Goal: Task Accomplishment & Management: Complete application form

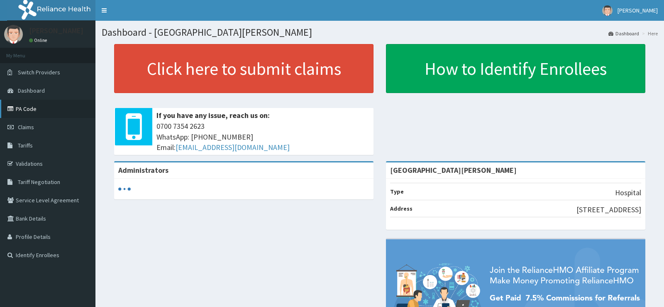
click at [24, 113] on link "PA Code" at bounding box center [47, 109] width 95 height 18
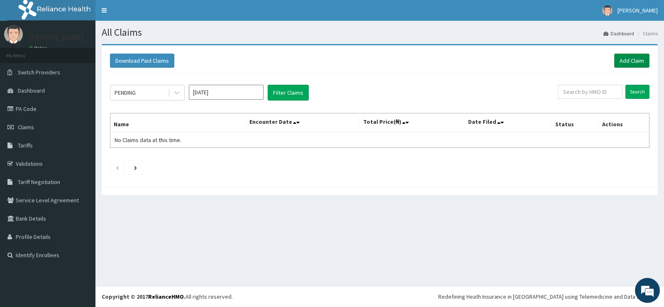
click at [628, 61] on link "Add Claim" at bounding box center [631, 61] width 35 height 14
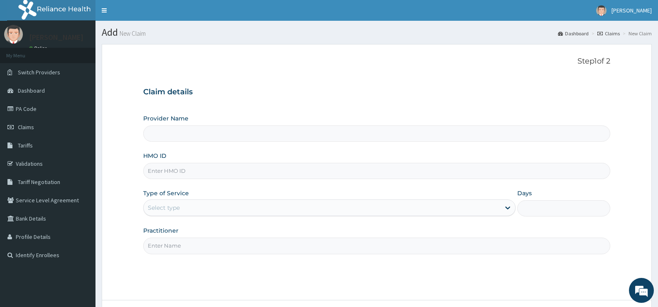
type input "Bee Hess Hospital"
click at [245, 174] on input "HMO ID" at bounding box center [376, 171] width 467 height 16
type input "VLA/10202/A"
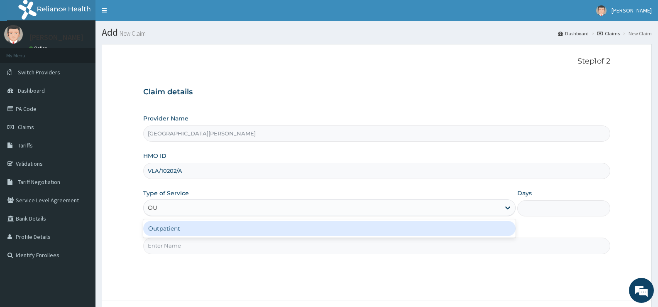
type input "OUT"
type input "1"
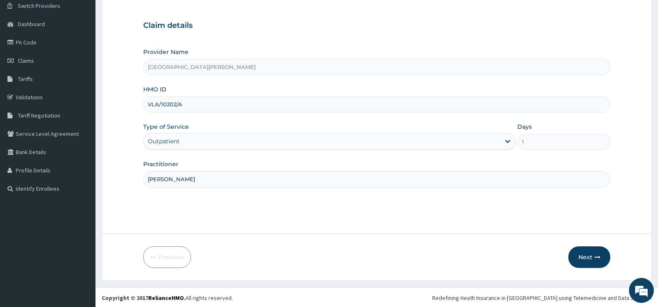
scroll to position [68, 0]
type input "DR OTOLORIN"
click at [590, 256] on button "Next" at bounding box center [589, 256] width 42 height 22
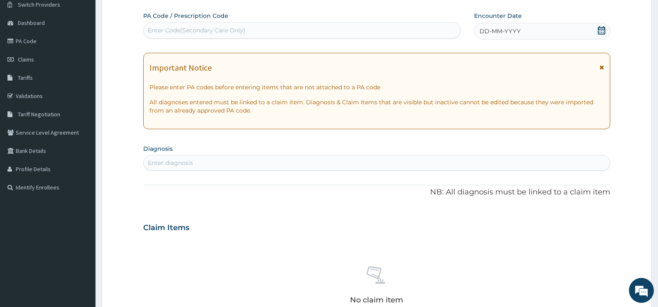
click at [603, 32] on icon at bounding box center [601, 30] width 8 height 8
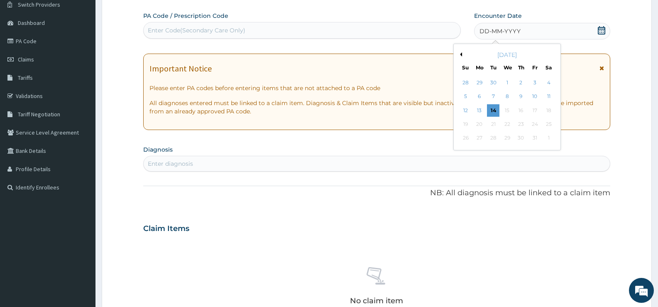
click at [461, 54] on button "Previous Month" at bounding box center [460, 54] width 4 height 4
click at [462, 55] on div "September 2025" at bounding box center [507, 55] width 100 height 8
click at [461, 54] on button "Previous Month" at bounding box center [460, 54] width 4 height 4
click at [520, 123] on div "21" at bounding box center [521, 124] width 12 height 12
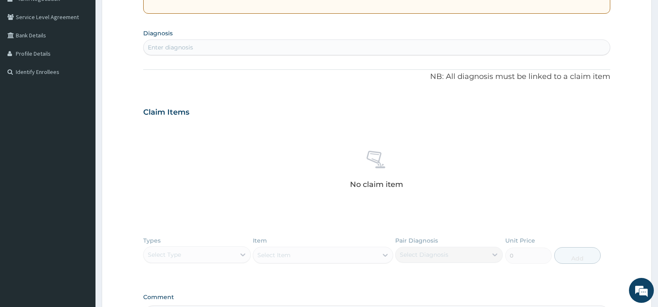
scroll to position [192, 0]
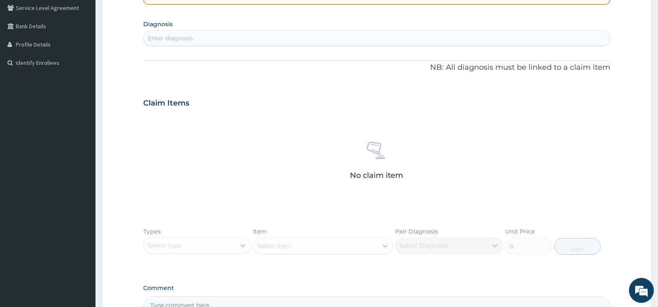
click at [261, 42] on div "Enter diagnosis" at bounding box center [377, 38] width 466 height 13
type input "FALCIPARUM"
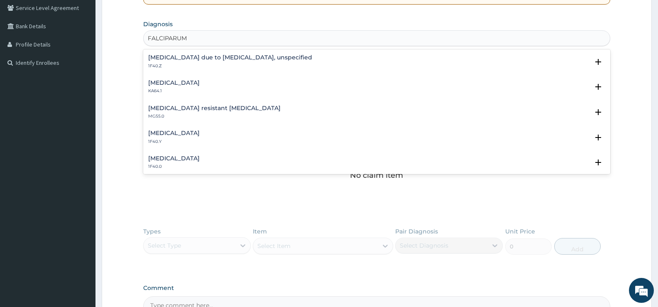
click at [204, 59] on h4 "Malaria due to Plasmodium falciparum, unspecified" at bounding box center [230, 57] width 164 height 6
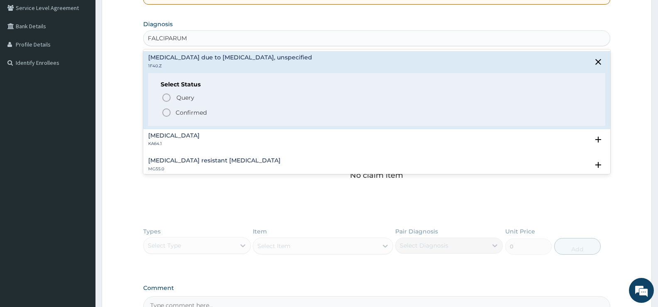
click at [195, 110] on p "Confirmed" at bounding box center [191, 112] width 31 height 8
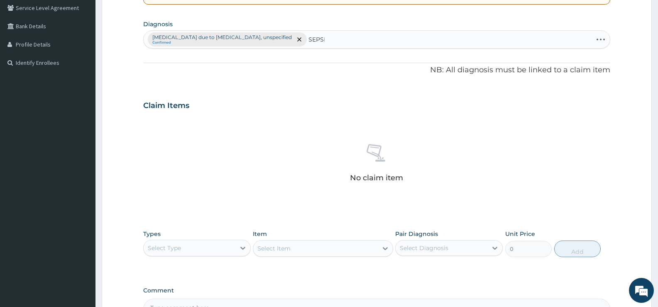
type input "SEPSIS"
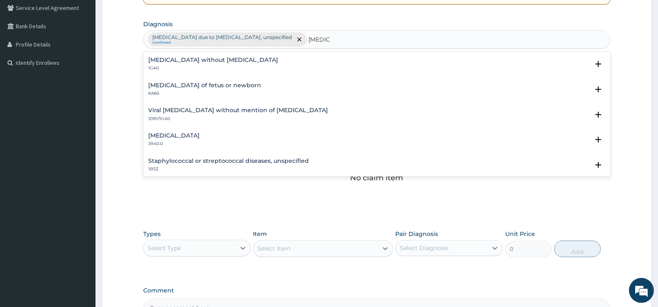
click at [165, 59] on h4 "Sepsis without septic shock" at bounding box center [213, 60] width 130 height 6
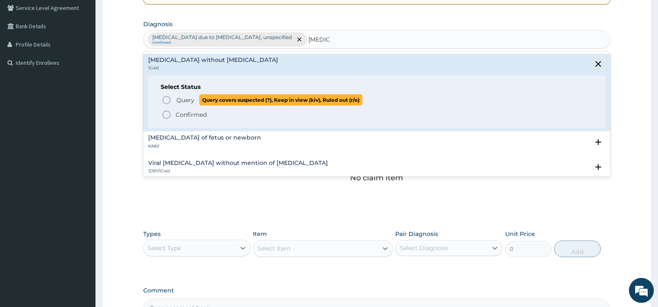
click at [183, 96] on span "Query" at bounding box center [185, 100] width 18 height 8
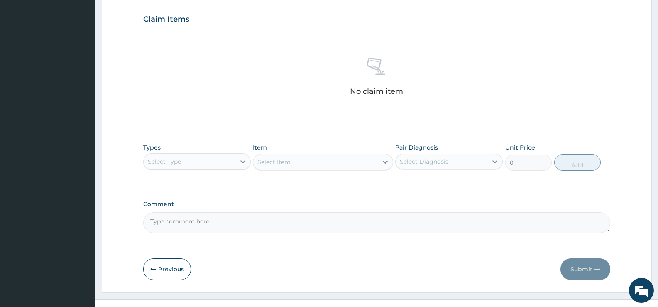
scroll to position [292, 0]
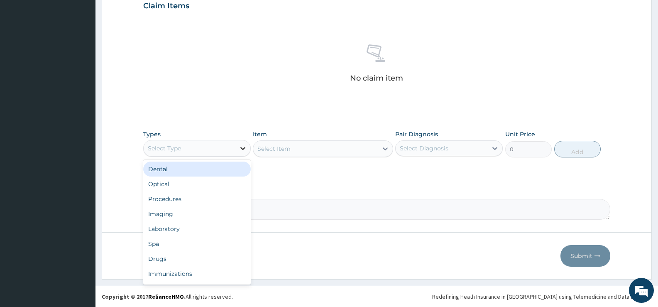
click at [248, 149] on div at bounding box center [242, 148] width 15 height 15
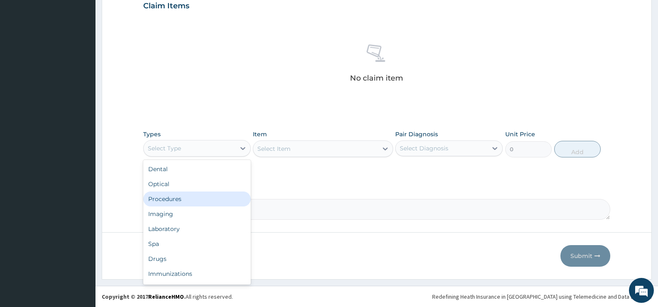
click at [173, 202] on div "Procedures" at bounding box center [197, 198] width 108 height 15
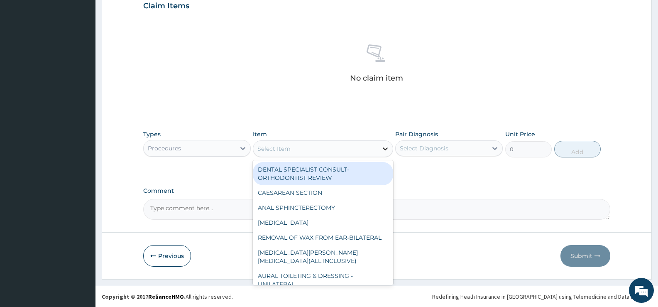
click at [383, 153] on div at bounding box center [385, 148] width 15 height 15
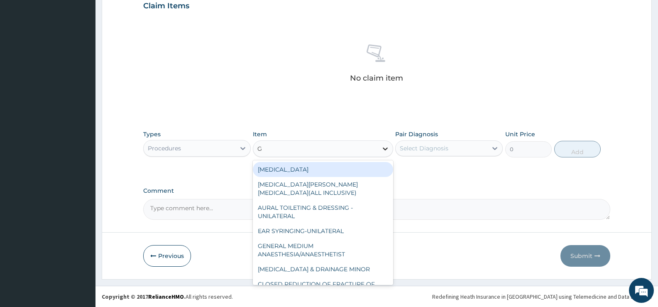
type input "GP"
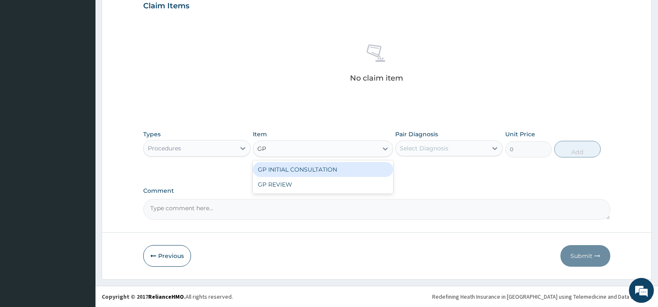
click at [362, 174] on div "GP INITIAL CONSULTATION" at bounding box center [323, 169] width 140 height 15
type input "2000"
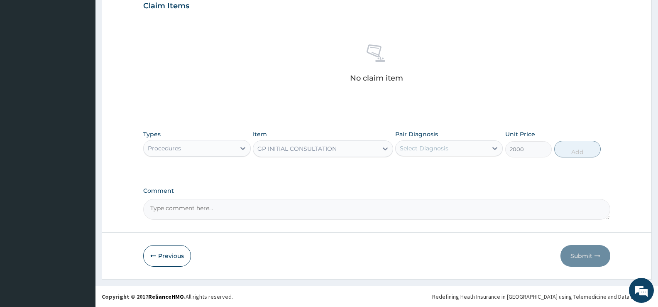
click at [478, 153] on div "Select Diagnosis" at bounding box center [442, 148] width 92 height 13
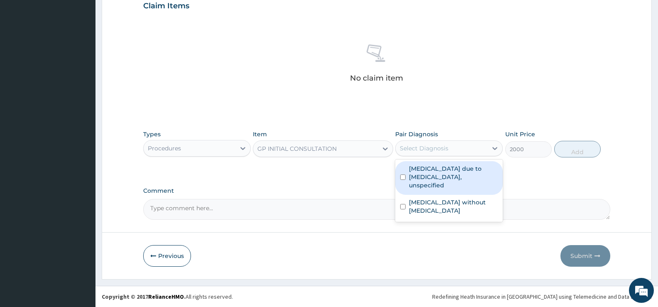
click at [467, 178] on label "Malaria due to Plasmodium falciparum, unspecified" at bounding box center [453, 176] width 89 height 25
checkbox input "true"
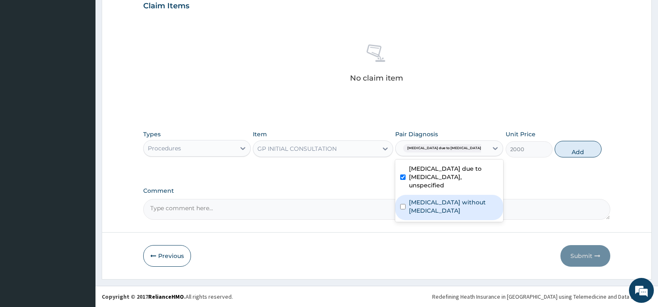
click at [455, 198] on label "Sepsis without septic shock" at bounding box center [453, 206] width 89 height 17
checkbox input "true"
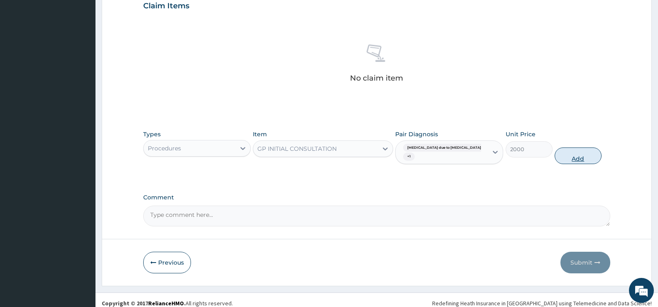
click at [575, 154] on button "Add" at bounding box center [578, 155] width 46 height 17
type input "0"
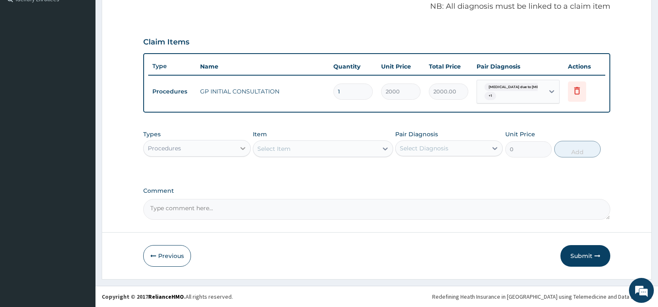
click at [244, 152] on icon at bounding box center [243, 148] width 8 height 8
type input "LAB"
click at [232, 168] on div "Laboratory" at bounding box center [197, 168] width 108 height 15
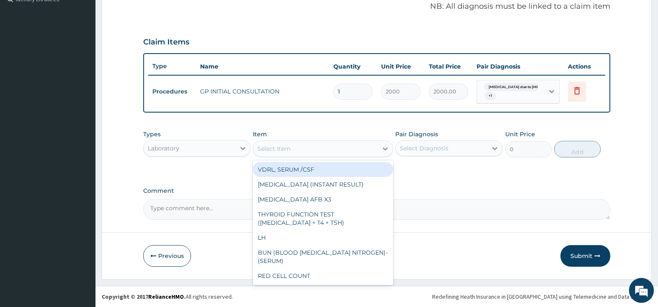
click at [383, 151] on icon at bounding box center [385, 148] width 8 height 8
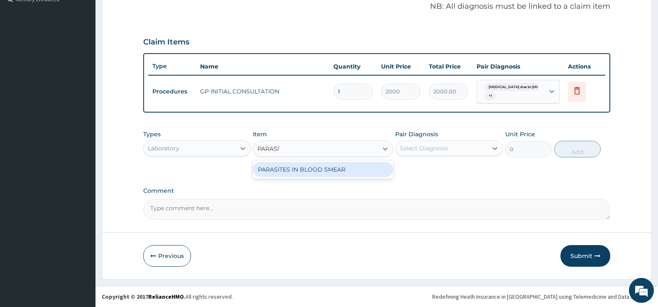
type input "PARASITE"
click at [367, 174] on div "PARASITES IN BLOOD SMEAR" at bounding box center [323, 169] width 140 height 15
type input "1100"
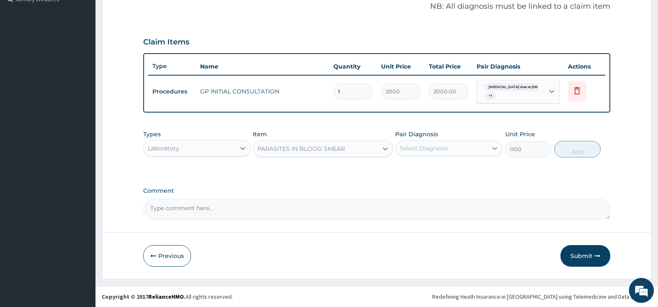
click at [488, 148] on div at bounding box center [494, 148] width 15 height 15
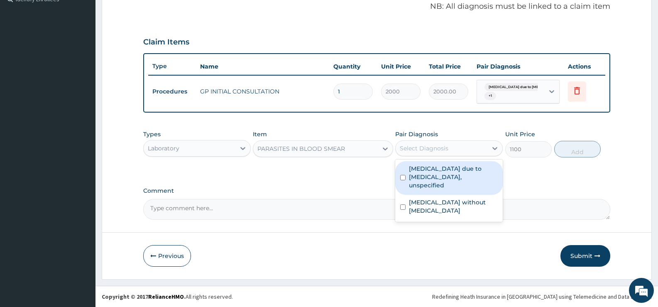
click at [458, 172] on label "Malaria due to Plasmodium falciparum, unspecified" at bounding box center [453, 176] width 89 height 25
checkbox input "true"
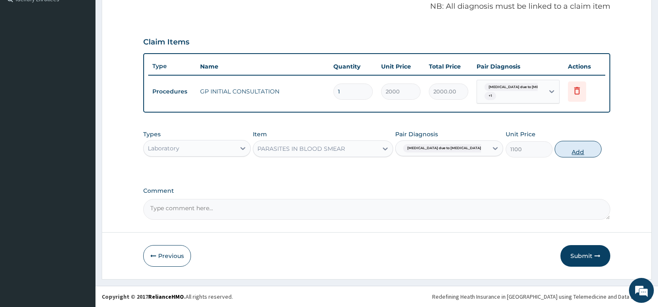
click at [572, 148] on button "Add" at bounding box center [578, 149] width 46 height 17
type input "0"
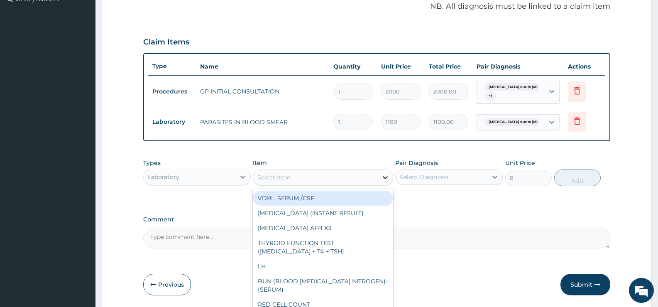
click at [384, 180] on icon at bounding box center [385, 177] width 8 height 8
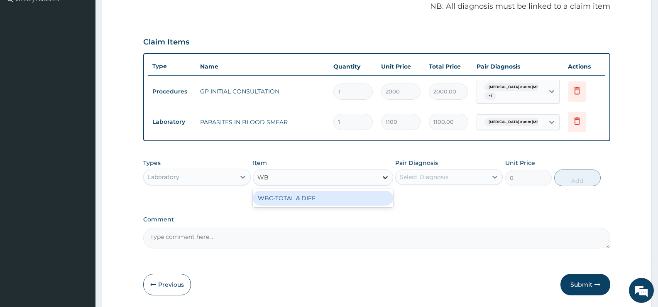
type input "WBC"
click at [367, 201] on div "WBC-TOTAL & DIFF" at bounding box center [323, 198] width 140 height 15
type input "1500"
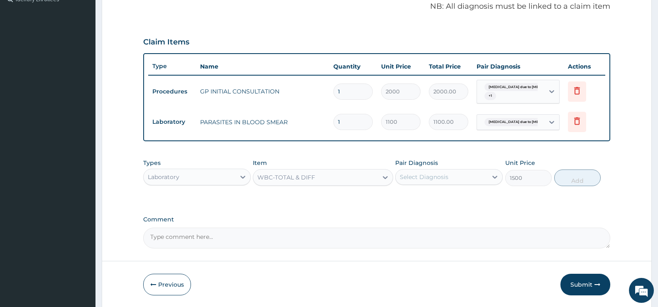
click at [486, 181] on div "Select Diagnosis" at bounding box center [442, 176] width 92 height 13
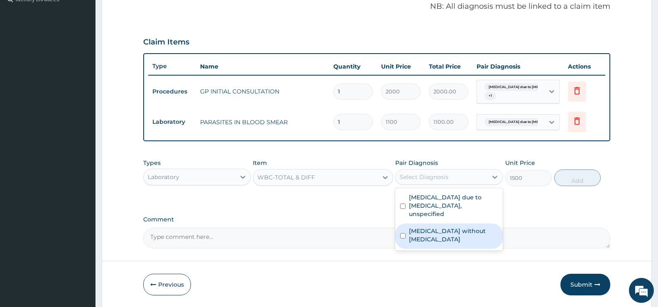
click at [455, 227] on label "Sepsis without septic shock" at bounding box center [453, 235] width 89 height 17
checkbox input "true"
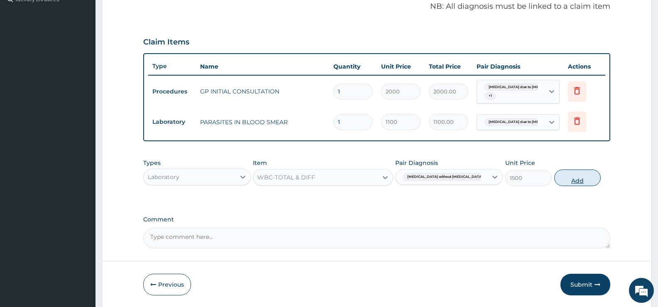
click at [583, 179] on button "Add" at bounding box center [577, 177] width 46 height 17
type input "0"
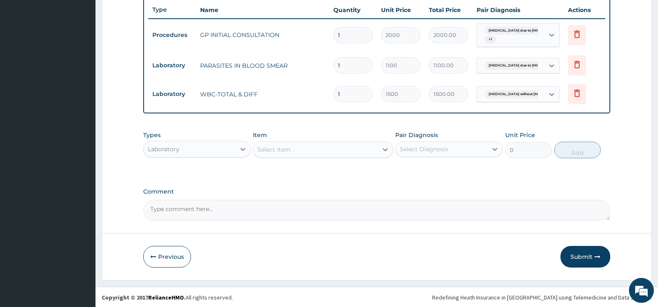
scroll to position [313, 0]
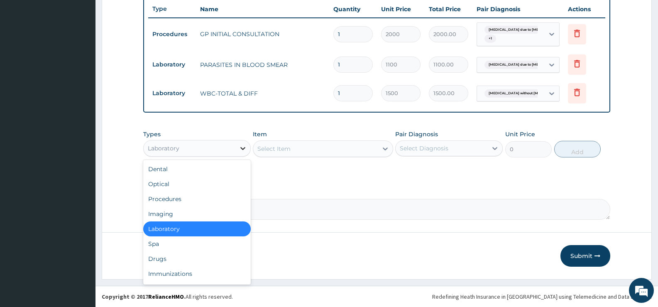
click at [240, 147] on icon at bounding box center [243, 148] width 8 height 8
click at [164, 257] on div "Drugs" at bounding box center [197, 258] width 108 height 15
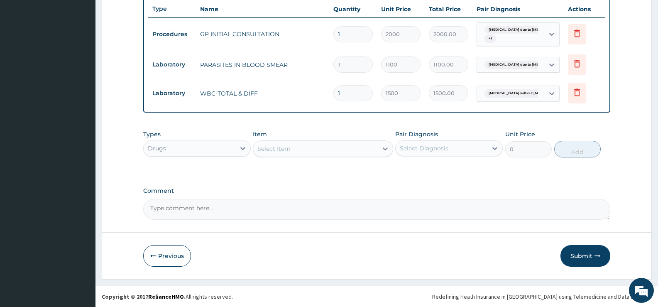
click at [384, 152] on icon at bounding box center [385, 148] width 8 height 8
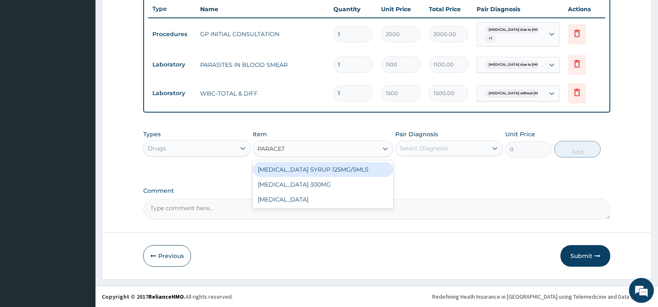
type input "PARACETA"
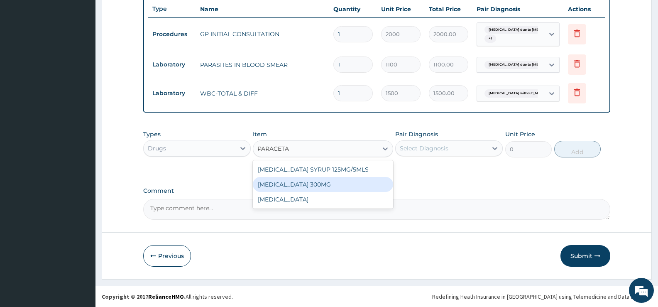
click at [351, 181] on div "[MEDICAL_DATA] 300MG" at bounding box center [323, 184] width 140 height 15
type input "138"
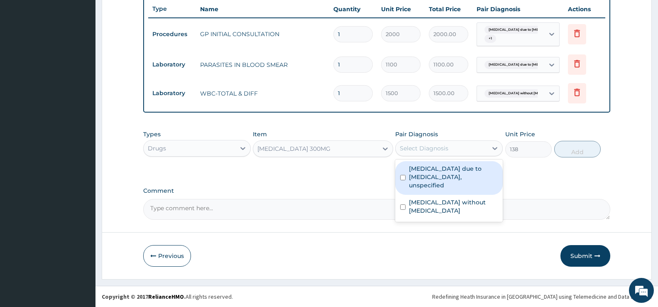
click at [484, 150] on div "Select Diagnosis" at bounding box center [442, 148] width 92 height 13
click at [477, 164] on div "Malaria due to Plasmodium falciparum, unspecified" at bounding box center [449, 178] width 108 height 34
checkbox input "true"
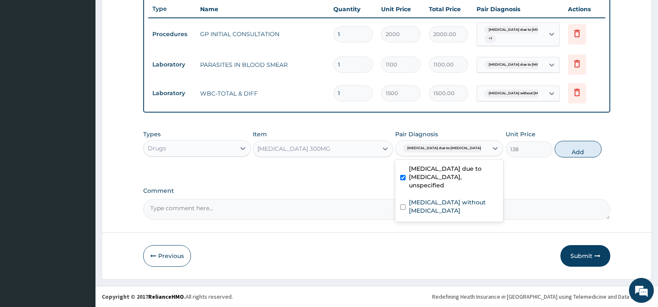
drag, startPoint x: 592, startPoint y: 146, endPoint x: 487, endPoint y: 163, distance: 105.6
click at [592, 146] on button "Add" at bounding box center [578, 149] width 46 height 17
type input "0"
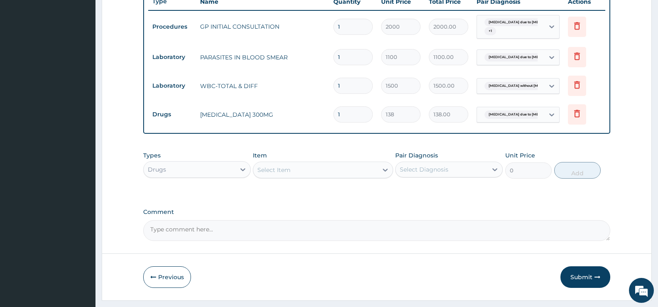
scroll to position [342, 0]
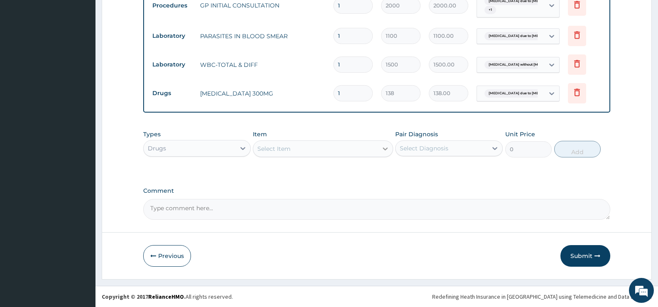
click at [379, 149] on div at bounding box center [385, 148] width 15 height 15
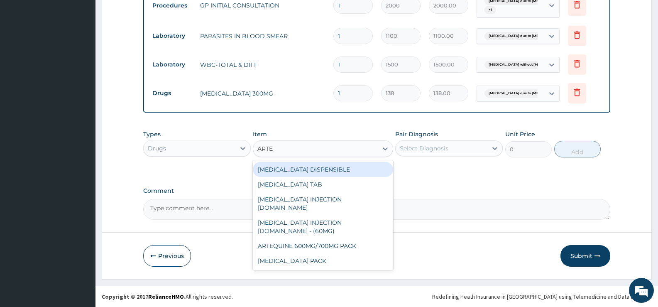
type input "ARTEM"
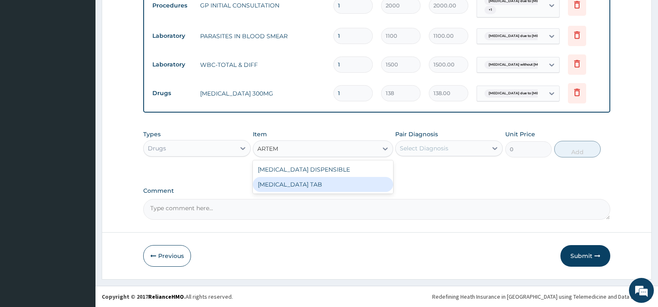
click at [338, 186] on div "COARTEM TAB" at bounding box center [323, 184] width 140 height 15
type input "1035"
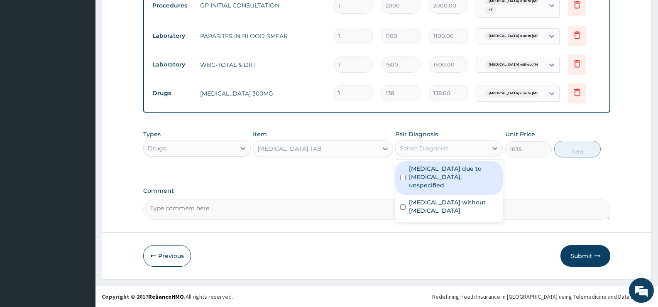
click at [486, 144] on div "Select Diagnosis" at bounding box center [442, 148] width 92 height 13
click at [465, 169] on label "Malaria due to Plasmodium falciparum, unspecified" at bounding box center [453, 176] width 89 height 25
checkbox input "true"
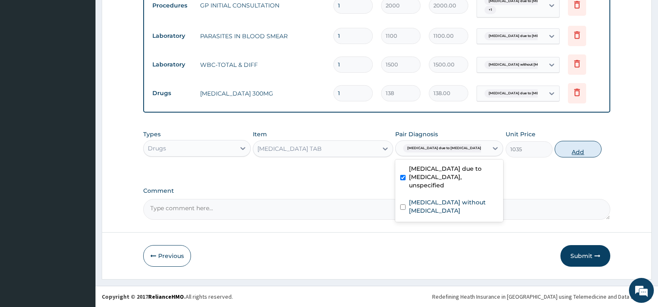
click at [583, 153] on button "Add" at bounding box center [578, 149] width 46 height 17
type input "0"
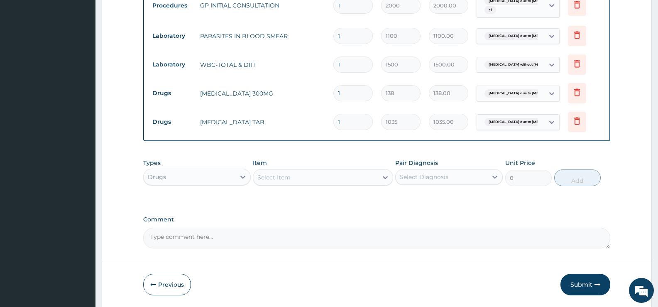
scroll to position [370, 0]
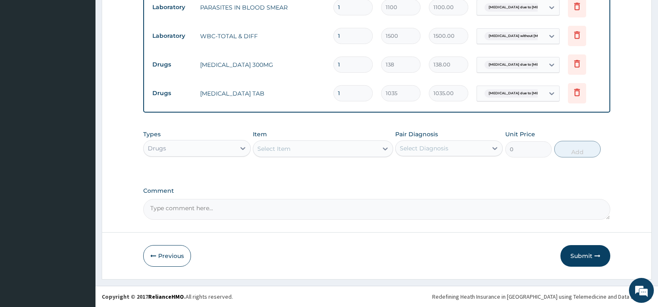
click at [377, 147] on div "Select Item" at bounding box center [315, 148] width 124 height 13
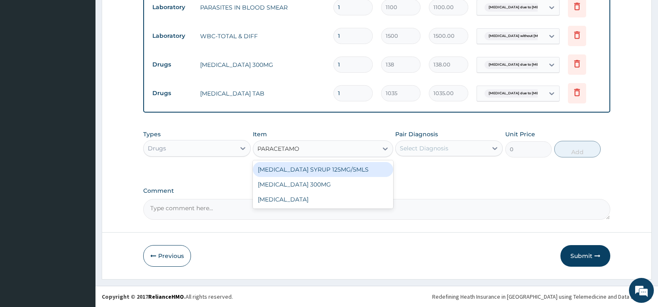
type input "[MEDICAL_DATA]"
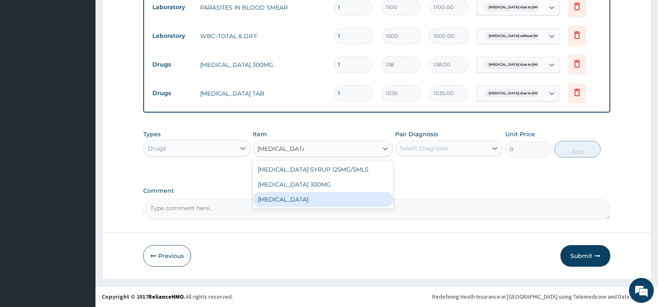
click at [291, 200] on div "PARACETAMOL" at bounding box center [323, 199] width 140 height 15
type input "15.18"
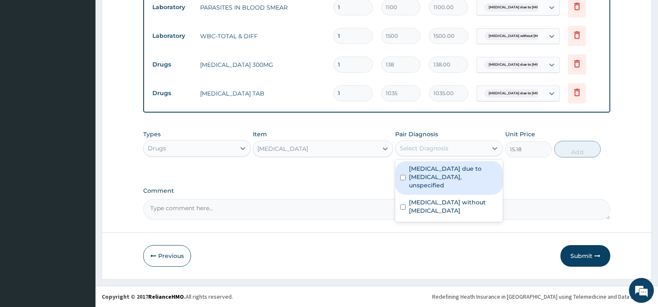
click at [464, 146] on div "Select Diagnosis" at bounding box center [442, 148] width 92 height 13
click at [463, 173] on label "[MEDICAL_DATA] due to [MEDICAL_DATA], unspecified" at bounding box center [453, 176] width 89 height 25
checkbox input "true"
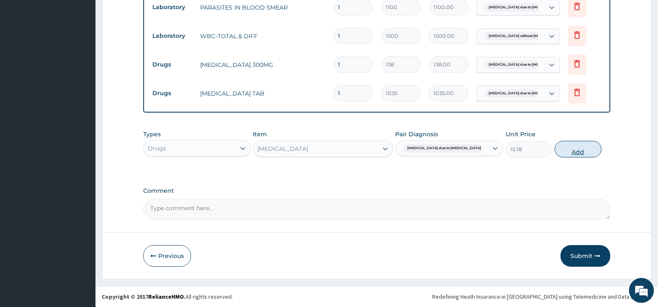
drag, startPoint x: 576, startPoint y: 152, endPoint x: 515, endPoint y: 172, distance: 64.5
click at [576, 152] on button "Add" at bounding box center [578, 149] width 46 height 17
type input "0"
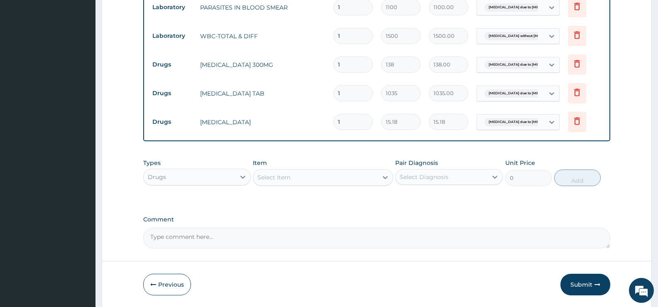
type input "12"
type input "182.16"
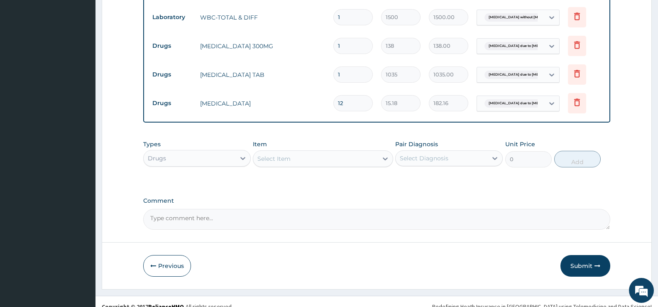
scroll to position [399, 0]
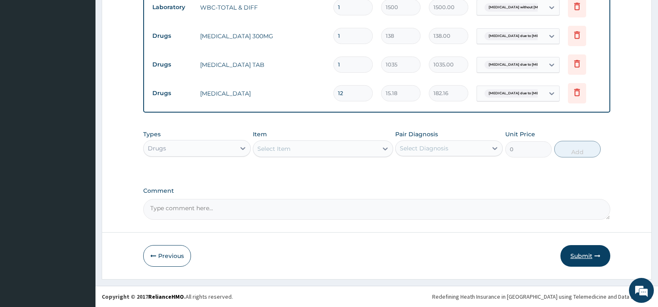
type input "12"
click at [577, 250] on button "Submit" at bounding box center [585, 256] width 50 height 22
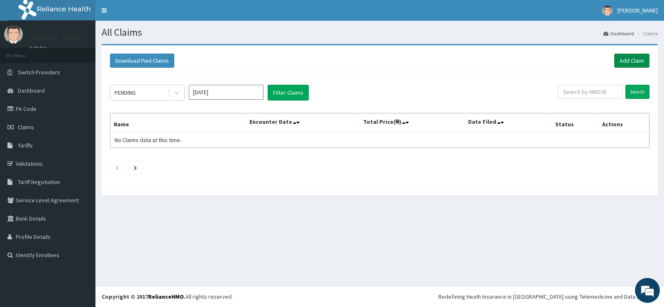
click at [638, 60] on link "Add Claim" at bounding box center [631, 61] width 35 height 14
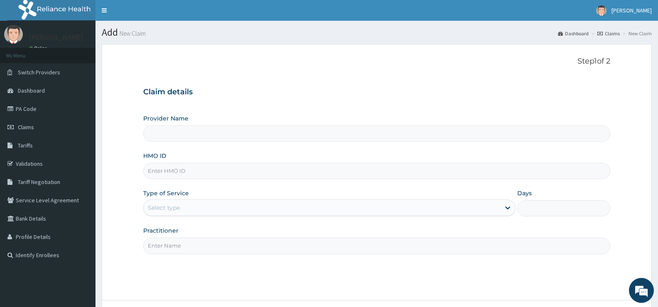
type input "[GEOGRAPHIC_DATA][PERSON_NAME]"
drag, startPoint x: 360, startPoint y: 173, endPoint x: 362, endPoint y: 167, distance: 6.0
click at [360, 171] on input "HMO ID" at bounding box center [376, 171] width 467 height 16
type input "NTO/10009/B"
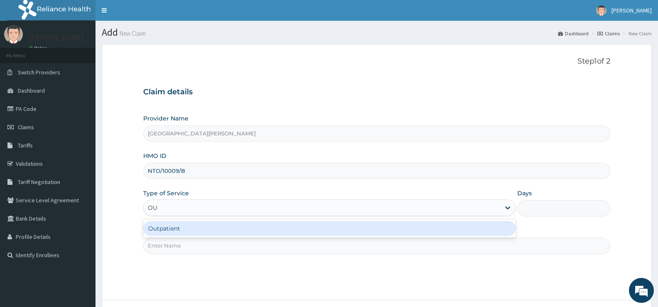
type input "OUT"
type input "1"
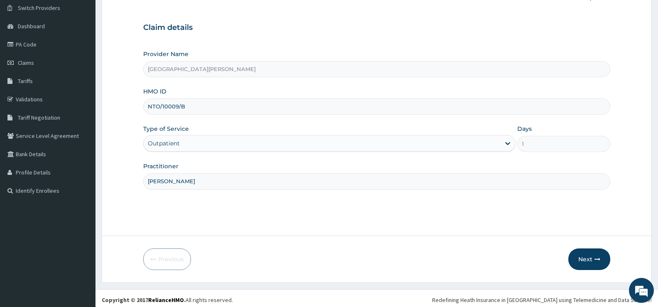
scroll to position [68, 0]
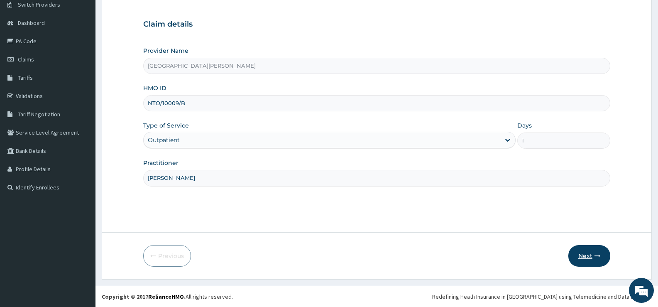
type input "DR BADEJO"
click at [583, 254] on button "Next" at bounding box center [589, 256] width 42 height 22
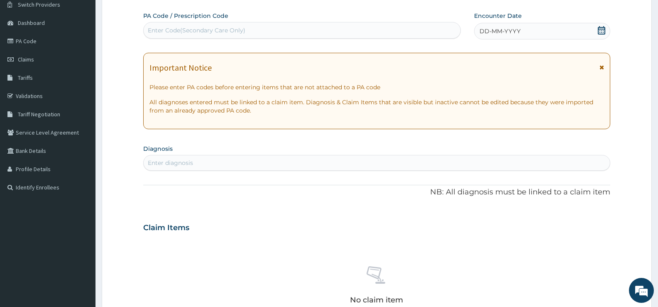
click at [601, 28] on icon at bounding box center [601, 30] width 8 height 8
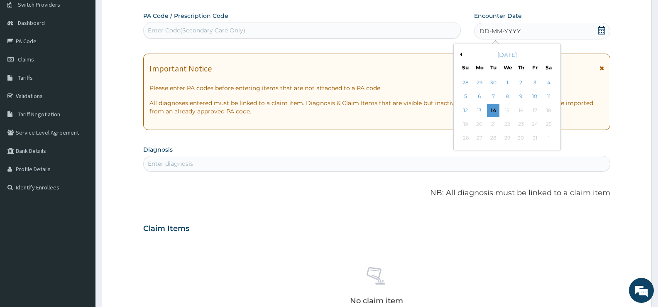
click at [460, 54] on button "Previous Month" at bounding box center [460, 54] width 4 height 4
click at [524, 124] on div "21" at bounding box center [521, 124] width 12 height 12
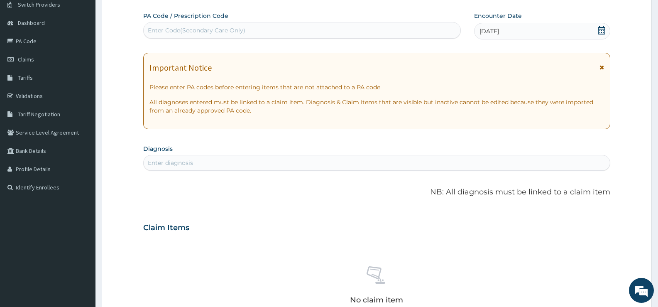
click at [193, 165] on div "Enter diagnosis" at bounding box center [170, 163] width 45 height 8
type input "FALCIPARUM"
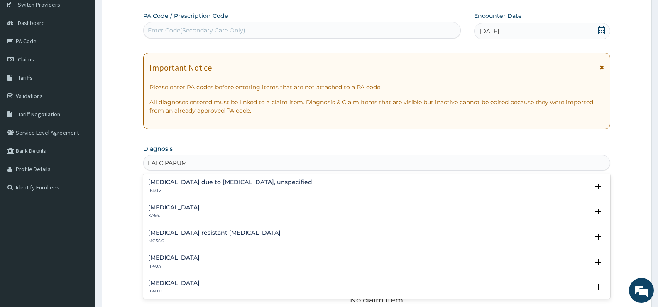
click at [204, 180] on h4 "Malaria due to Plasmodium falciparum, unspecified" at bounding box center [230, 182] width 164 height 6
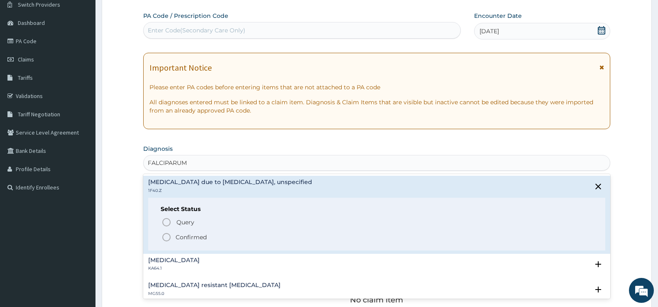
click at [190, 239] on p "Confirmed" at bounding box center [191, 237] width 31 height 8
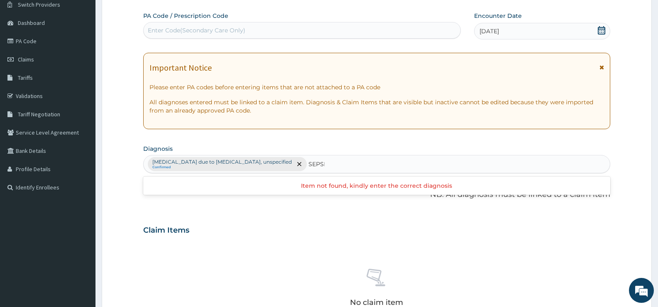
type input "SEPSIS"
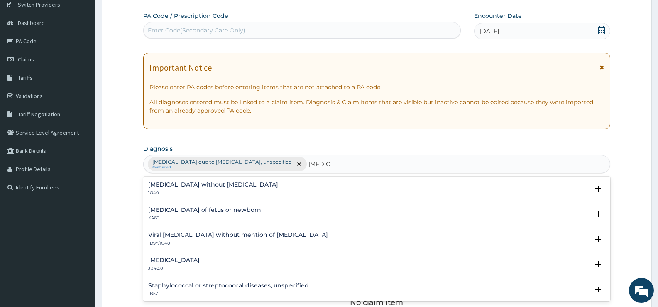
click at [217, 183] on h4 "Sepsis without septic shock" at bounding box center [213, 184] width 130 height 6
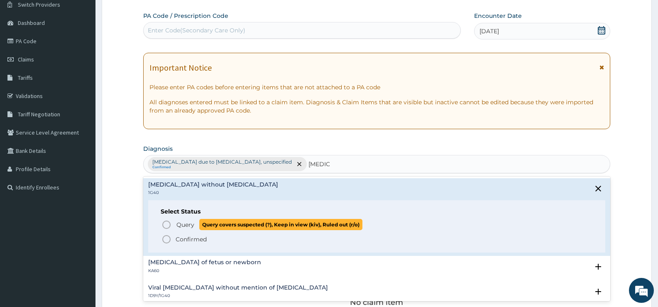
click at [186, 224] on span "Query" at bounding box center [185, 224] width 18 height 8
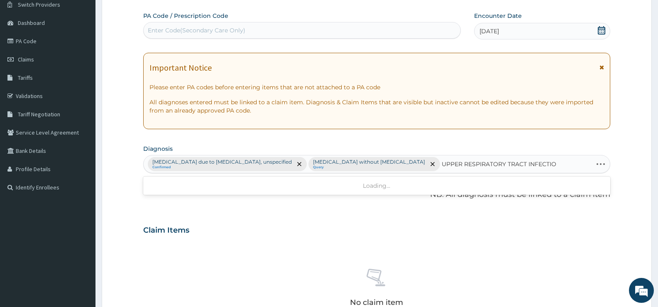
type input "UPPER RESPIRATORY TRACT INFECTION"
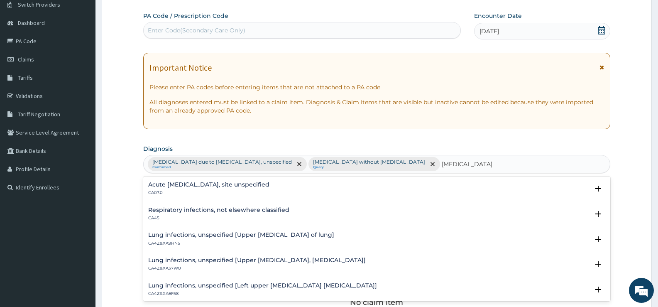
click at [215, 185] on h4 "Acute upper respiratory infection, site unspecified" at bounding box center [208, 184] width 121 height 6
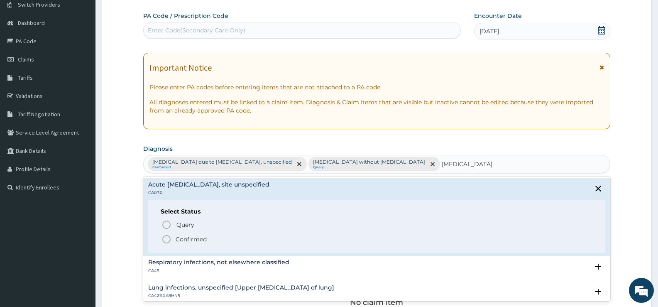
click at [184, 239] on p "Confirmed" at bounding box center [191, 239] width 31 height 8
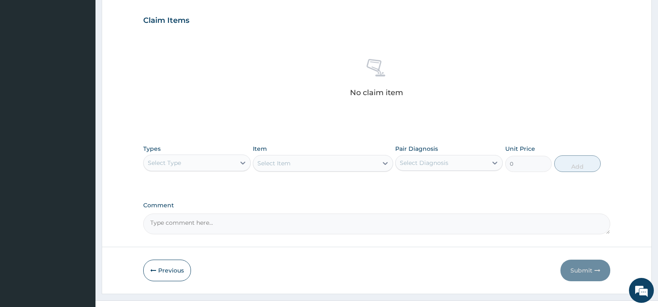
scroll to position [292, 0]
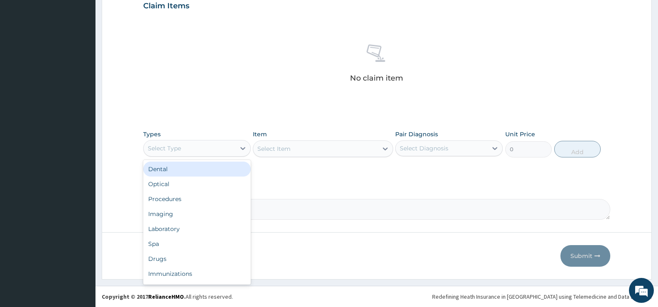
click at [233, 147] on div "Select Type" at bounding box center [190, 148] width 92 height 13
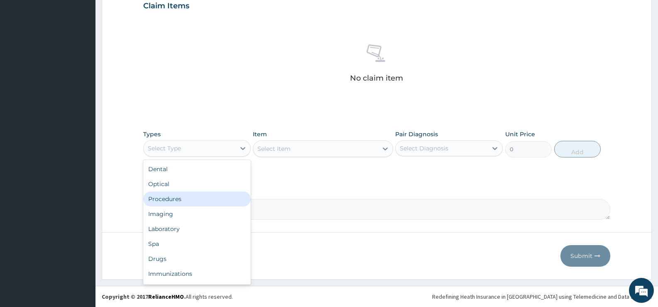
click at [188, 199] on div "Procedures" at bounding box center [197, 198] width 108 height 15
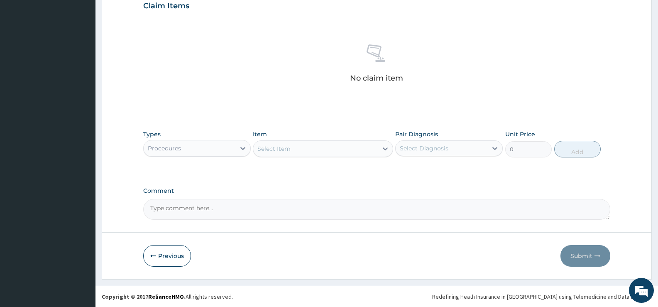
click at [379, 152] on div at bounding box center [385, 148] width 15 height 15
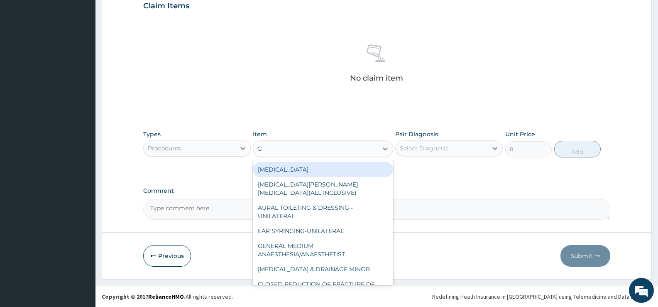
type input "GP"
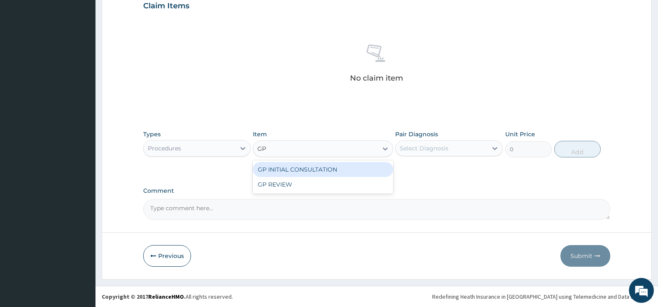
click at [373, 169] on div "GP INITIAL CONSULTATION" at bounding box center [323, 169] width 140 height 15
type input "2000"
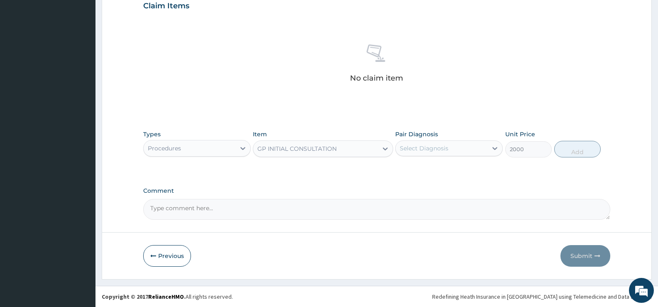
click at [438, 149] on div "Select Diagnosis" at bounding box center [424, 148] width 49 height 8
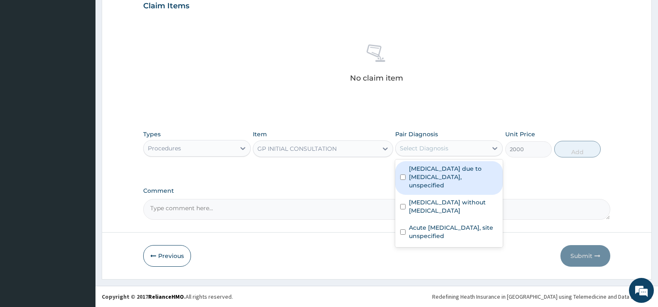
click at [438, 173] on label "Malaria due to Plasmodium falciparum, unspecified" at bounding box center [453, 176] width 89 height 25
checkbox input "true"
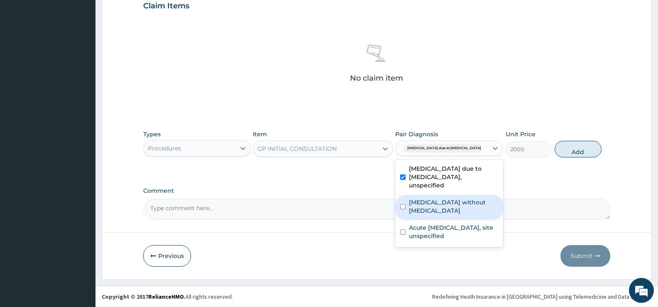
click at [441, 198] on label "Sepsis without septic shock" at bounding box center [453, 206] width 89 height 17
checkbox input "true"
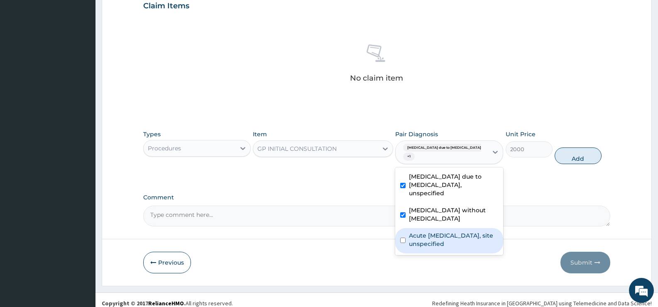
click at [438, 231] on label "Acute upper respiratory infection, site unspecified" at bounding box center [453, 239] width 89 height 17
checkbox input "true"
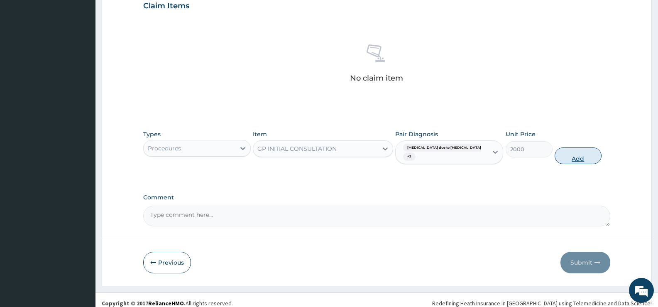
click at [583, 159] on button "Add" at bounding box center [578, 155] width 46 height 17
type input "0"
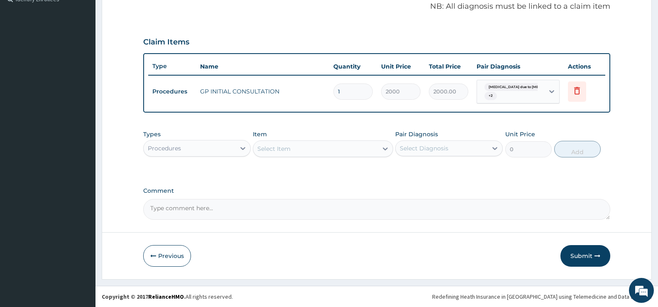
click at [206, 148] on div "Procedures" at bounding box center [190, 148] width 92 height 13
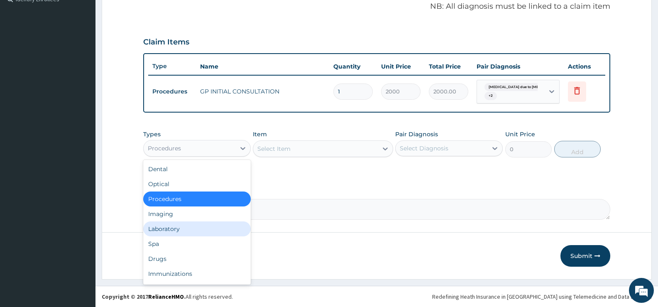
click at [171, 225] on div "Laboratory" at bounding box center [197, 228] width 108 height 15
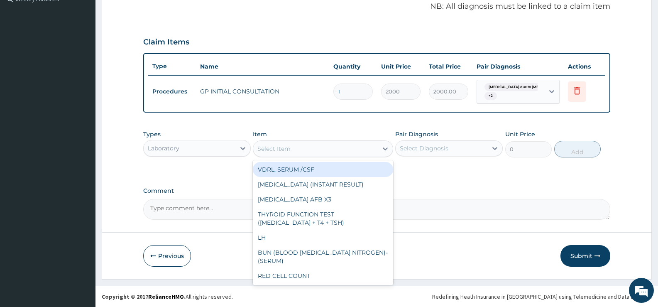
click at [374, 149] on div "Select Item" at bounding box center [315, 148] width 124 height 13
type input "["
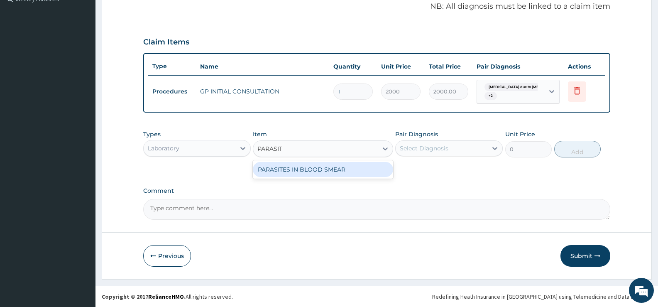
type input "PARASITE"
click at [364, 172] on div "PARASITES IN BLOOD SMEAR" at bounding box center [323, 169] width 140 height 15
type input "1100"
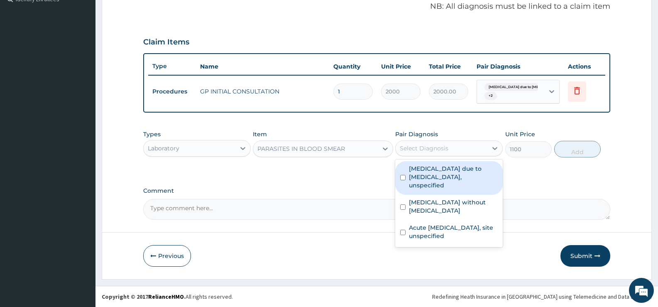
click at [459, 152] on div "Select Diagnosis" at bounding box center [442, 148] width 92 height 13
click at [459, 171] on label "Malaria due to Plasmodium falciparum, unspecified" at bounding box center [453, 176] width 89 height 25
checkbox input "true"
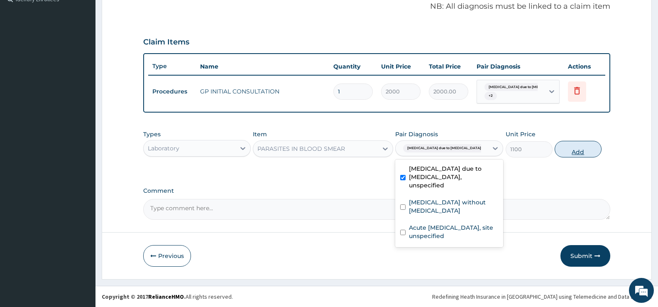
click at [586, 147] on button "Add" at bounding box center [578, 149] width 46 height 17
type input "0"
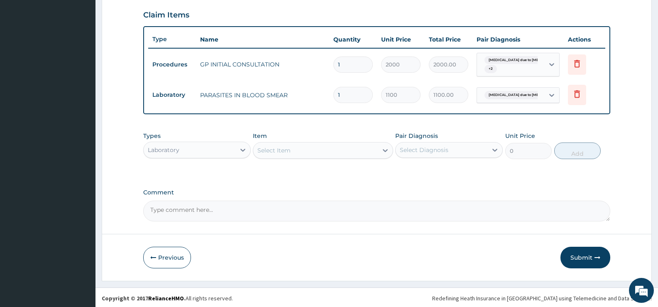
scroll to position [284, 0]
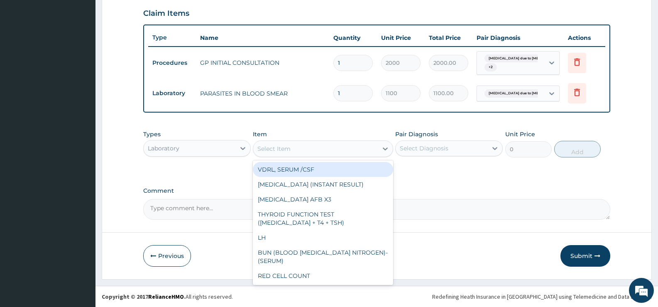
click at [352, 150] on div "Select Item" at bounding box center [315, 148] width 124 height 13
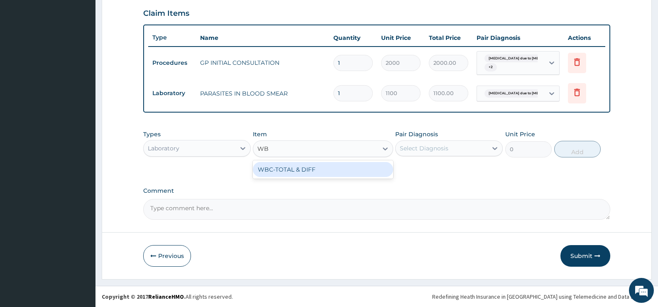
type input "WBC"
click at [329, 168] on div "WBC-TOTAL & DIFF" at bounding box center [323, 169] width 140 height 15
type input "1500"
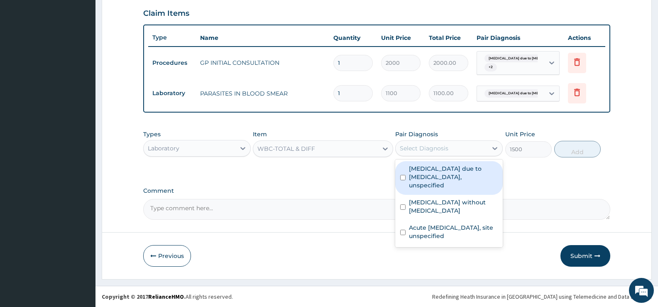
click at [420, 149] on div "Select Diagnosis" at bounding box center [424, 148] width 49 height 8
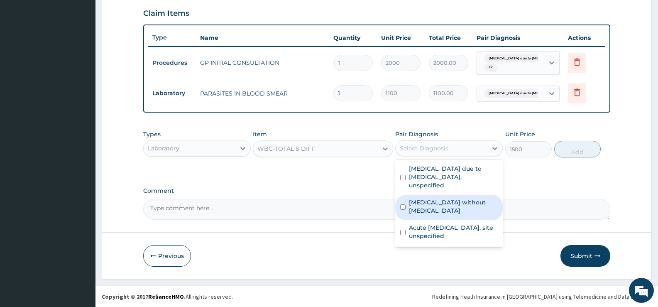
click at [426, 198] on label "Sepsis without septic shock" at bounding box center [453, 206] width 89 height 17
checkbox input "true"
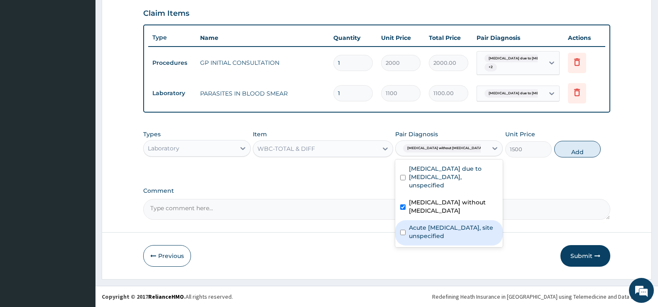
click at [457, 223] on label "Acute upper respiratory infection, site unspecified" at bounding box center [453, 231] width 89 height 17
checkbox input "true"
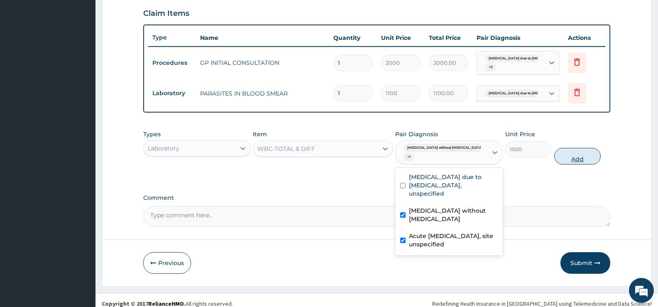
click at [577, 151] on button "Add" at bounding box center [577, 156] width 46 height 17
type input "0"
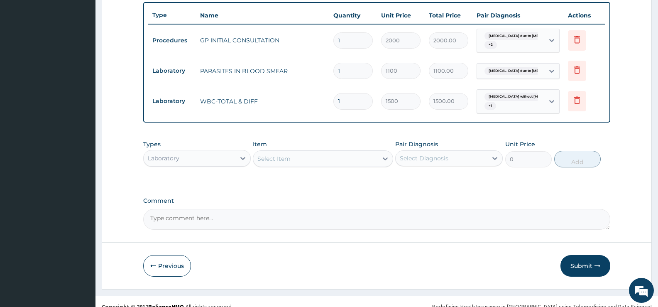
scroll to position [317, 0]
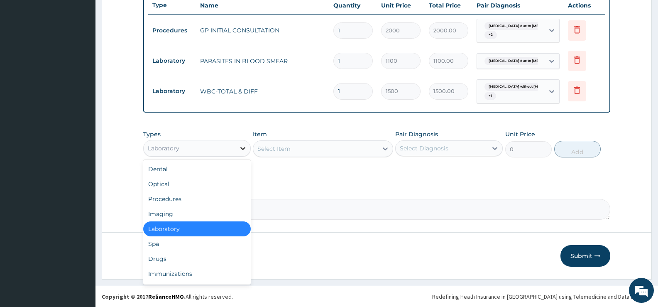
click at [241, 146] on icon at bounding box center [243, 148] width 8 height 8
click at [166, 257] on div "Drugs" at bounding box center [197, 258] width 108 height 15
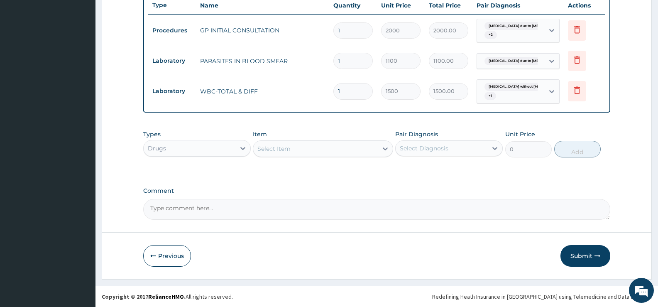
click at [379, 151] on div at bounding box center [385, 148] width 15 height 15
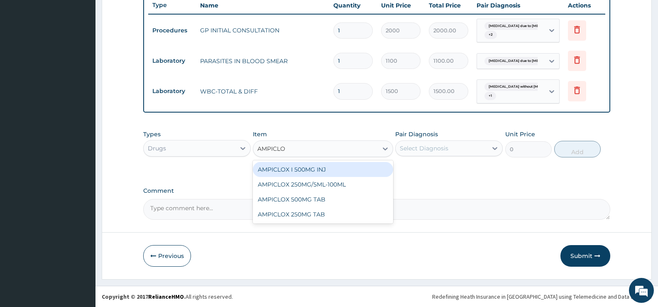
type input "AMPICLOX"
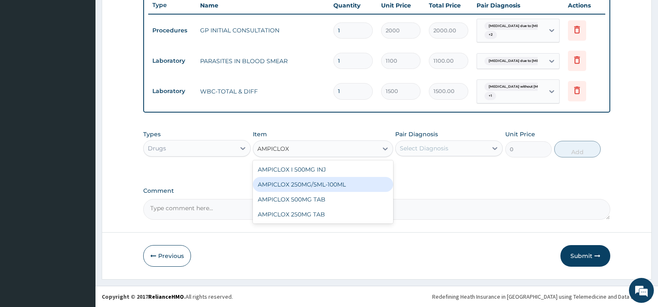
click at [331, 184] on div "AMPICLOX 250MG/5ML-100ML" at bounding box center [323, 184] width 140 height 15
type input "483"
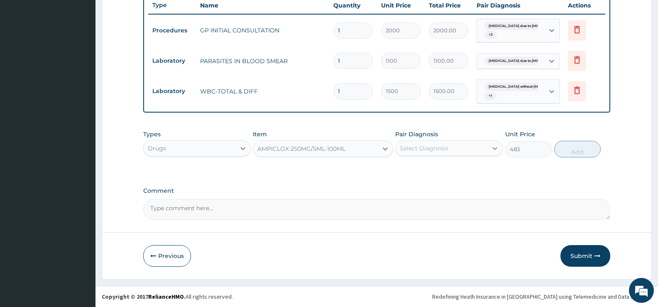
click at [489, 152] on div at bounding box center [494, 148] width 15 height 15
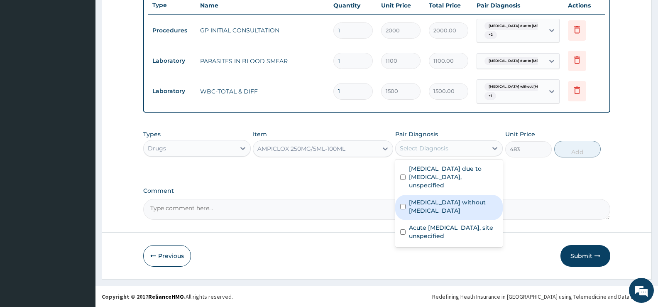
click at [460, 198] on label "Sepsis without septic shock" at bounding box center [453, 206] width 89 height 17
checkbox input "true"
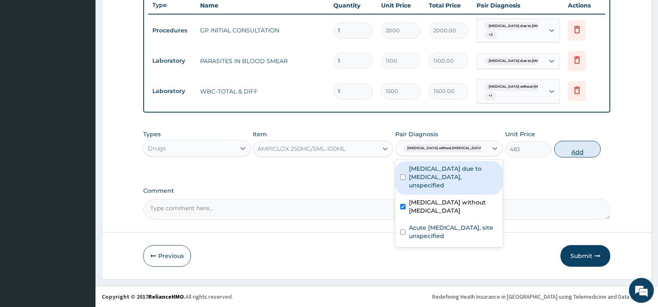
click at [568, 154] on button "Add" at bounding box center [577, 149] width 46 height 17
type input "0"
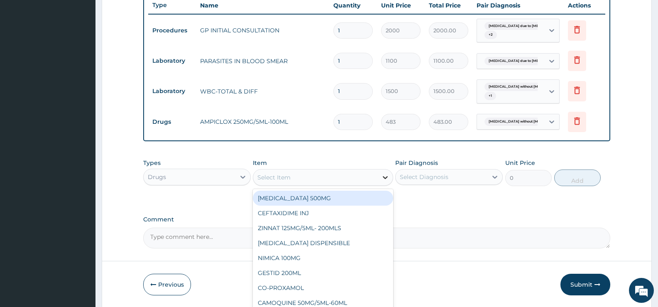
click at [383, 180] on icon at bounding box center [385, 177] width 8 height 8
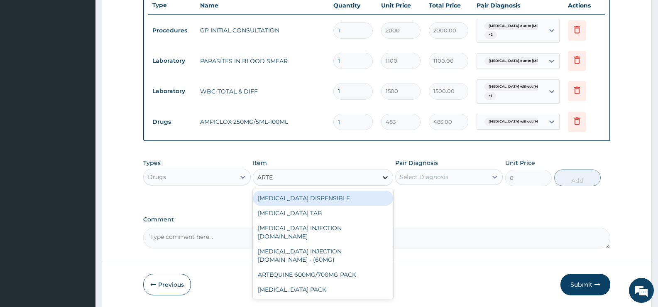
type input "ARTEM"
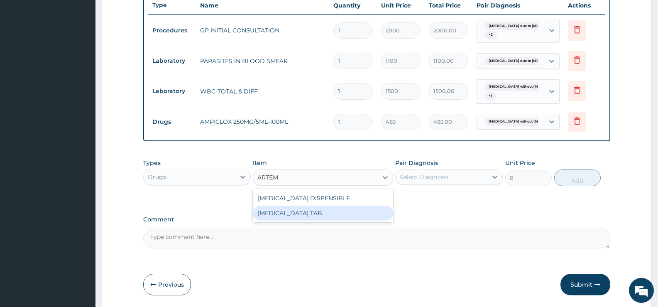
click at [327, 217] on div "COARTEM TAB" at bounding box center [323, 213] width 140 height 15
type input "1035"
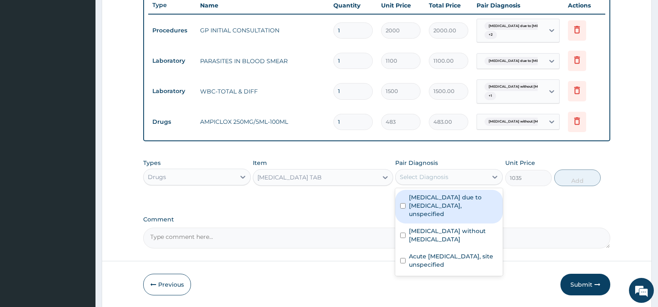
click at [461, 174] on div "Select Diagnosis" at bounding box center [442, 176] width 92 height 13
click at [449, 200] on label "Malaria due to Plasmodium falciparum, unspecified" at bounding box center [453, 205] width 89 height 25
checkbox input "true"
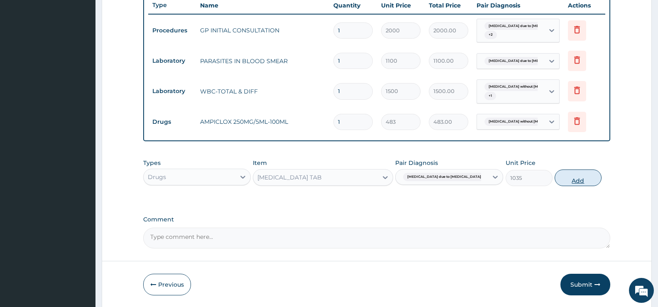
click at [591, 177] on button "Add" at bounding box center [578, 177] width 46 height 17
type input "0"
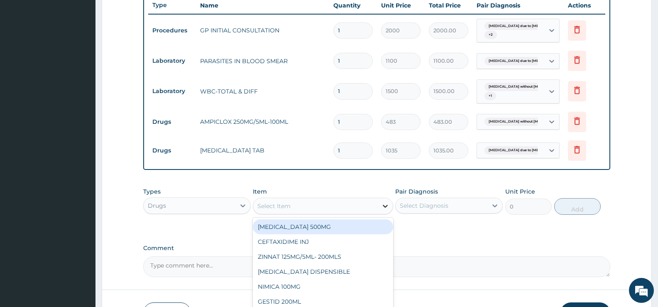
click at [381, 203] on icon at bounding box center [385, 206] width 8 height 8
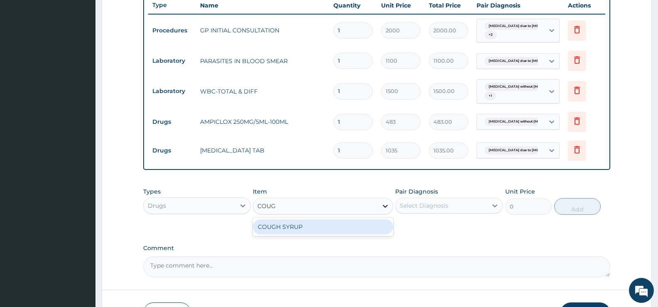
type input "COUGH"
click at [366, 225] on div "COUGH SYRUP" at bounding box center [323, 226] width 140 height 15
type input "1000"
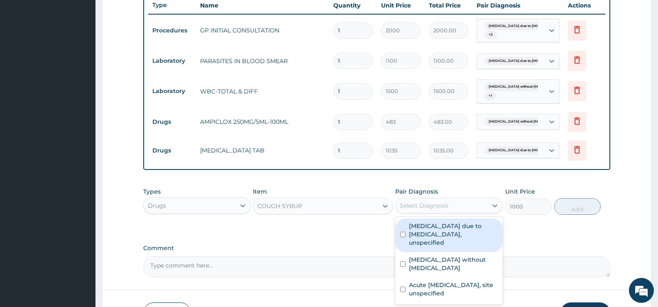
click at [426, 202] on div "Select Diagnosis" at bounding box center [424, 205] width 49 height 8
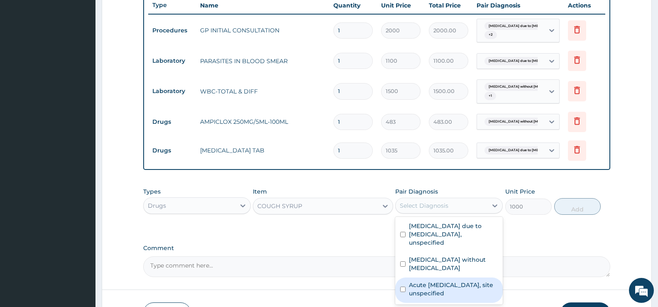
click at [439, 281] on label "Acute upper respiratory infection, site unspecified" at bounding box center [453, 289] width 89 height 17
checkbox input "true"
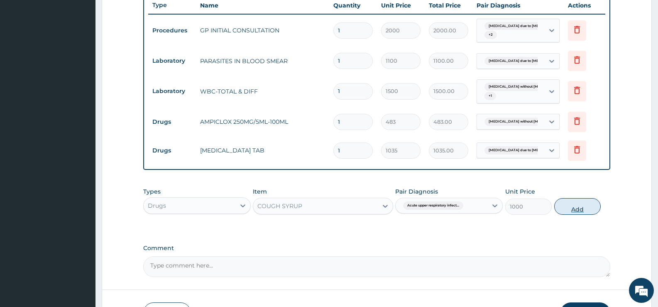
click at [569, 209] on button "Add" at bounding box center [577, 206] width 46 height 17
type input "0"
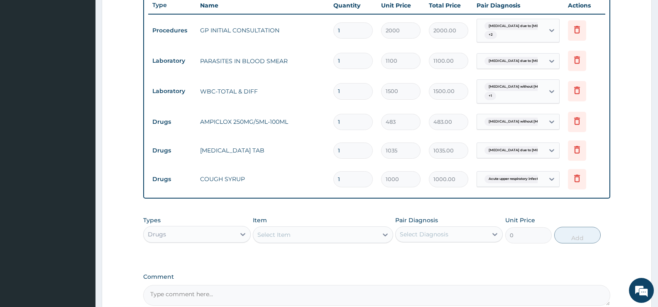
click at [372, 237] on div "Select Item" at bounding box center [315, 234] width 124 height 13
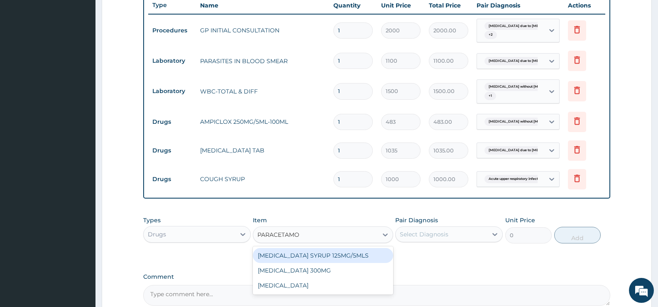
type input "PARACETAMOL"
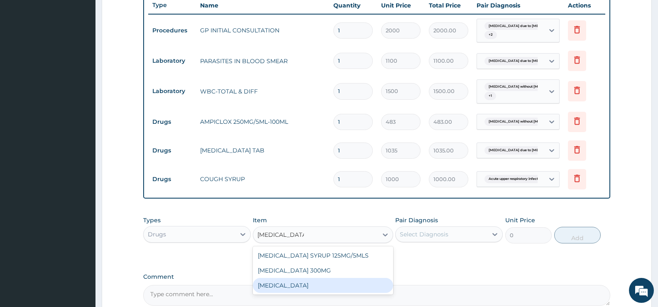
click at [286, 286] on div "PARACETAMOL" at bounding box center [323, 285] width 140 height 15
type input "15.18"
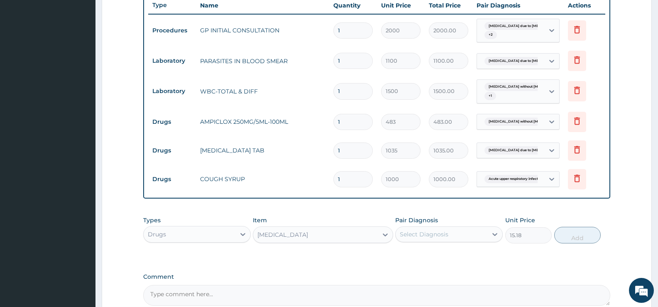
click at [485, 237] on div "Select Diagnosis" at bounding box center [442, 234] width 92 height 13
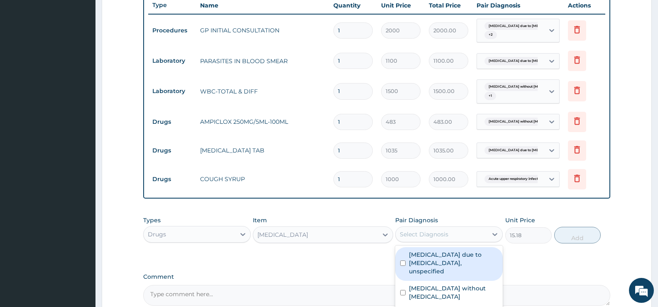
click at [476, 262] on label "Malaria due to Plasmodium falciparum, unspecified" at bounding box center [453, 262] width 89 height 25
checkbox input "true"
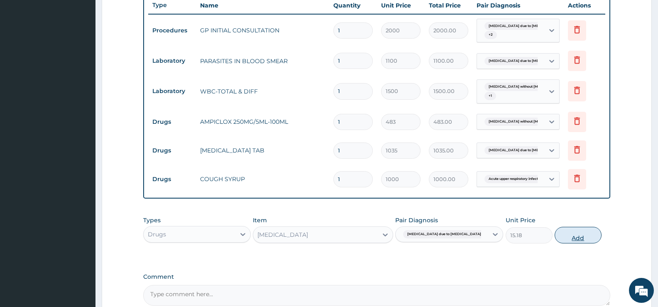
click at [572, 235] on button "Add" at bounding box center [578, 235] width 46 height 17
type input "0"
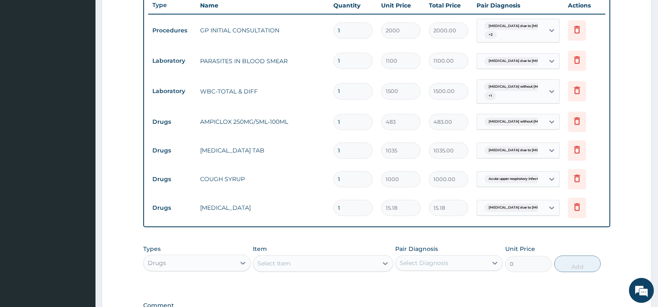
type input "18"
type input "273.24"
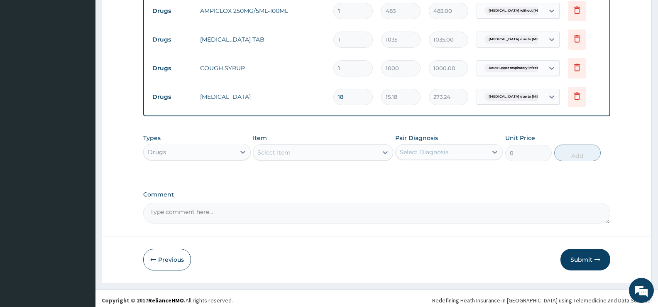
scroll to position [431, 0]
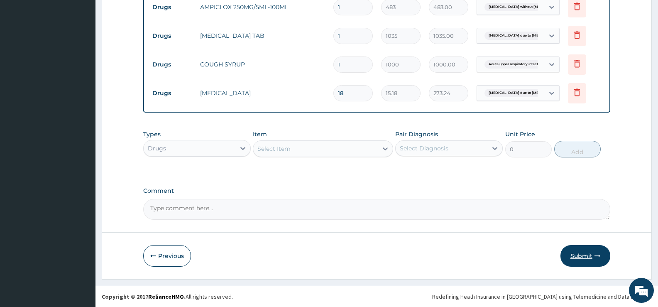
type input "18"
click at [598, 252] on button "Submit" at bounding box center [585, 256] width 50 height 22
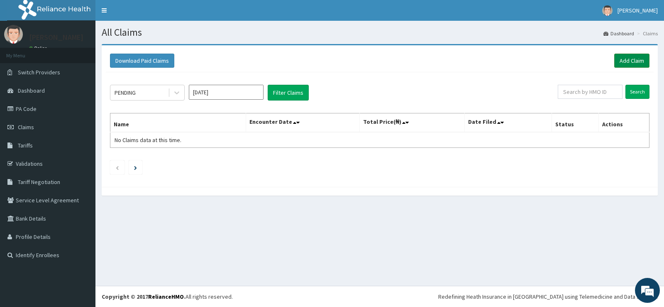
click at [641, 62] on link "Add Claim" at bounding box center [631, 61] width 35 height 14
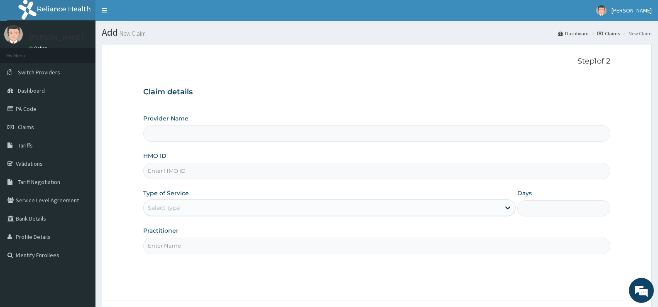
click at [215, 137] on input "Provider Name" at bounding box center [376, 133] width 467 height 16
type input "[GEOGRAPHIC_DATA][PERSON_NAME]"
click at [255, 175] on input "HMO ID" at bounding box center [376, 171] width 467 height 16
type input "PTH/10045/A"
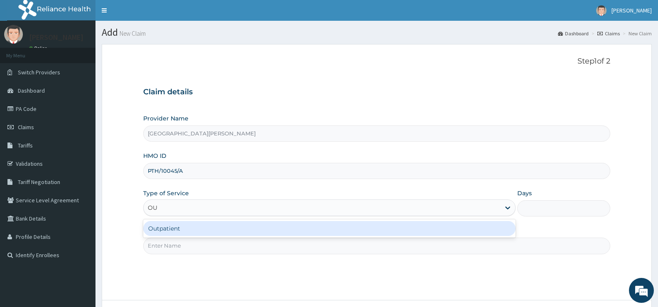
type input "OUT"
type input "1"
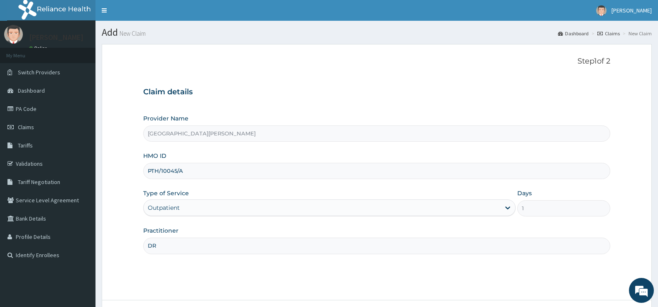
type input "DR SULEIMAN"
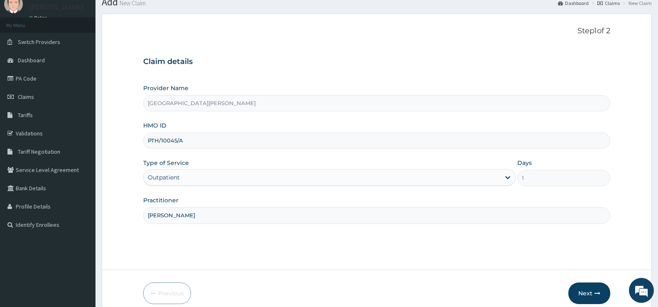
scroll to position [68, 0]
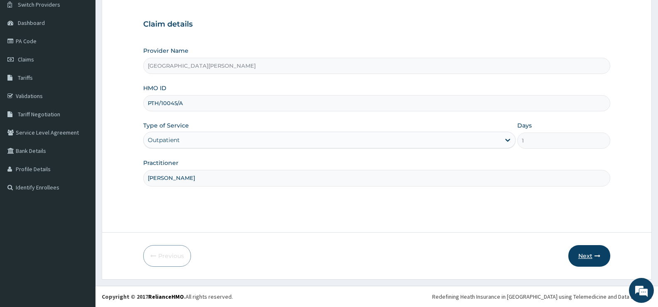
click at [587, 255] on button "Next" at bounding box center [589, 256] width 42 height 22
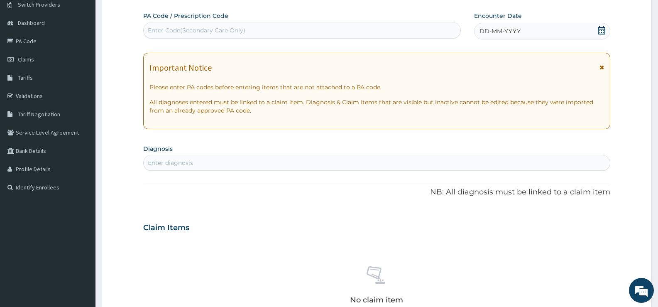
click at [345, 26] on div "Enter Code(Secondary Care Only)" at bounding box center [302, 30] width 317 height 13
type input "PA/D5C8BF"
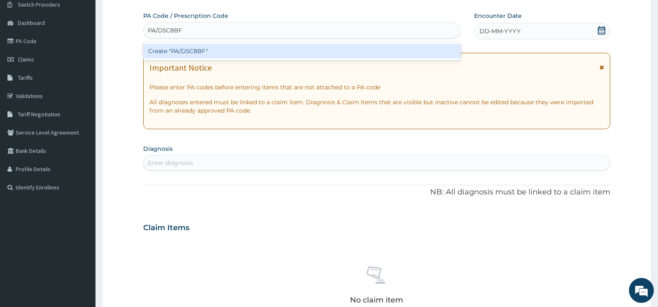
click at [364, 52] on div "Create "PA/D5C8BF"" at bounding box center [302, 51] width 318 height 15
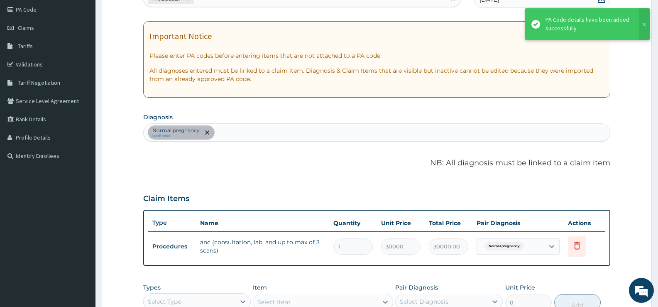
scroll to position [234, 0]
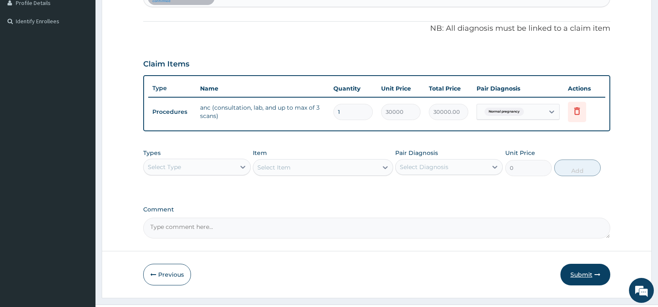
click at [572, 271] on button "Submit" at bounding box center [585, 275] width 50 height 22
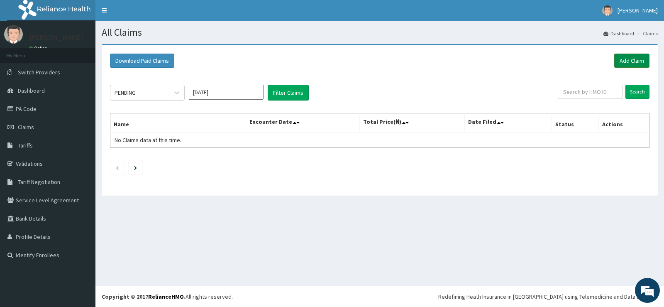
click at [626, 60] on link "Add Claim" at bounding box center [631, 61] width 35 height 14
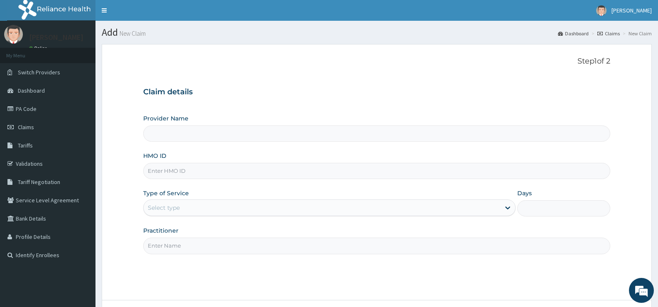
type input "[GEOGRAPHIC_DATA][PERSON_NAME]"
click at [232, 174] on input "HMO ID" at bounding box center [376, 171] width 467 height 16
type input "WPC/10029/C"
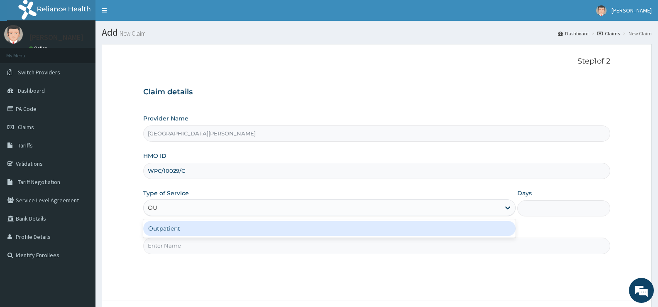
type input "OUT"
type input "1"
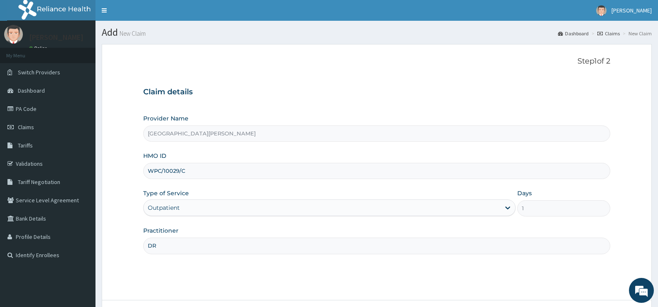
type input "[PERSON_NAME]"
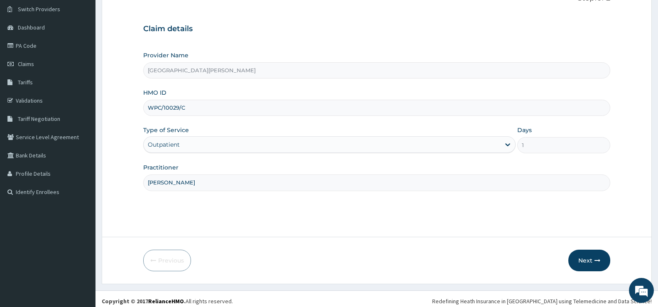
scroll to position [68, 0]
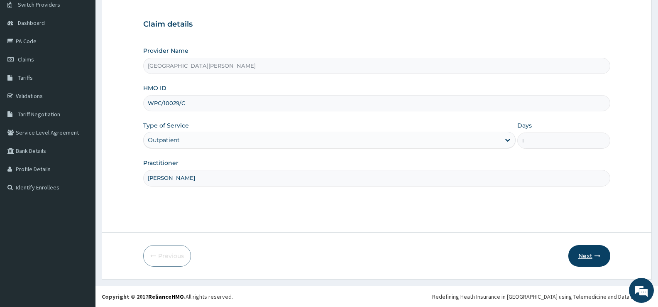
click at [594, 252] on button "Next" at bounding box center [589, 256] width 42 height 22
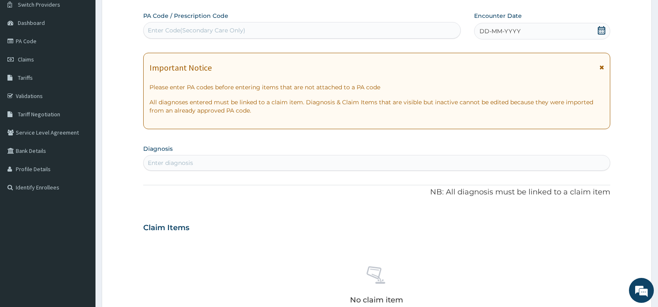
click at [298, 30] on div "Enter Code(Secondary Care Only)" at bounding box center [302, 30] width 317 height 13
type input "PA/50F480"
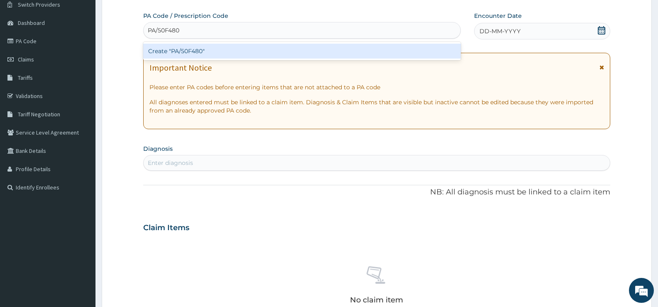
click at [298, 49] on div "Create "PA/50F480"" at bounding box center [302, 51] width 318 height 15
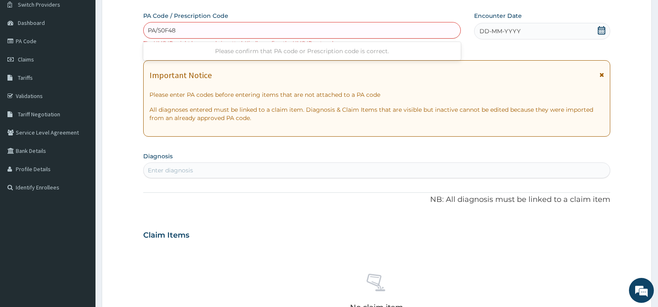
type input "PA/50F480"
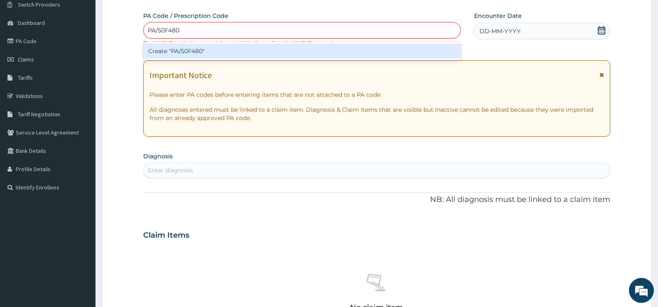
click at [394, 55] on div "Create "PA/50F480"" at bounding box center [302, 51] width 318 height 15
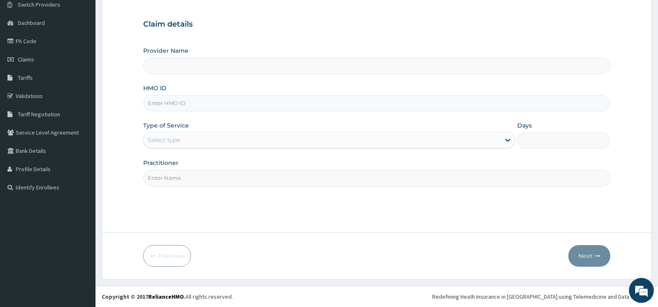
type input "[GEOGRAPHIC_DATA][PERSON_NAME]"
click at [28, 38] on link "PA Code" at bounding box center [47, 41] width 95 height 18
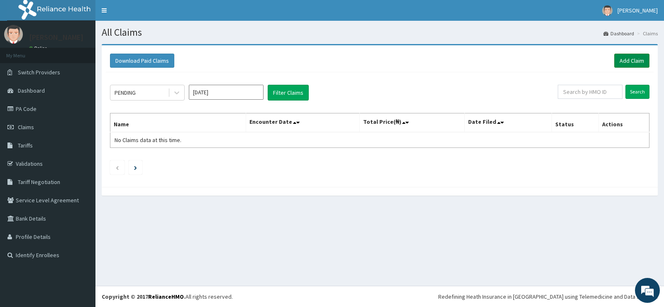
click at [622, 61] on link "Add Claim" at bounding box center [631, 61] width 35 height 14
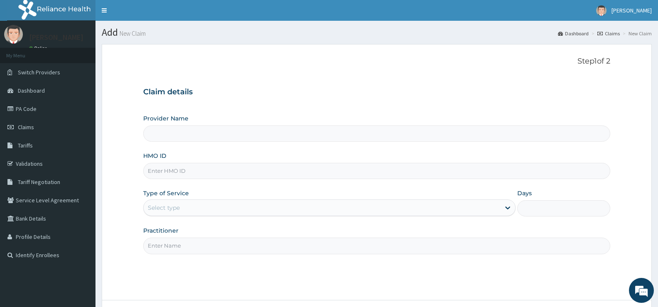
type input "[GEOGRAPHIC_DATA][PERSON_NAME]"
type input "w"
type input "WPL/10029/C"
click at [237, 211] on div "Select type" at bounding box center [322, 207] width 356 height 13
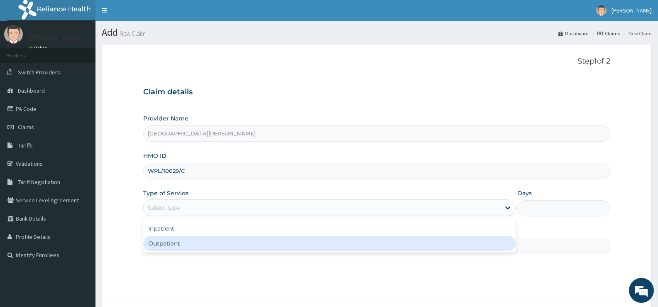
click at [189, 244] on div "Outpatient" at bounding box center [329, 243] width 372 height 15
type input "1"
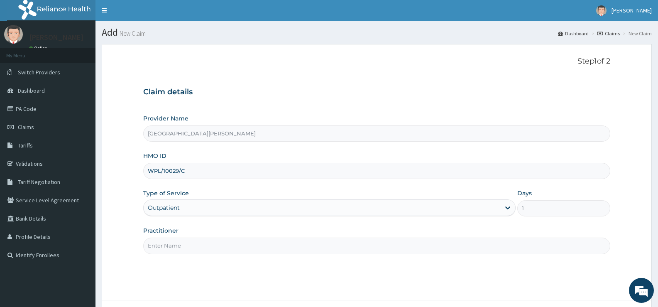
click at [197, 245] on input "Practitioner" at bounding box center [376, 245] width 467 height 16
type input "[PERSON_NAME]"
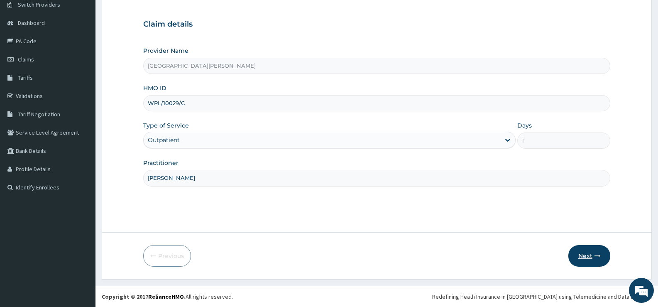
click at [586, 258] on button "Next" at bounding box center [589, 256] width 42 height 22
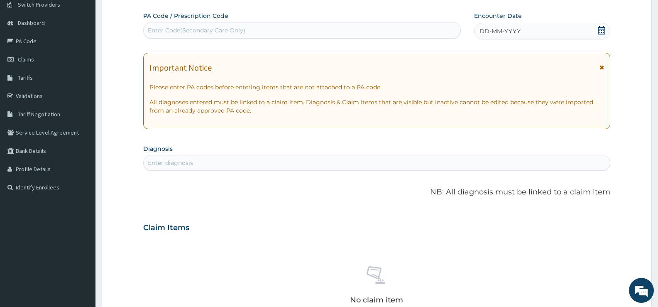
click at [282, 29] on div "Enter Code(Secondary Care Only)" at bounding box center [302, 30] width 317 height 13
type input "PA/50F480"
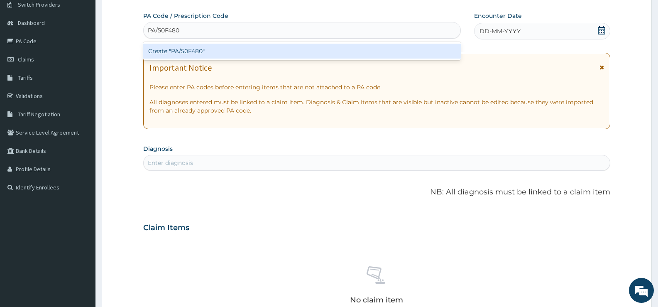
click at [282, 48] on div "Create "PA/50F480"" at bounding box center [302, 51] width 318 height 15
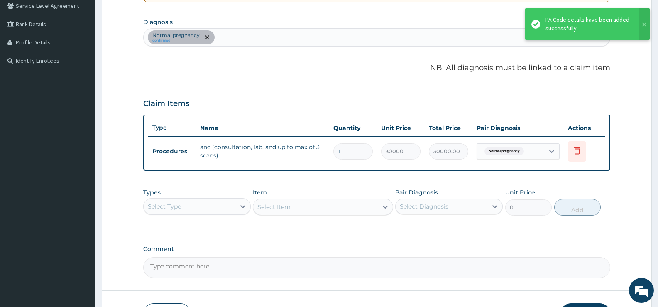
scroll to position [252, 0]
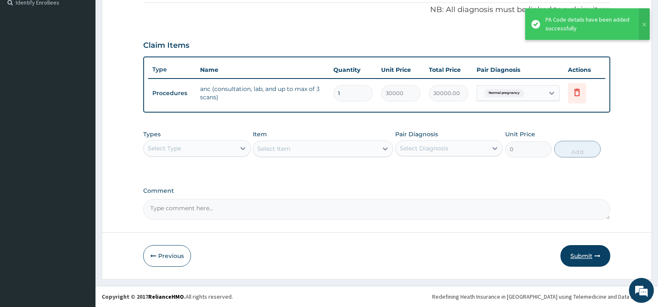
click at [595, 255] on icon "button" at bounding box center [598, 256] width 6 height 6
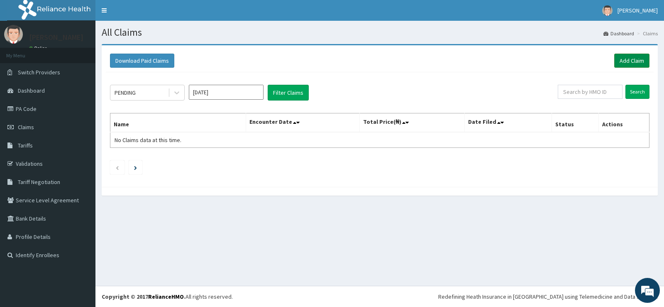
click at [626, 56] on link "Add Claim" at bounding box center [631, 61] width 35 height 14
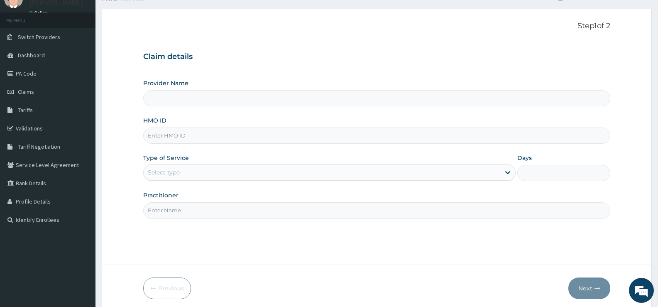
scroll to position [68, 0]
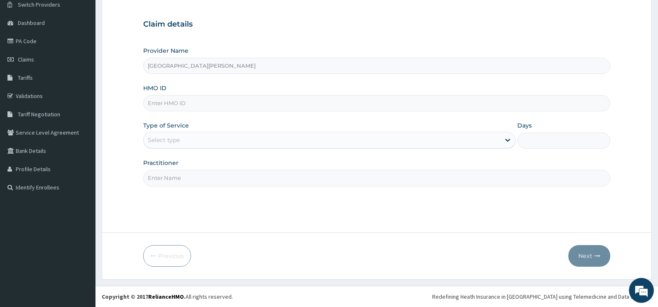
type input "Bee Hess Hospital"
click at [260, 106] on input "HMO ID" at bounding box center [376, 103] width 467 height 16
type input "SFA/12811/A"
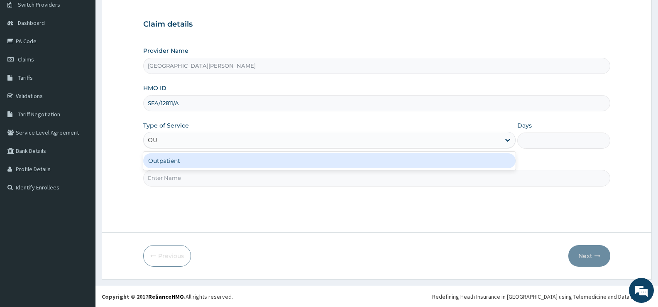
type input "OUT"
type input "1"
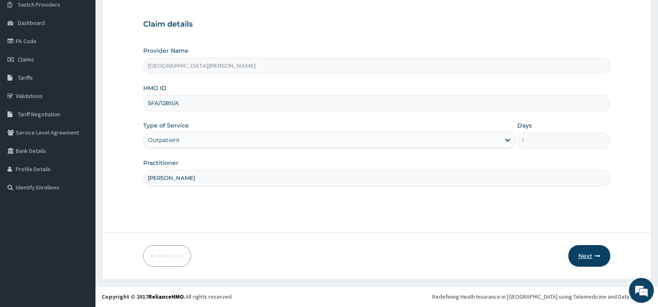
type input "DR ANAYO"
click at [589, 254] on button "Next" at bounding box center [589, 256] width 42 height 22
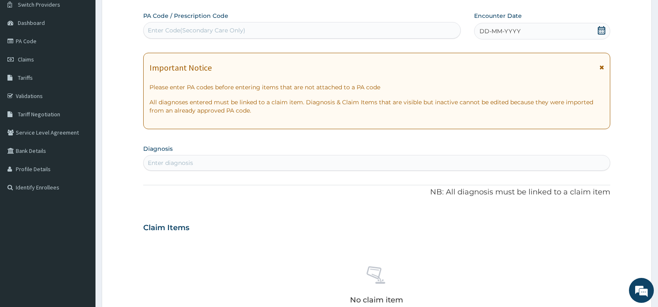
click at [602, 30] on icon at bounding box center [601, 30] width 8 height 8
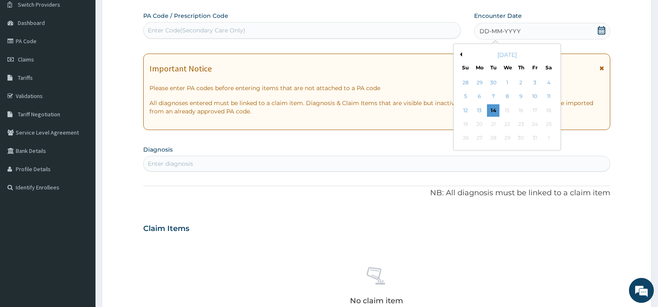
click at [462, 53] on button "Previous Month" at bounding box center [460, 54] width 4 height 4
click at [521, 123] on div "21" at bounding box center [521, 124] width 12 height 12
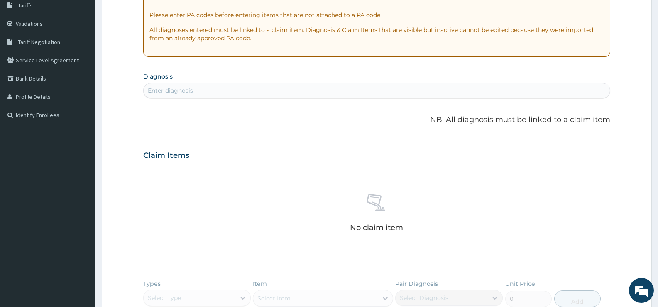
scroll to position [151, 0]
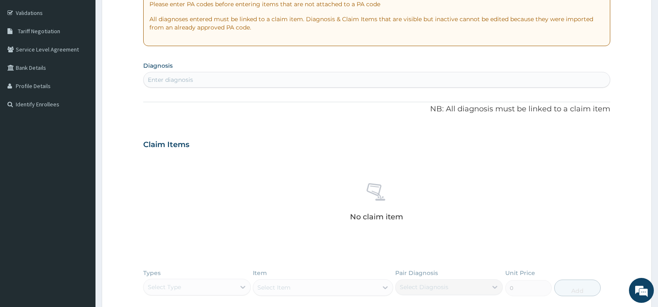
click at [301, 78] on div "Enter diagnosis" at bounding box center [377, 79] width 466 height 13
type input "FALCIPARUM"
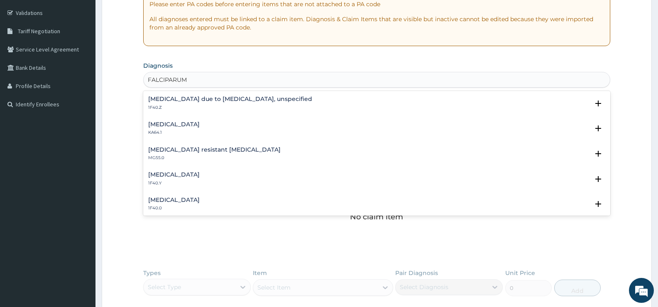
click at [245, 100] on h4 "[MEDICAL_DATA] due to [MEDICAL_DATA], unspecified" at bounding box center [230, 99] width 164 height 6
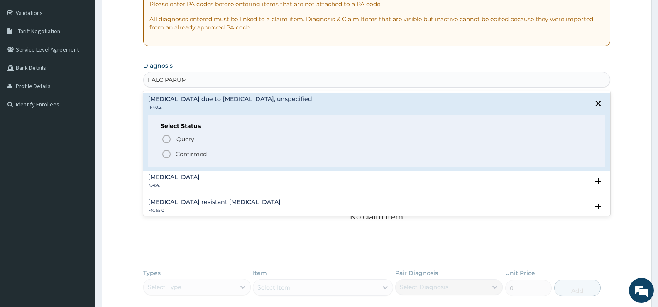
click at [200, 154] on p "Confirmed" at bounding box center [191, 154] width 31 height 8
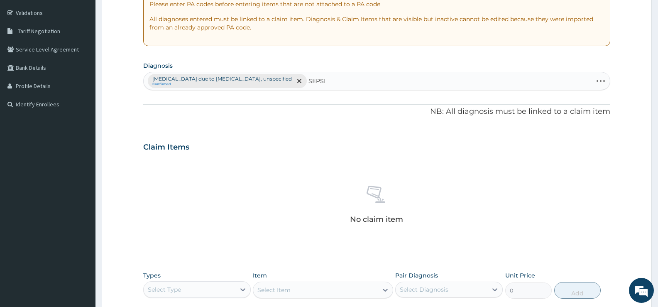
type input "SEPSIS"
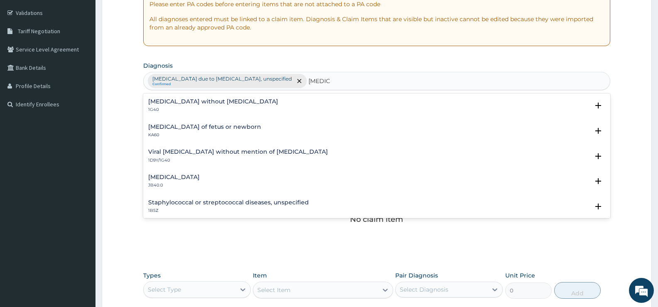
click at [157, 102] on h4 "Sepsis without septic shock" at bounding box center [213, 101] width 130 height 6
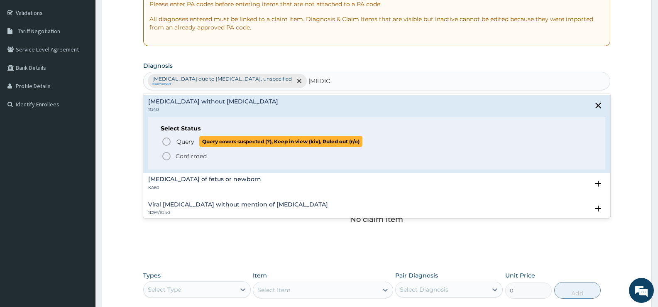
click at [188, 143] on span "Query" at bounding box center [185, 141] width 18 height 8
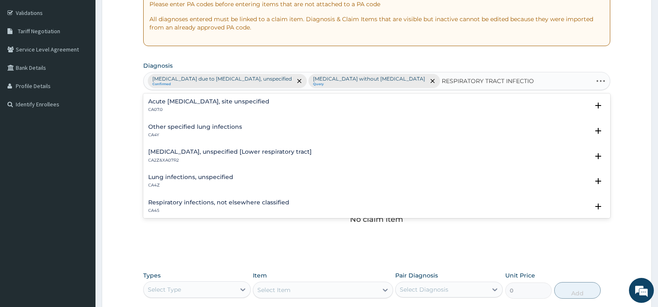
type input "RESPIRATORY TRACT INFECTION"
click at [218, 102] on h4 "Acute upper respiratory infection, site unspecified" at bounding box center [208, 101] width 121 height 6
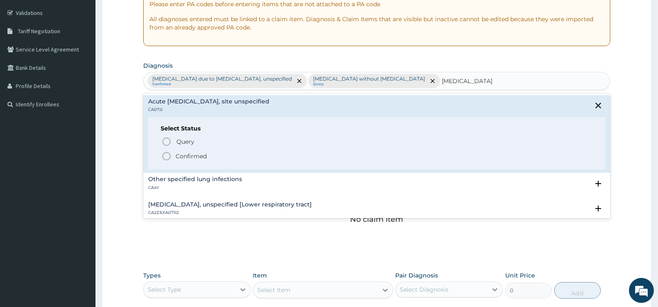
click at [185, 156] on p "Confirmed" at bounding box center [191, 156] width 31 height 8
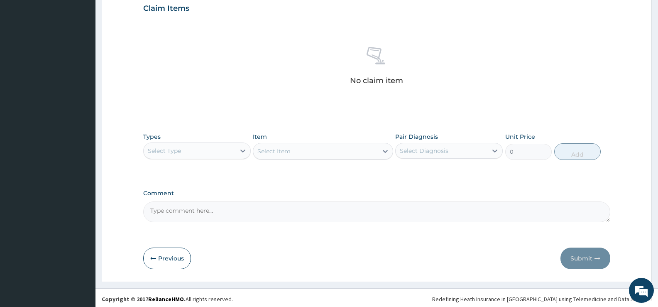
scroll to position [292, 0]
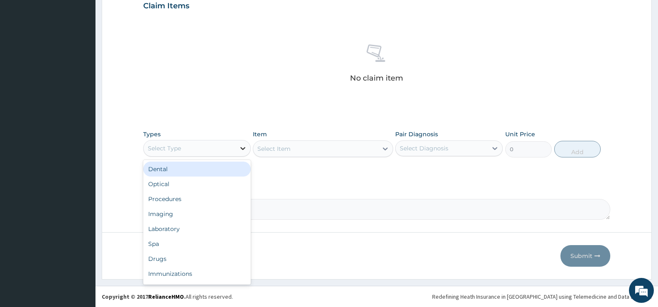
click at [241, 147] on icon at bounding box center [243, 148] width 8 height 8
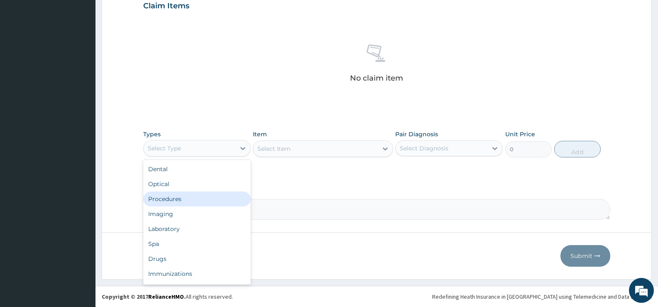
click at [198, 202] on div "Procedures" at bounding box center [197, 198] width 108 height 15
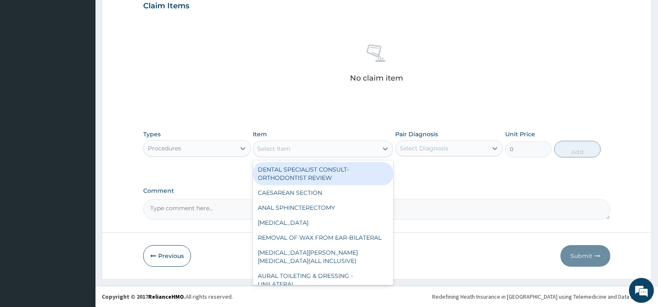
click at [386, 152] on icon at bounding box center [385, 148] width 8 height 8
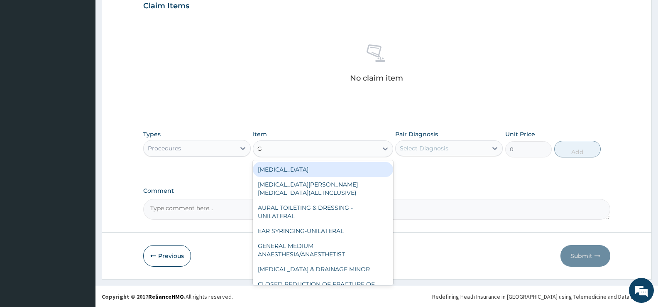
type input "GP"
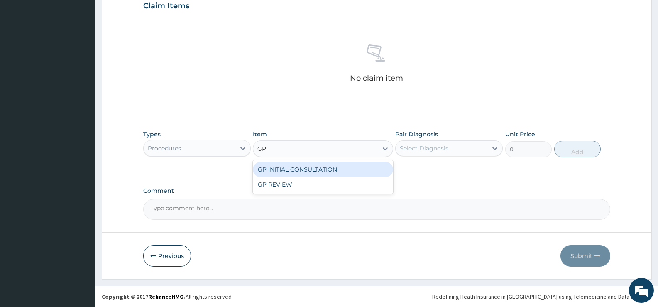
click at [377, 172] on div "GP INITIAL CONSULTATION" at bounding box center [323, 169] width 140 height 15
type input "2000"
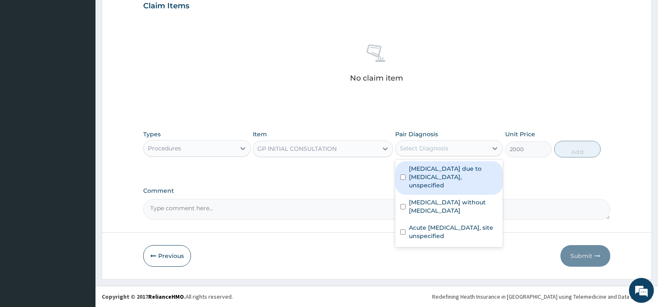
click at [480, 147] on div "Select Diagnosis" at bounding box center [442, 148] width 92 height 13
click at [448, 170] on label "Malaria due to Plasmodium falciparum, unspecified" at bounding box center [453, 176] width 89 height 25
checkbox input "true"
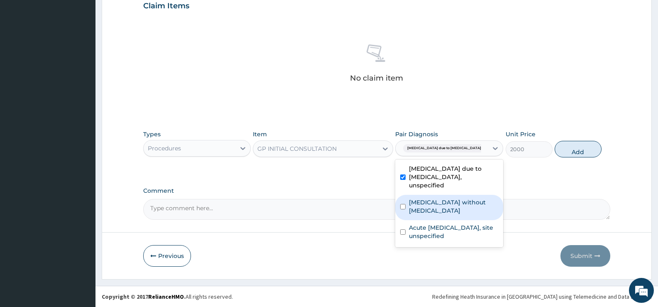
click at [446, 198] on label "Sepsis without septic shock" at bounding box center [453, 206] width 89 height 17
checkbox input "true"
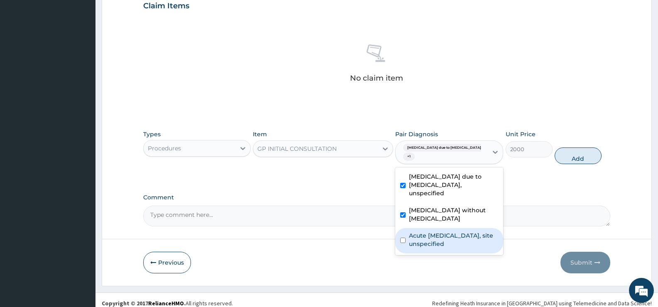
click at [449, 231] on label "Acute upper respiratory infection, site unspecified" at bounding box center [453, 239] width 89 height 17
checkbox input "true"
click at [576, 151] on button "Add" at bounding box center [578, 155] width 46 height 17
type input "0"
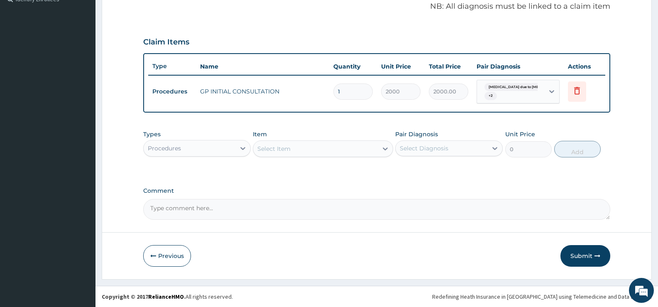
scroll to position [256, 0]
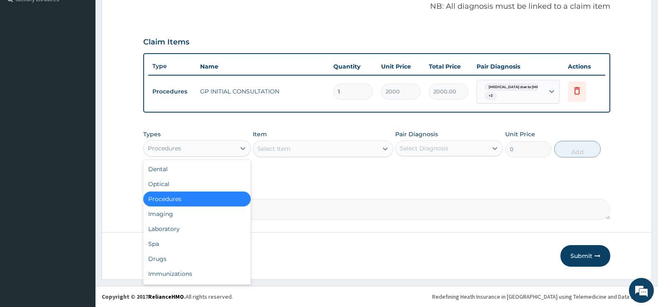
click at [215, 150] on div "Procedures" at bounding box center [190, 148] width 92 height 13
click at [157, 228] on div "Laboratory" at bounding box center [197, 228] width 108 height 15
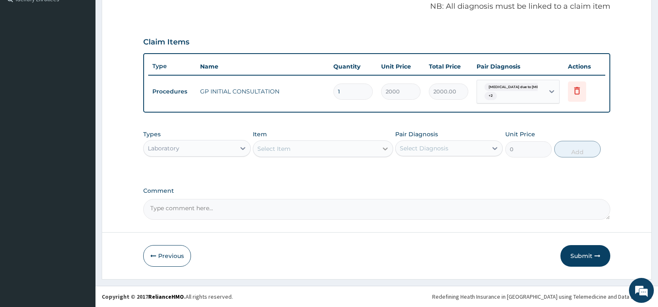
click at [382, 152] on icon at bounding box center [385, 148] width 8 height 8
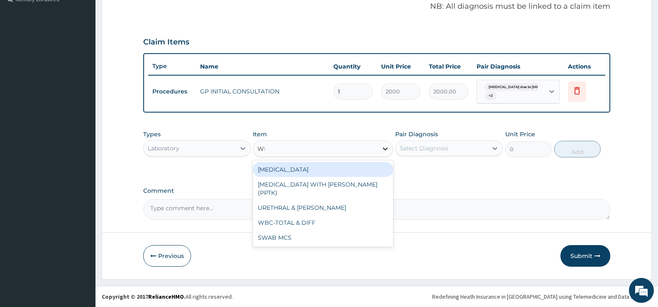
type input "WBC"
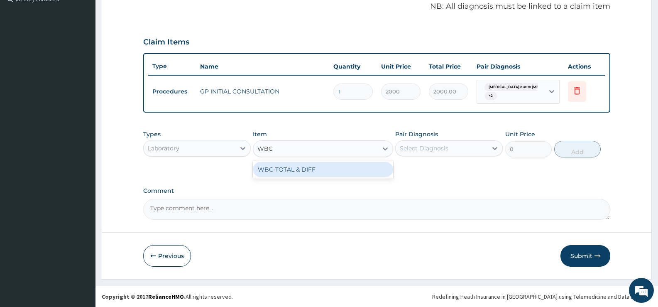
click at [369, 168] on div "WBC-TOTAL & DIFF" at bounding box center [323, 169] width 140 height 15
type input "1500"
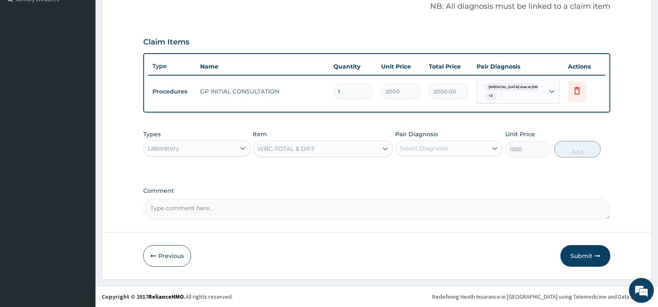
click at [434, 142] on div "Select Diagnosis" at bounding box center [442, 148] width 92 height 13
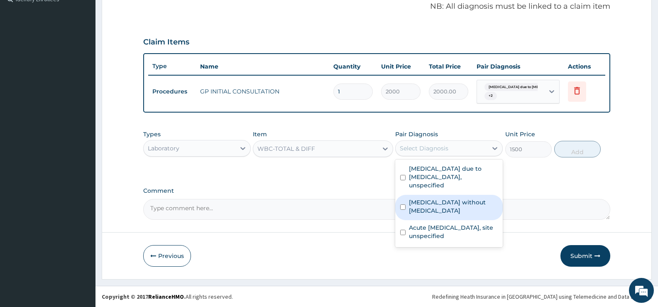
click at [450, 198] on label "Sepsis without septic shock" at bounding box center [453, 206] width 89 height 17
checkbox input "true"
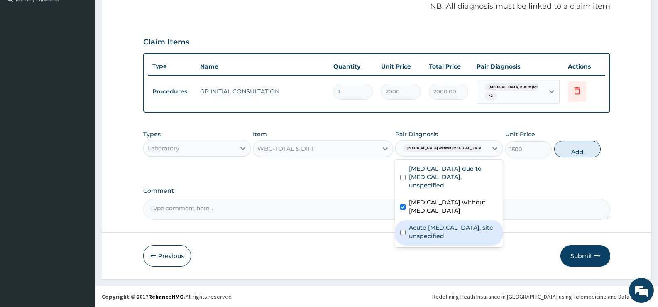
click at [447, 223] on label "Acute upper respiratory infection, site unspecified" at bounding box center [453, 231] width 89 height 17
checkbox input "true"
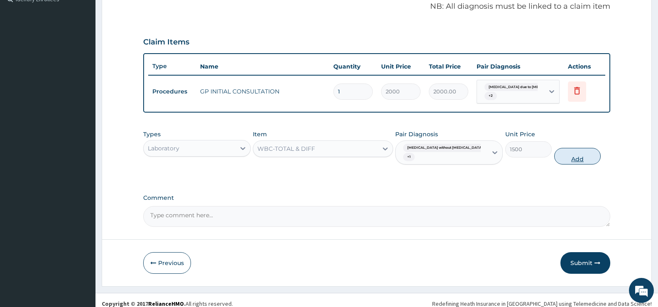
click at [582, 152] on button "Add" at bounding box center [577, 156] width 46 height 17
type input "0"
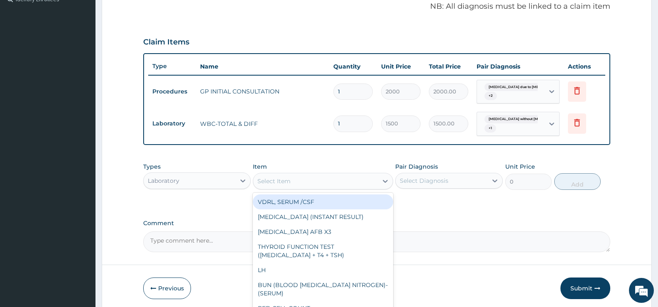
click at [343, 180] on div "Select Item" at bounding box center [315, 180] width 124 height 13
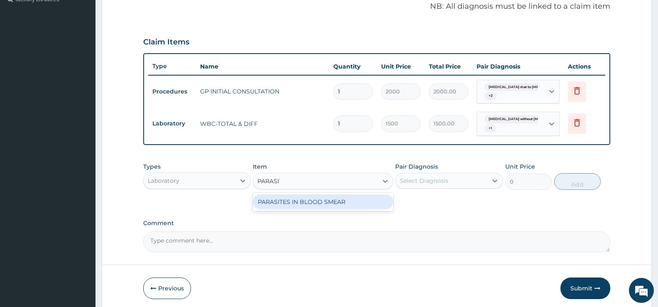
type input "PARASITE"
click at [345, 208] on div "PARASITES IN BLOOD SMEAR" at bounding box center [323, 201] width 140 height 15
type input "1100"
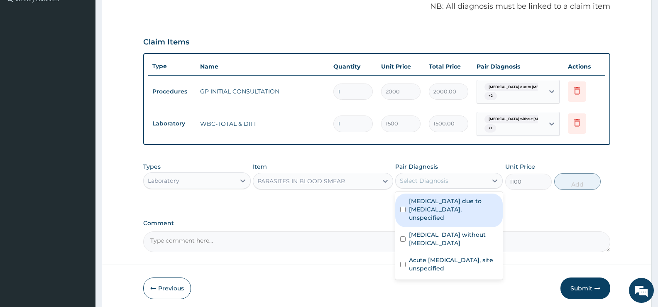
click at [465, 184] on div "Select Diagnosis" at bounding box center [442, 180] width 92 height 13
click at [460, 201] on label "Malaria due to Plasmodium falciparum, unspecified" at bounding box center [453, 209] width 89 height 25
checkbox input "true"
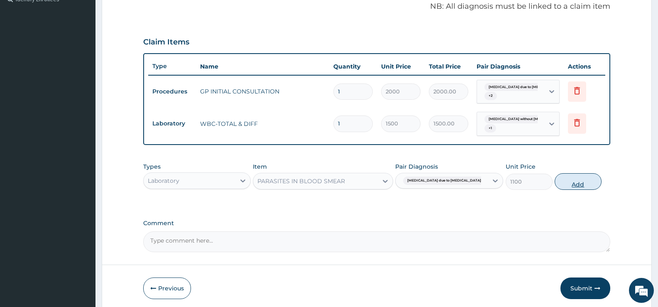
click at [582, 181] on button "Add" at bounding box center [578, 181] width 46 height 17
type input "0"
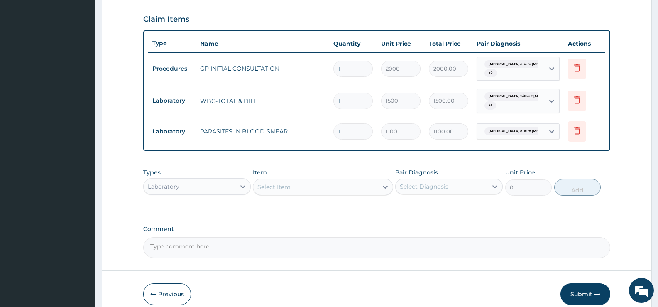
scroll to position [297, 0]
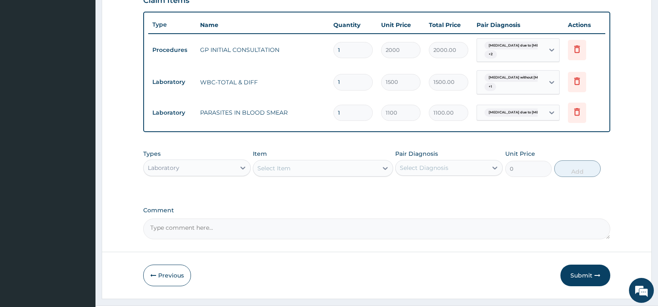
click at [217, 172] on div "Laboratory" at bounding box center [190, 167] width 92 height 13
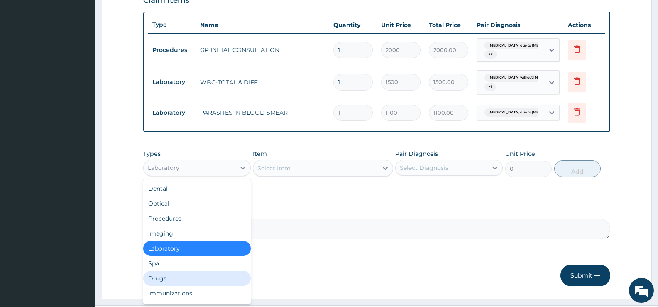
click at [168, 279] on div "Drugs" at bounding box center [197, 278] width 108 height 15
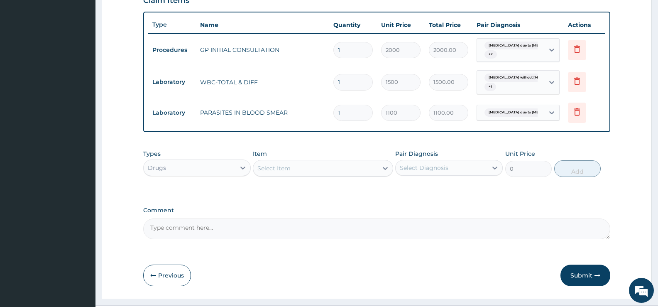
click at [383, 171] on icon at bounding box center [385, 168] width 8 height 8
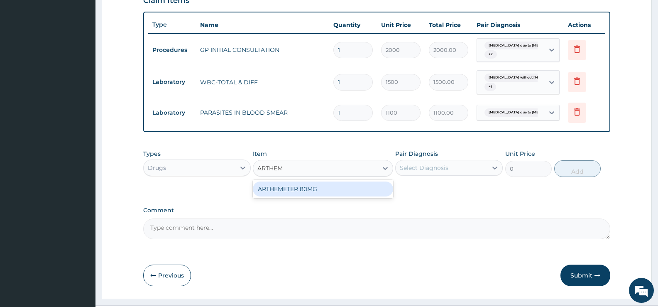
type input "ARTHEME"
click at [357, 188] on div "ARTHEMETER 80MG" at bounding box center [323, 188] width 140 height 15
type input "483"
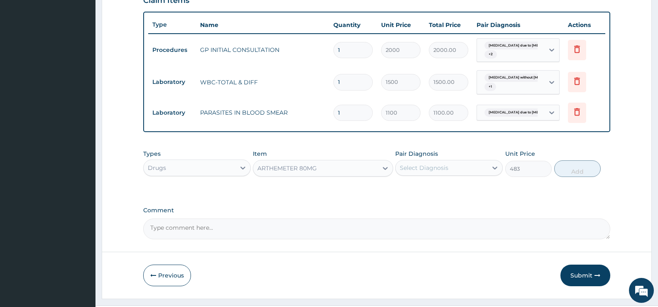
click at [445, 166] on div "Select Diagnosis" at bounding box center [424, 168] width 49 height 8
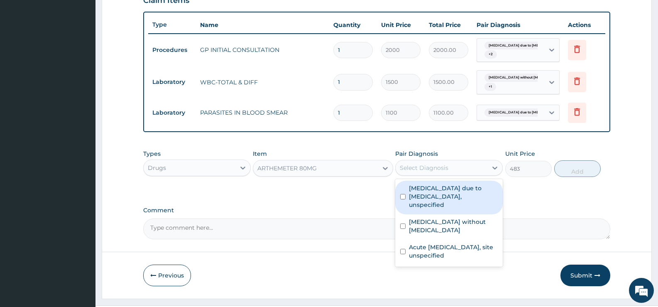
click at [448, 190] on label "Malaria due to Plasmodium falciparum, unspecified" at bounding box center [453, 196] width 89 height 25
checkbox input "true"
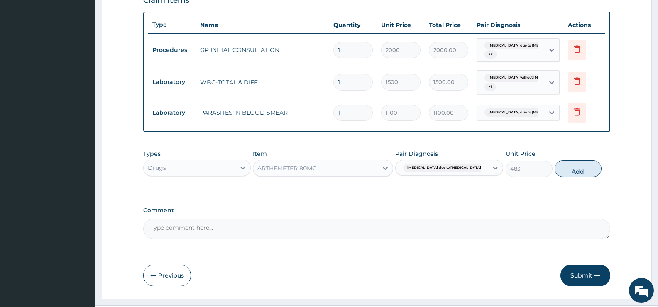
click at [580, 169] on button "Add" at bounding box center [578, 168] width 46 height 17
type input "0"
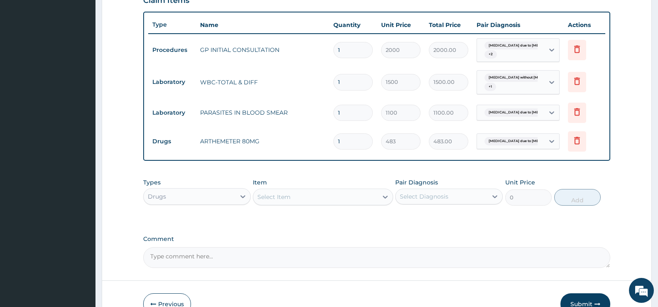
type input "0.00"
type input "6"
type input "2898.00"
type input "6"
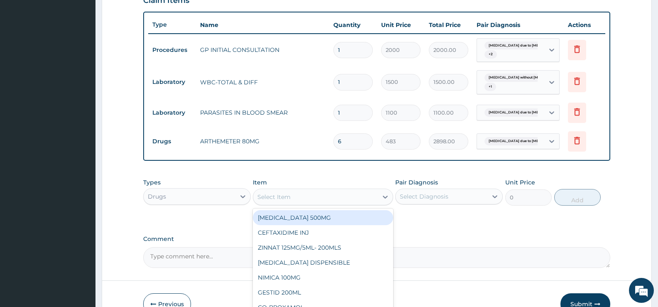
click at [362, 198] on div "Select Item" at bounding box center [315, 196] width 124 height 13
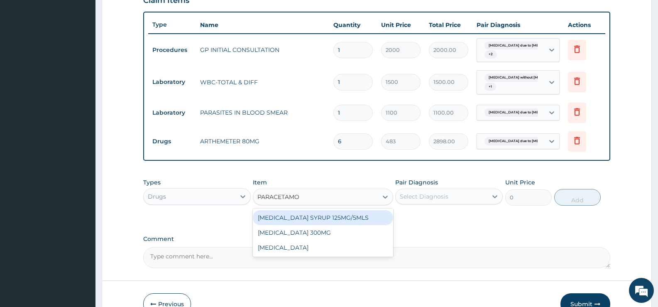
type input "[MEDICAL_DATA]"
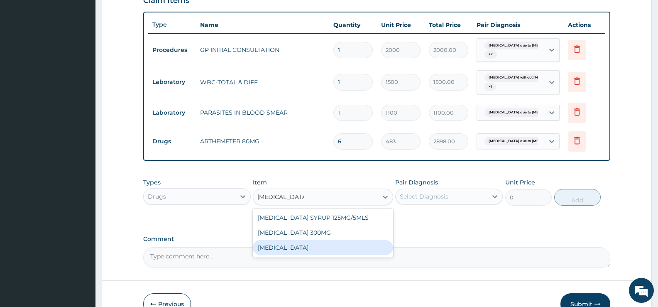
click at [316, 248] on div "[MEDICAL_DATA]" at bounding box center [323, 247] width 140 height 15
type input "15.18"
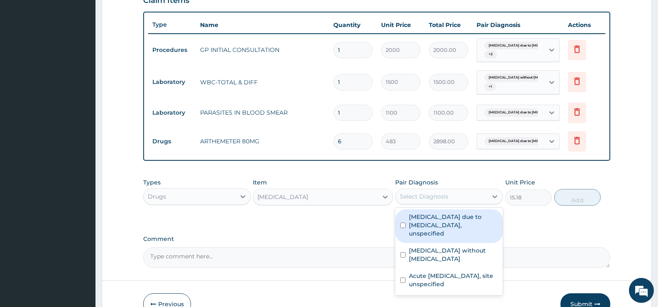
click at [458, 196] on div "Select Diagnosis" at bounding box center [442, 196] width 92 height 13
click at [440, 224] on label "Malaria due to Plasmodium falciparum, unspecified" at bounding box center [453, 225] width 89 height 25
checkbox input "true"
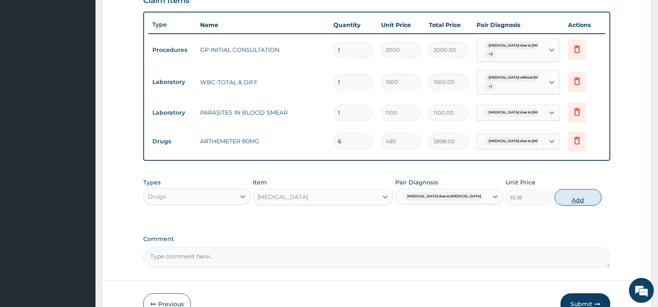
click at [580, 198] on button "Add" at bounding box center [578, 197] width 46 height 17
type input "0"
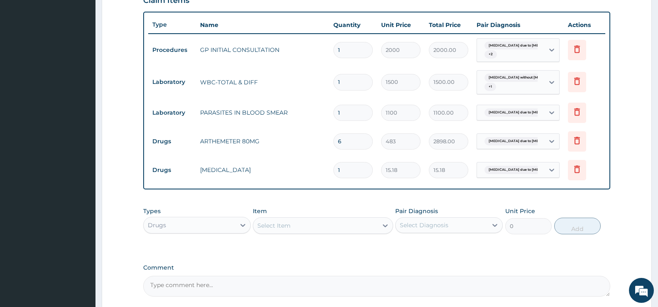
type input "18"
type input "273.24"
type input "18"
click at [379, 229] on div at bounding box center [385, 225] width 15 height 15
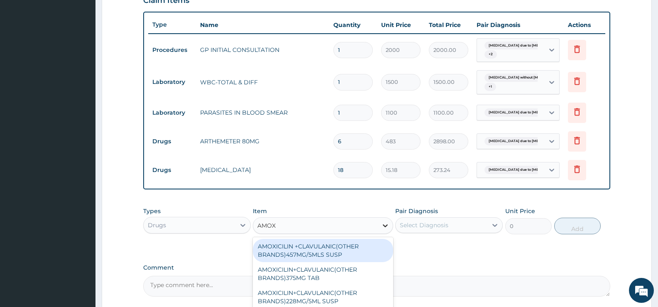
type input "AMOXY"
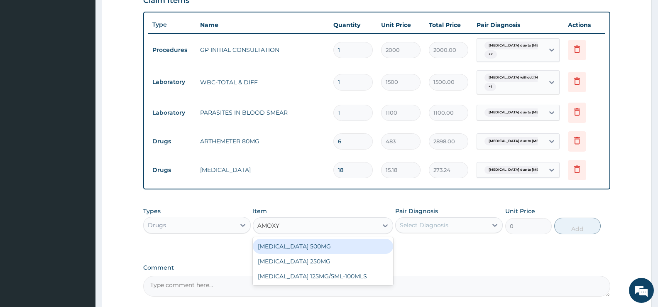
click at [320, 249] on div "AMOXYCILLIN 500MG" at bounding box center [323, 246] width 140 height 15
type input "48.3"
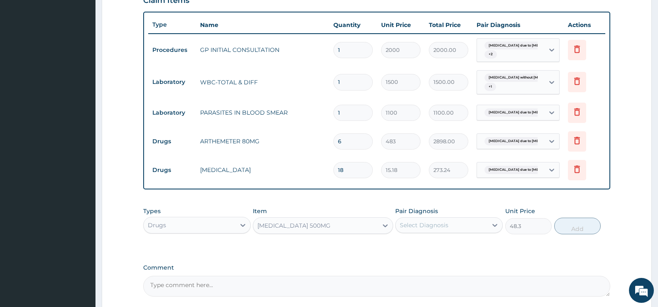
click at [445, 226] on div "Select Diagnosis" at bounding box center [424, 225] width 49 height 8
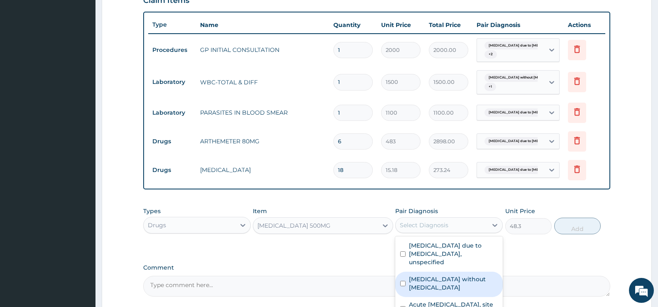
drag, startPoint x: 448, startPoint y: 273, endPoint x: 458, endPoint y: 269, distance: 10.6
click at [448, 275] on label "Sepsis without septic shock" at bounding box center [453, 283] width 89 height 17
checkbox input "true"
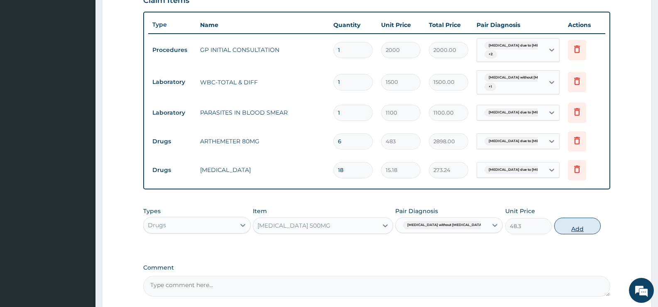
click at [572, 220] on button "Add" at bounding box center [577, 226] width 46 height 17
type input "0"
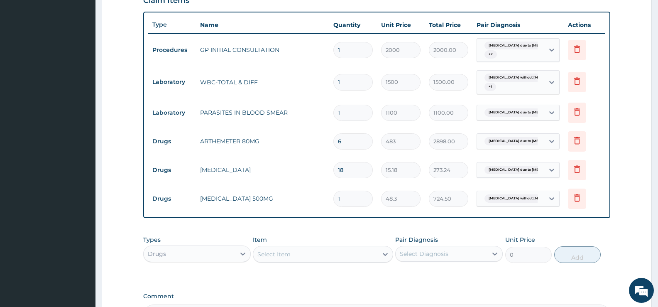
type input "15"
type input "724.50"
type input "15"
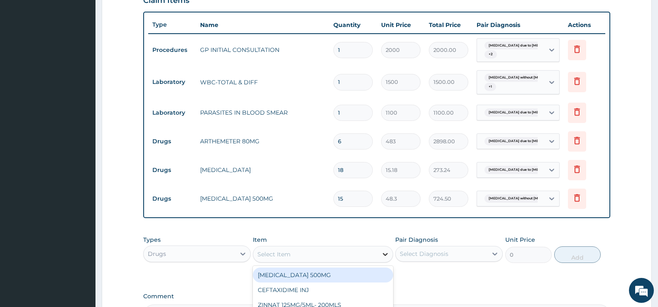
click at [385, 253] on icon at bounding box center [385, 254] width 8 height 8
type input "LORAT"
click at [309, 279] on div "LORATYN 10MG" at bounding box center [323, 274] width 140 height 15
type input "44.85"
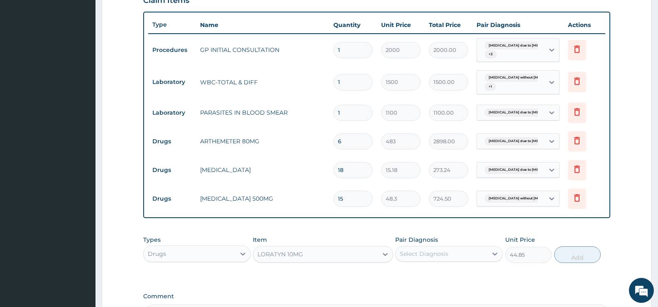
click at [448, 255] on div "Select Diagnosis" at bounding box center [442, 253] width 92 height 13
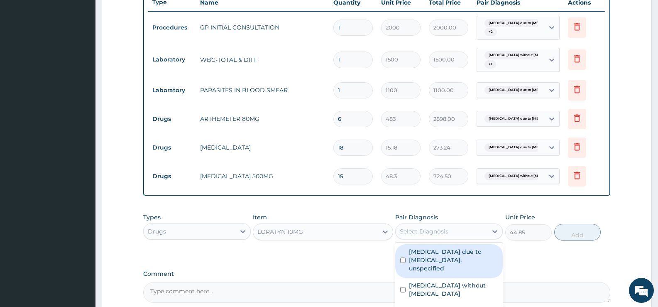
scroll to position [403, 0]
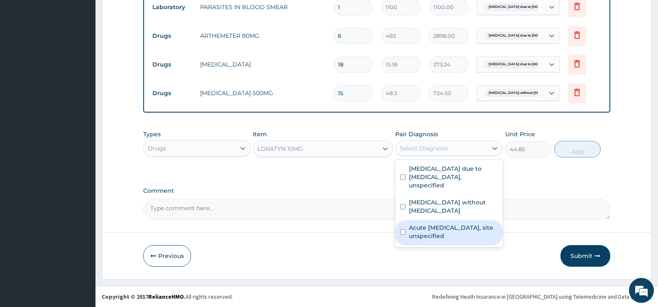
click at [462, 223] on label "Acute upper respiratory infection, site unspecified" at bounding box center [453, 231] width 89 height 17
checkbox input "true"
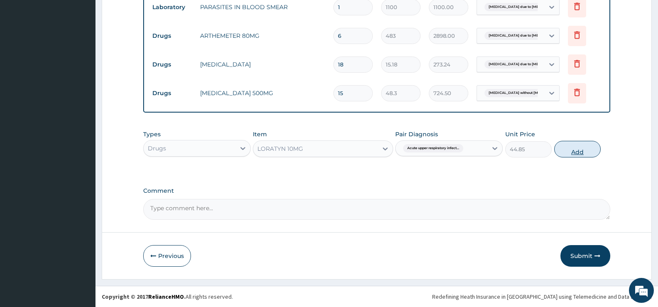
click at [565, 149] on button "Add" at bounding box center [577, 149] width 46 height 17
type input "0"
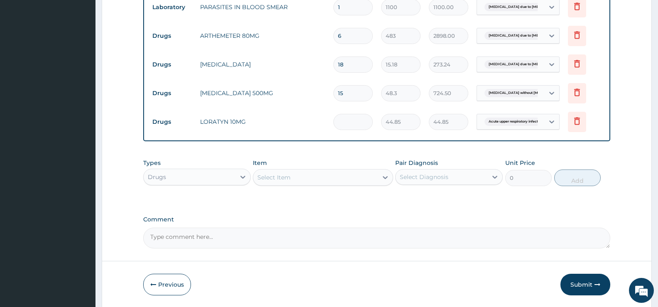
type input "0.00"
type input "5"
type input "224.25"
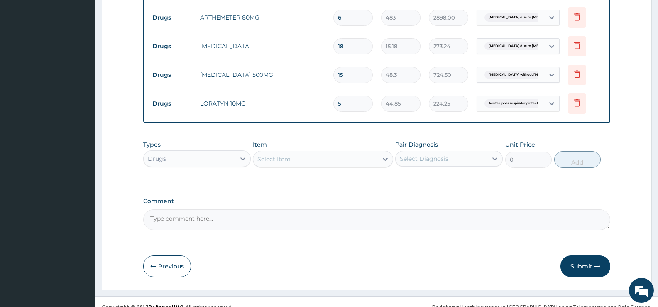
scroll to position [431, 0]
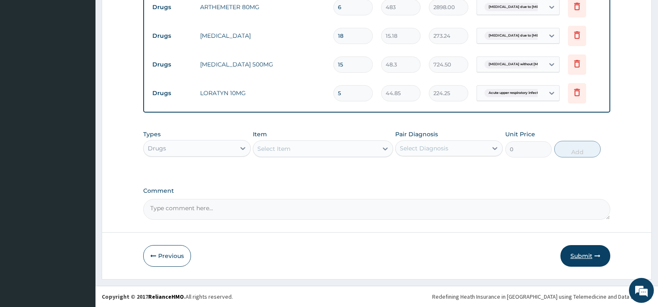
type input "5"
click at [580, 252] on button "Submit" at bounding box center [585, 256] width 50 height 22
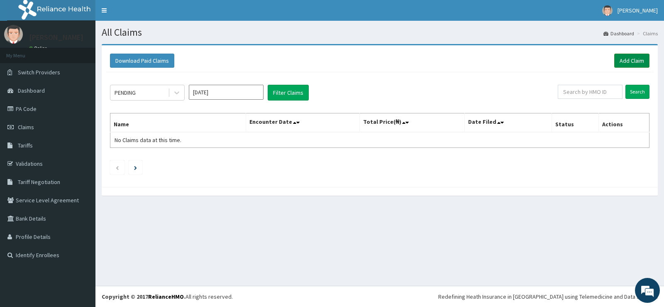
click at [628, 59] on link "Add Claim" at bounding box center [631, 61] width 35 height 14
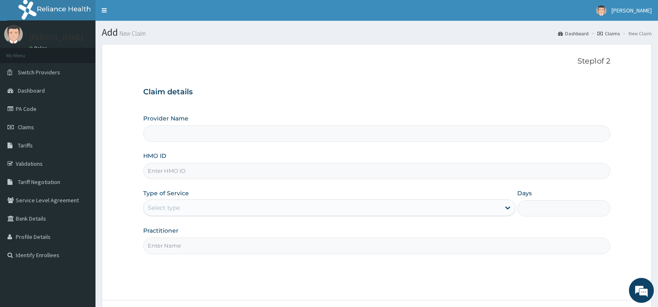
type input "[GEOGRAPHIC_DATA][PERSON_NAME]"
click at [213, 171] on input "HMO ID" at bounding box center [376, 171] width 467 height 16
type input "XED/10028/A"
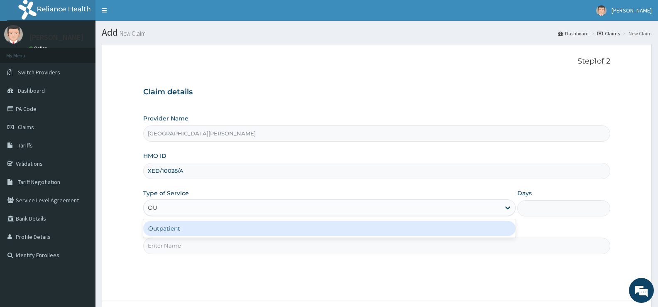
type input "OUT"
type input "1"
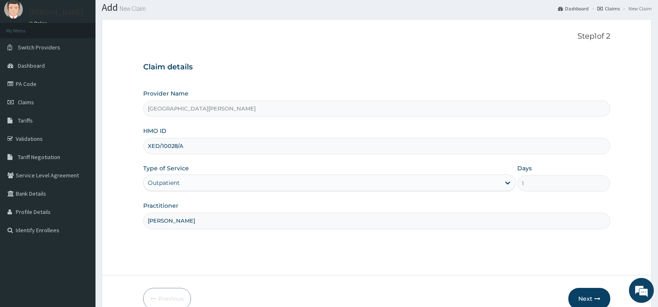
scroll to position [68, 0]
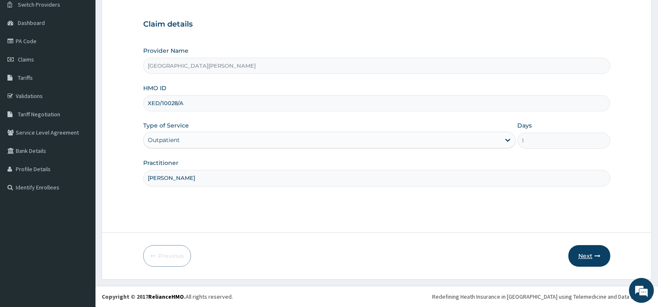
type input "DR OTOLORIN"
click at [584, 251] on button "Next" at bounding box center [589, 256] width 42 height 22
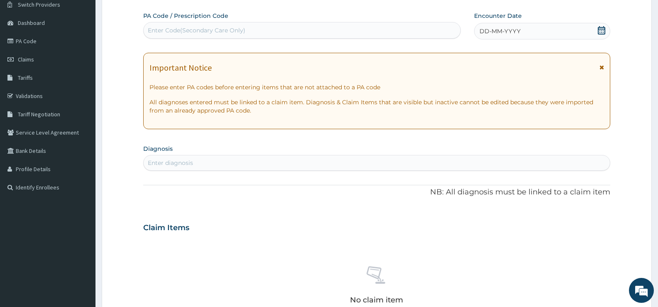
click at [292, 32] on div "Enter Code(Secondary Care Only)" at bounding box center [302, 30] width 317 height 13
type input "PA/E08362"
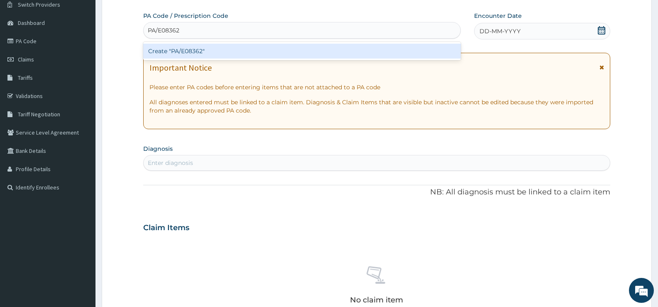
click at [285, 50] on div "Create "PA/E08362"" at bounding box center [302, 51] width 318 height 15
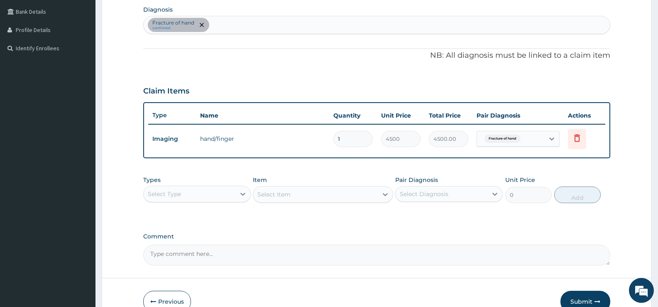
scroll to position [192, 0]
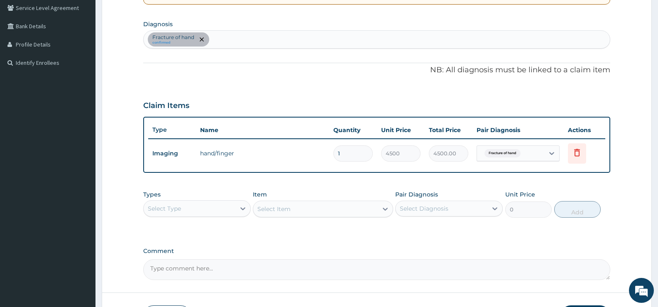
click at [261, 38] on div "Fracture of hand confirmed" at bounding box center [377, 39] width 466 height 17
type input "FALCIPARUM"
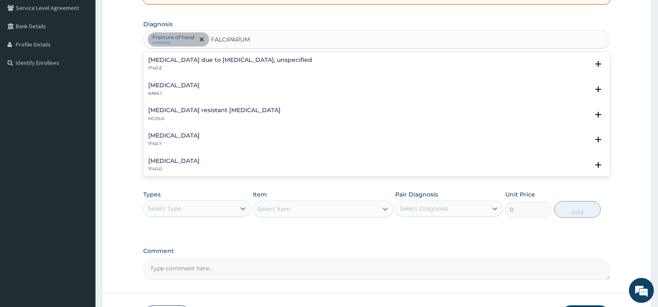
click at [228, 57] on h4 "Malaria due to Plasmodium falciparum, unspecified" at bounding box center [230, 60] width 164 height 6
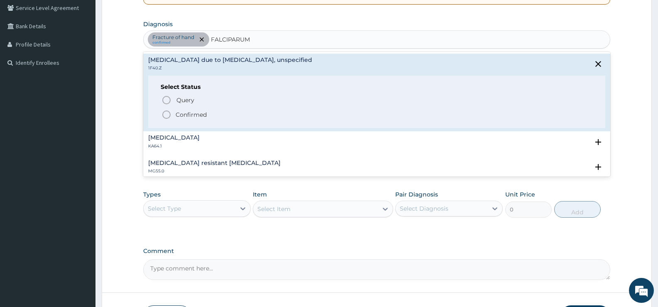
click at [192, 115] on p "Confirmed" at bounding box center [191, 114] width 31 height 8
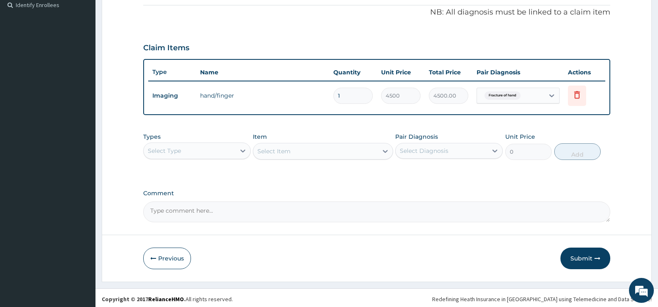
scroll to position [252, 0]
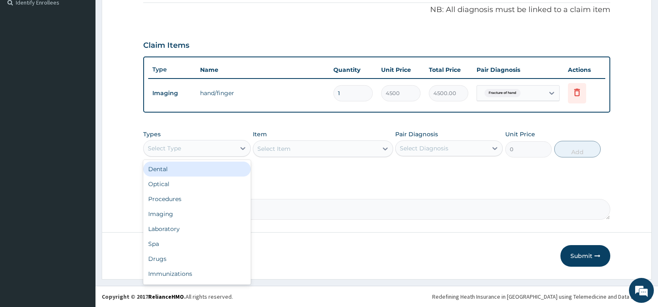
click at [229, 147] on div "Select Type" at bounding box center [190, 148] width 92 height 13
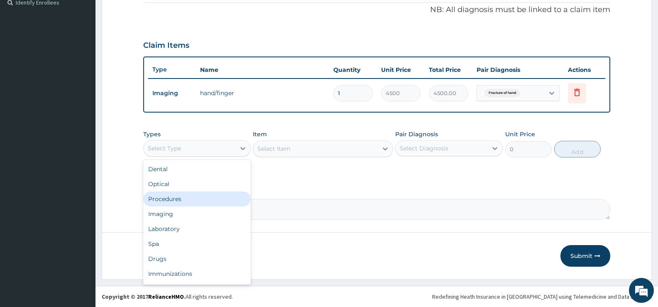
click at [166, 201] on div "Procedures" at bounding box center [197, 198] width 108 height 15
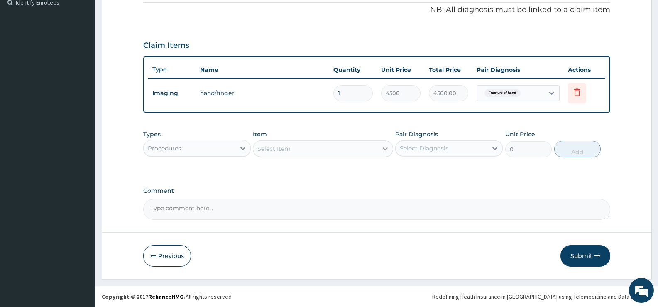
click at [383, 151] on icon at bounding box center [385, 148] width 8 height 8
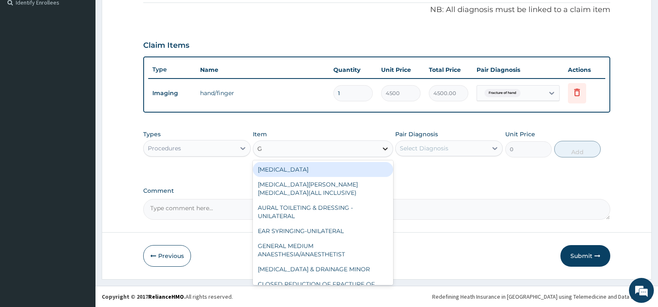
type input "GP"
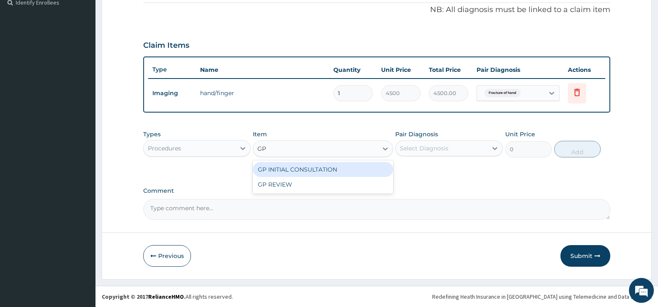
drag, startPoint x: 377, startPoint y: 166, endPoint x: 396, endPoint y: 166, distance: 19.9
click at [377, 166] on div "GP INITIAL CONSULTATION" at bounding box center [323, 169] width 140 height 15
type input "2000"
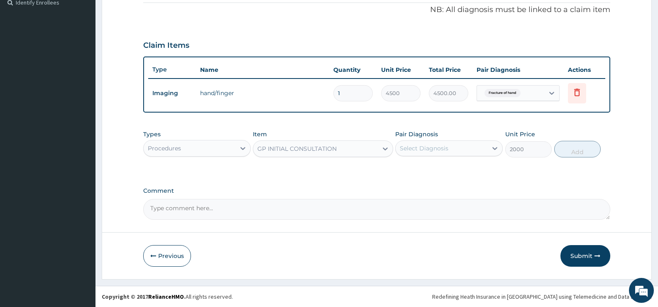
click at [440, 146] on div "Select Diagnosis" at bounding box center [424, 148] width 49 height 8
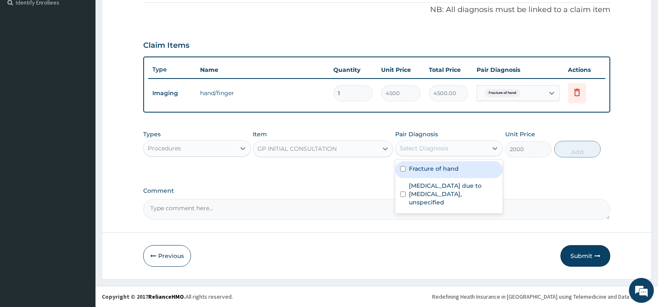
click at [441, 168] on label "Fracture of hand" at bounding box center [434, 168] width 50 height 8
checkbox input "true"
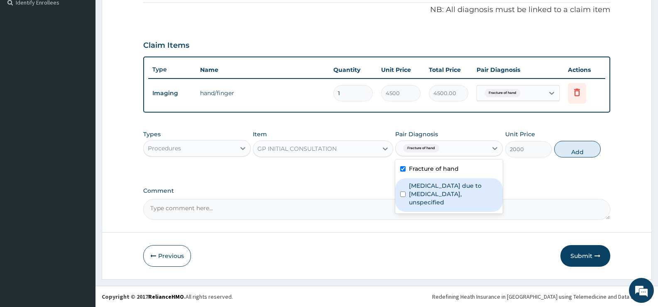
click at [441, 184] on label "[MEDICAL_DATA] due to [MEDICAL_DATA], unspecified" at bounding box center [453, 193] width 89 height 25
checkbox input "true"
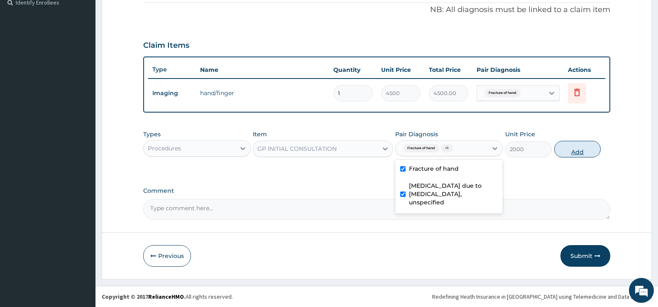
click at [586, 148] on button "Add" at bounding box center [577, 149] width 46 height 17
type input "0"
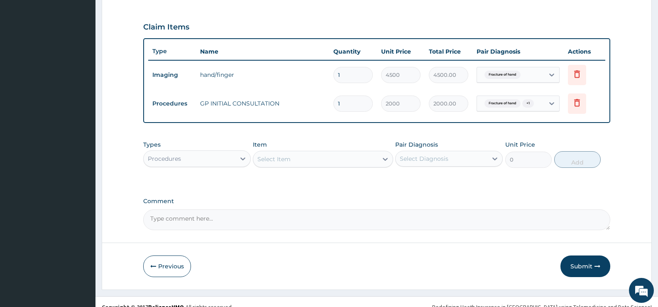
scroll to position [281, 0]
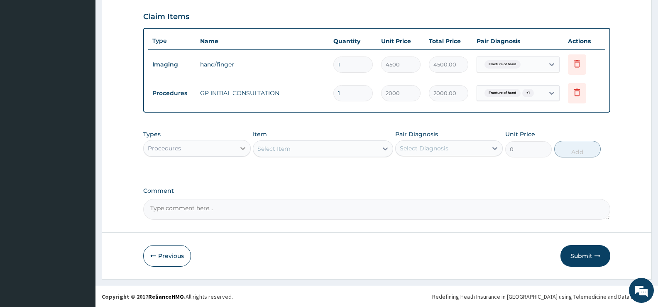
click at [243, 147] on icon at bounding box center [243, 148] width 8 height 8
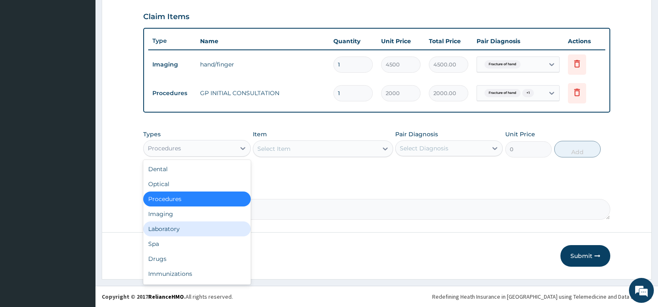
click at [157, 230] on div "Laboratory" at bounding box center [197, 228] width 108 height 15
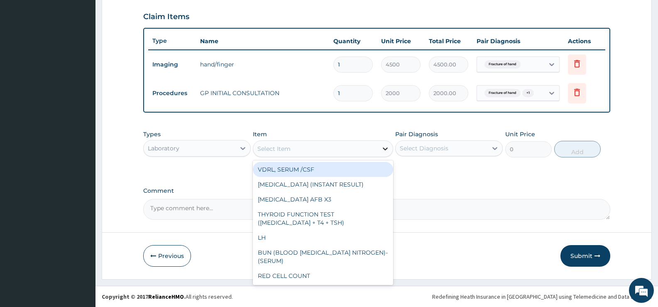
click at [387, 151] on icon at bounding box center [385, 148] width 8 height 8
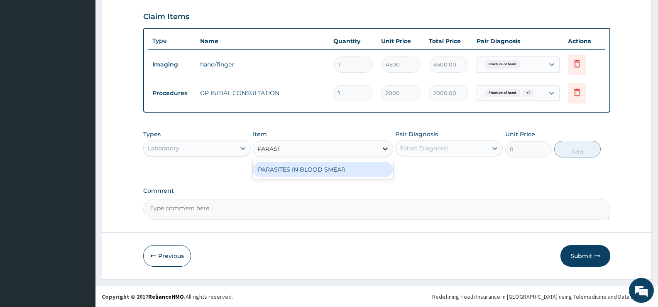
type input "[MEDICAL_DATA]"
click at [372, 169] on div "PARASITES IN BLOOD SMEAR" at bounding box center [323, 169] width 140 height 15
type input "1100"
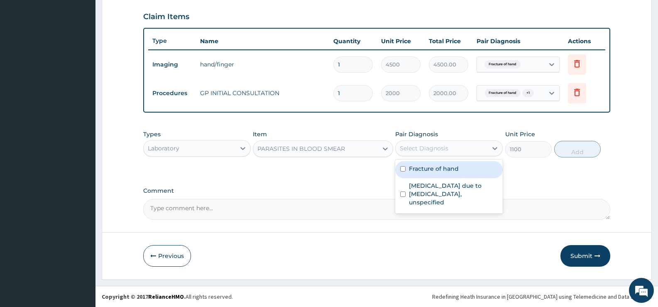
click at [435, 152] on div "Select Diagnosis" at bounding box center [424, 148] width 49 height 8
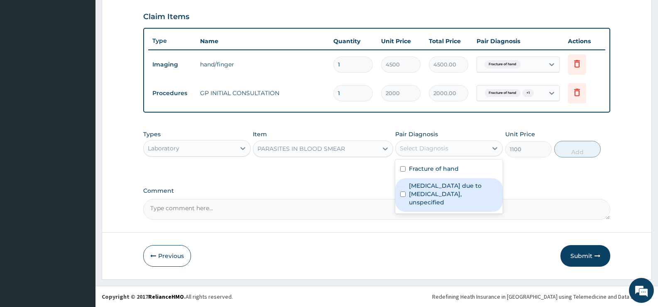
click at [445, 190] on label "[MEDICAL_DATA] due to [MEDICAL_DATA], unspecified" at bounding box center [453, 193] width 89 height 25
checkbox input "true"
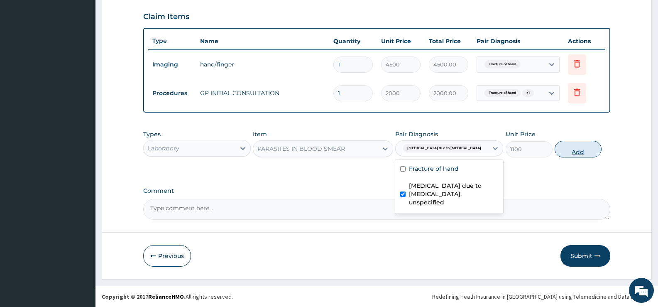
click at [573, 143] on button "Add" at bounding box center [578, 149] width 46 height 17
type input "0"
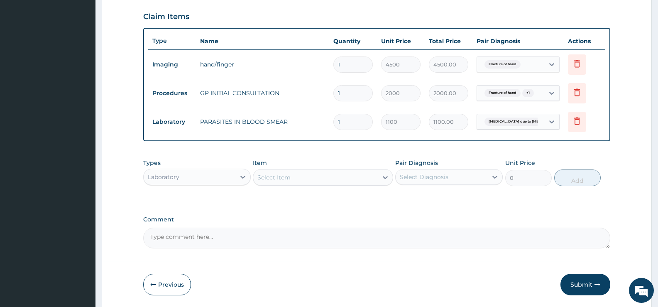
scroll to position [310, 0]
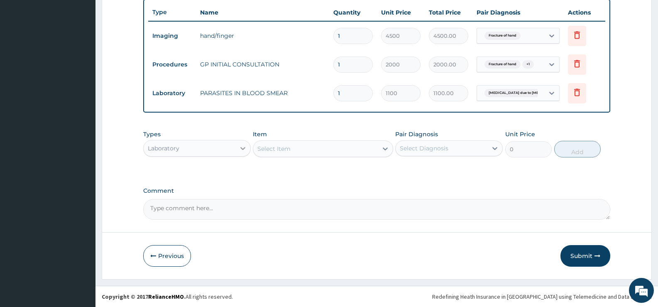
click at [237, 148] on div at bounding box center [242, 148] width 15 height 15
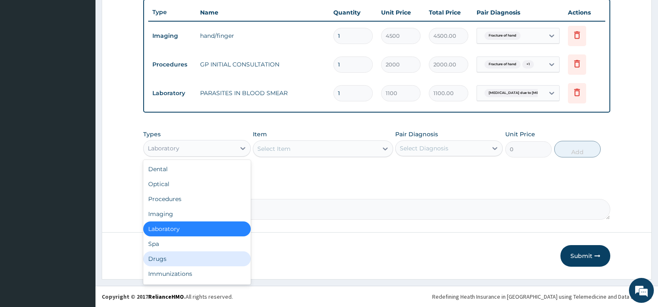
drag, startPoint x: 153, startPoint y: 259, endPoint x: 222, endPoint y: 240, distance: 71.1
click at [153, 258] on div "Drugs" at bounding box center [197, 258] width 108 height 15
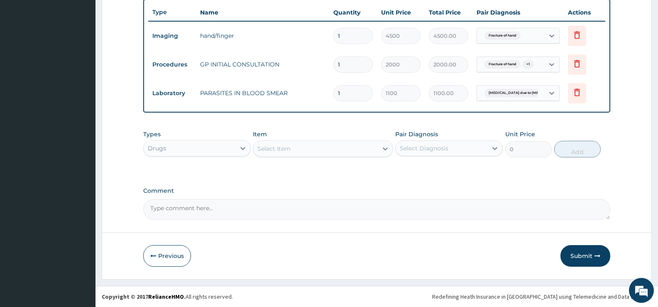
click at [384, 153] on div at bounding box center [385, 148] width 15 height 15
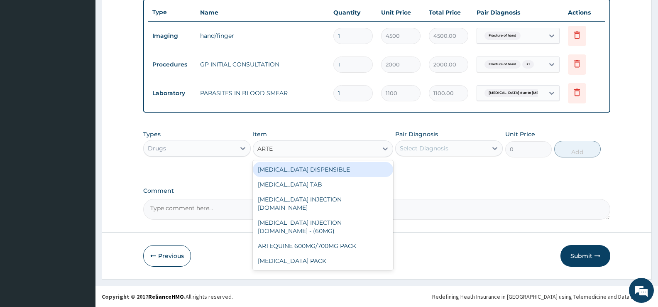
type input "ARTEM"
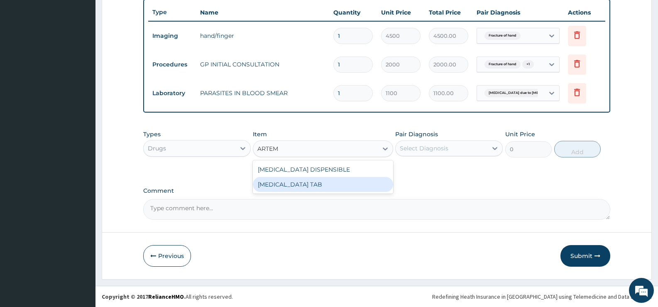
click at [335, 183] on div "[MEDICAL_DATA] TAB" at bounding box center [323, 184] width 140 height 15
type input "1035"
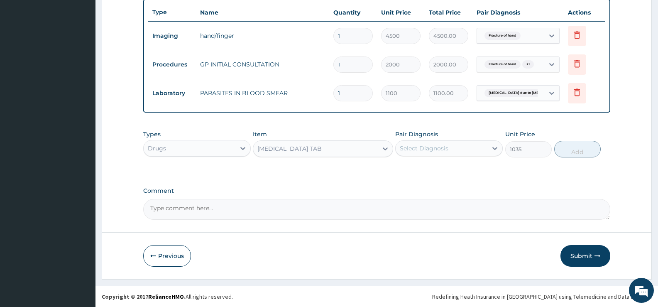
click at [446, 149] on div "Select Diagnosis" at bounding box center [424, 148] width 49 height 8
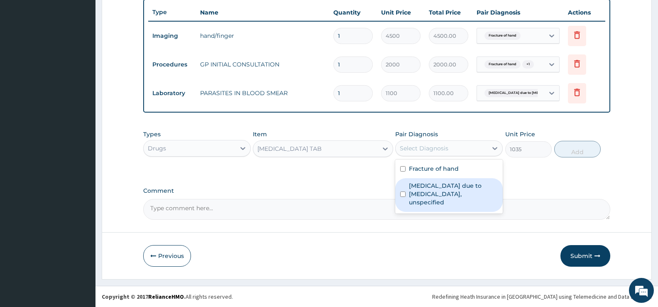
click at [453, 192] on label "[MEDICAL_DATA] due to [MEDICAL_DATA], unspecified" at bounding box center [453, 193] width 89 height 25
checkbox input "true"
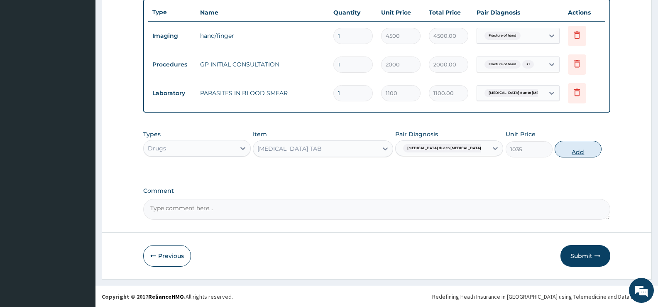
click at [566, 151] on button "Add" at bounding box center [578, 149] width 46 height 17
type input "0"
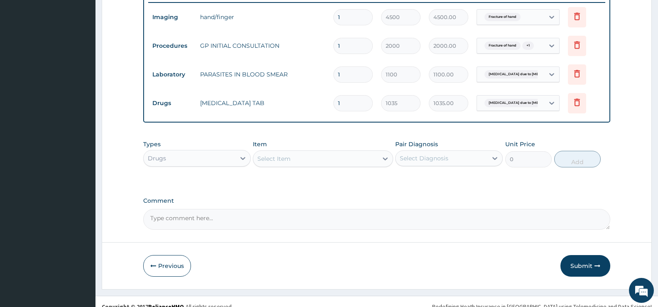
scroll to position [338, 0]
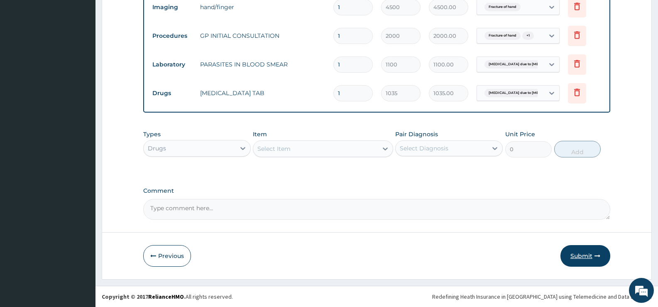
click at [584, 254] on button "Submit" at bounding box center [585, 256] width 50 height 22
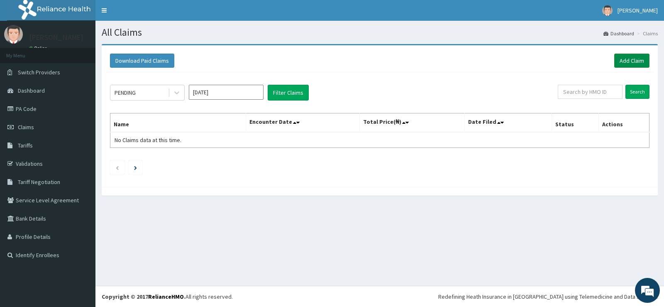
click at [626, 58] on link "Add Claim" at bounding box center [631, 61] width 35 height 14
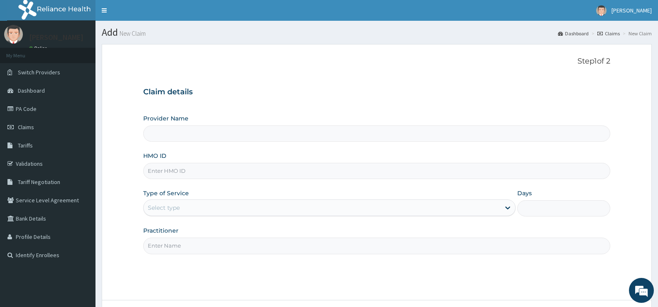
type input "[GEOGRAPHIC_DATA][PERSON_NAME]"
click at [300, 174] on input "HMO ID" at bounding box center [376, 171] width 467 height 16
type input "ACH/10220/B"
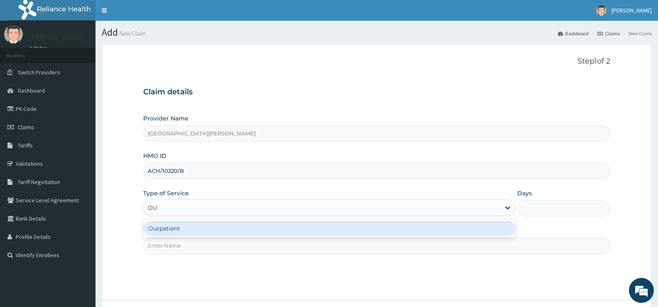
type input "OUT"
type input "1"
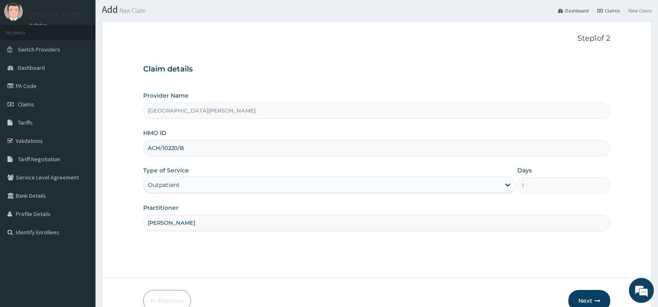
scroll to position [68, 0]
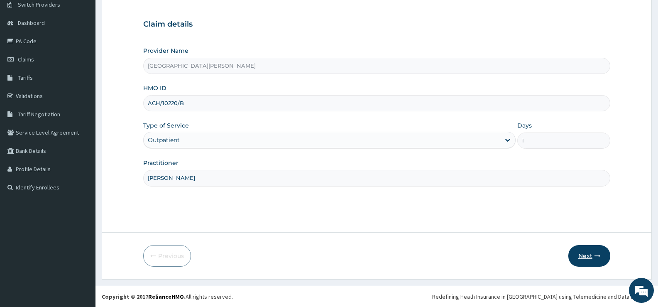
type input "[PERSON_NAME]"
click at [587, 254] on button "Next" at bounding box center [589, 256] width 42 height 22
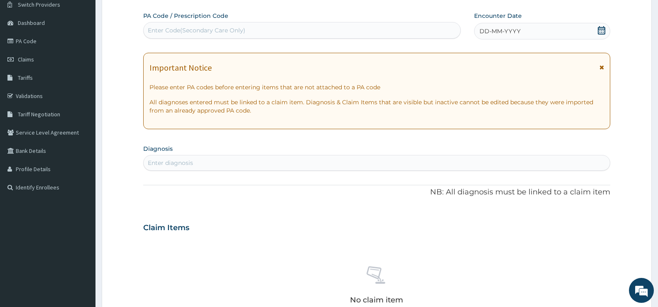
click at [603, 29] on icon at bounding box center [601, 30] width 7 height 8
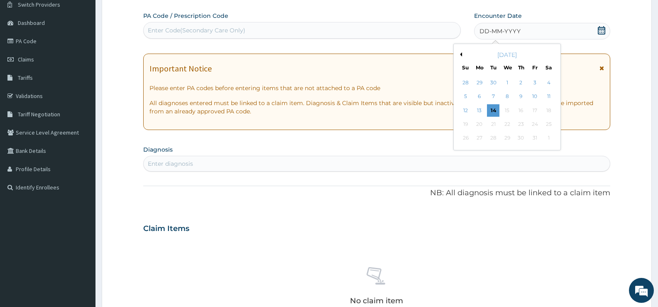
click at [460, 54] on button "Previous Month" at bounding box center [460, 54] width 4 height 4
click at [537, 122] on div "22" at bounding box center [534, 124] width 12 height 12
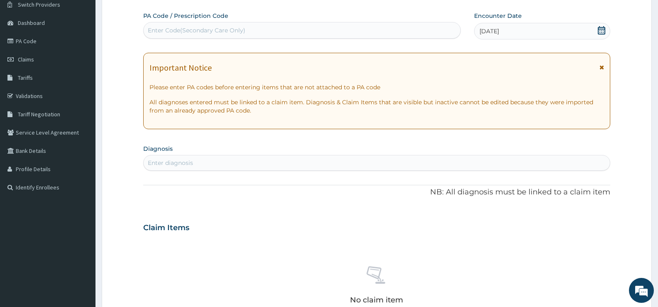
click at [221, 161] on div "Enter diagnosis" at bounding box center [377, 162] width 466 height 13
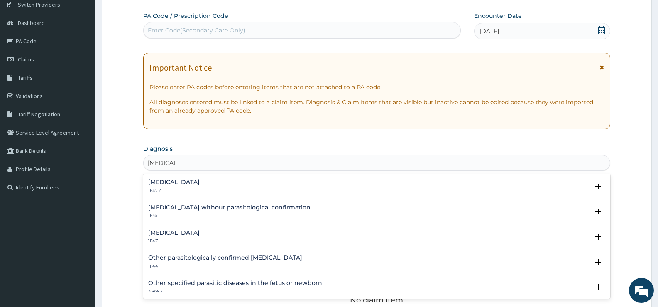
type input "MALARIA"
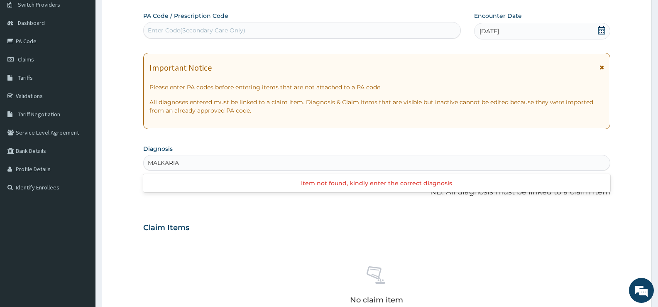
type input "MALARIA"
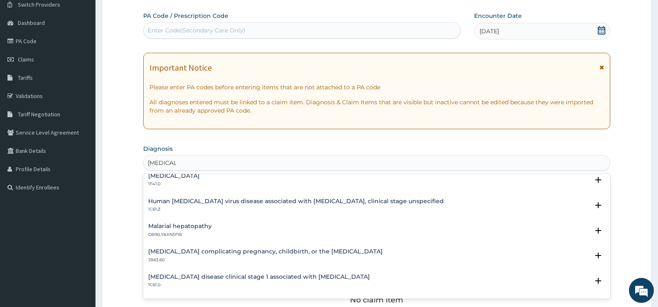
scroll to position [498, 0]
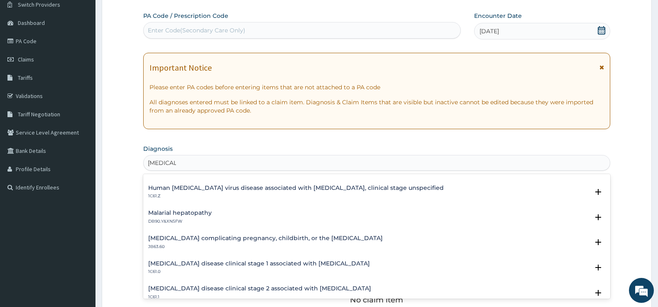
click at [224, 238] on h4 "Malaria complicating pregnancy, childbirth, or the puerperium" at bounding box center [265, 238] width 235 height 6
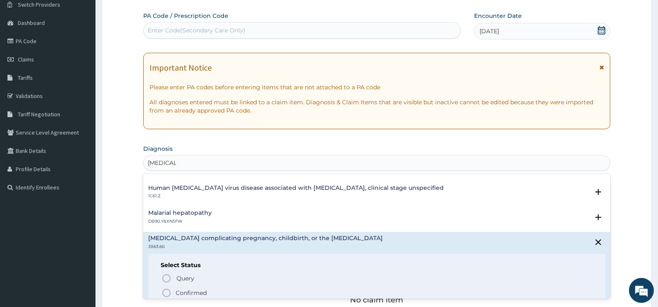
click at [182, 290] on p "Confirmed" at bounding box center [191, 293] width 31 height 8
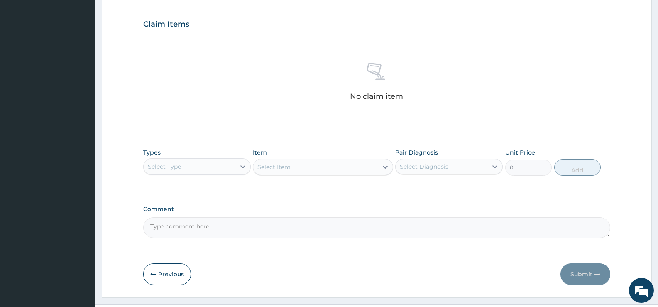
scroll to position [292, 0]
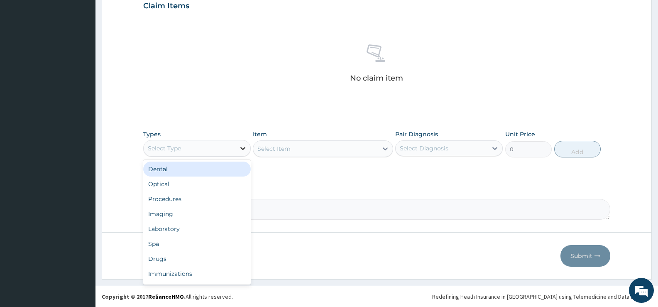
click at [236, 149] on div at bounding box center [242, 148] width 15 height 15
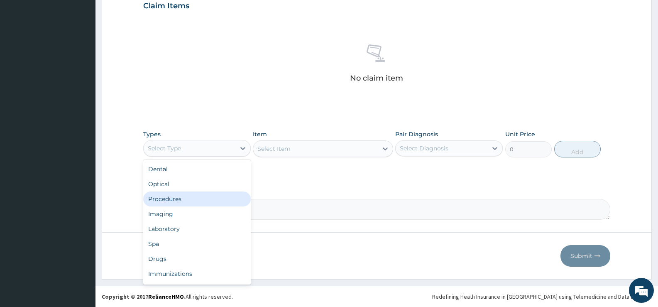
click at [180, 195] on div "Procedures" at bounding box center [197, 198] width 108 height 15
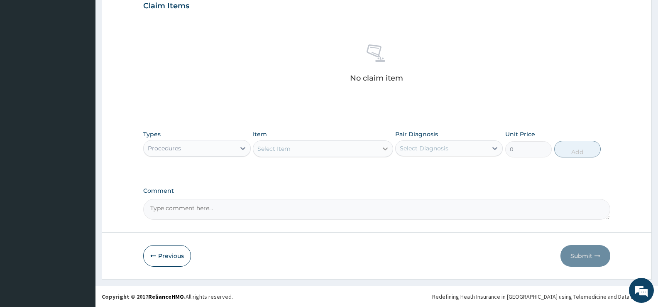
click at [387, 152] on icon at bounding box center [385, 148] width 8 height 8
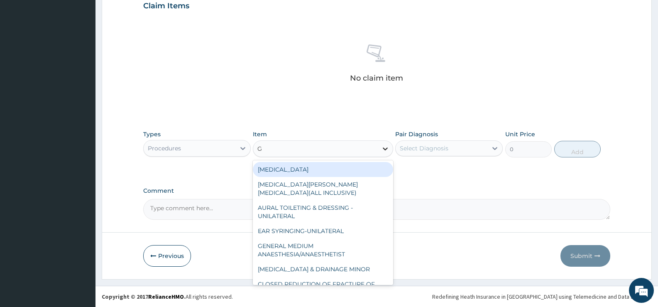
type input "GP"
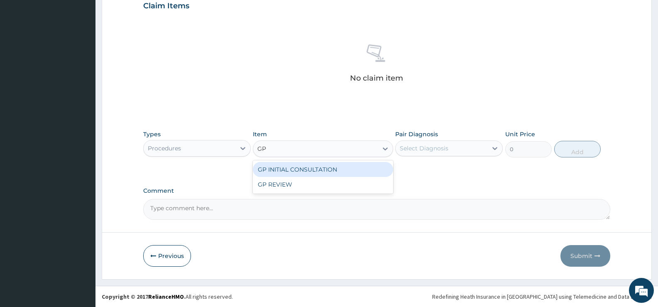
click at [384, 167] on div "GP INITIAL CONSULTATION" at bounding box center [323, 169] width 140 height 15
type input "2000"
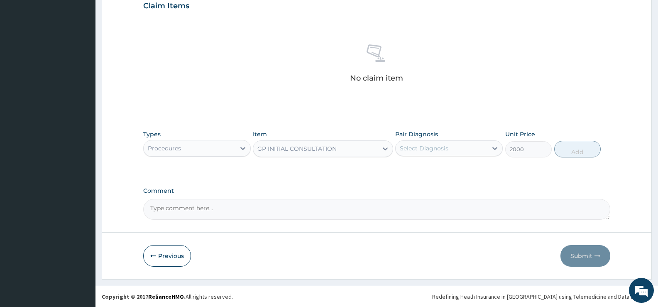
click at [438, 153] on div "Select Diagnosis" at bounding box center [442, 148] width 92 height 13
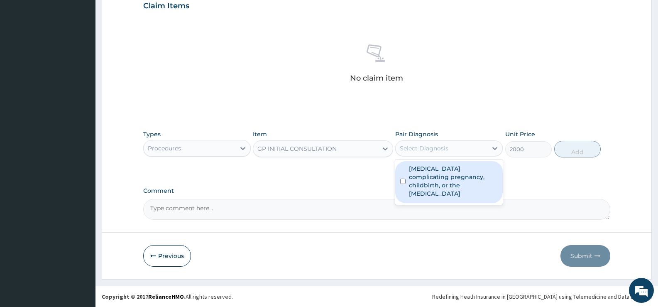
click at [438, 181] on label "Malaria complicating pregnancy, childbirth, or the puerperium" at bounding box center [453, 180] width 89 height 33
checkbox input "true"
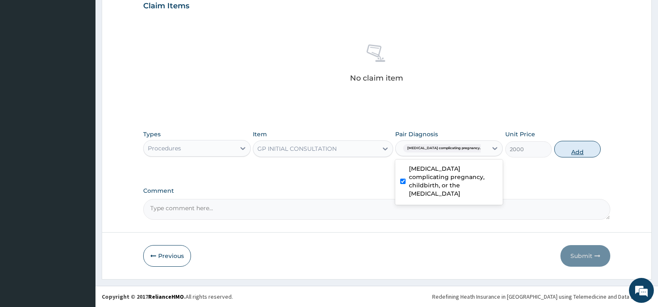
drag, startPoint x: 575, startPoint y: 151, endPoint x: 511, endPoint y: 159, distance: 64.4
click at [575, 151] on button "Add" at bounding box center [577, 149] width 46 height 17
type input "0"
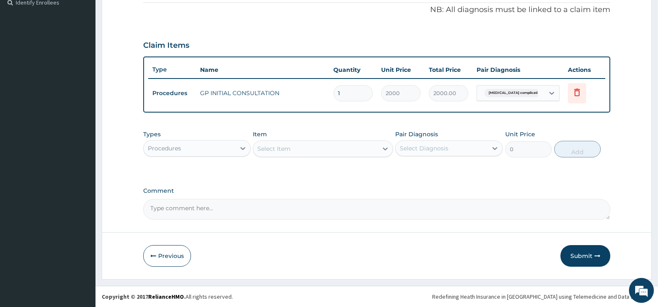
scroll to position [252, 0]
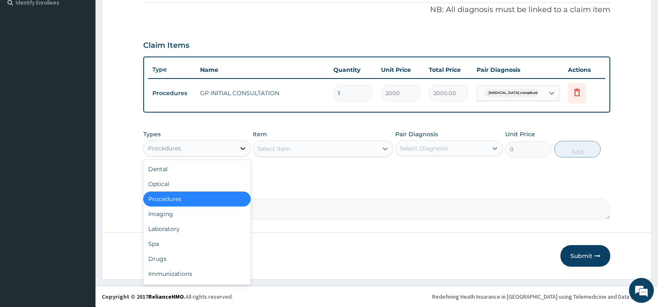
click at [236, 149] on div at bounding box center [242, 148] width 15 height 15
click at [179, 228] on div "Laboratory" at bounding box center [197, 228] width 108 height 15
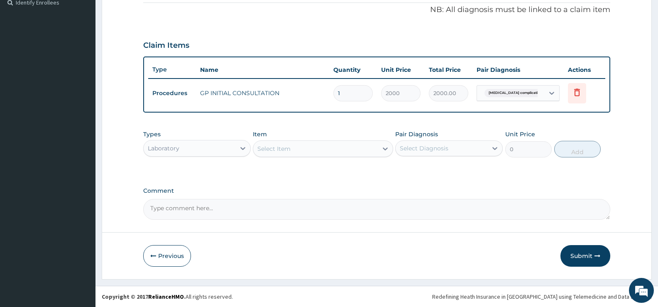
click at [377, 152] on div "Select Item" at bounding box center [315, 148] width 124 height 13
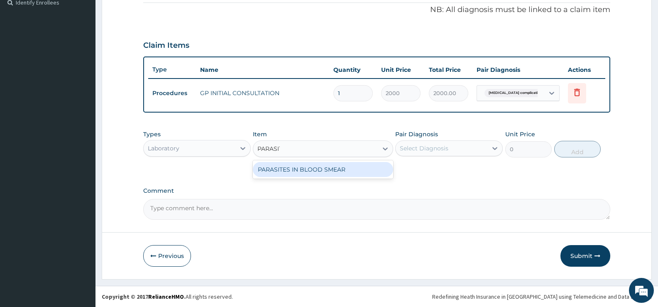
type input "PARASITE"
click at [360, 177] on div "PARASITES IN BLOOD SMEAR" at bounding box center [323, 169] width 140 height 18
click at [353, 166] on div "PARASITES IN BLOOD SMEAR" at bounding box center [323, 169] width 140 height 15
type input "1100"
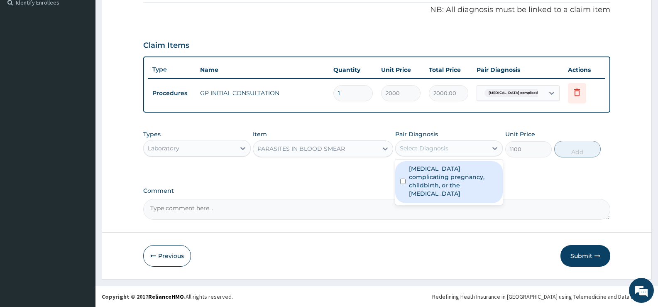
drag, startPoint x: 455, startPoint y: 146, endPoint x: 451, endPoint y: 181, distance: 35.5
click at [455, 147] on div "Select Diagnosis" at bounding box center [442, 148] width 92 height 13
click at [442, 186] on label "Malaria complicating pregnancy, childbirth, or the puerperium" at bounding box center [453, 180] width 89 height 33
checkbox input "true"
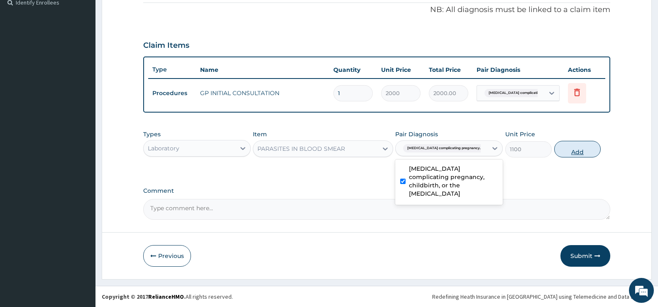
click at [575, 150] on button "Add" at bounding box center [577, 149] width 46 height 17
type input "0"
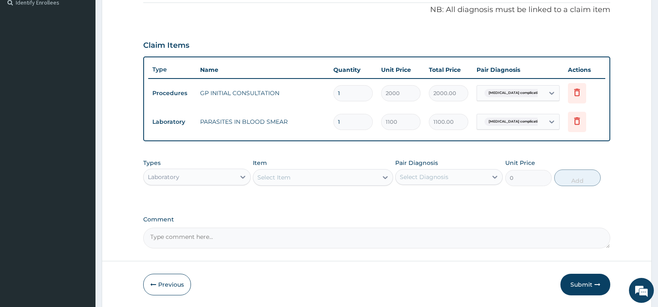
click at [232, 178] on div "Laboratory" at bounding box center [190, 176] width 92 height 13
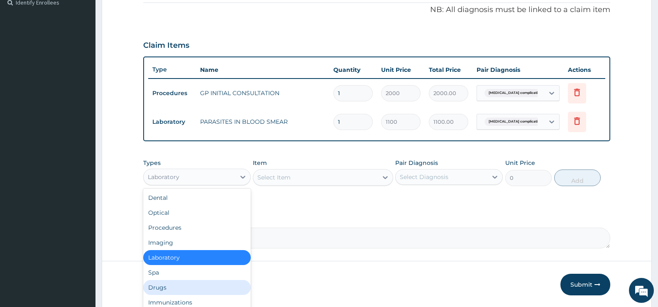
click at [161, 286] on div "Drugs" at bounding box center [197, 287] width 108 height 15
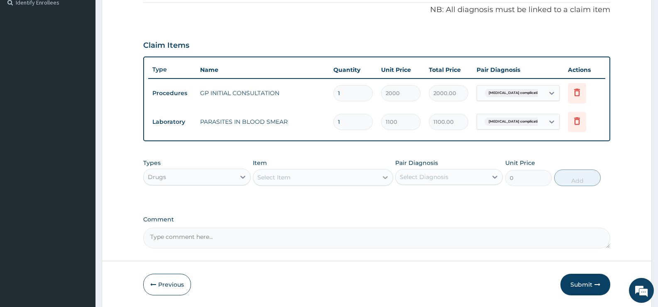
click at [384, 180] on icon at bounding box center [385, 177] width 8 height 8
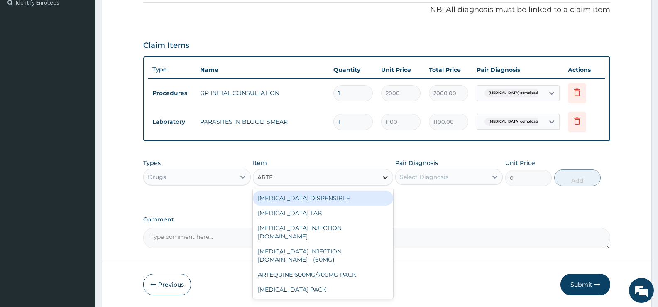
type input "ARTEM"
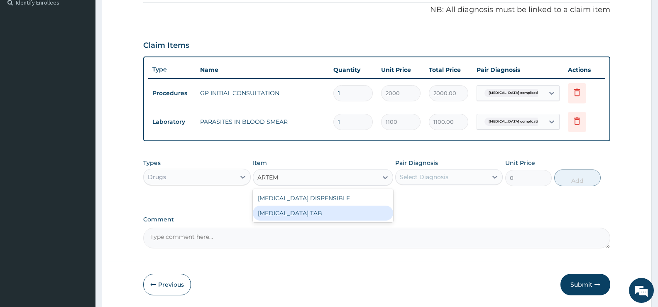
click at [323, 213] on div "[MEDICAL_DATA] TAB" at bounding box center [323, 213] width 140 height 15
type input "1035"
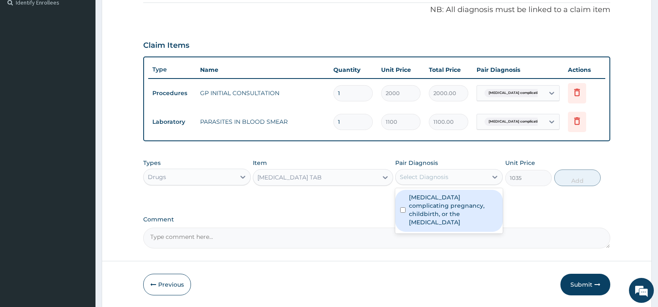
click at [487, 174] on div "Select Diagnosis" at bounding box center [442, 176] width 92 height 13
click at [460, 200] on label "Malaria complicating pregnancy, childbirth, or the puerperium" at bounding box center [453, 209] width 89 height 33
checkbox input "true"
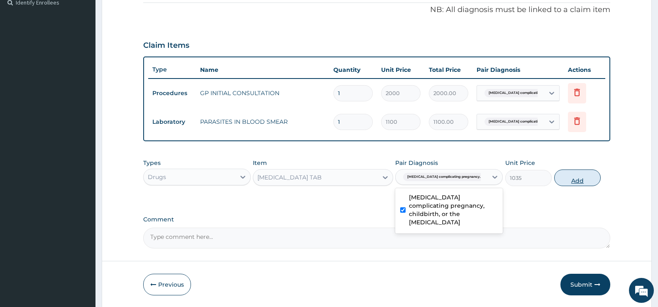
click at [578, 177] on button "Add" at bounding box center [577, 177] width 46 height 17
type input "0"
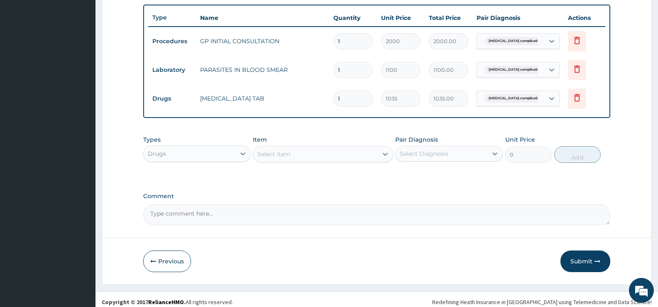
scroll to position [310, 0]
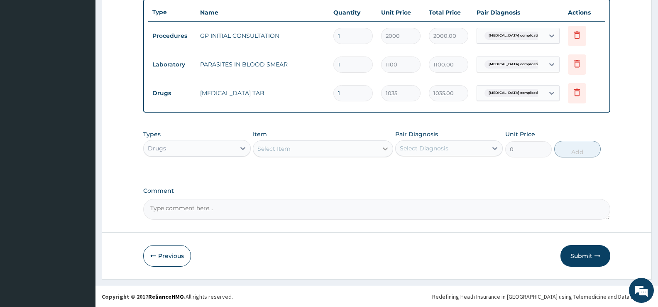
click at [379, 149] on div at bounding box center [385, 148] width 15 height 15
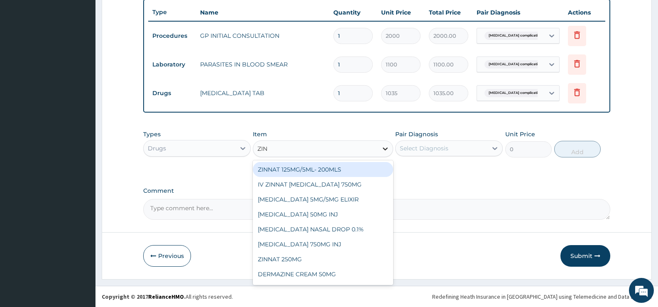
type input "ZINC"
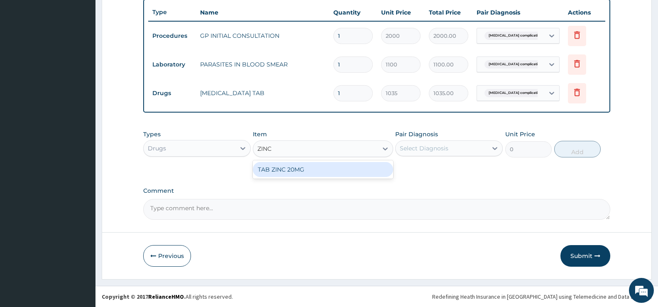
click at [323, 170] on div "TAB ZINC 20MG" at bounding box center [323, 169] width 140 height 15
type input "30"
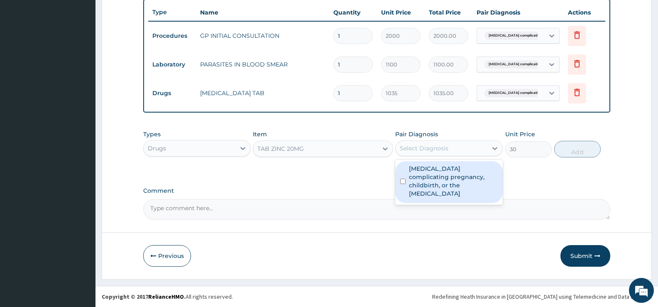
click at [445, 151] on div "Select Diagnosis" at bounding box center [424, 148] width 49 height 8
click at [445, 177] on label "Malaria complicating pregnancy, childbirth, or the puerperium" at bounding box center [453, 180] width 89 height 33
checkbox input "true"
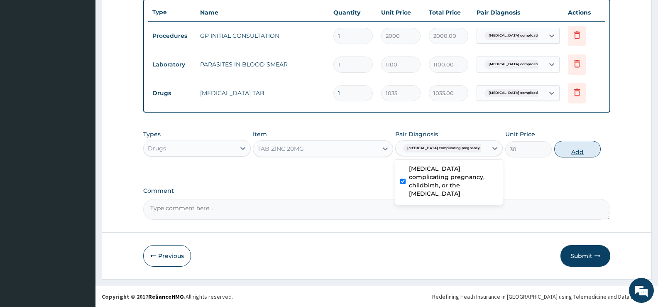
click at [571, 147] on button "Add" at bounding box center [577, 149] width 46 height 17
type input "0"
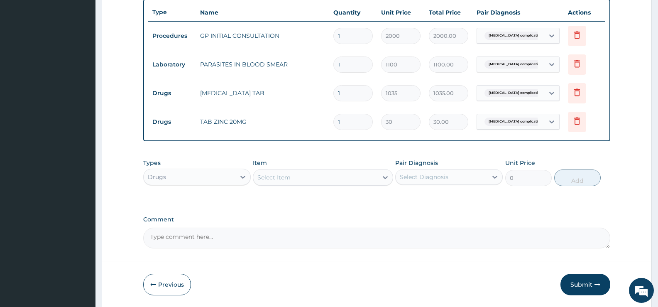
type input "0.00"
type input "5"
type input "150.00"
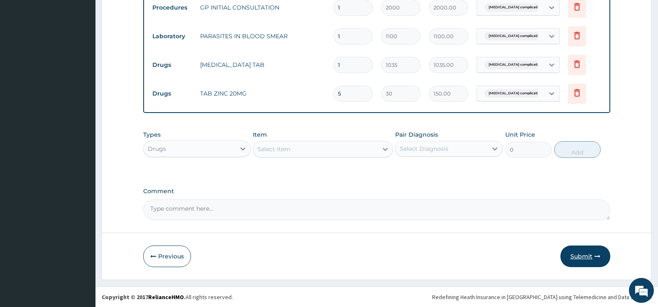
scroll to position [338, 0]
type input "5"
click at [582, 250] on button "Submit" at bounding box center [585, 256] width 50 height 22
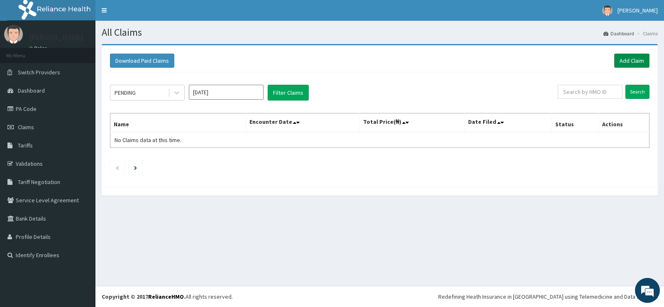
click at [625, 62] on link "Add Claim" at bounding box center [631, 61] width 35 height 14
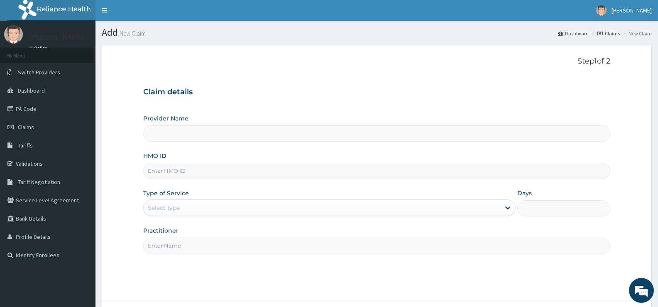
drag, startPoint x: 224, startPoint y: 167, endPoint x: 252, endPoint y: 167, distance: 27.8
click at [224, 167] on input "HMO ID" at bounding box center [376, 171] width 467 height 16
type input "GAL"
type input "[GEOGRAPHIC_DATA][PERSON_NAME]"
type input "GAL/10437/E"
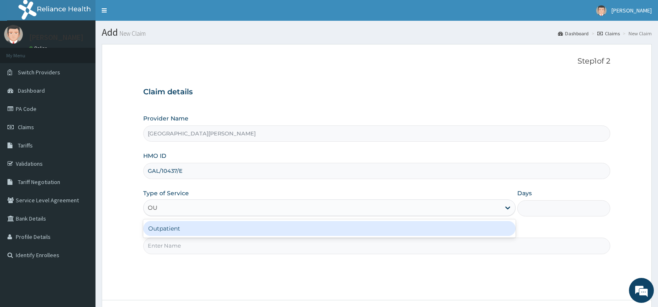
type input "OUT"
type input "1"
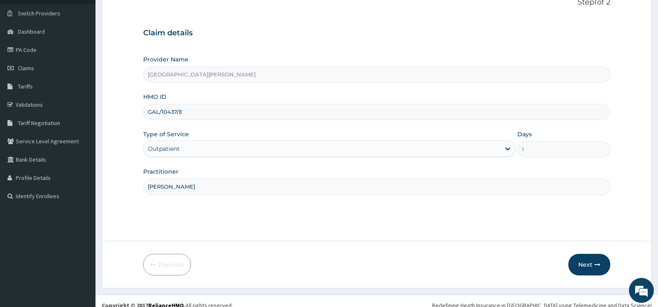
scroll to position [68, 0]
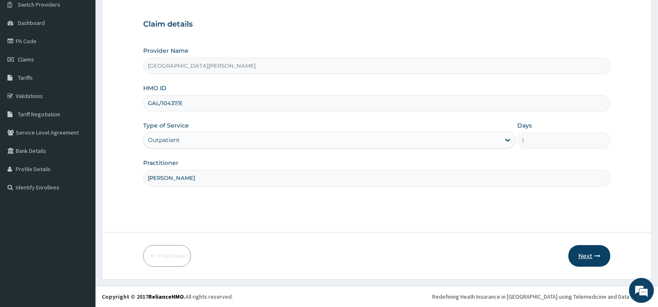
type input "[PERSON_NAME]"
click at [588, 254] on button "Next" at bounding box center [589, 256] width 42 height 22
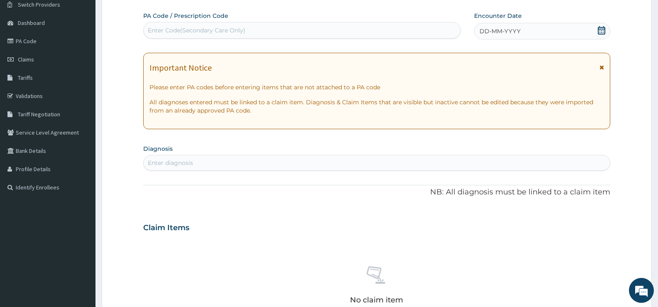
click at [600, 31] on icon at bounding box center [601, 30] width 8 height 8
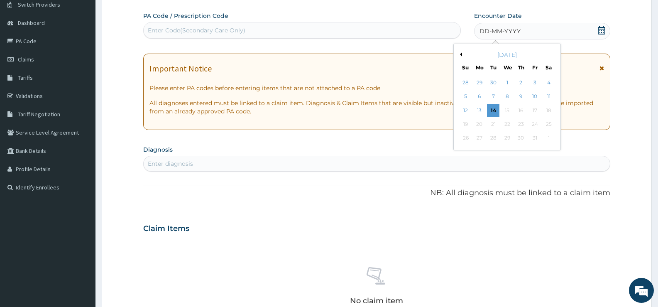
click at [461, 54] on button "Previous Month" at bounding box center [460, 54] width 4 height 4
click at [534, 122] on div "22" at bounding box center [534, 124] width 12 height 12
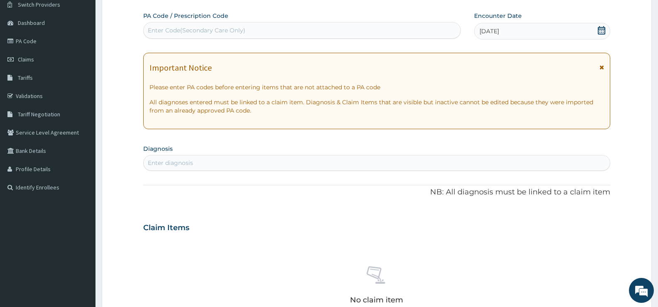
click at [389, 157] on div "Enter diagnosis" at bounding box center [377, 162] width 466 height 13
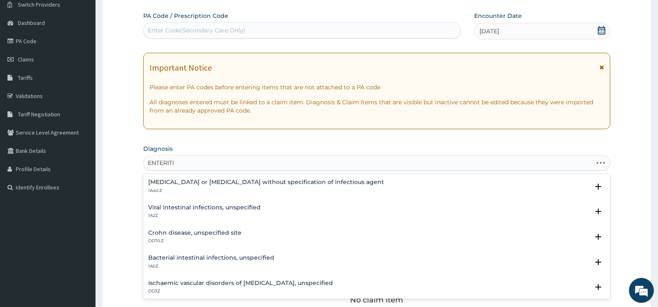
type input "[MEDICAL_DATA]"
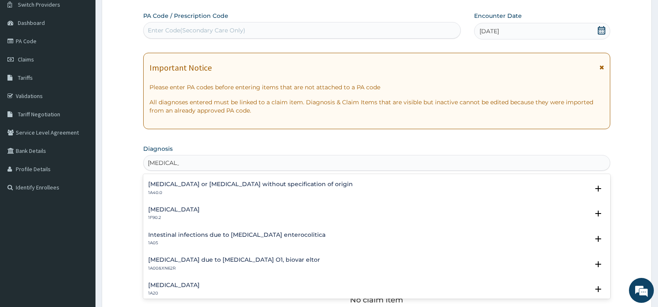
scroll to position [1038, 0]
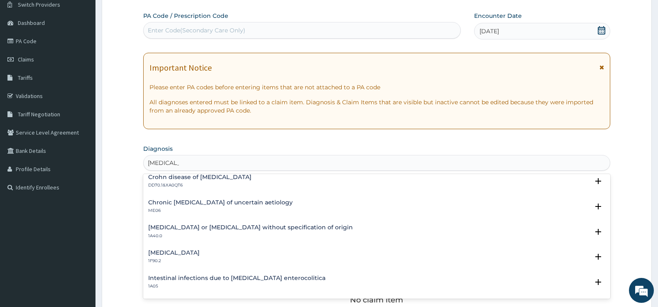
click at [192, 228] on h4 "[MEDICAL_DATA] or [MEDICAL_DATA] without specification of origin" at bounding box center [250, 227] width 205 height 6
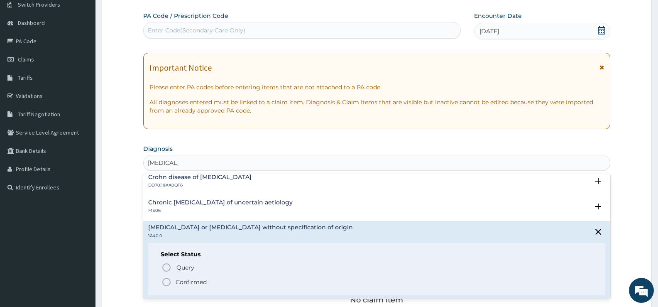
click at [185, 282] on p "Confirmed" at bounding box center [191, 282] width 31 height 8
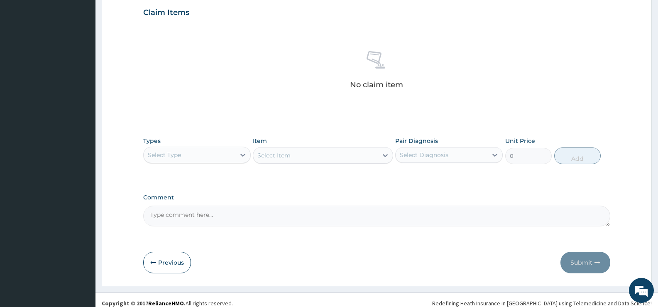
scroll to position [292, 0]
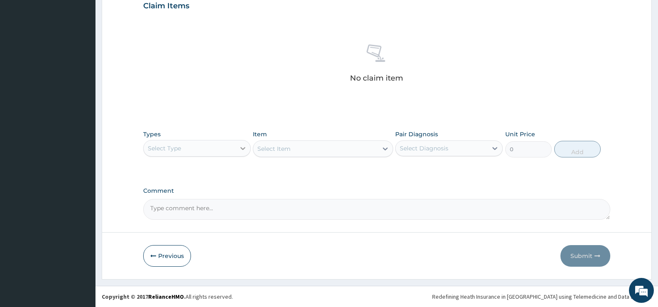
click at [243, 147] on icon at bounding box center [243, 148] width 8 height 8
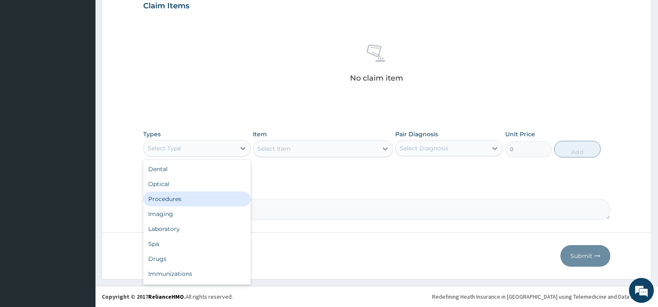
click at [173, 200] on div "Procedures" at bounding box center [197, 198] width 108 height 15
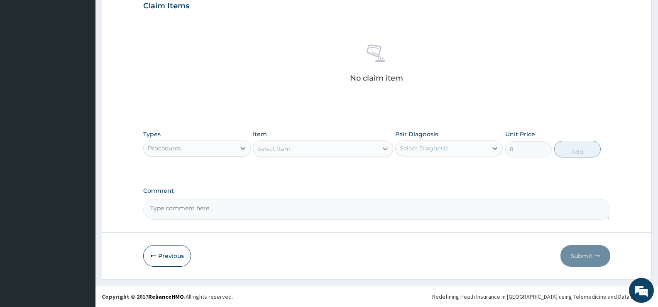
click at [379, 144] on div at bounding box center [385, 148] width 15 height 15
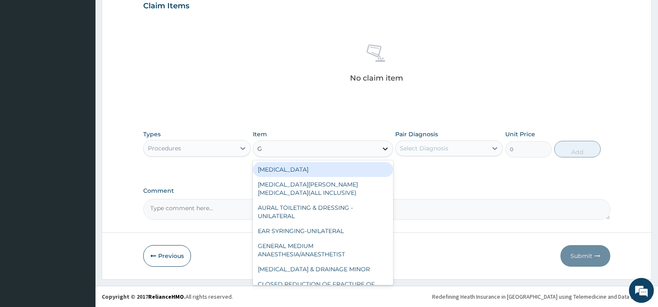
type input "GP"
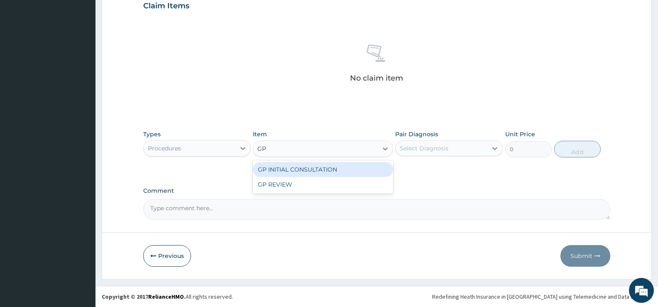
click at [365, 170] on div "GP INITIAL CONSULTATION" at bounding box center [323, 169] width 140 height 15
type input "2000"
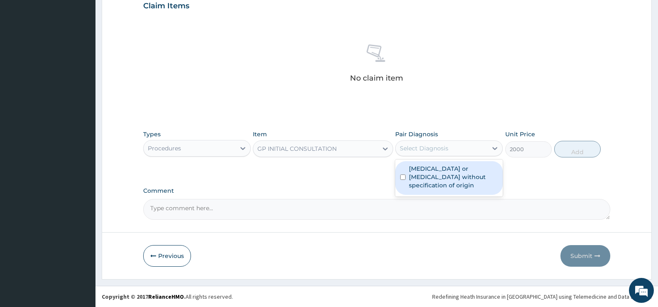
click at [448, 149] on div "Select Diagnosis" at bounding box center [442, 148] width 92 height 13
click at [448, 169] on label "[MEDICAL_DATA] or [MEDICAL_DATA] without specification of origin" at bounding box center [453, 176] width 89 height 25
checkbox input "true"
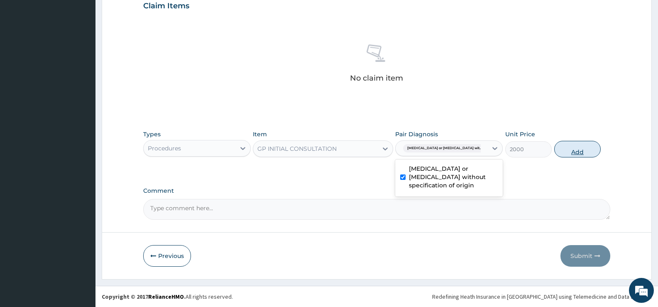
click at [579, 147] on button "Add" at bounding box center [577, 149] width 46 height 17
type input "0"
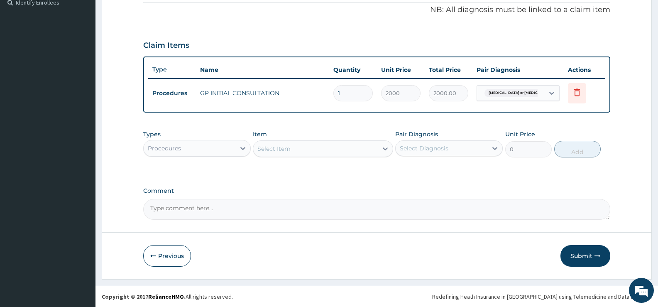
scroll to position [252, 0]
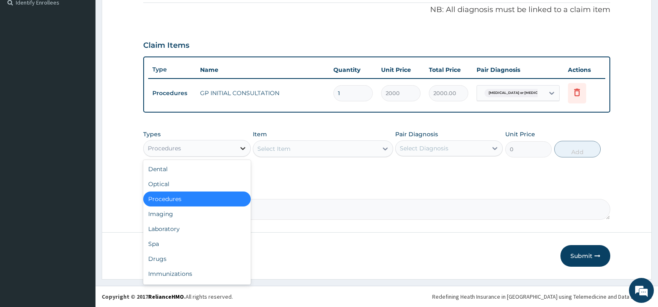
click at [242, 147] on icon at bounding box center [243, 148] width 8 height 8
click at [164, 259] on div "Drugs" at bounding box center [197, 258] width 108 height 15
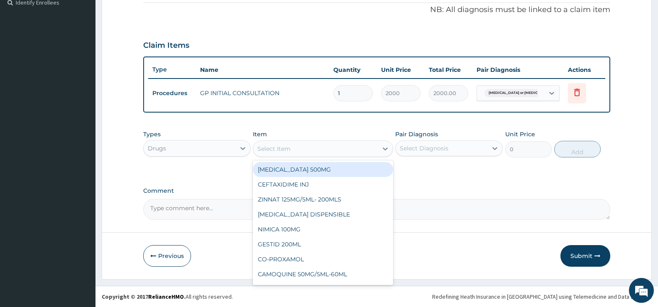
click at [382, 151] on icon at bounding box center [385, 148] width 8 height 8
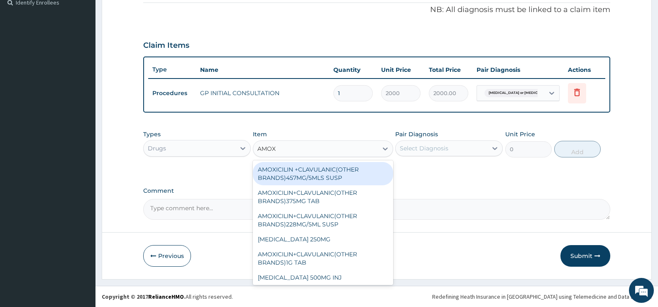
type input "AMOXY"
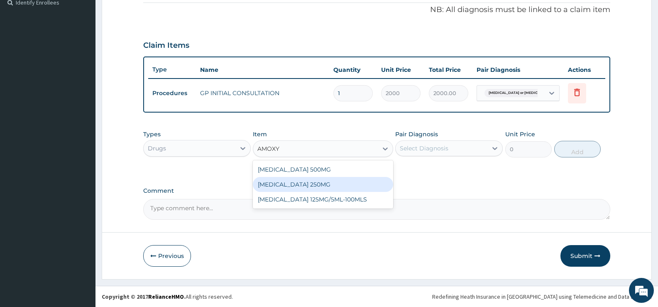
click at [297, 184] on div "[MEDICAL_DATA] 250MG" at bounding box center [323, 184] width 140 height 15
type input "34.5"
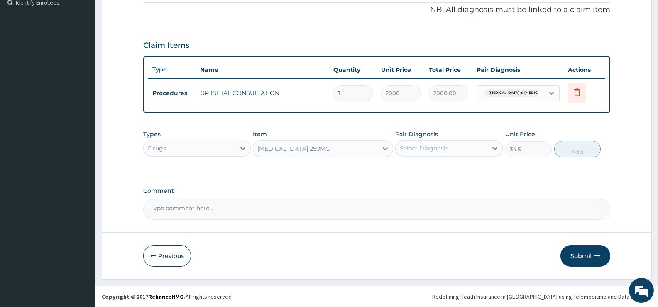
click at [481, 146] on div "Select Diagnosis" at bounding box center [442, 148] width 92 height 13
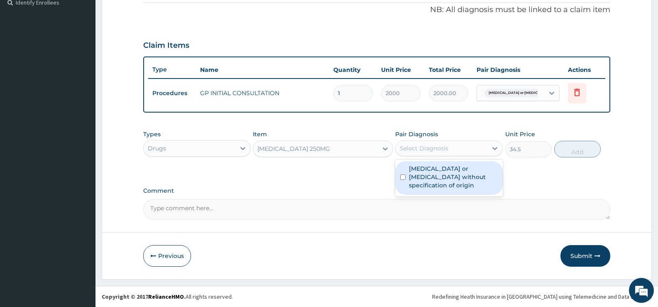
click at [458, 166] on label "[MEDICAL_DATA] or [MEDICAL_DATA] without specification of origin" at bounding box center [453, 176] width 89 height 25
checkbox input "true"
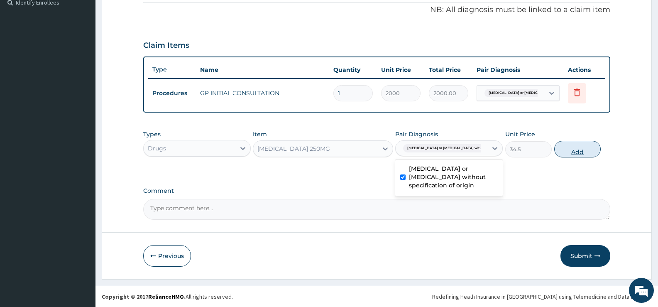
click at [563, 150] on button "Add" at bounding box center [577, 149] width 46 height 17
type input "0"
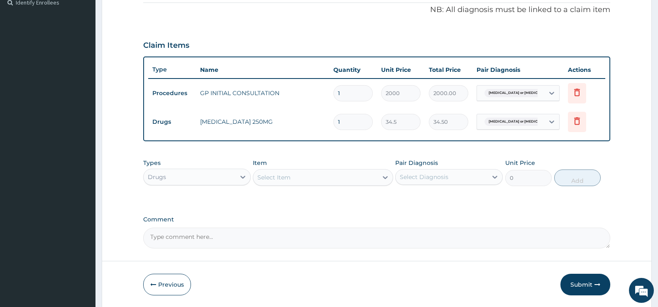
type input "0.00"
type input "9"
type input "310.50"
type input "9"
click at [377, 176] on div "Select Item" at bounding box center [315, 177] width 124 height 13
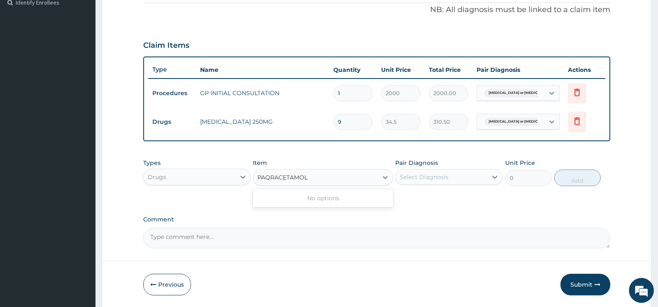
type input "[MEDICAL_DATA]"
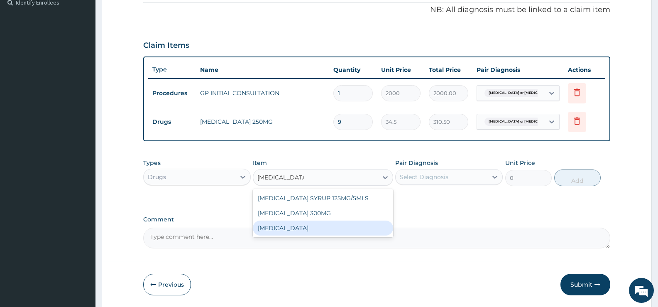
click at [284, 228] on div "[MEDICAL_DATA]" at bounding box center [323, 227] width 140 height 15
type input "15.18"
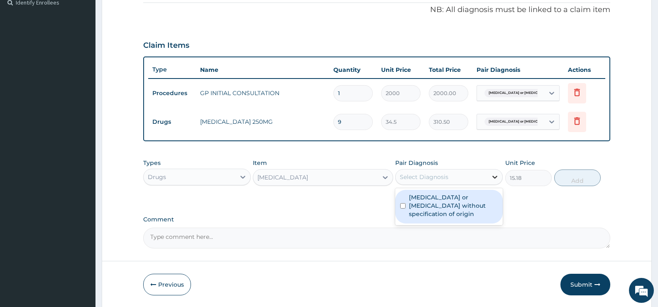
click at [492, 176] on icon at bounding box center [495, 177] width 8 height 8
click at [455, 199] on label "[MEDICAL_DATA] or [MEDICAL_DATA] without specification of origin" at bounding box center [453, 205] width 89 height 25
checkbox input "true"
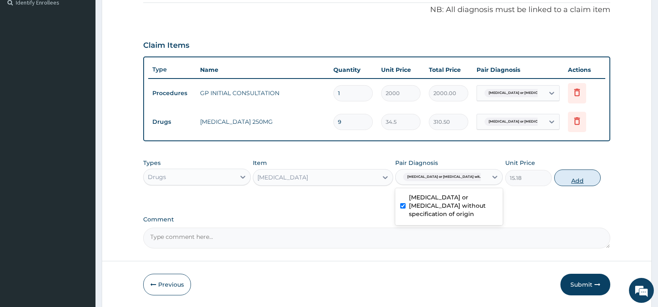
click at [568, 175] on button "Add" at bounding box center [577, 177] width 46 height 17
type input "0"
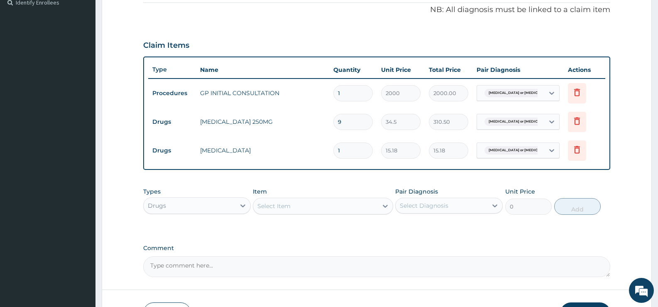
type input "0.00"
type input "9"
type input "136.62"
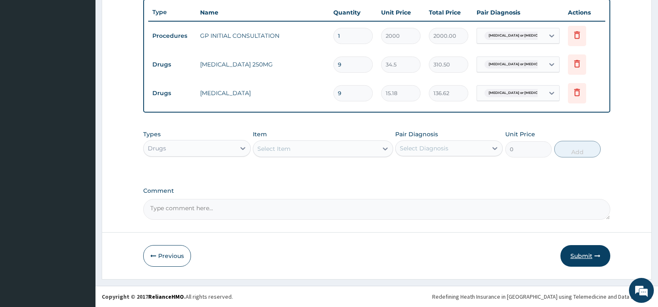
type input "9"
click at [582, 253] on button "Submit" at bounding box center [585, 256] width 50 height 22
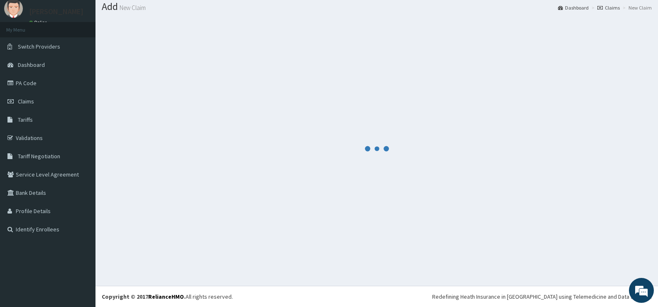
scroll to position [310, 0]
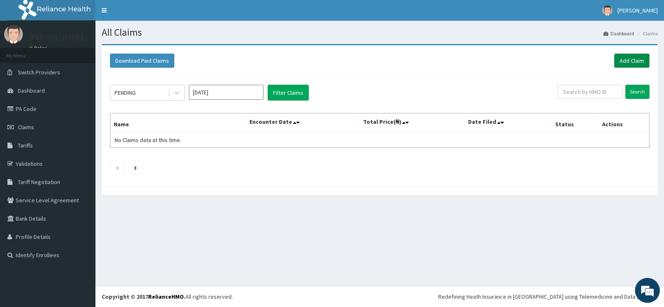
click at [628, 60] on link "Add Claim" at bounding box center [631, 61] width 35 height 14
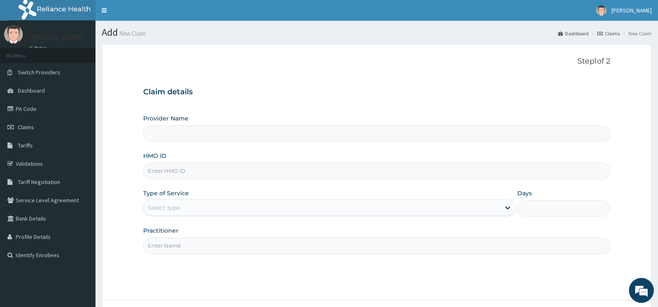
type input "[GEOGRAPHIC_DATA][PERSON_NAME]"
click at [218, 173] on input "HMO ID" at bounding box center [376, 171] width 467 height 16
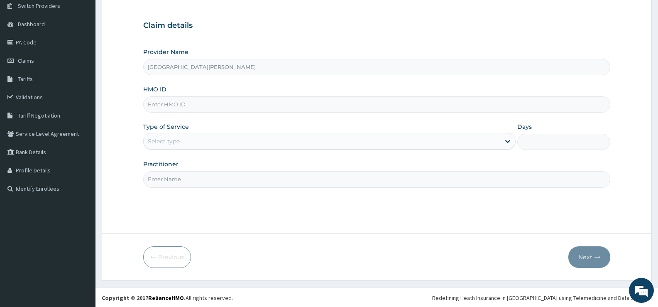
scroll to position [68, 0]
click at [326, 109] on input "HMO ID" at bounding box center [376, 103] width 467 height 16
type input "NLS/10002/A"
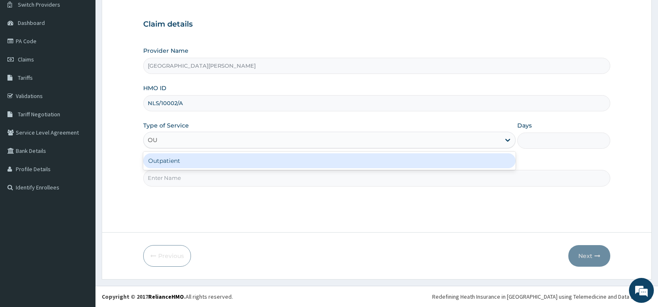
type input "OUT"
type input "1"
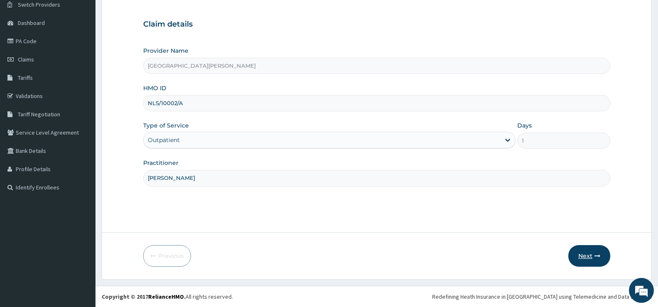
type input "[PERSON_NAME]"
click at [587, 257] on button "Next" at bounding box center [589, 256] width 42 height 22
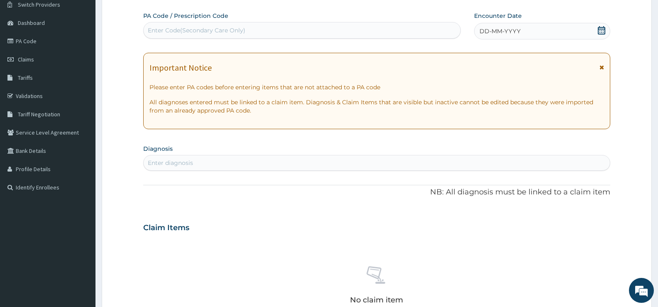
click at [603, 31] on icon at bounding box center [601, 30] width 8 height 8
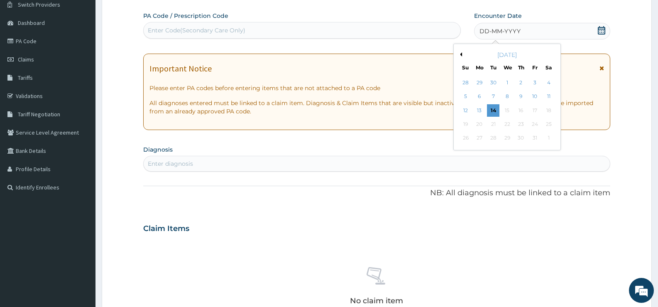
click at [461, 54] on button "Previous Month" at bounding box center [460, 54] width 4 height 4
click at [535, 123] on div "22" at bounding box center [534, 124] width 12 height 12
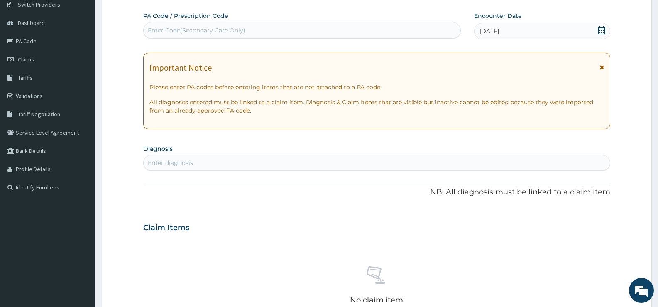
click at [191, 163] on div "Enter diagnosis" at bounding box center [170, 163] width 45 height 8
type input "FALCIPARUM"
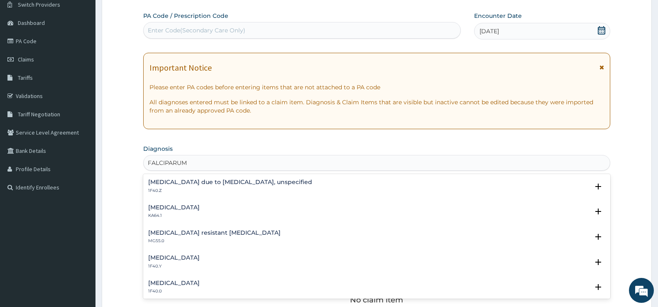
click at [214, 184] on h4 "[MEDICAL_DATA] due to [MEDICAL_DATA], unspecified" at bounding box center [230, 182] width 164 height 6
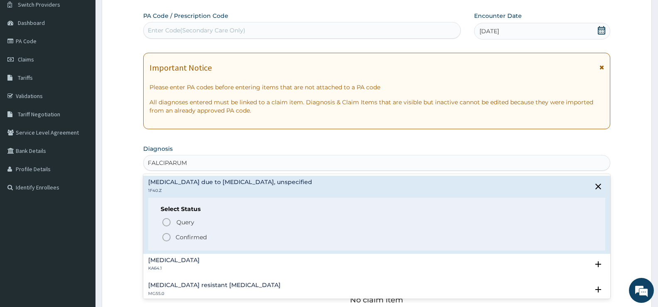
click at [187, 239] on p "Confirmed" at bounding box center [191, 237] width 31 height 8
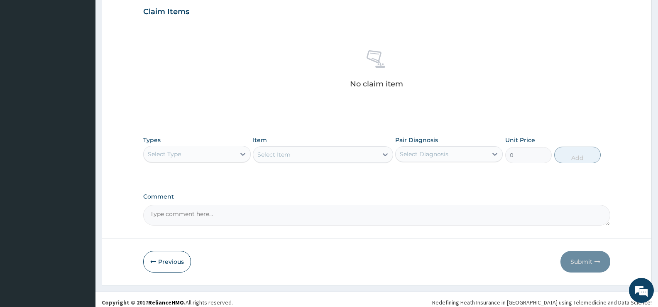
scroll to position [292, 0]
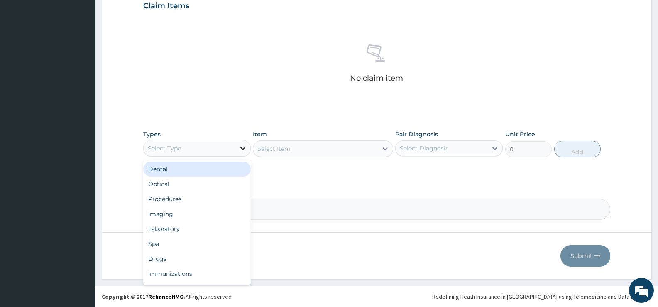
click at [237, 147] on div at bounding box center [242, 148] width 15 height 15
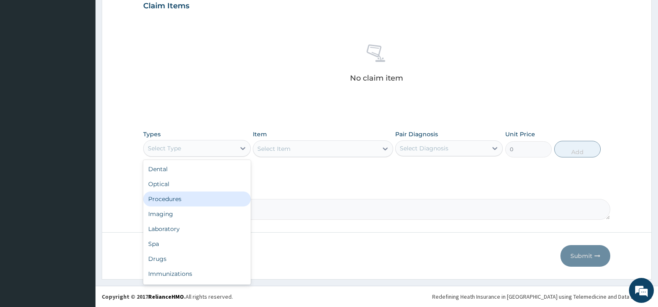
click at [172, 201] on div "Procedures" at bounding box center [197, 198] width 108 height 15
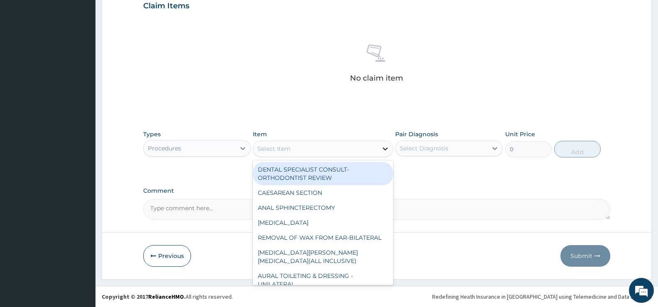
click at [385, 150] on icon at bounding box center [385, 148] width 8 height 8
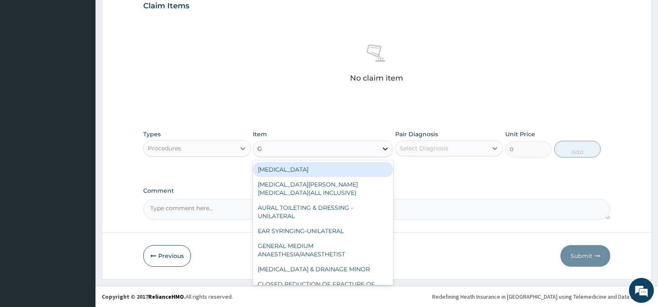
type input "GP"
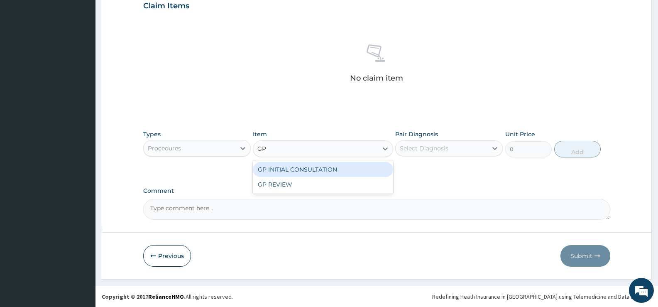
click at [369, 172] on div "GP INITIAL CONSULTATION" at bounding box center [323, 169] width 140 height 15
type input "2000"
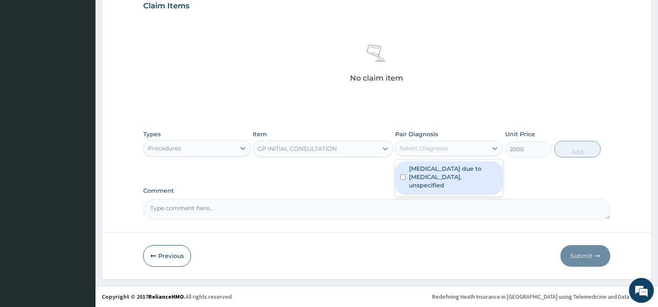
click at [463, 152] on div "Select Diagnosis" at bounding box center [442, 148] width 92 height 13
click at [454, 172] on label "[MEDICAL_DATA] due to [MEDICAL_DATA], unspecified" at bounding box center [453, 176] width 89 height 25
checkbox input "true"
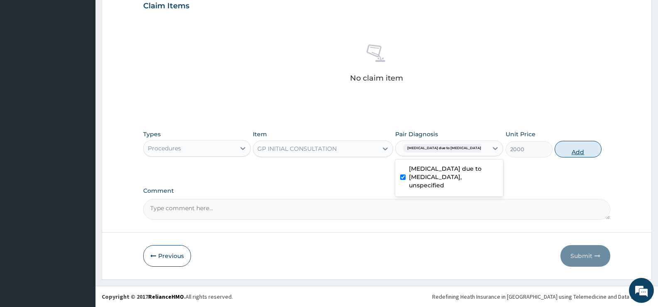
click at [588, 147] on button "Add" at bounding box center [578, 149] width 46 height 17
type input "0"
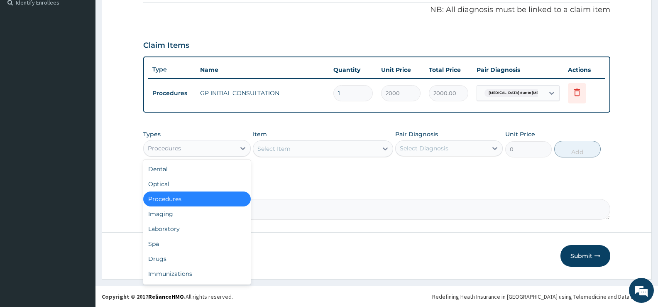
click at [230, 154] on div "Procedures" at bounding box center [190, 148] width 92 height 13
click at [151, 229] on div "Laboratory" at bounding box center [197, 228] width 108 height 15
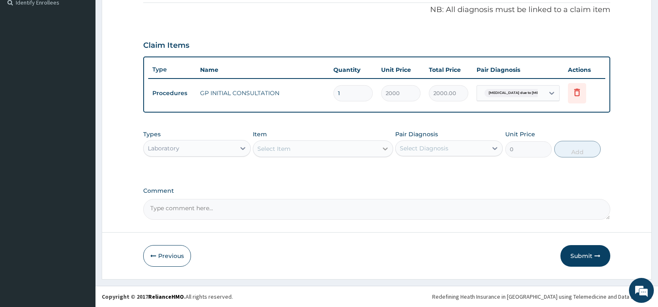
click at [386, 149] on icon at bounding box center [385, 148] width 5 height 3
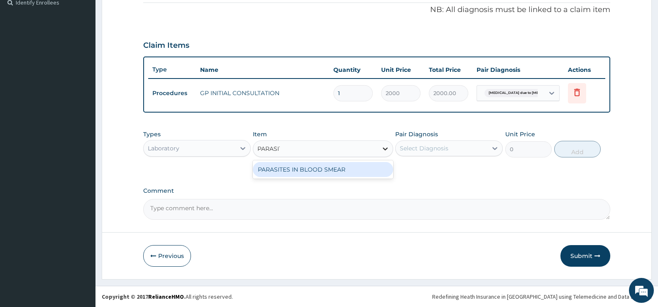
type input "[MEDICAL_DATA]"
click at [353, 170] on div "PARASITES IN BLOOD SMEAR" at bounding box center [323, 169] width 140 height 15
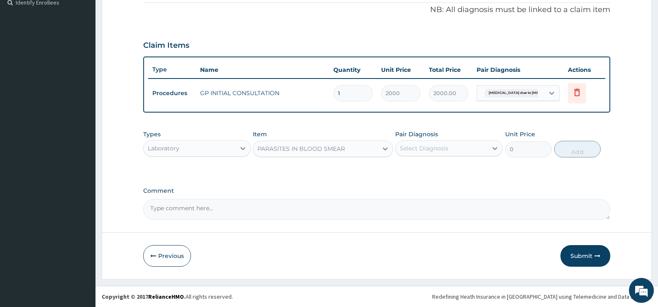
type input "1100"
click at [450, 142] on div "Select Diagnosis" at bounding box center [442, 148] width 92 height 13
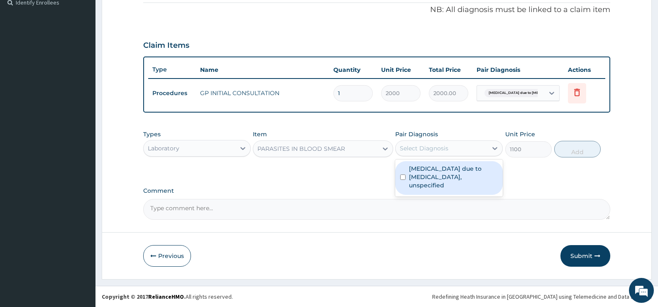
click at [451, 169] on label "[MEDICAL_DATA] due to [MEDICAL_DATA], unspecified" at bounding box center [453, 176] width 89 height 25
checkbox input "true"
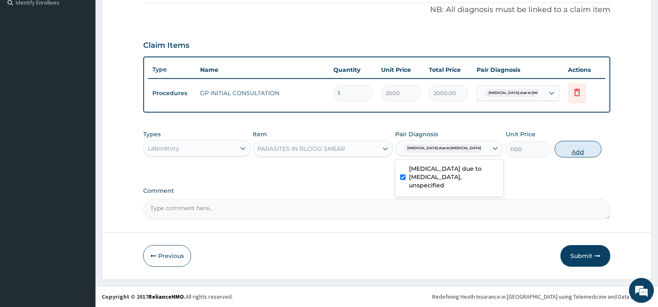
click at [572, 145] on button "Add" at bounding box center [578, 149] width 46 height 17
type input "0"
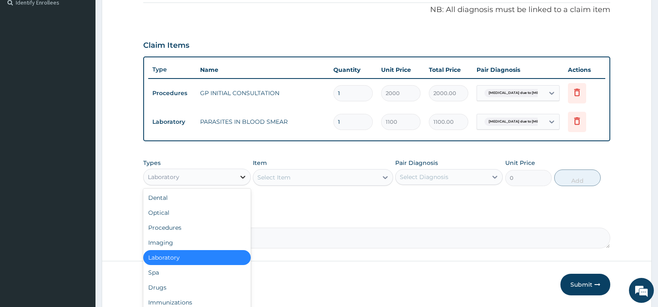
click at [243, 178] on icon at bounding box center [242, 177] width 5 height 3
click at [172, 288] on div "Drugs" at bounding box center [197, 287] width 108 height 15
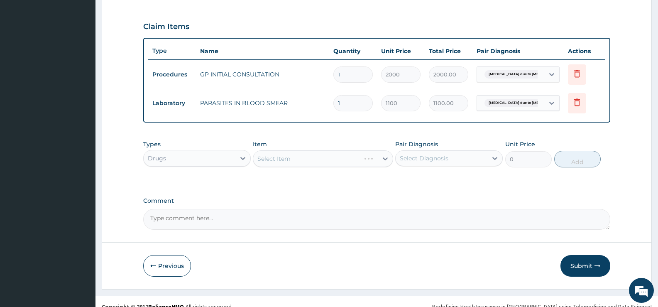
scroll to position [281, 0]
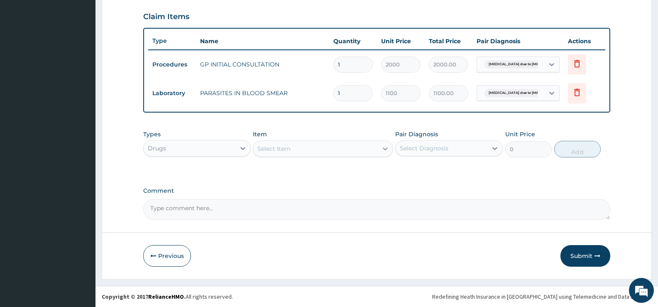
click at [381, 150] on icon at bounding box center [385, 148] width 8 height 8
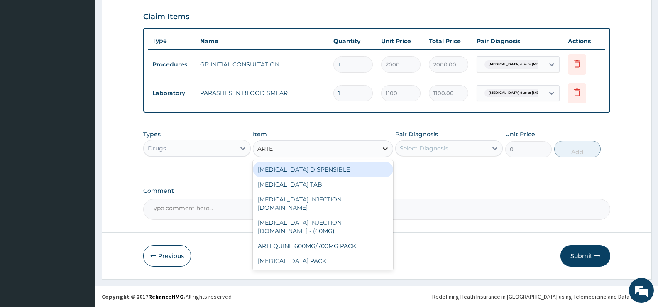
type input "ARTEM"
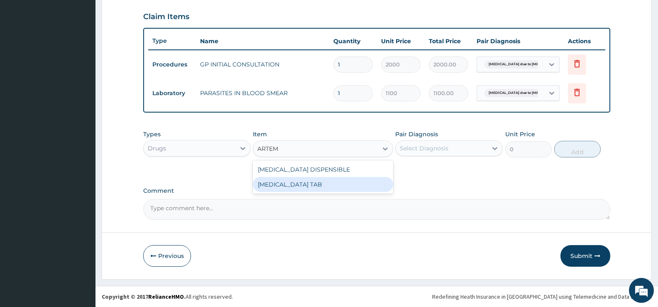
click at [381, 186] on div "[MEDICAL_DATA] TAB" at bounding box center [323, 184] width 140 height 15
type input "1035"
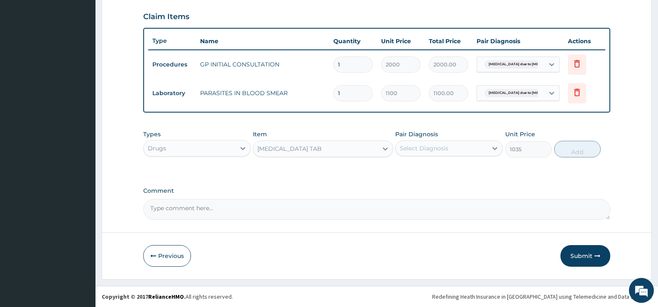
click at [478, 152] on div "Select Diagnosis" at bounding box center [442, 148] width 92 height 13
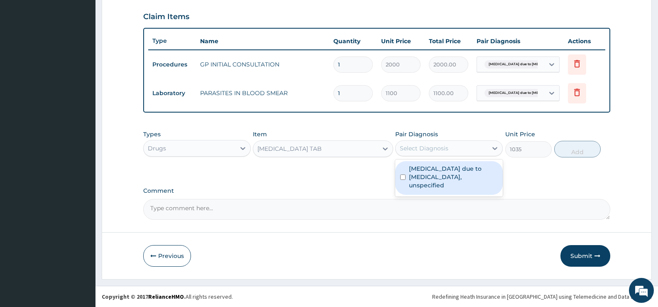
click at [465, 170] on label "Malaria due to Plasmodium falciparum, unspecified" at bounding box center [453, 176] width 89 height 25
checkbox input "true"
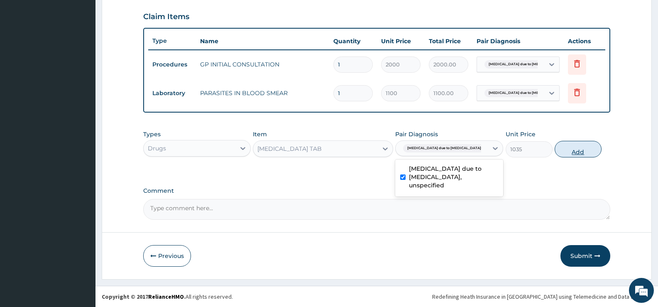
click at [569, 152] on button "Add" at bounding box center [578, 149] width 46 height 17
type input "0"
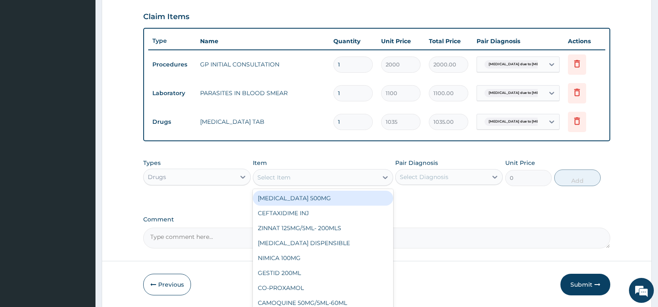
click at [362, 173] on div "Select Item" at bounding box center [315, 177] width 124 height 13
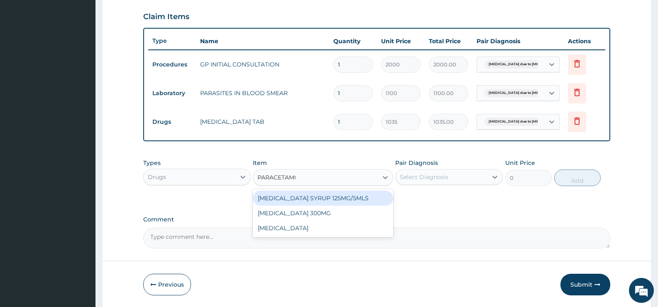
type input "PARACETAMOL"
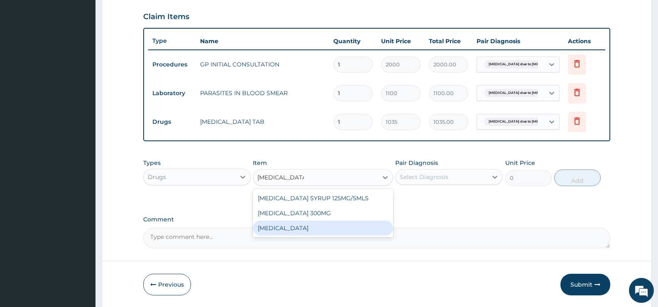
click at [285, 226] on div "PARACETAMOL" at bounding box center [323, 227] width 140 height 15
type input "15.18"
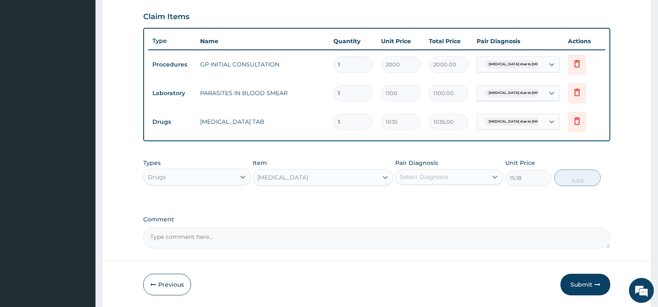
click at [458, 181] on div "Select Diagnosis" at bounding box center [442, 176] width 92 height 13
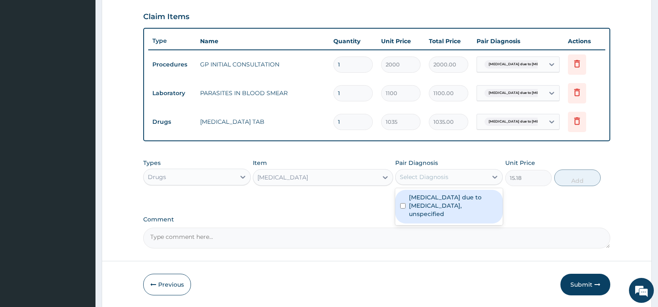
click at [453, 199] on label "Malaria due to Plasmodium falciparum, unspecified" at bounding box center [453, 205] width 89 height 25
checkbox input "true"
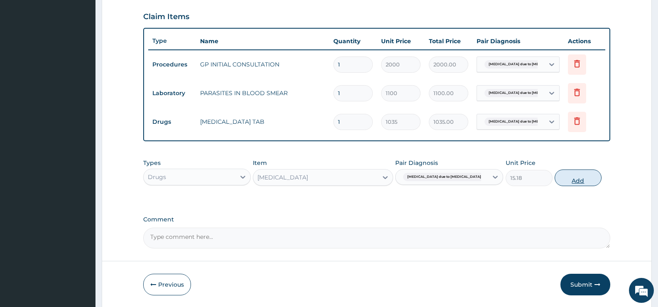
click at [575, 176] on button "Add" at bounding box center [578, 177] width 46 height 17
type input "0"
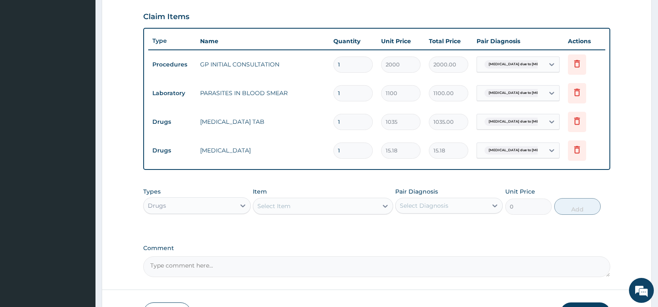
type input "18"
type input "273.24"
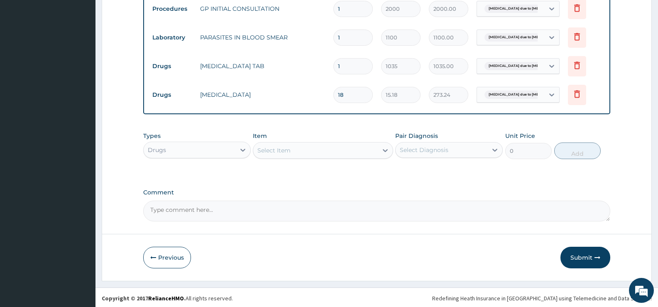
scroll to position [338, 0]
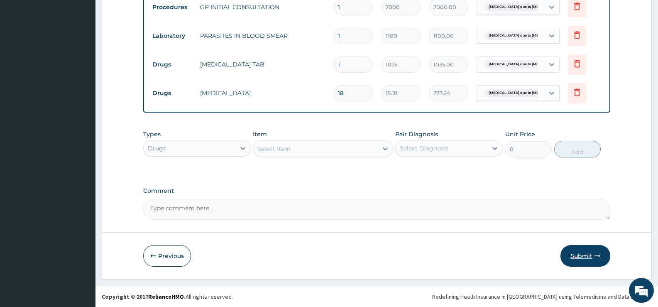
type input "18"
drag, startPoint x: 576, startPoint y: 253, endPoint x: 573, endPoint y: 236, distance: 16.9
click at [576, 253] on button "Submit" at bounding box center [585, 256] width 50 height 22
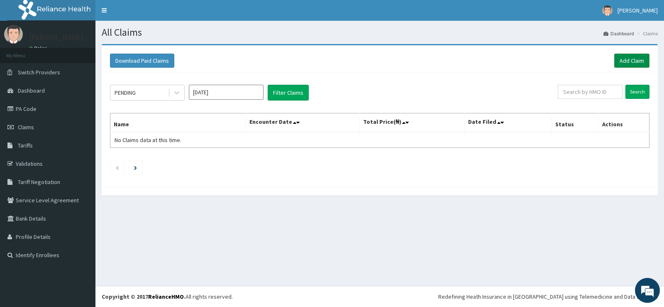
click at [631, 61] on link "Add Claim" at bounding box center [631, 61] width 35 height 14
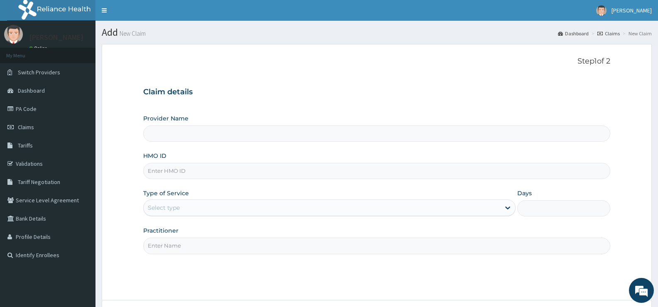
type input "[GEOGRAPHIC_DATA][PERSON_NAME]"
click at [301, 167] on input "HMO ID" at bounding box center [376, 171] width 467 height 16
type input "AEC/10090/A"
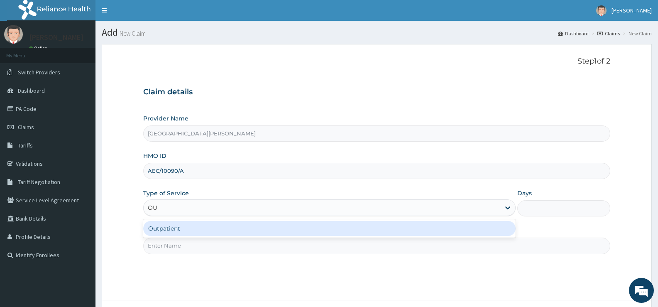
type input "OUT"
type input "1"
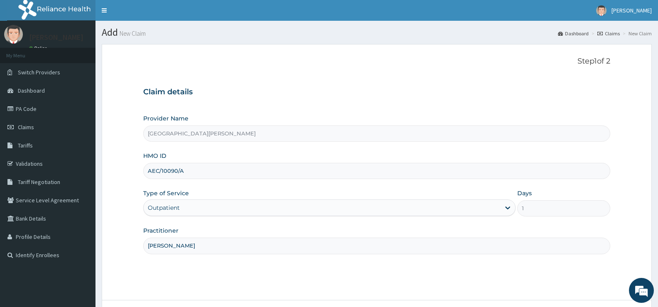
scroll to position [68, 0]
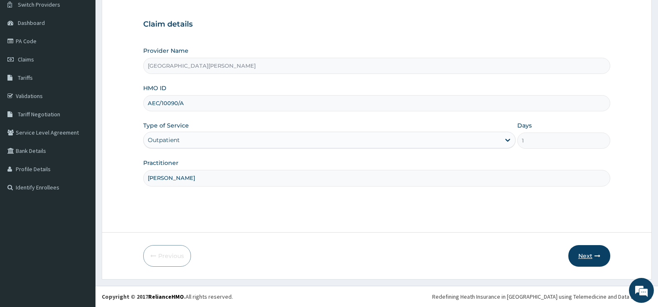
type input "DR BADEJO"
click at [587, 252] on button "Next" at bounding box center [589, 256] width 42 height 22
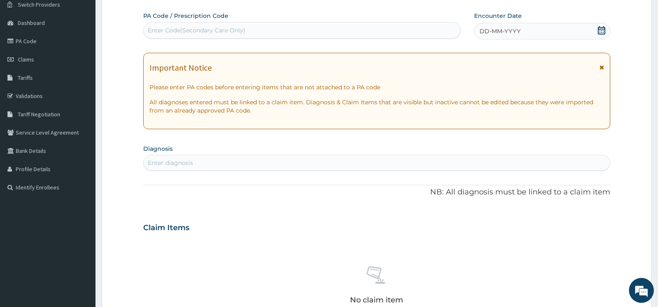
click at [602, 27] on icon at bounding box center [601, 30] width 8 height 8
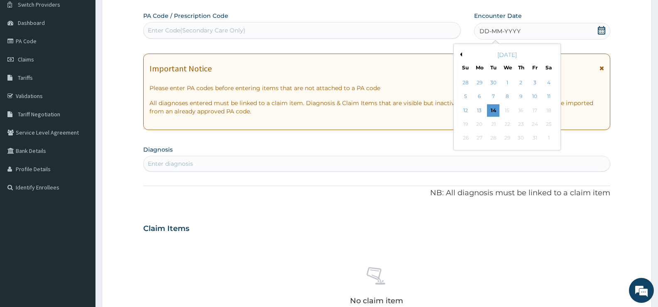
click at [461, 54] on button "Previous Month" at bounding box center [460, 54] width 4 height 4
click at [534, 123] on div "22" at bounding box center [534, 124] width 12 height 12
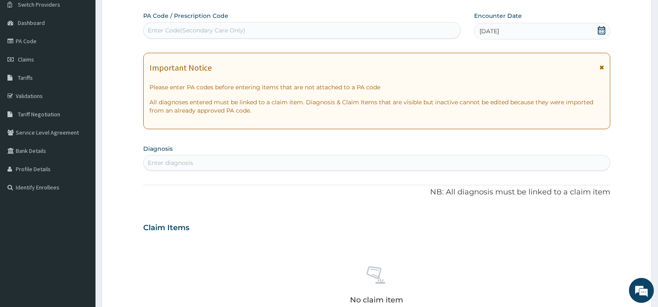
click at [220, 162] on div "Enter diagnosis" at bounding box center [377, 162] width 466 height 13
type input "FALCIPARUM"
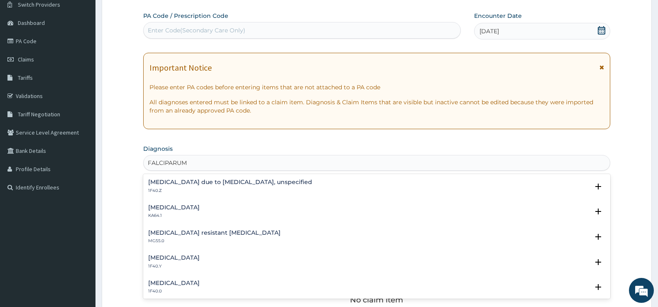
click at [219, 183] on h4 "Malaria due to Plasmodium falciparum, unspecified" at bounding box center [230, 182] width 164 height 6
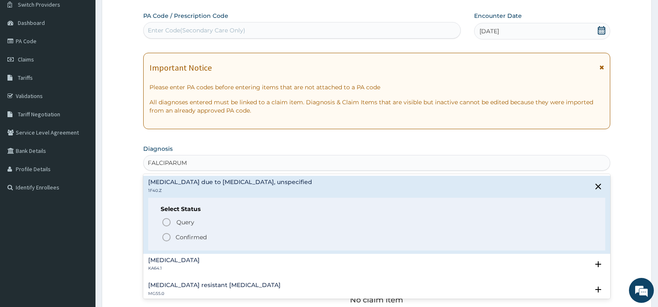
click at [198, 236] on p "Confirmed" at bounding box center [191, 237] width 31 height 8
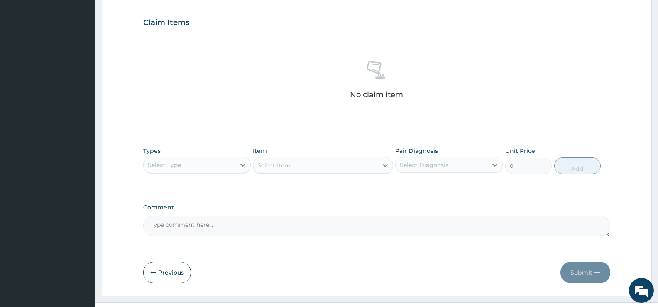
scroll to position [292, 0]
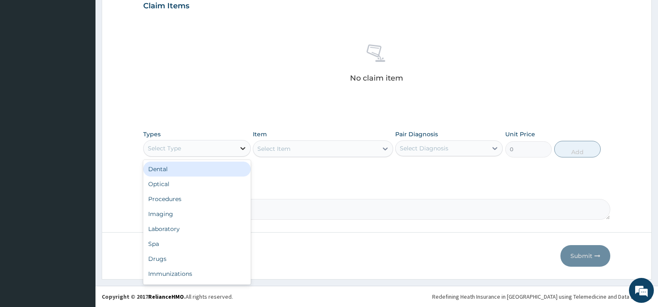
click at [237, 150] on div at bounding box center [242, 148] width 15 height 15
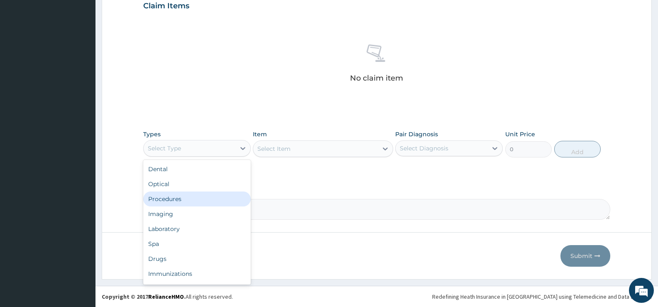
click at [175, 201] on div "Procedures" at bounding box center [197, 198] width 108 height 15
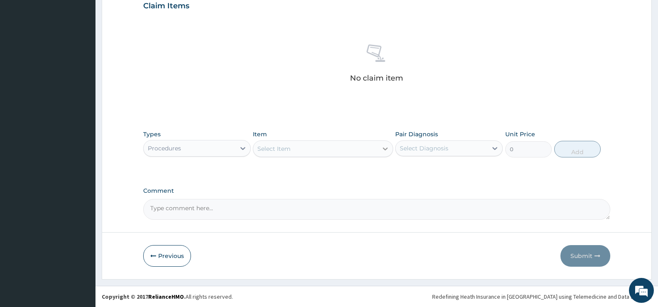
click at [382, 149] on icon at bounding box center [385, 148] width 8 height 8
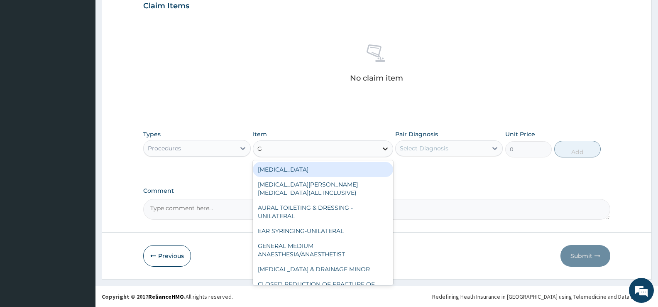
type input "GP"
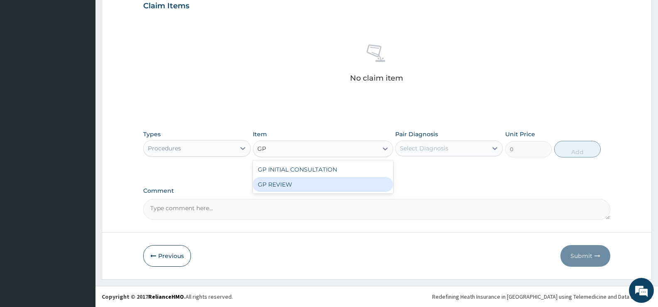
click at [339, 184] on div "GP REVIEW" at bounding box center [323, 184] width 140 height 15
type input "1000"
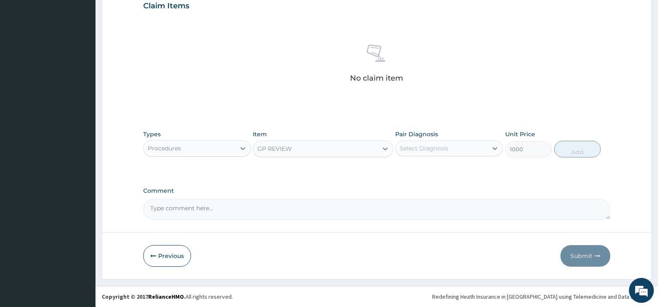
click at [457, 146] on div "Select Diagnosis" at bounding box center [442, 148] width 92 height 13
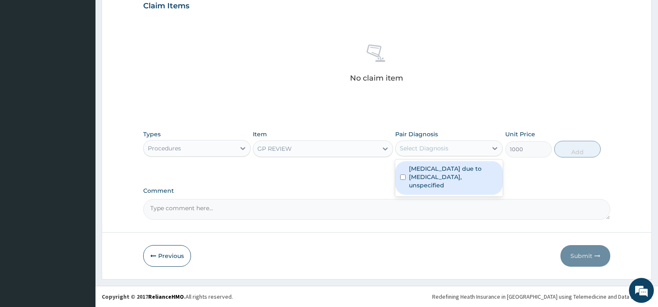
click at [425, 173] on label "Malaria due to Plasmodium falciparum, unspecified" at bounding box center [453, 176] width 89 height 25
checkbox input "true"
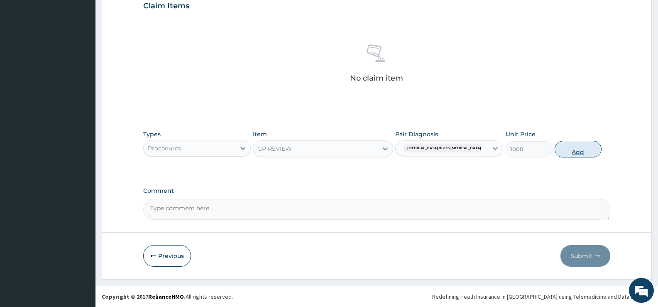
click at [587, 149] on button "Add" at bounding box center [578, 149] width 46 height 17
type input "0"
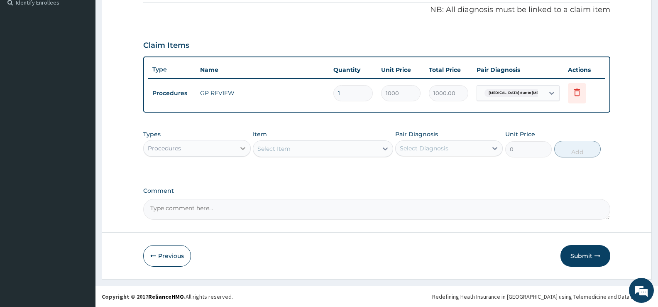
click at [240, 148] on icon at bounding box center [243, 148] width 8 height 8
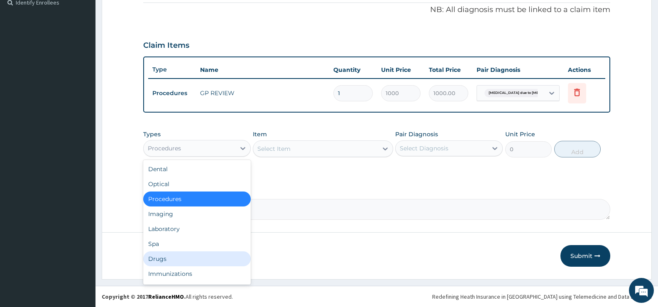
click at [162, 258] on div "Drugs" at bounding box center [197, 258] width 108 height 15
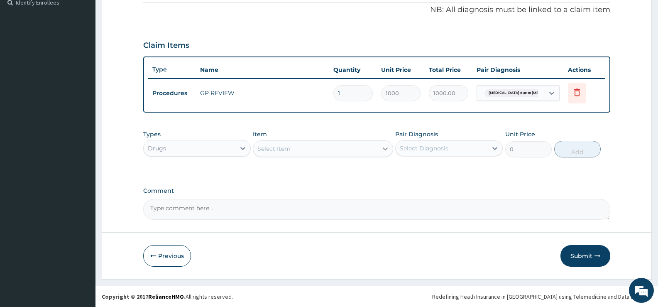
click at [383, 149] on icon at bounding box center [385, 148] width 8 height 8
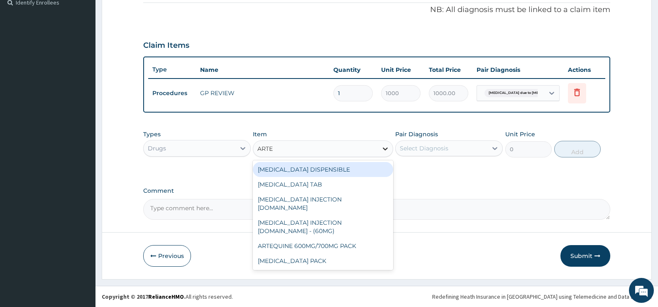
type input "ARTEM"
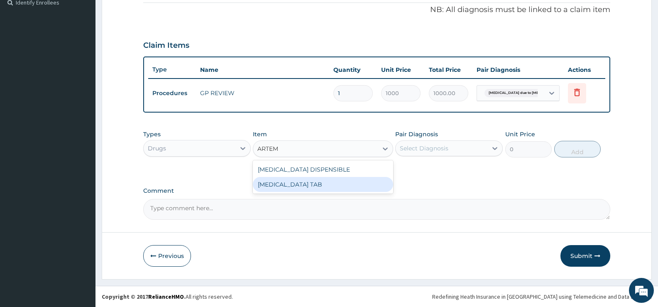
click at [271, 186] on div "[MEDICAL_DATA] TAB" at bounding box center [323, 184] width 140 height 15
type input "1035"
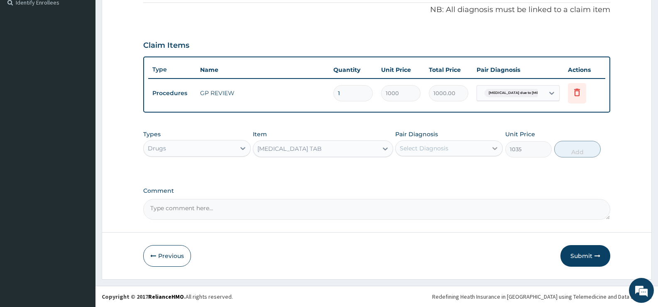
click at [489, 148] on div at bounding box center [494, 148] width 15 height 15
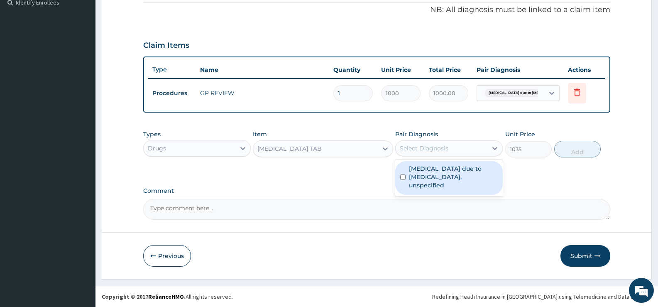
click at [446, 170] on label "Malaria due to Plasmodium falciparum, unspecified" at bounding box center [453, 176] width 89 height 25
checkbox input "true"
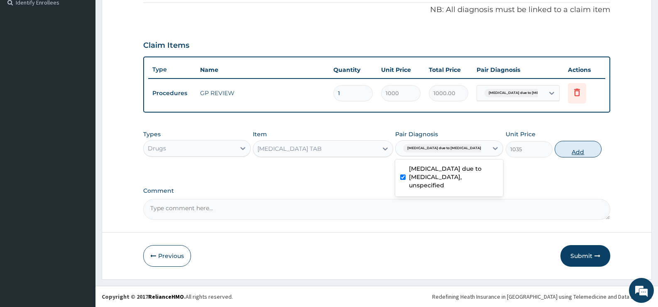
click at [577, 149] on button "Add" at bounding box center [578, 149] width 46 height 17
type input "0"
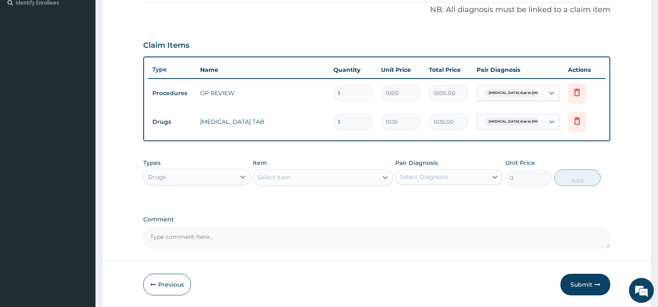
click at [313, 177] on div "Select Item" at bounding box center [315, 177] width 124 height 13
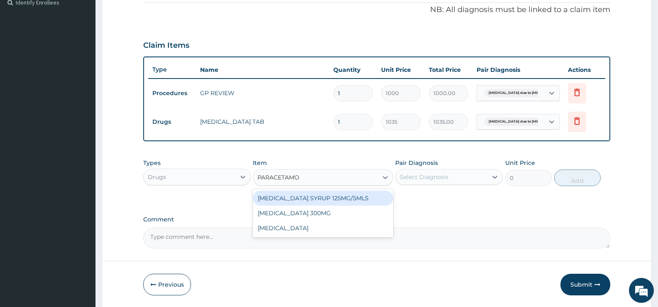
type input "[MEDICAL_DATA]"
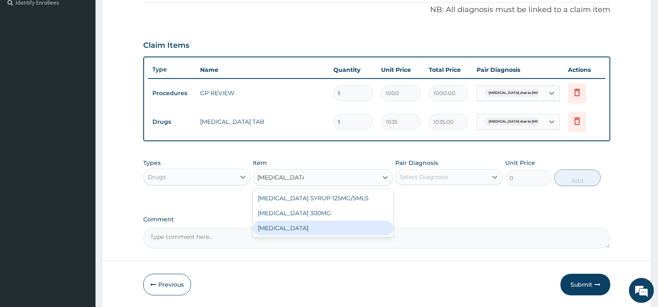
click at [292, 228] on div "[MEDICAL_DATA]" at bounding box center [323, 227] width 140 height 15
type input "15.18"
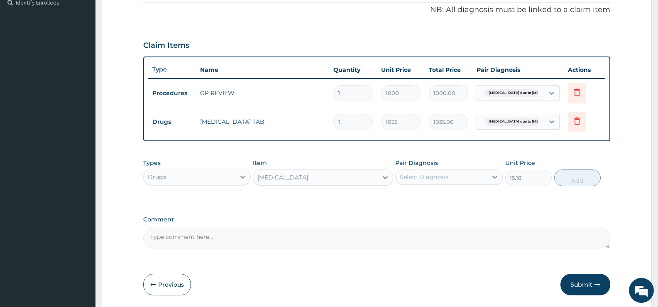
click at [458, 177] on div "Select Diagnosis" at bounding box center [442, 176] width 92 height 13
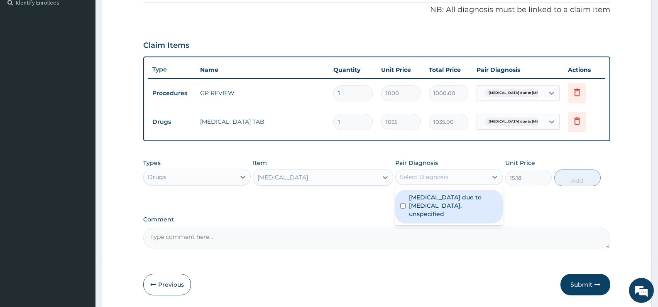
click at [461, 205] on label "Malaria due to Plasmodium falciparum, unspecified" at bounding box center [453, 205] width 89 height 25
checkbox input "true"
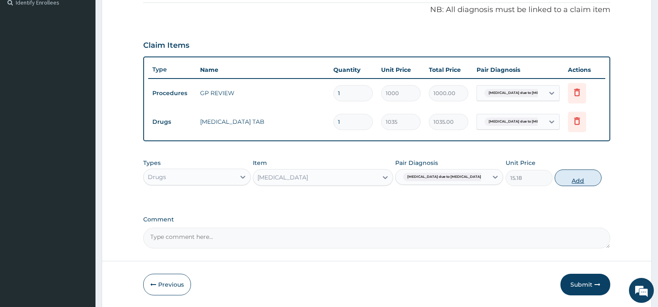
click at [570, 179] on button "Add" at bounding box center [578, 177] width 46 height 17
type input "0"
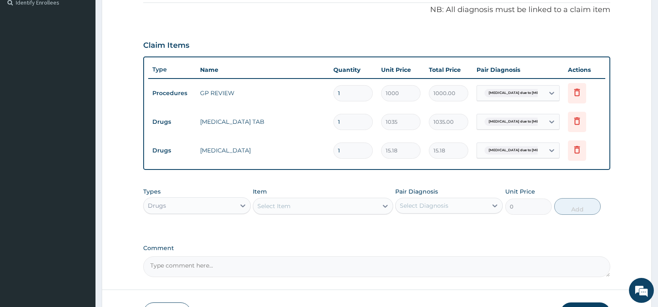
type input "18"
type input "273.24"
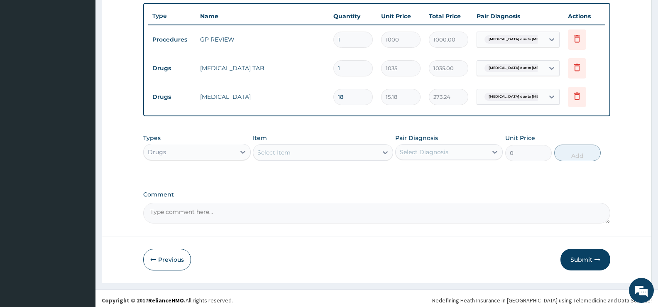
scroll to position [310, 0]
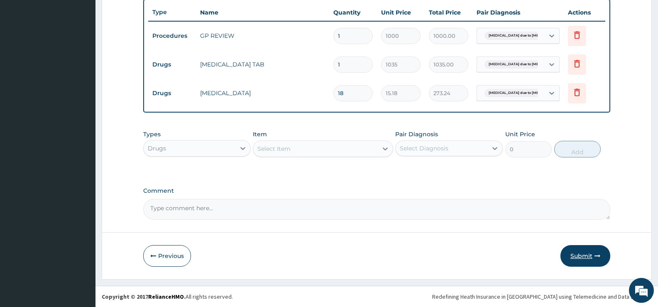
type input "18"
click at [571, 250] on button "Submit" at bounding box center [585, 256] width 50 height 22
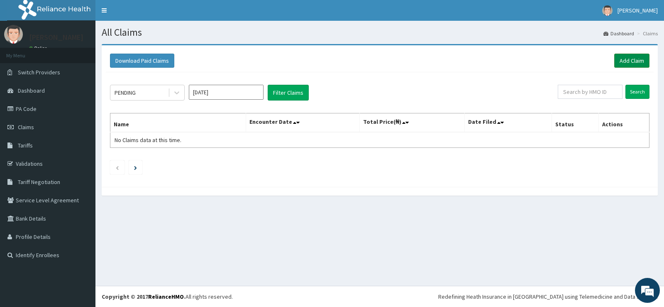
click at [631, 61] on link "Add Claim" at bounding box center [631, 61] width 35 height 14
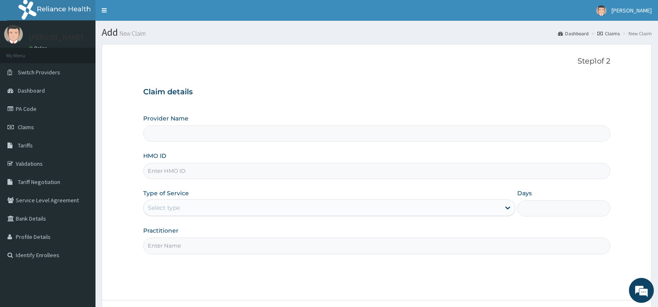
type input "[GEOGRAPHIC_DATA][PERSON_NAME]"
click at [346, 169] on input "HMO ID" at bounding box center [376, 171] width 467 height 16
type input "CNS/10003/C"
type input "D"
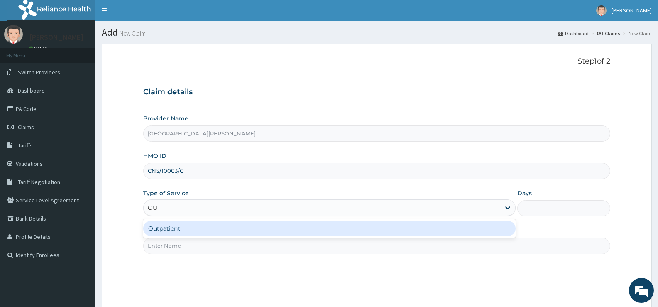
type input "OUT"
type input "1"
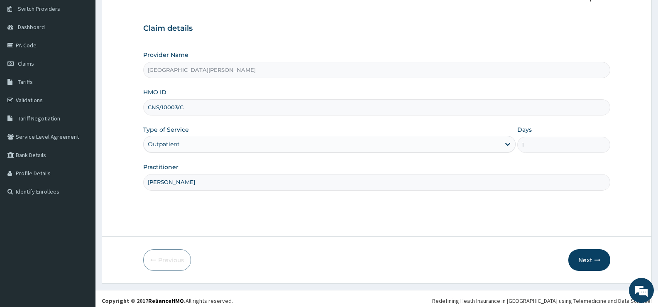
scroll to position [68, 0]
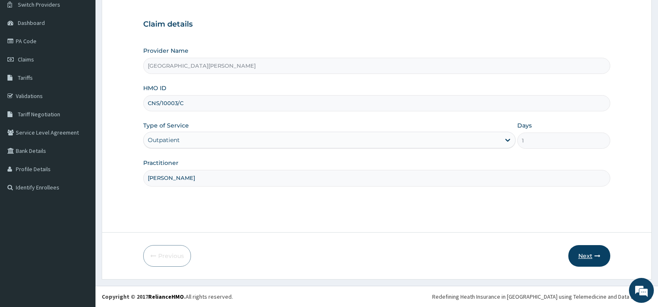
type input "[PERSON_NAME]"
click at [588, 254] on button "Next" at bounding box center [589, 256] width 42 height 22
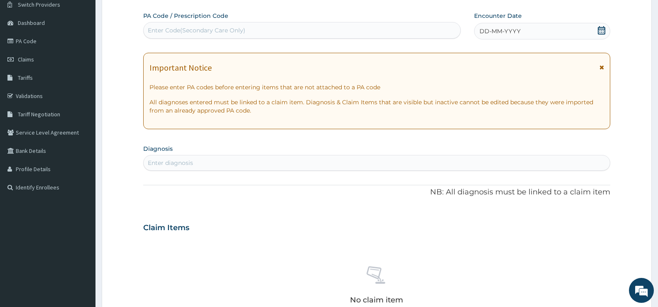
click at [601, 32] on icon at bounding box center [601, 30] width 8 height 8
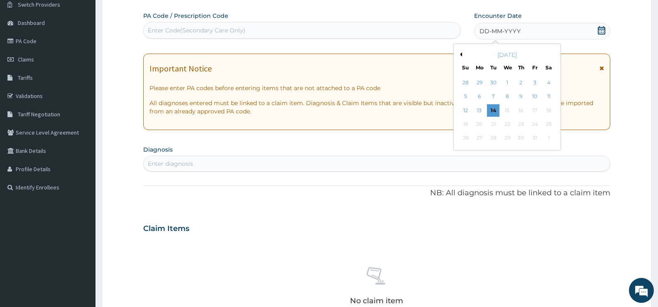
click at [462, 53] on button "Previous Month" at bounding box center [460, 54] width 4 height 4
click at [536, 122] on div "22" at bounding box center [534, 124] width 12 height 12
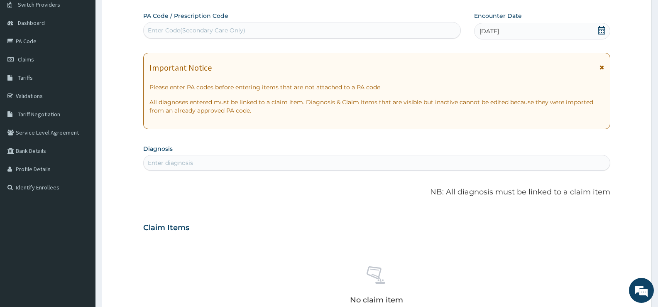
click at [265, 162] on div "Enter diagnosis" at bounding box center [377, 162] width 466 height 13
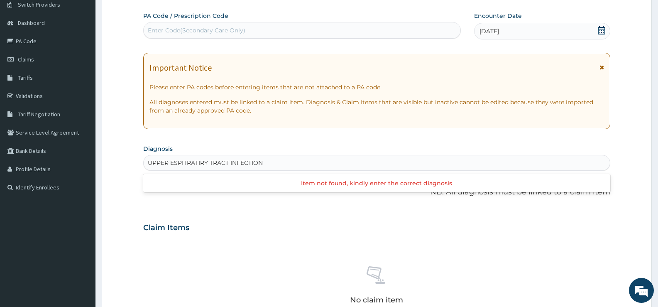
click at [170, 162] on input "UPPER ESPITRATIRY TRACT INFECTION" at bounding box center [206, 163] width 116 height 8
click at [191, 159] on input "UPPER RESPITRATIRY TRACT INFECTION" at bounding box center [208, 163] width 120 height 8
click at [202, 161] on input "UPPER RESPIRATIRY TRACT INFECTION" at bounding box center [206, 163] width 117 height 8
type input "UPPER RESPIRATORY TRACT INFECTION"
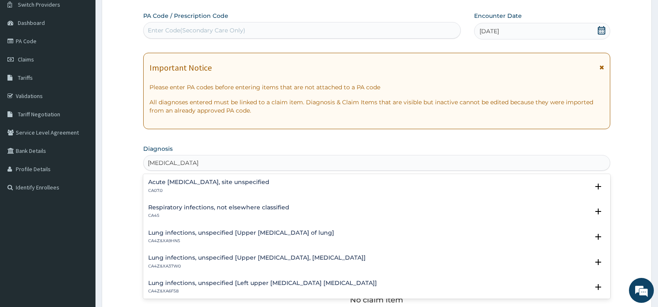
click at [215, 181] on h4 "Acute [MEDICAL_DATA], site unspecified" at bounding box center [208, 182] width 121 height 6
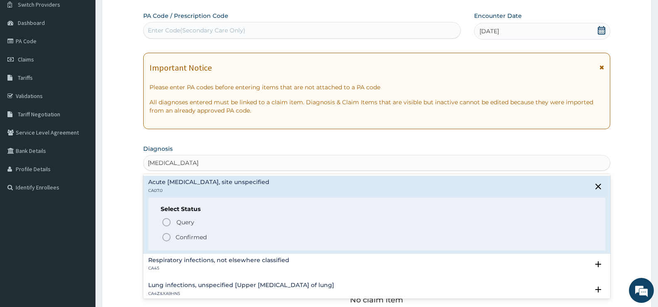
click at [201, 235] on p "Confirmed" at bounding box center [191, 237] width 31 height 8
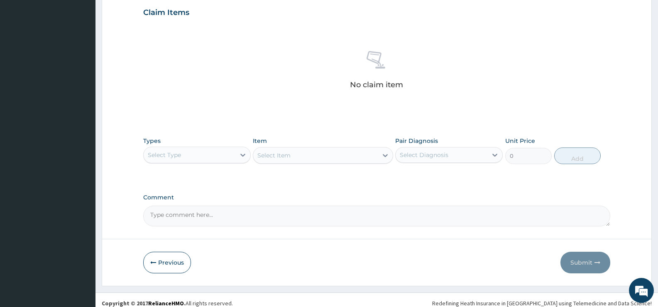
scroll to position [292, 0]
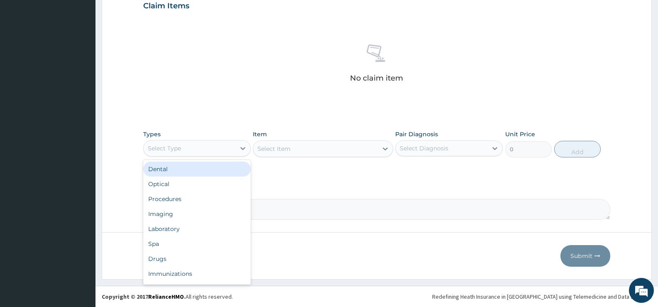
click at [229, 147] on div "Select Type" at bounding box center [190, 148] width 92 height 13
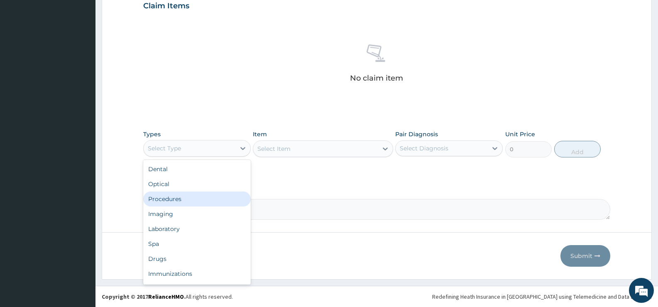
click at [185, 201] on div "Procedures" at bounding box center [197, 198] width 108 height 15
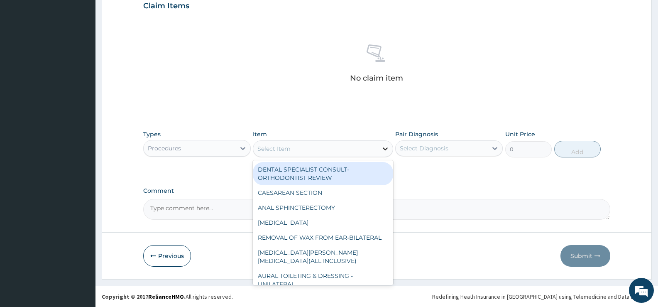
click at [386, 148] on icon at bounding box center [385, 148] width 8 height 8
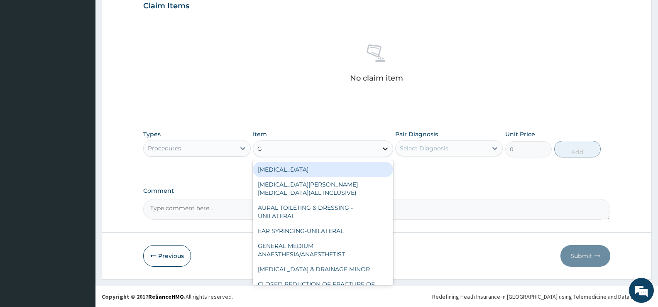
type input "GP"
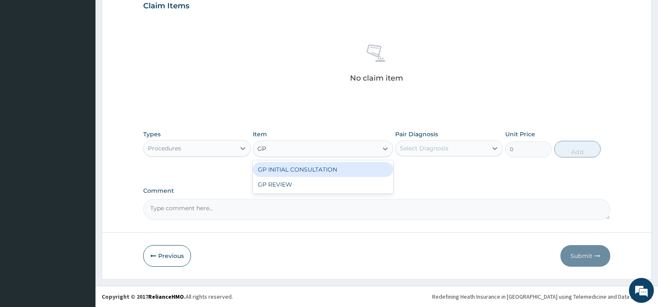
click at [370, 170] on div "GP INITIAL CONSULTATION" at bounding box center [323, 169] width 140 height 15
type input "2000"
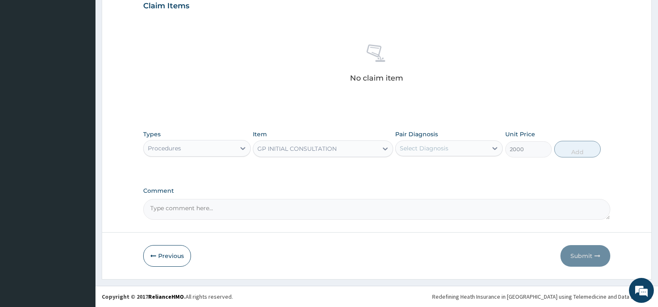
click at [472, 148] on div "Select Diagnosis" at bounding box center [442, 148] width 92 height 13
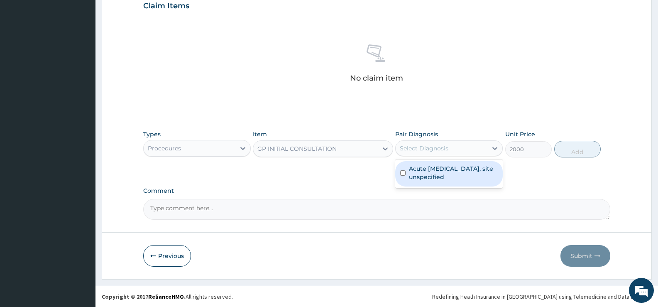
click at [449, 178] on label "Acute [MEDICAL_DATA], site unspecified" at bounding box center [453, 172] width 89 height 17
checkbox input "true"
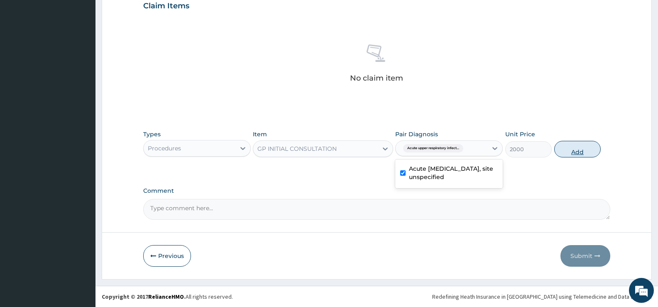
click at [593, 153] on button "Add" at bounding box center [577, 149] width 46 height 17
type input "0"
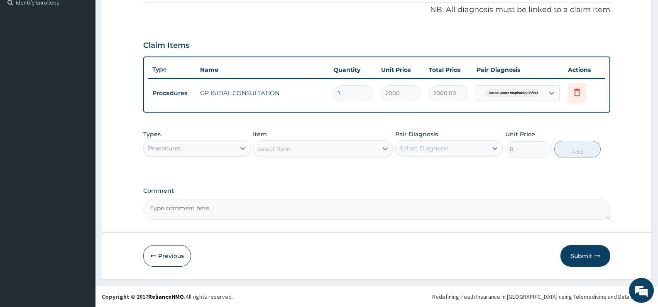
click at [225, 149] on div "Procedures" at bounding box center [190, 148] width 92 height 13
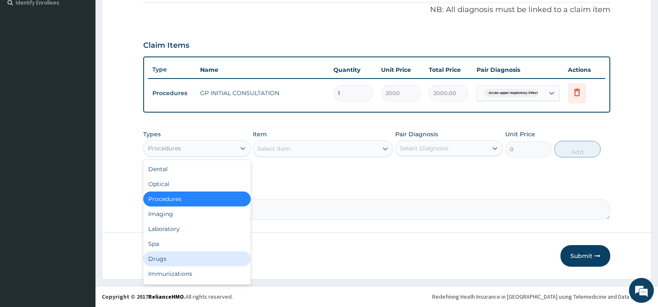
click at [170, 260] on div "Drugs" at bounding box center [197, 258] width 108 height 15
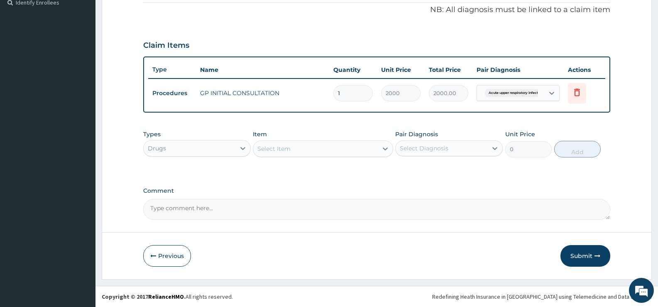
click at [374, 147] on div "Select Item" at bounding box center [315, 148] width 124 height 13
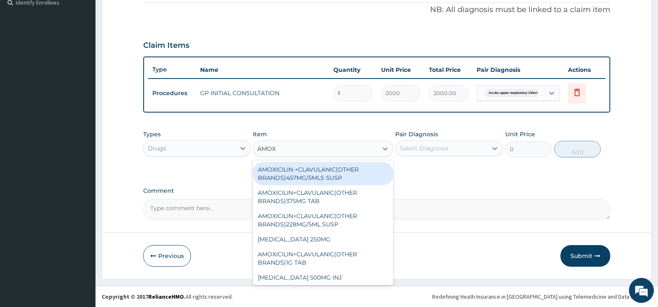
type input "AMOXY"
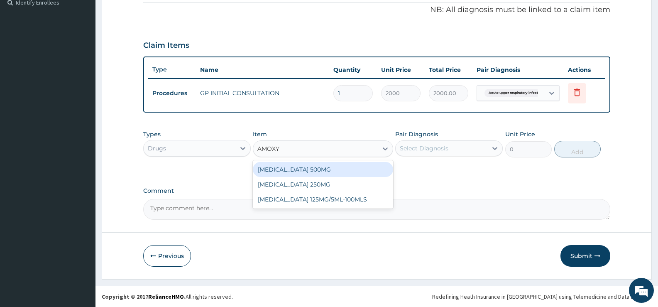
click at [308, 167] on div "AMOXYCILLIN 500MG" at bounding box center [323, 169] width 140 height 15
type input "48.3"
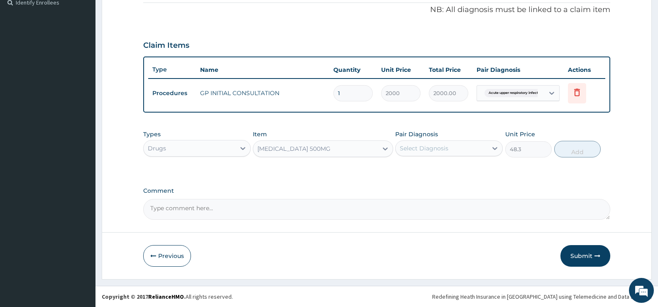
click at [476, 151] on div "Select Diagnosis" at bounding box center [442, 148] width 92 height 13
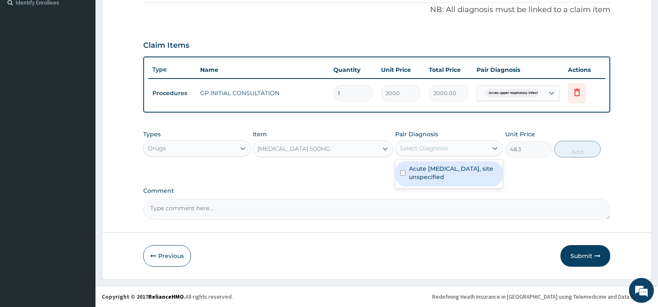
click at [461, 176] on label "Acute upper respiratory infection, site unspecified" at bounding box center [453, 172] width 89 height 17
checkbox input "true"
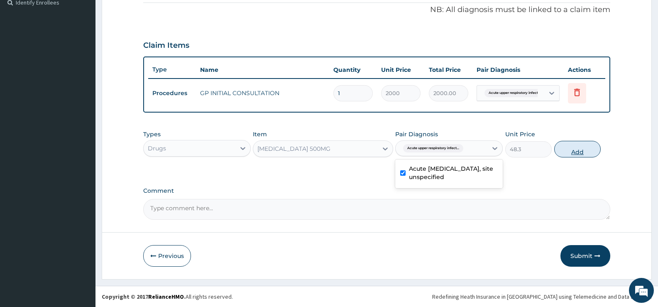
click at [573, 152] on button "Add" at bounding box center [577, 149] width 46 height 17
type input "0"
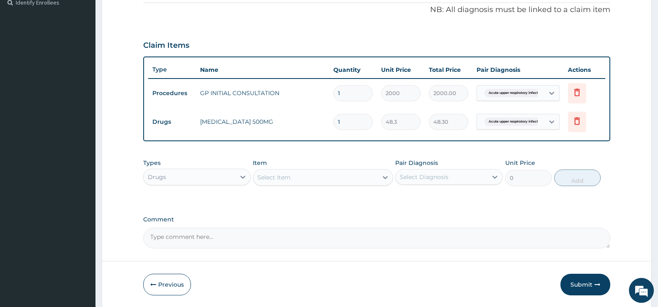
drag, startPoint x: 345, startPoint y: 124, endPoint x: 330, endPoint y: 122, distance: 15.1
click at [330, 122] on td "1" at bounding box center [353, 122] width 48 height 24
type input "6"
type input "289.80"
type input "6"
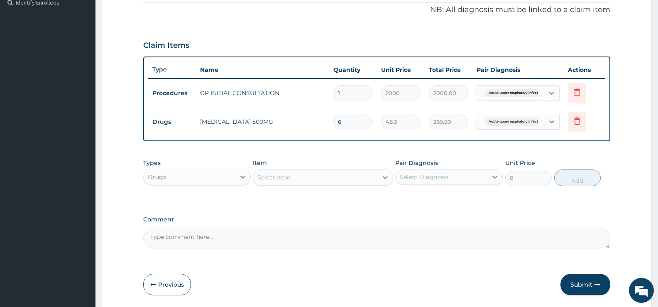
click at [369, 181] on div "Select Item" at bounding box center [315, 177] width 124 height 13
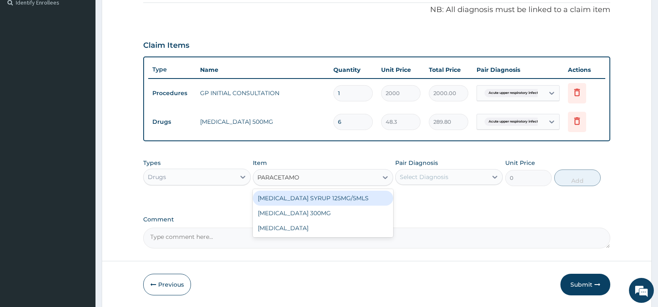
type input "PARACETAMOL"
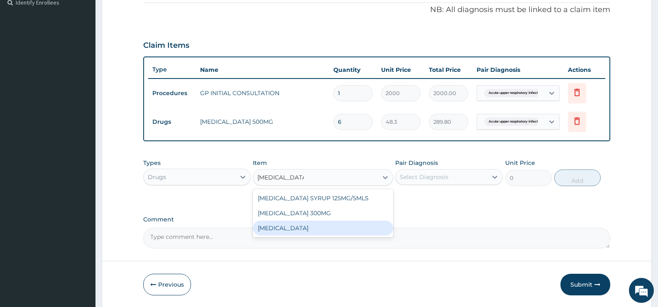
click at [295, 233] on div "PARACETAMOL" at bounding box center [323, 227] width 140 height 15
type input "15.18"
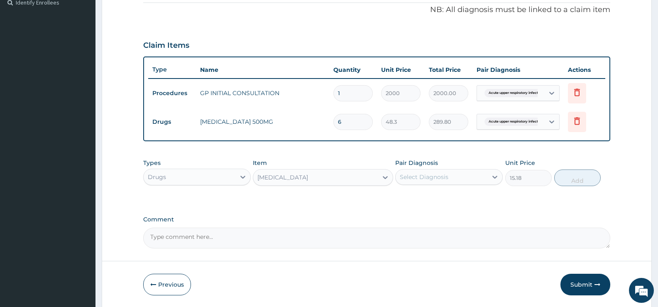
click at [465, 176] on div "Select Diagnosis" at bounding box center [442, 176] width 92 height 13
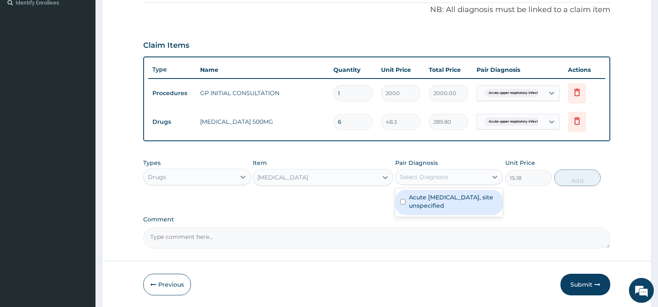
click at [469, 202] on label "Acute upper respiratory infection, site unspecified" at bounding box center [453, 201] width 89 height 17
checkbox input "true"
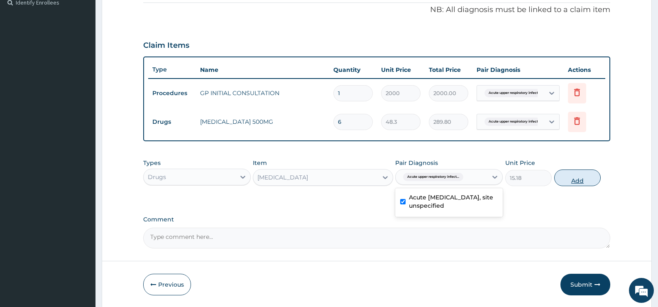
click at [574, 173] on button "Add" at bounding box center [577, 177] width 46 height 17
type input "0"
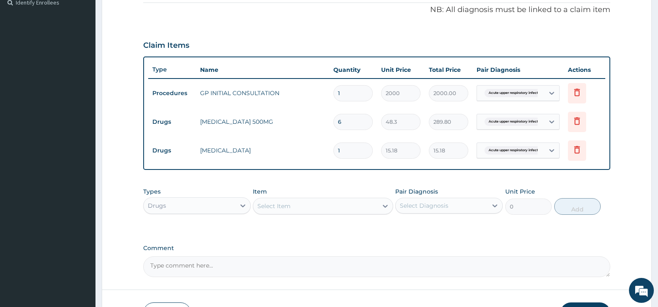
type input "12"
type input "182.16"
type input "12"
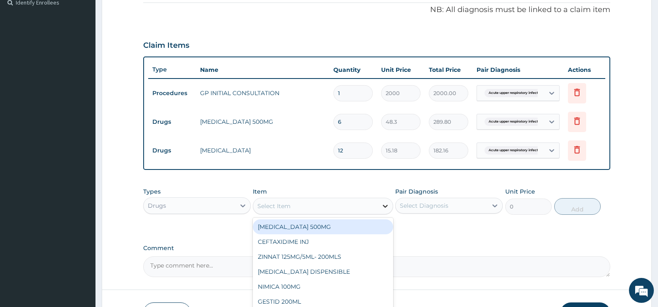
click at [378, 206] on div at bounding box center [385, 205] width 15 height 15
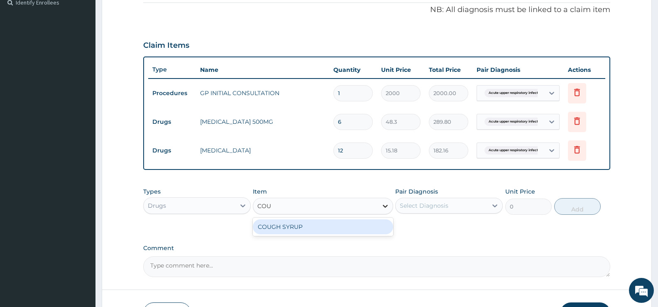
type input "COUG"
click at [369, 232] on div "COUGH SYRUP" at bounding box center [323, 226] width 140 height 15
type input "1000"
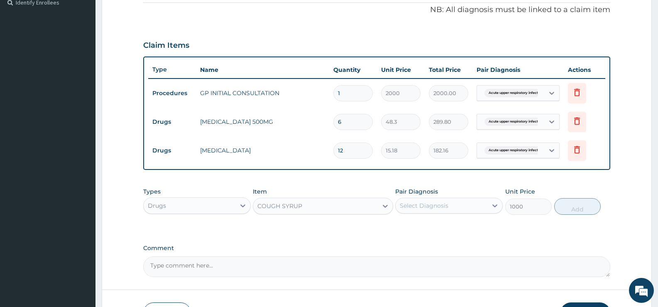
drag, startPoint x: 429, startPoint y: 207, endPoint x: 434, endPoint y: 211, distance: 6.8
click at [429, 207] on div "Select Diagnosis" at bounding box center [424, 205] width 49 height 8
click at [436, 232] on label "Acute [MEDICAL_DATA], site unspecified" at bounding box center [453, 230] width 89 height 17
checkbox input "true"
click at [589, 205] on button "Add" at bounding box center [577, 206] width 46 height 17
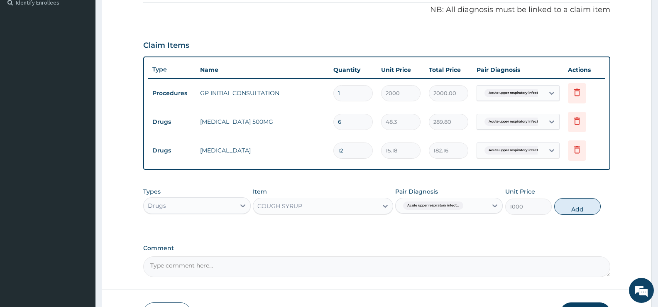
type input "0"
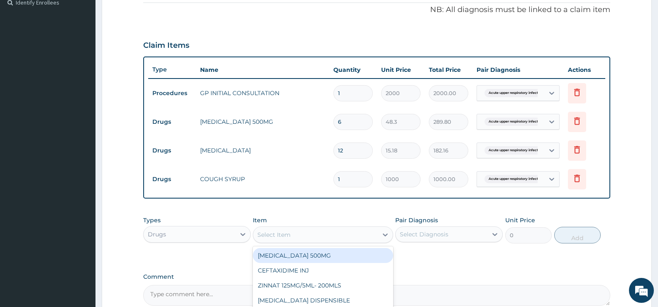
click at [357, 232] on div "Select Item" at bounding box center [315, 234] width 124 height 13
type input "LORAT"
click at [357, 252] on div "LORATYN 10MG" at bounding box center [323, 255] width 140 height 15
type input "44.85"
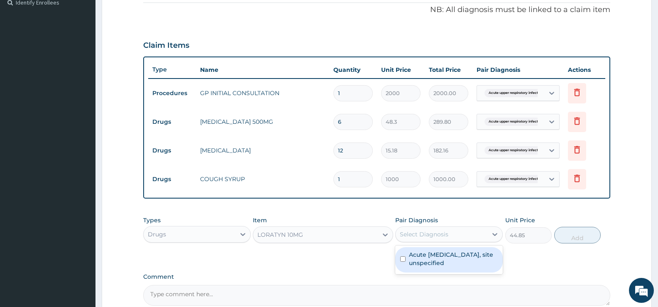
click at [437, 235] on div "Select Diagnosis" at bounding box center [424, 234] width 49 height 8
click at [439, 258] on label "Acute upper respiratory infection, site unspecified" at bounding box center [453, 258] width 89 height 17
checkbox input "true"
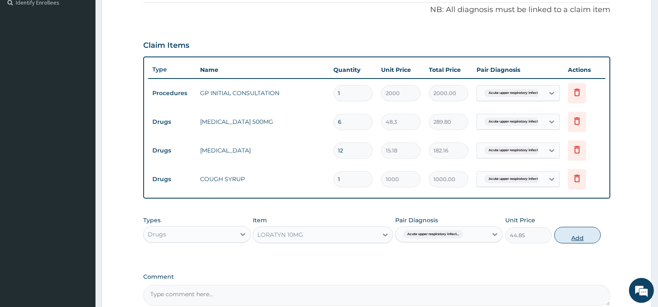
click at [577, 237] on button "Add" at bounding box center [577, 235] width 46 height 17
type input "0"
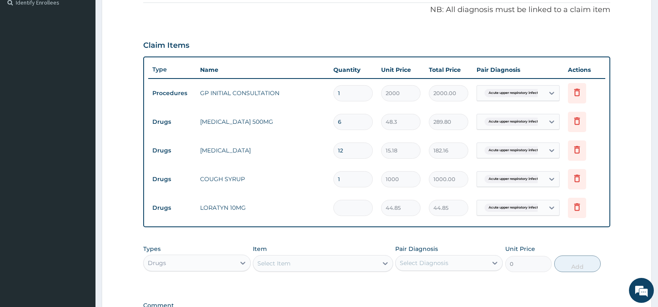
type input "0.00"
type input "6"
type input "269.10"
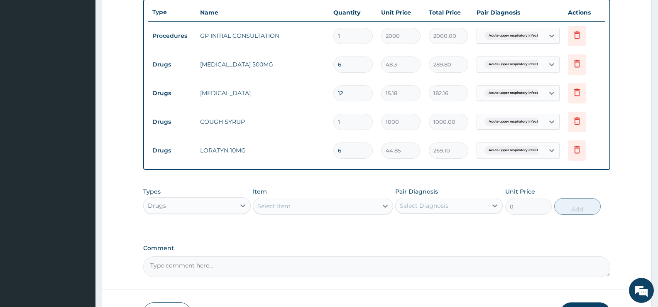
scroll to position [367, 0]
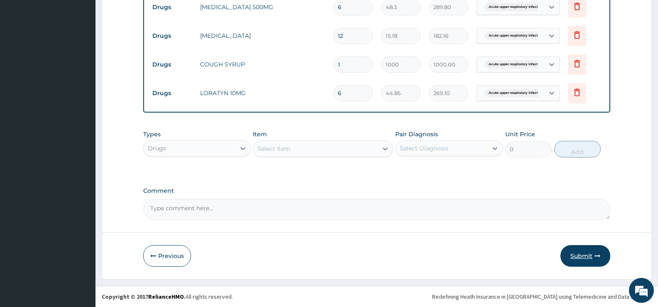
type input "6"
click at [582, 252] on button "Submit" at bounding box center [585, 256] width 50 height 22
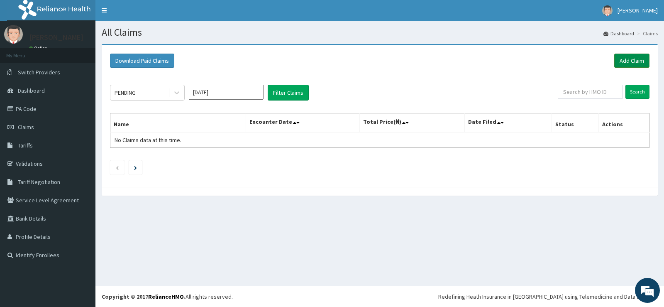
click at [627, 59] on link "Add Claim" at bounding box center [631, 61] width 35 height 14
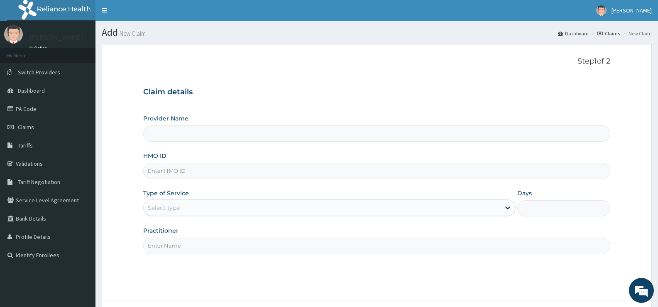
type input "[GEOGRAPHIC_DATA][PERSON_NAME]"
click at [230, 174] on input "HMO ID" at bounding box center [376, 171] width 467 height 16
type input "CNS/10003/D"
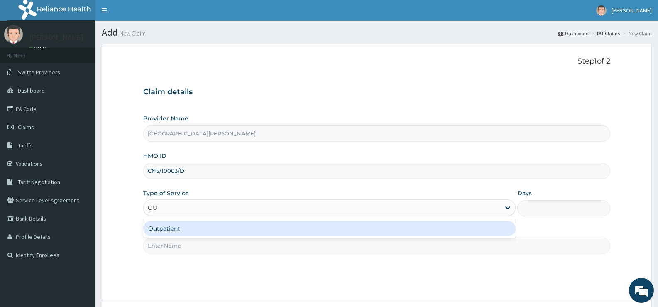
type input "OUT"
type input "1"
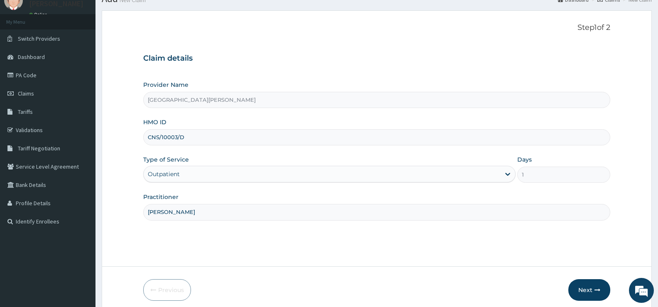
scroll to position [68, 0]
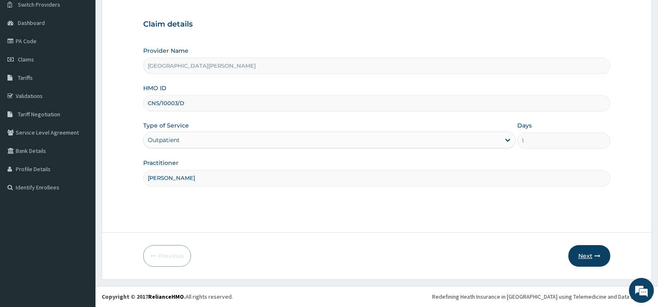
type input "[PERSON_NAME]"
click at [584, 250] on button "Next" at bounding box center [589, 256] width 42 height 22
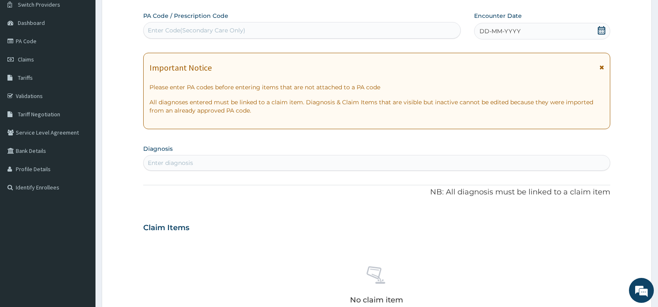
click at [603, 28] on icon at bounding box center [601, 30] width 8 height 8
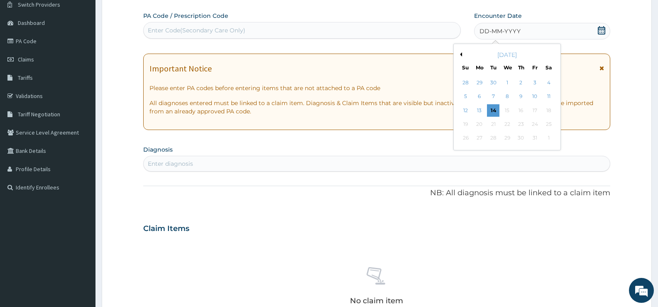
click at [461, 54] on button "Previous Month" at bounding box center [460, 54] width 4 height 4
click at [533, 125] on div "22" at bounding box center [534, 124] width 12 height 12
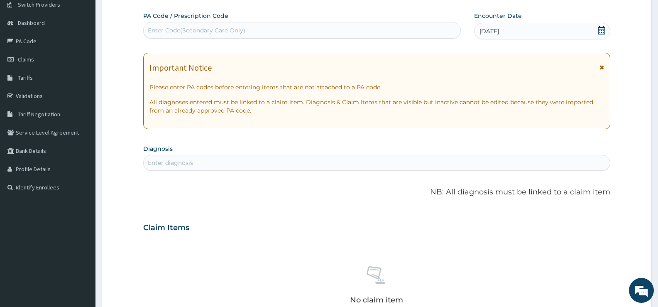
click at [298, 165] on div "Enter diagnosis" at bounding box center [377, 162] width 466 height 13
type input "UPPER RESPIRATORY TRACT INFECT"
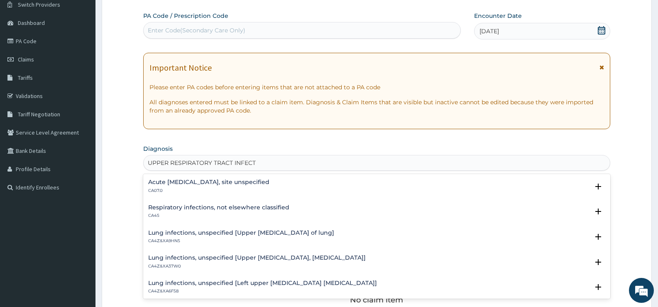
click at [203, 183] on h4 "Acute [MEDICAL_DATA], site unspecified" at bounding box center [208, 182] width 121 height 6
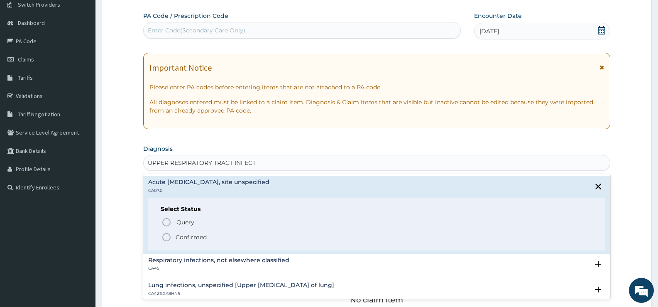
click at [200, 237] on p "Confirmed" at bounding box center [191, 237] width 31 height 8
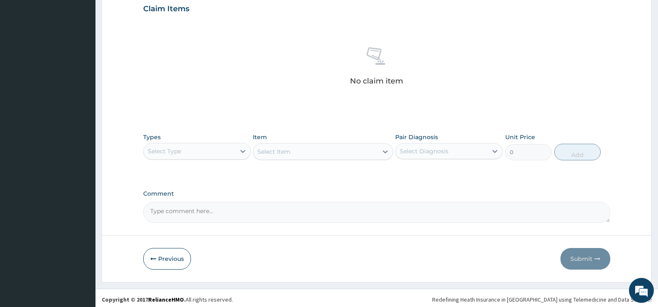
scroll to position [292, 0]
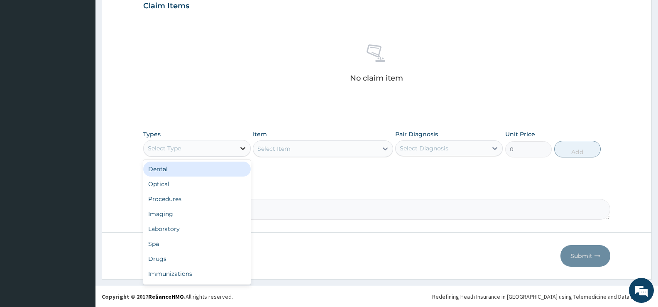
click at [241, 149] on icon at bounding box center [243, 148] width 8 height 8
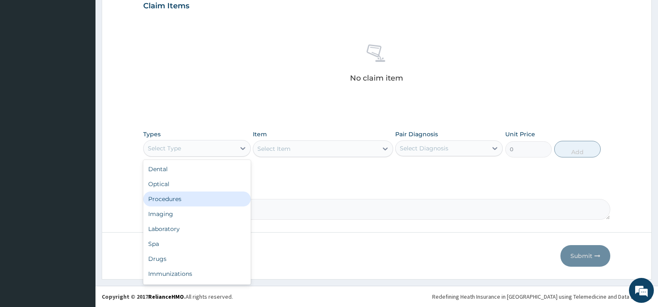
click at [187, 198] on div "Procedures" at bounding box center [197, 198] width 108 height 15
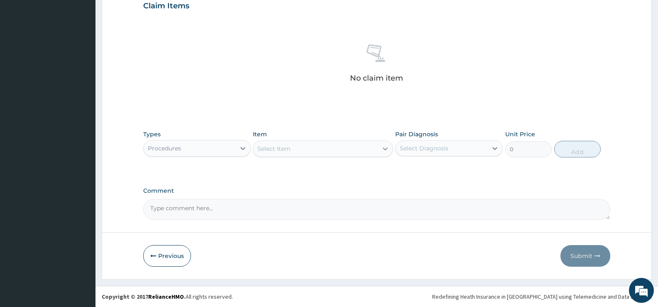
click at [387, 146] on icon at bounding box center [385, 148] width 8 height 8
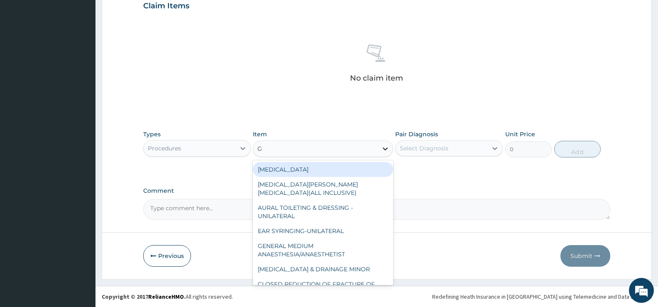
type input "GP"
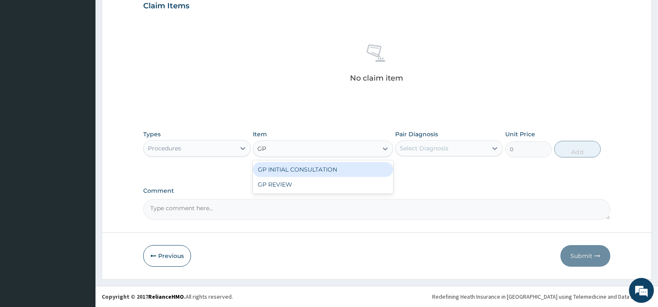
click at [381, 169] on div "GP INITIAL CONSULTATION" at bounding box center [323, 169] width 140 height 15
type input "2000"
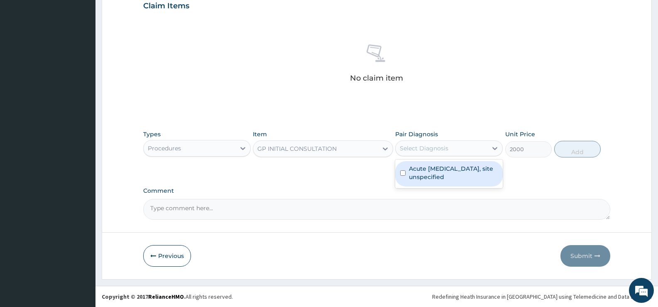
click at [442, 146] on div "Select Diagnosis" at bounding box center [424, 148] width 49 height 8
click at [440, 169] on label "Acute [MEDICAL_DATA], site unspecified" at bounding box center [453, 172] width 89 height 17
checkbox input "true"
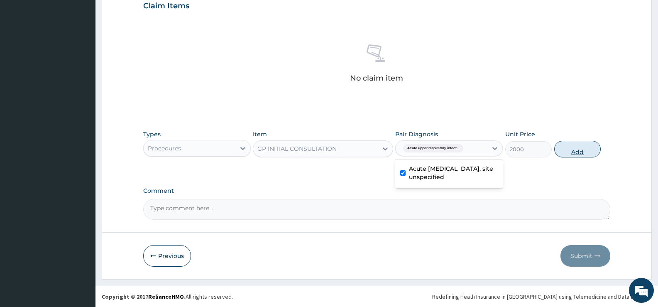
click at [572, 142] on button "Add" at bounding box center [577, 149] width 46 height 17
type input "0"
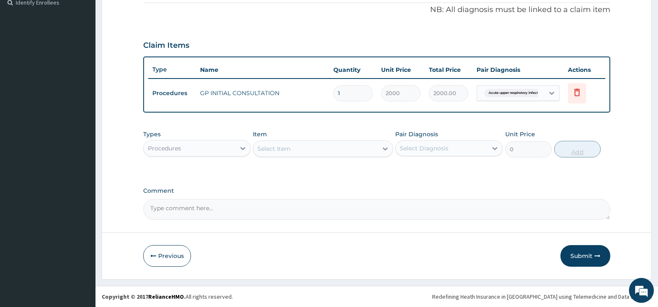
scroll to position [252, 0]
click at [237, 149] on div at bounding box center [242, 148] width 15 height 15
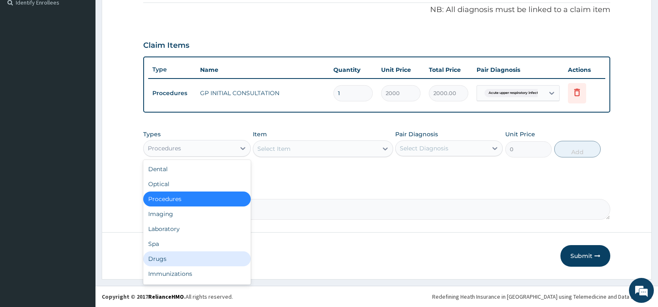
click at [162, 257] on div "Drugs" at bounding box center [197, 258] width 108 height 15
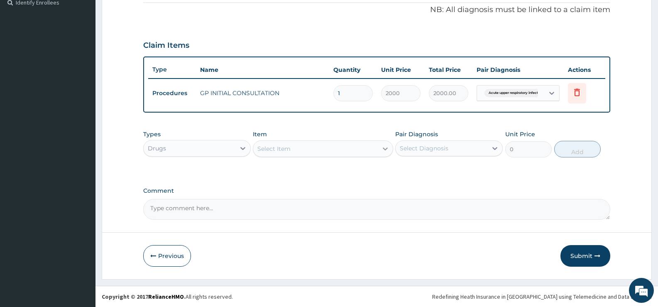
click at [382, 150] on icon at bounding box center [385, 148] width 8 height 8
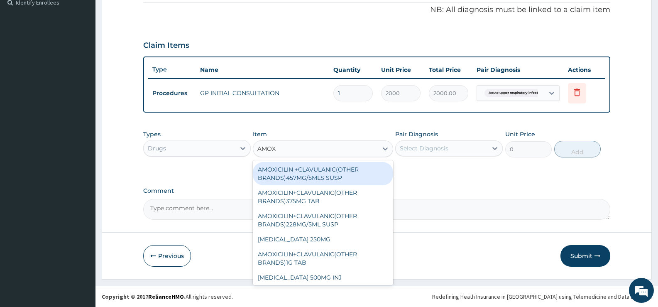
type input "AMOXY"
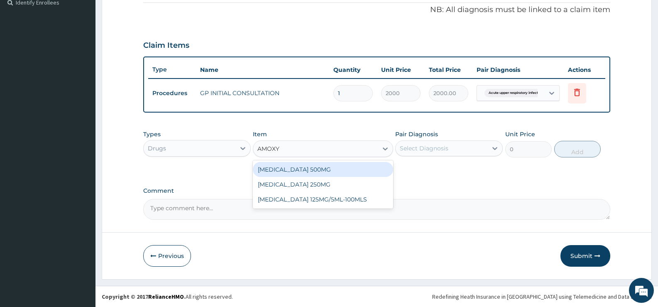
click at [277, 168] on div "AMOXYCILLIN 500MG" at bounding box center [323, 169] width 140 height 15
type input "48.3"
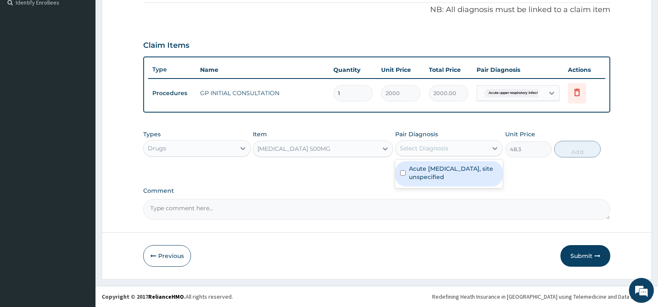
click at [460, 152] on div "Select Diagnosis" at bounding box center [442, 148] width 92 height 13
click at [453, 181] on div "Acute upper respiratory infection, site unspecified" at bounding box center [449, 173] width 108 height 25
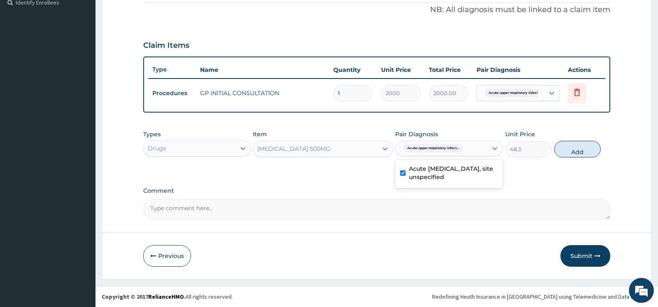
checkbox input "true"
click at [581, 148] on button "Add" at bounding box center [577, 149] width 46 height 17
type input "0"
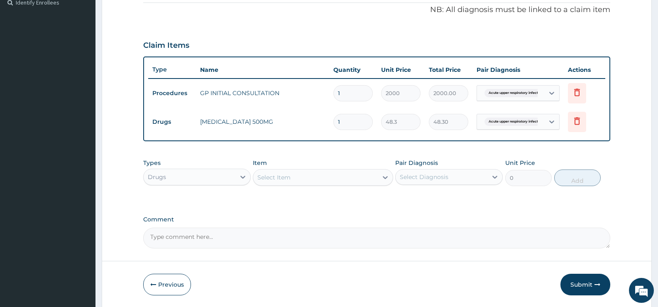
type input "0.00"
type input "9"
type input "434.70"
type input "9"
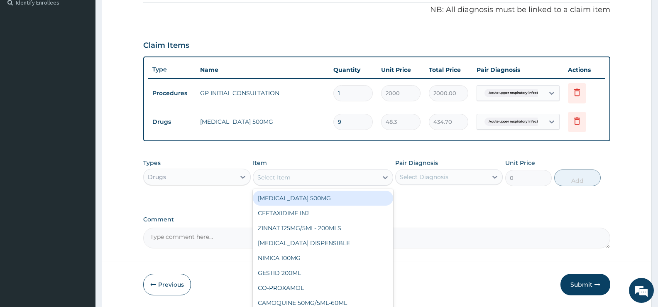
click at [374, 180] on div "Select Item" at bounding box center [315, 177] width 124 height 13
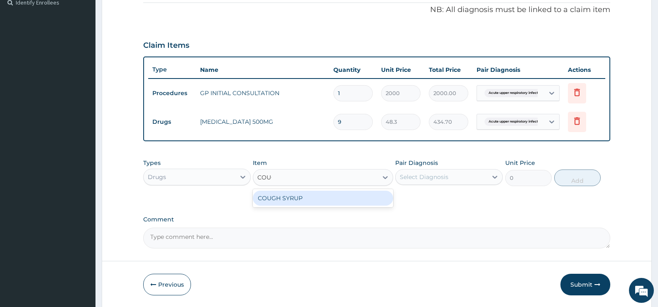
type input "COUGH"
click at [372, 202] on div "COUGH SYRUP" at bounding box center [323, 198] width 140 height 15
type input "1000"
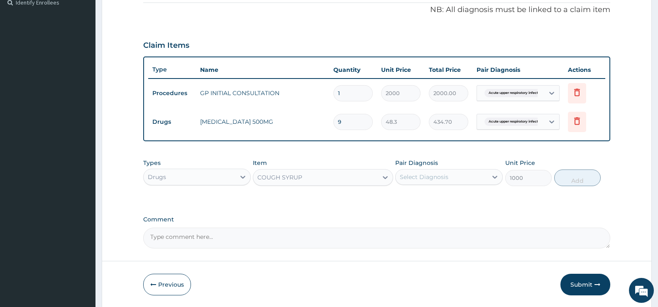
click at [463, 163] on div "Pair Diagnosis Select Diagnosis" at bounding box center [449, 172] width 108 height 27
click at [459, 182] on div "Select Diagnosis" at bounding box center [442, 176] width 92 height 13
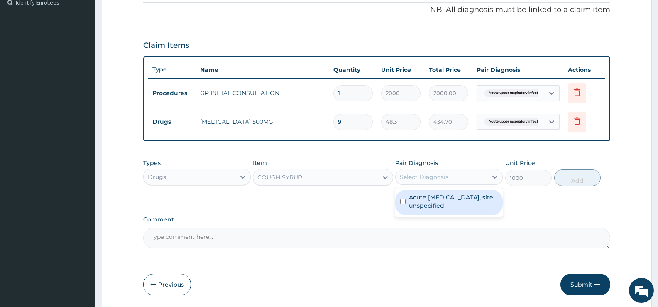
drag, startPoint x: 471, startPoint y: 210, endPoint x: 506, endPoint y: 202, distance: 36.7
click at [471, 210] on div "Acute upper respiratory infection, site unspecified" at bounding box center [449, 202] width 108 height 25
checkbox input "true"
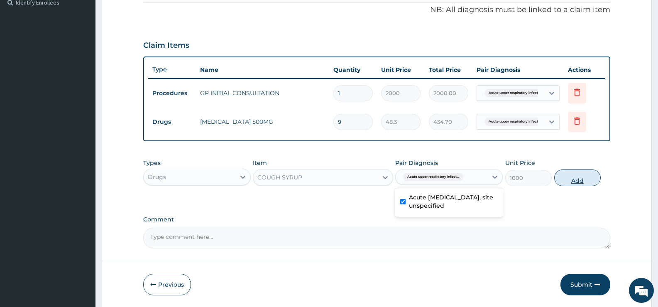
click at [570, 176] on button "Add" at bounding box center [577, 177] width 46 height 17
type input "0"
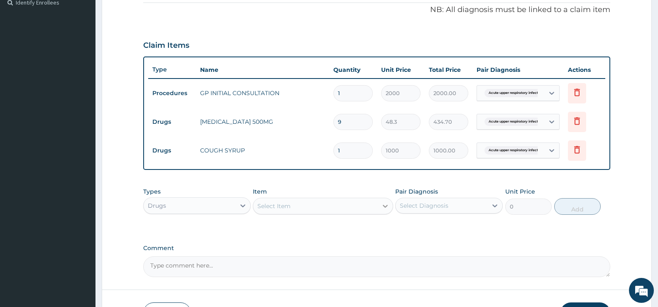
click at [379, 212] on div at bounding box center [385, 205] width 15 height 15
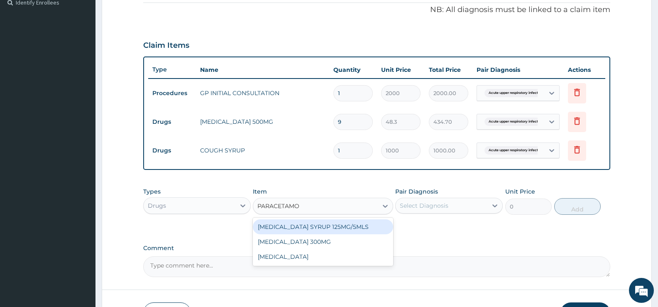
type input "PARACETAMOL"
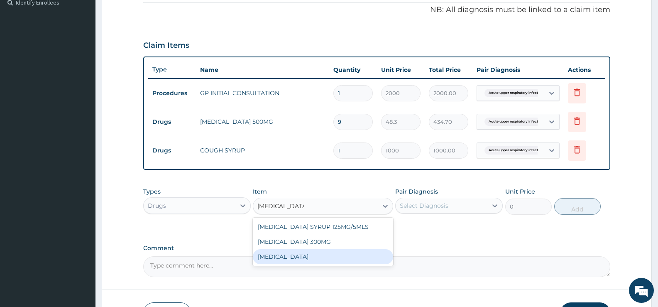
click at [328, 258] on div "PARACETAMOL" at bounding box center [323, 256] width 140 height 15
type input "15.18"
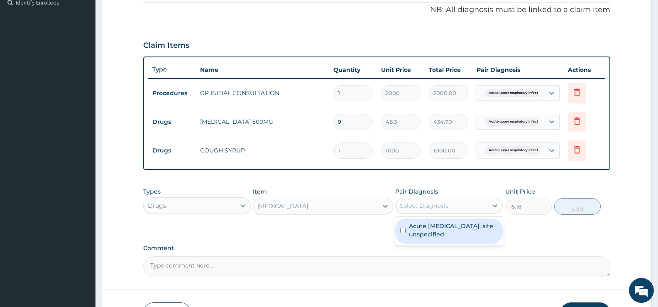
click at [412, 207] on div "Select Diagnosis" at bounding box center [424, 205] width 49 height 8
click at [426, 237] on label "Acute upper respiratory infection, site unspecified" at bounding box center [453, 230] width 89 height 17
checkbox input "true"
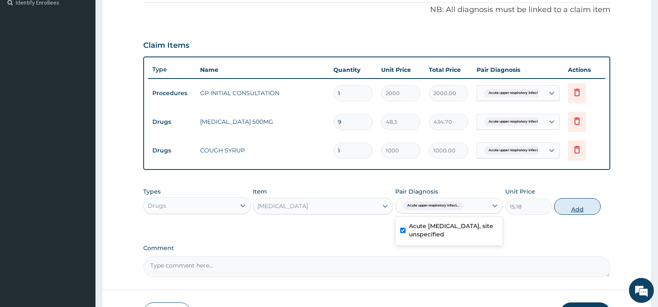
click at [577, 203] on button "Add" at bounding box center [577, 206] width 46 height 17
type input "0"
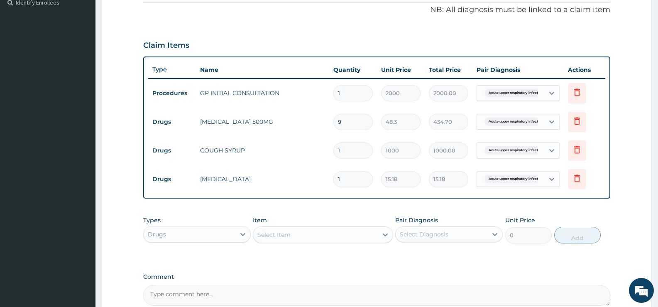
type input "18"
type input "273.24"
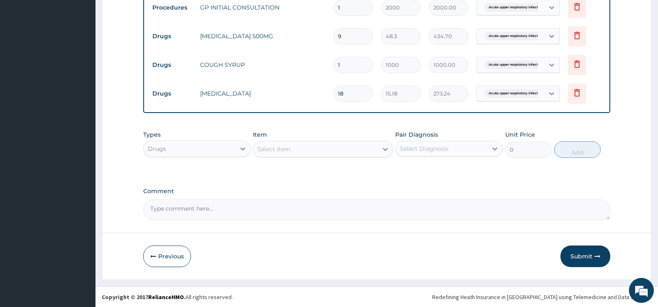
scroll to position [338, 0]
type input "18"
click at [578, 257] on button "Submit" at bounding box center [585, 256] width 50 height 22
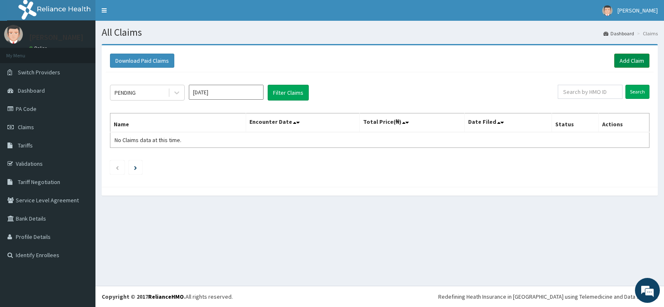
click at [632, 60] on link "Add Claim" at bounding box center [631, 61] width 35 height 14
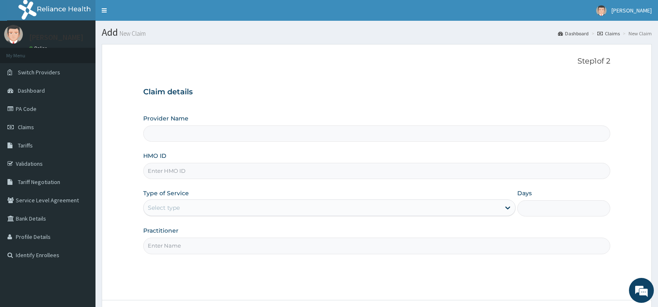
type input "[GEOGRAPHIC_DATA][PERSON_NAME]"
click at [253, 173] on input "HMO ID" at bounding box center [376, 171] width 467 height 16
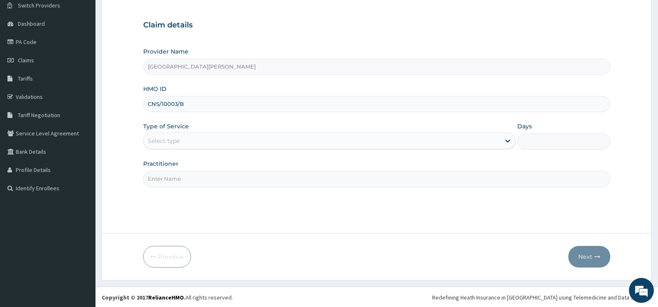
scroll to position [68, 0]
type input "CNS/10003/B"
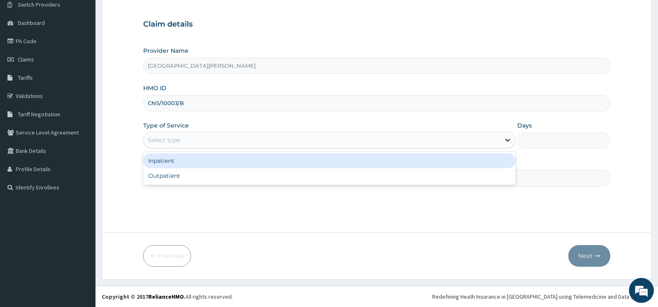
click at [506, 142] on icon at bounding box center [508, 140] width 8 height 8
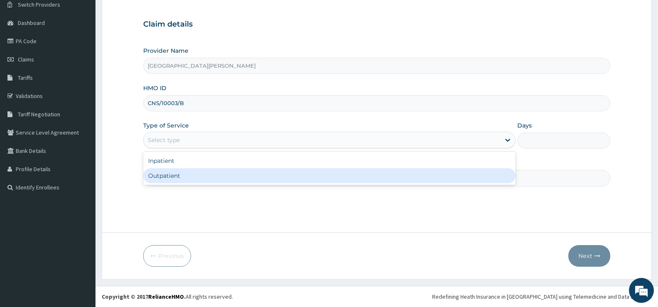
click at [155, 177] on div "Outpatient" at bounding box center [329, 175] width 372 height 15
type input "1"
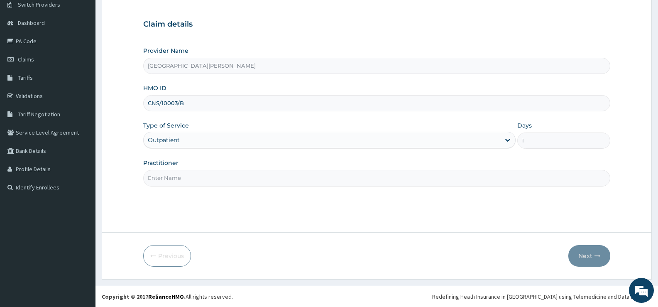
click at [167, 181] on input "Practitioner" at bounding box center [376, 178] width 467 height 16
type input "[PERSON_NAME]"
click at [589, 257] on button "Next" at bounding box center [589, 256] width 42 height 22
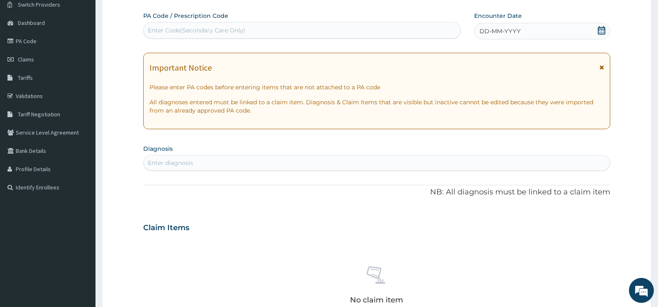
click at [602, 30] on icon at bounding box center [601, 30] width 8 height 8
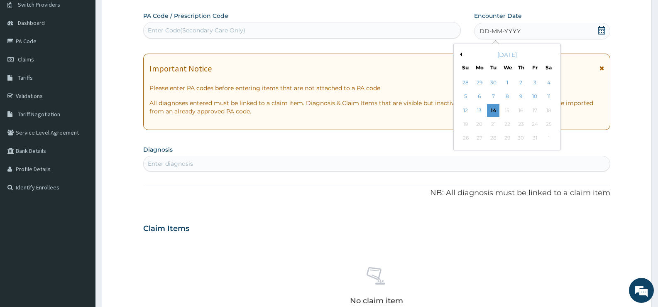
click at [460, 54] on button "Previous Month" at bounding box center [460, 54] width 4 height 4
click at [533, 125] on div "22" at bounding box center [534, 124] width 12 height 12
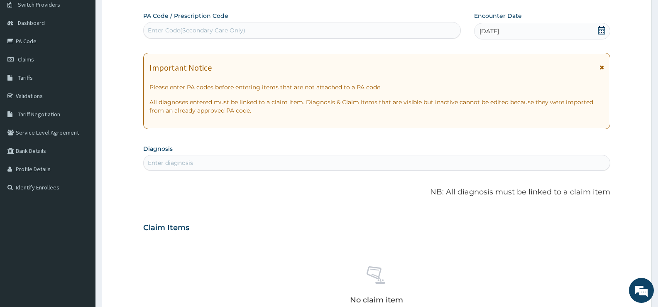
click at [357, 163] on div "Enter diagnosis" at bounding box center [377, 162] width 466 height 13
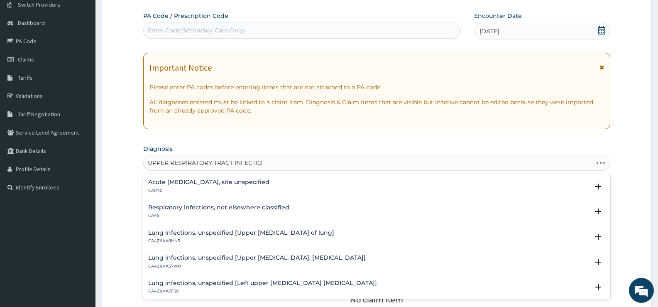
type input "UPPER RESPIRATORY TRACT INFECTION"
click at [257, 181] on h4 "Acute upper respiratory infection, site unspecified" at bounding box center [208, 182] width 121 height 6
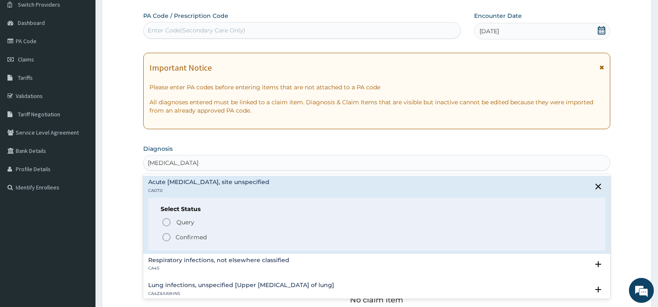
click at [193, 237] on p "Confirmed" at bounding box center [191, 237] width 31 height 8
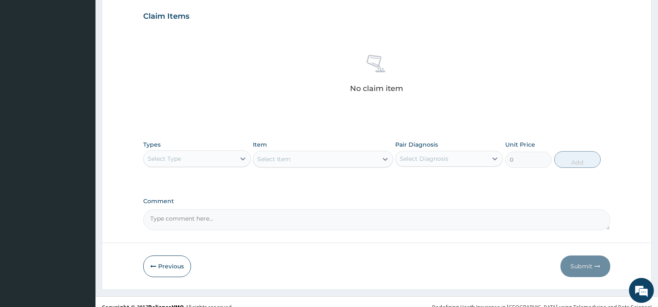
scroll to position [292, 0]
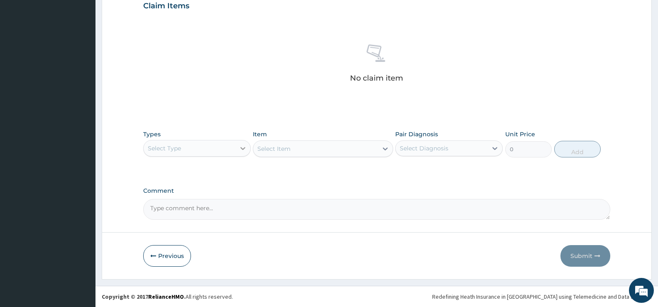
click at [247, 152] on div at bounding box center [242, 148] width 15 height 15
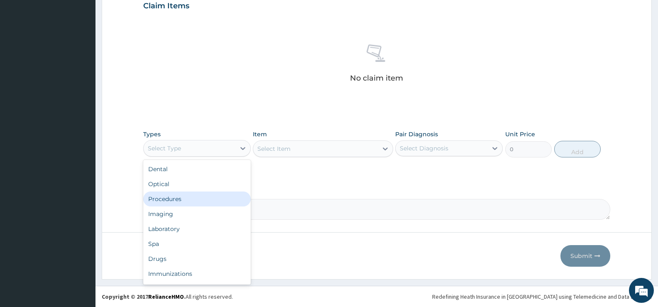
click at [180, 200] on div "Procedures" at bounding box center [197, 198] width 108 height 15
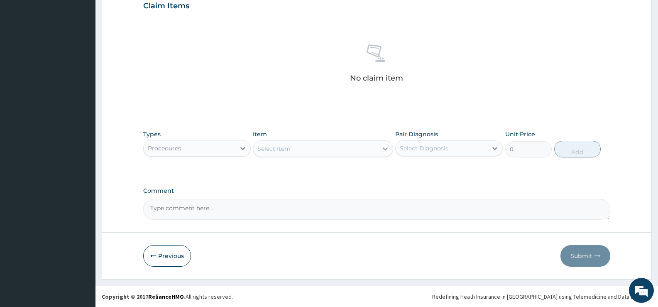
click at [387, 149] on icon at bounding box center [385, 148] width 5 height 3
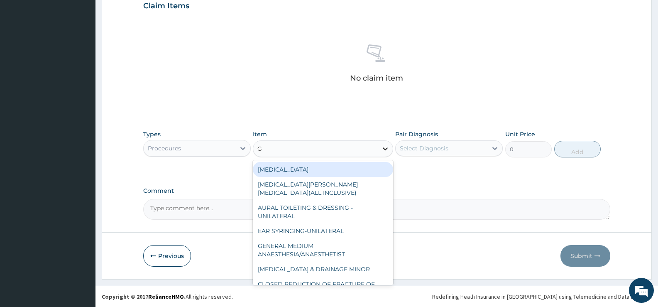
type input "GP"
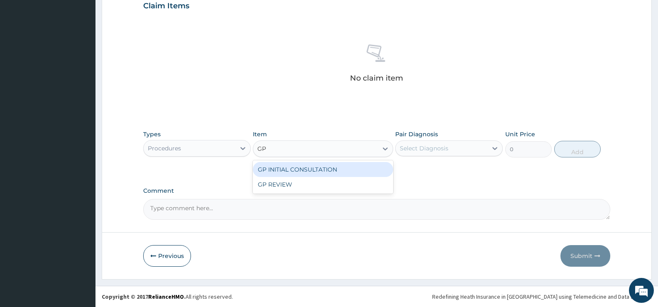
click at [378, 171] on div "GP INITIAL CONSULTATION" at bounding box center [323, 169] width 140 height 15
type input "2000"
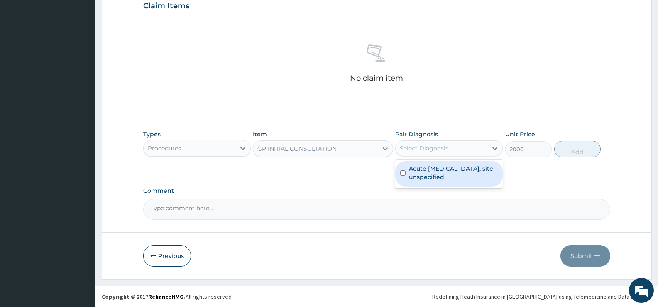
drag, startPoint x: 474, startPoint y: 146, endPoint x: 470, endPoint y: 166, distance: 20.3
click at [474, 145] on div "Select Diagnosis" at bounding box center [442, 148] width 92 height 13
click at [467, 171] on label "Acute upper respiratory infection, site unspecified" at bounding box center [453, 172] width 89 height 17
checkbox input "true"
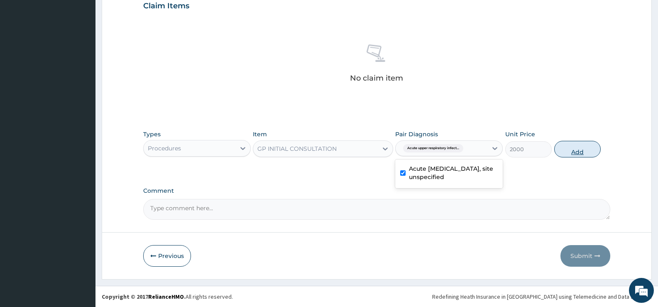
click at [567, 149] on button "Add" at bounding box center [577, 149] width 46 height 17
type input "0"
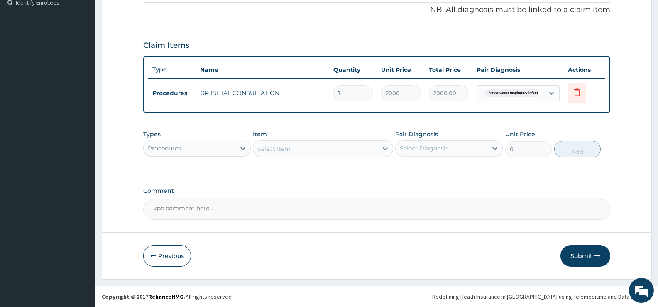
scroll to position [252, 0]
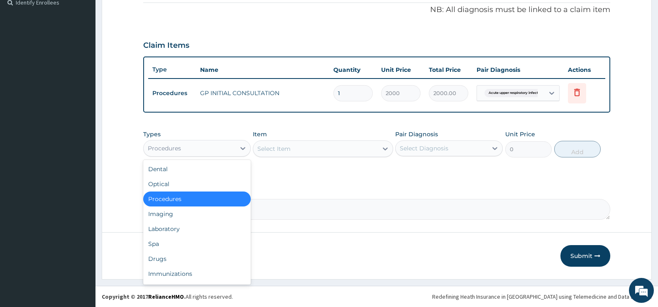
click at [229, 143] on div "Procedures" at bounding box center [190, 148] width 92 height 13
click at [164, 257] on div "Drugs" at bounding box center [197, 258] width 108 height 15
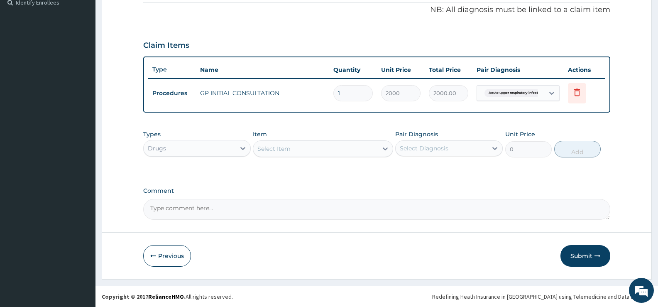
click at [382, 149] on icon at bounding box center [385, 148] width 8 height 8
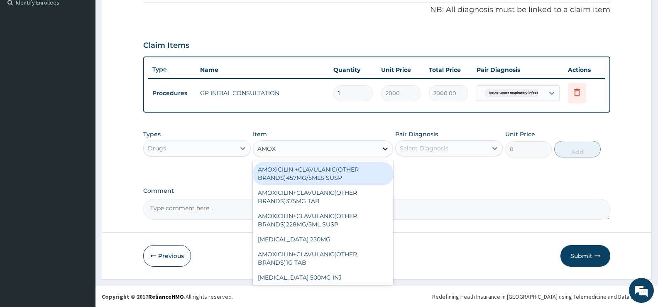
type input "AMOXY"
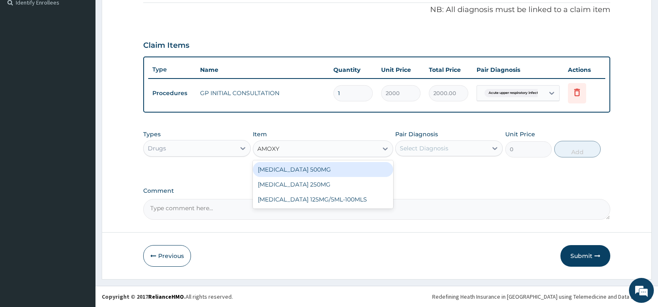
click at [318, 169] on div "AMOXYCILLIN 500MG" at bounding box center [323, 169] width 140 height 15
type input "48.3"
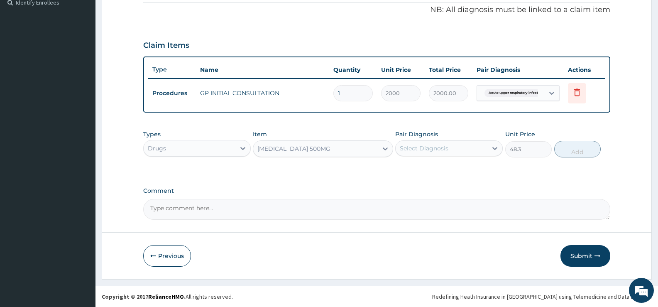
click at [466, 150] on div "Select Diagnosis" at bounding box center [442, 148] width 92 height 13
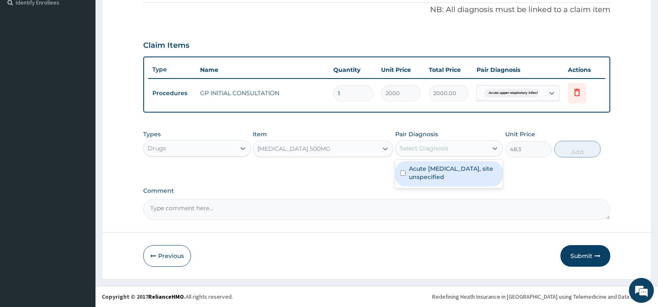
click at [463, 171] on label "Acute upper respiratory infection, site unspecified" at bounding box center [453, 172] width 89 height 17
checkbox input "true"
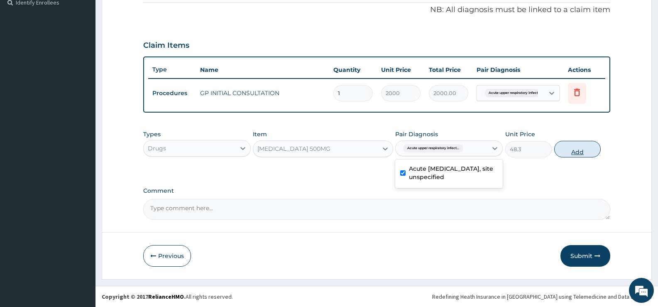
click at [581, 151] on button "Add" at bounding box center [577, 149] width 46 height 17
type input "0"
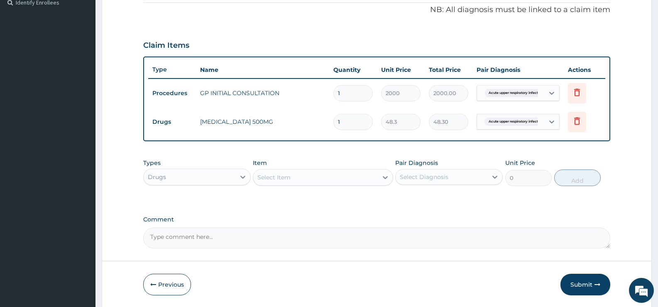
type input "0.00"
type input "9"
type input "434.70"
type input "9"
click at [382, 177] on icon at bounding box center [385, 177] width 8 height 8
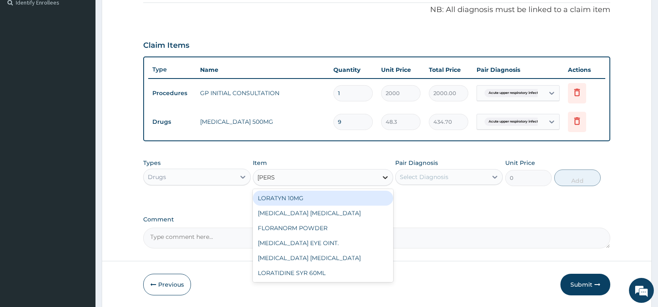
type input "LORAT"
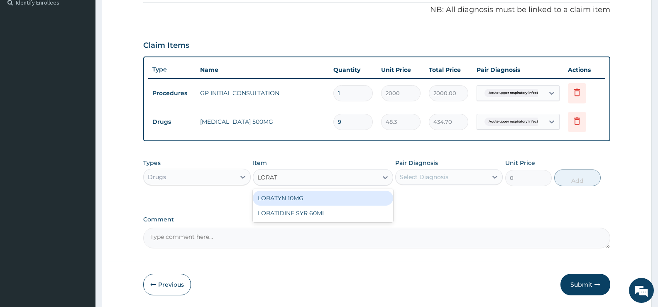
click at [377, 197] on div "LORATYN 10MG" at bounding box center [323, 198] width 140 height 15
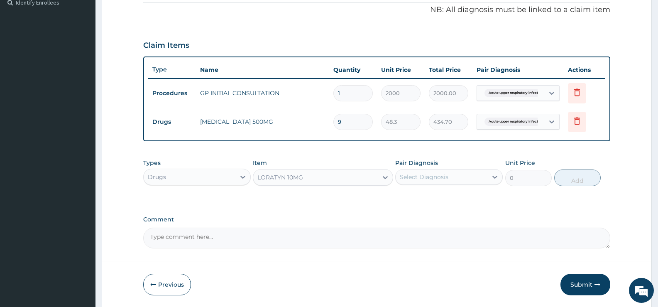
type input "44.85"
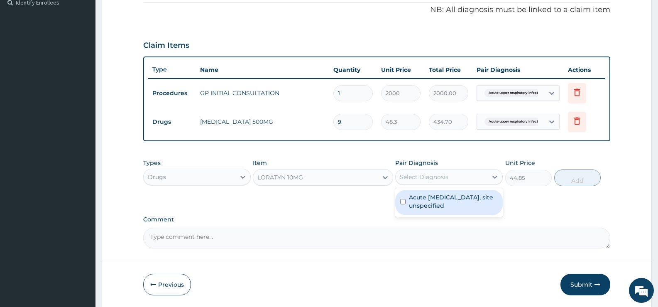
click at [443, 177] on div "Select Diagnosis" at bounding box center [424, 177] width 49 height 8
click at [438, 206] on label "Acute upper respiratory infection, site unspecified" at bounding box center [453, 201] width 89 height 17
checkbox input "true"
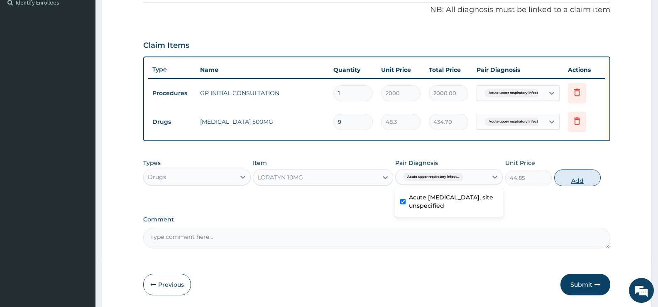
click at [563, 176] on button "Add" at bounding box center [577, 177] width 46 height 17
type input "0"
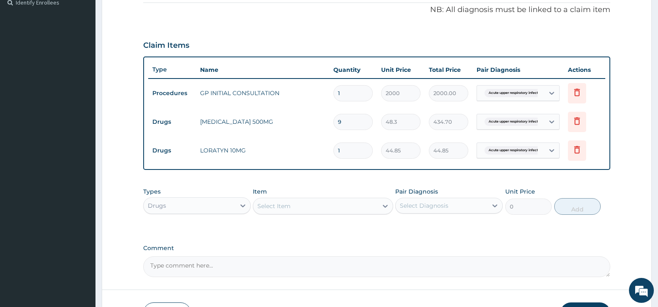
type input "10"
type input "448.50"
type input "10"
click at [381, 205] on icon at bounding box center [385, 206] width 8 height 8
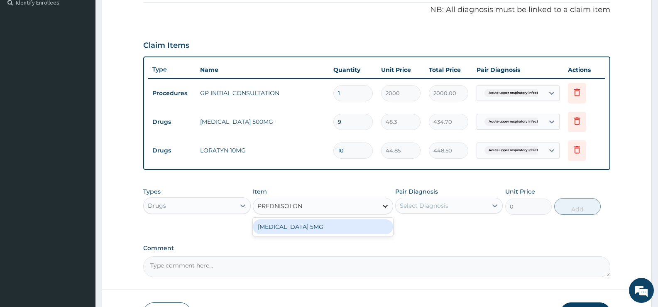
type input "PREDNISOLONE"
click at [378, 228] on div "PREDNISOLONE 5MG" at bounding box center [323, 226] width 140 height 15
type input "15.18"
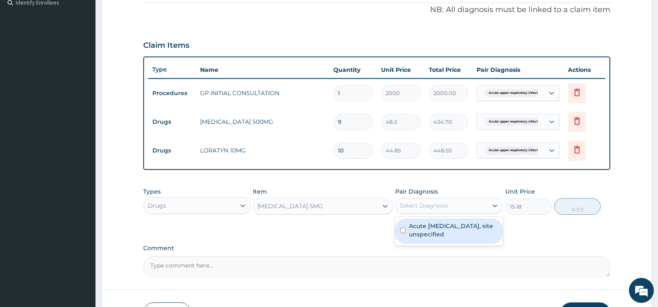
click at [422, 203] on div "Select Diagnosis" at bounding box center [424, 205] width 49 height 8
click at [427, 229] on label "Acute upper respiratory infection, site unspecified" at bounding box center [453, 230] width 89 height 17
checkbox input "true"
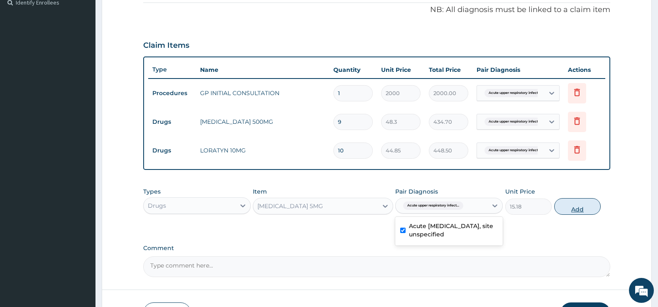
click at [586, 205] on button "Add" at bounding box center [577, 206] width 46 height 17
type input "0"
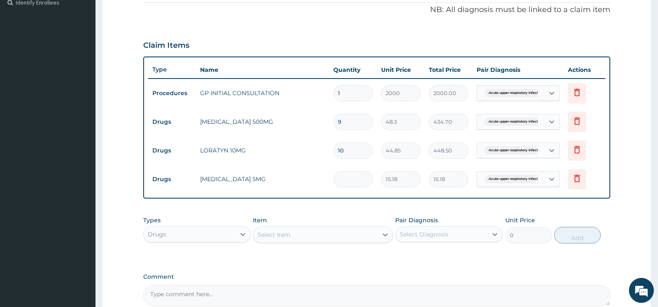
type input "0.00"
type input "9"
type input "136.62"
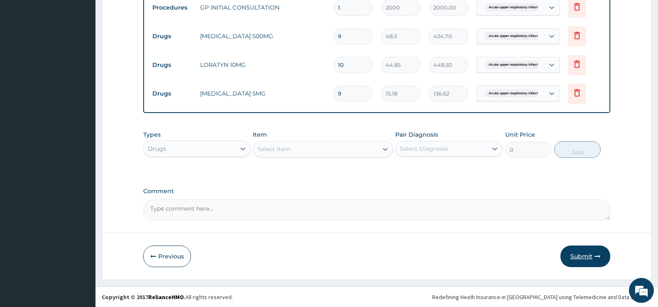
scroll to position [338, 0]
type input "9"
click at [596, 259] on button "Submit" at bounding box center [585, 256] width 50 height 22
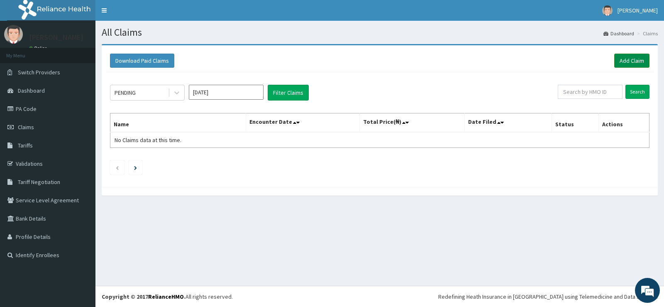
click at [629, 62] on link "Add Claim" at bounding box center [631, 61] width 35 height 14
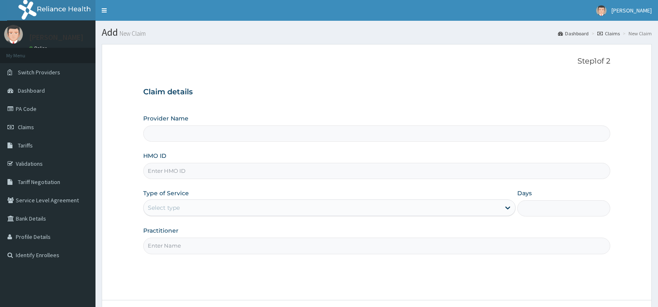
type input "[GEOGRAPHIC_DATA][PERSON_NAME]"
click at [362, 173] on input "HMO ID" at bounding box center [376, 171] width 467 height 16
type input "OMR/10008/C"
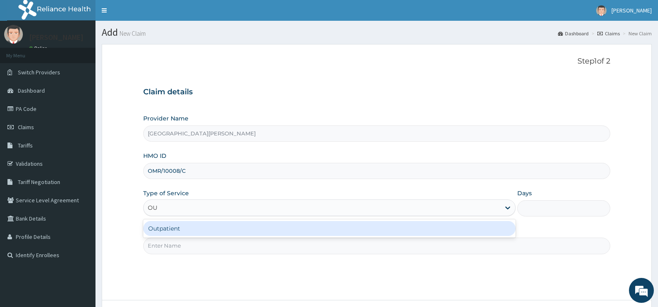
type input "OUT"
type input "1"
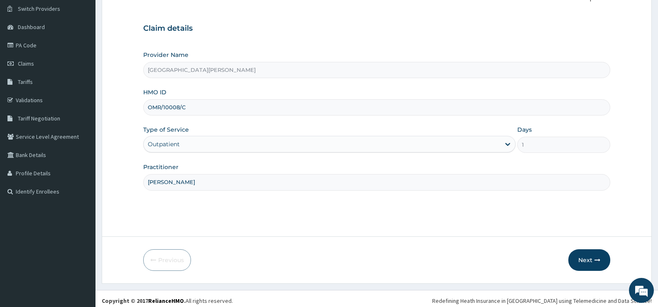
scroll to position [68, 0]
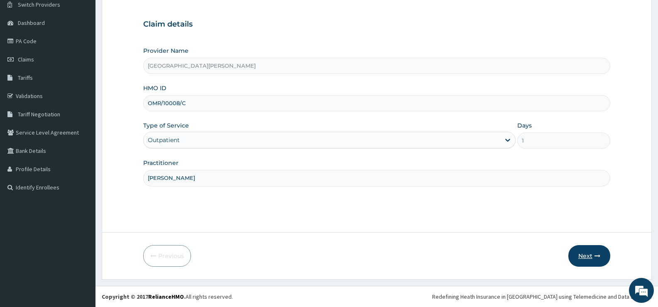
type input "[PERSON_NAME]"
click at [578, 254] on button "Next" at bounding box center [589, 256] width 42 height 22
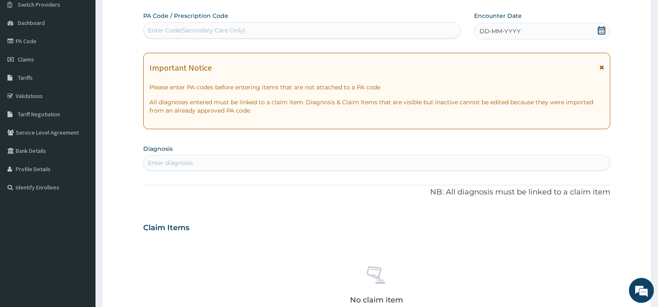
click at [405, 32] on div "Enter Code(Secondary Care Only)" at bounding box center [302, 30] width 317 height 13
type input "PA/65E331"
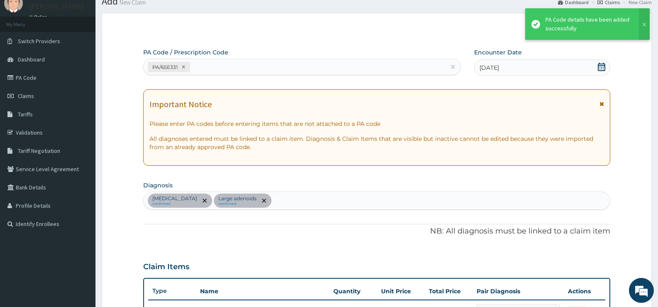
scroll to position [26, 0]
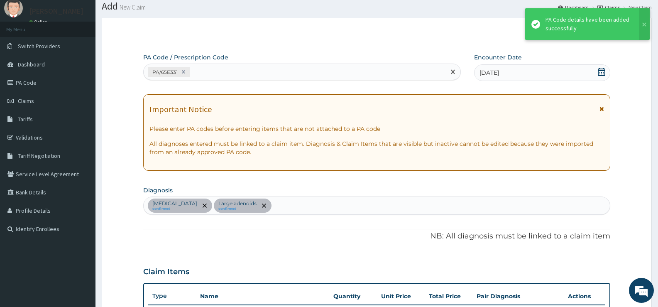
click at [262, 71] on div "PA/65E331" at bounding box center [295, 72] width 302 height 14
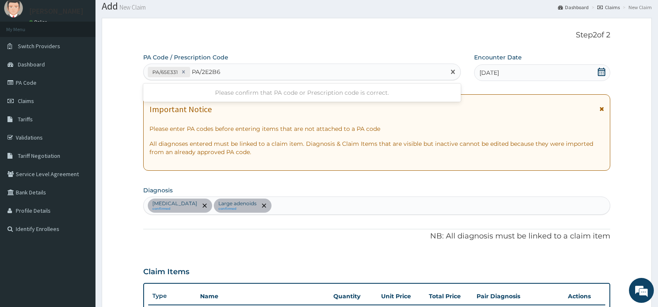
type input "PA/2E2B68"
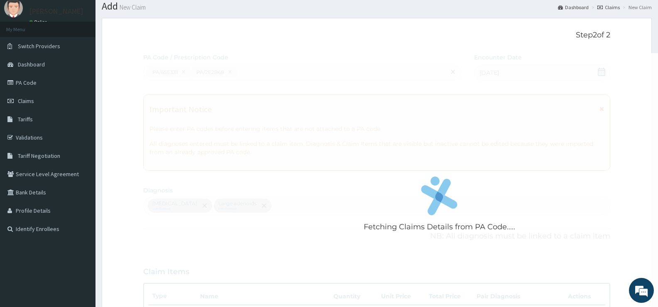
scroll to position [221, 0]
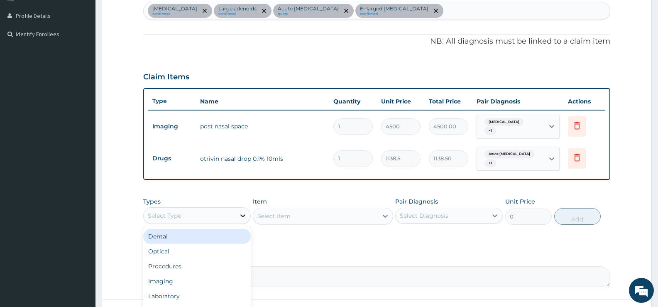
click at [235, 210] on div at bounding box center [242, 215] width 15 height 15
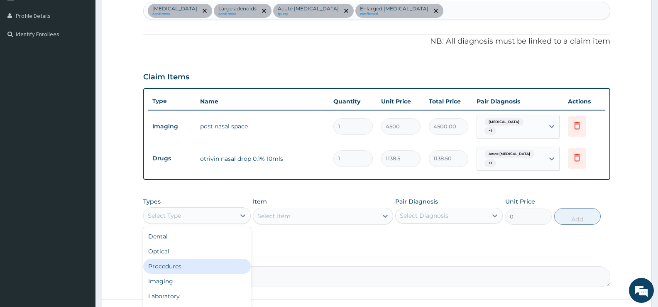
click at [191, 261] on div "Procedures" at bounding box center [197, 266] width 108 height 15
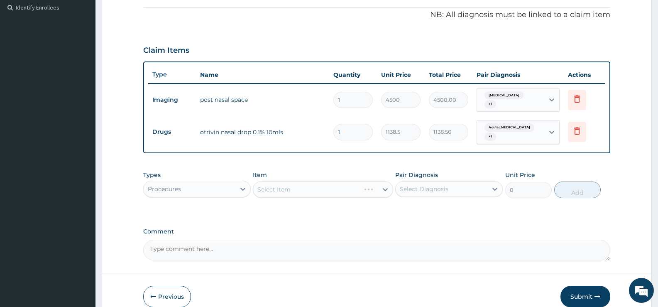
scroll to position [281, 0]
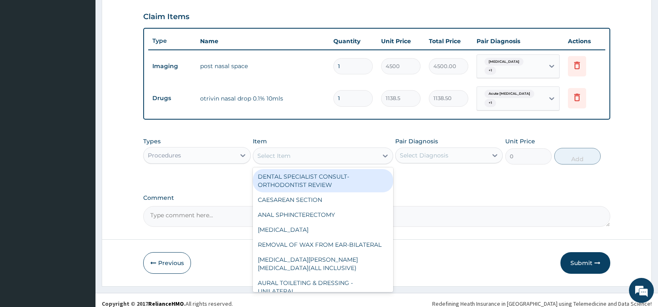
click at [362, 149] on div "Select Item" at bounding box center [315, 155] width 124 height 13
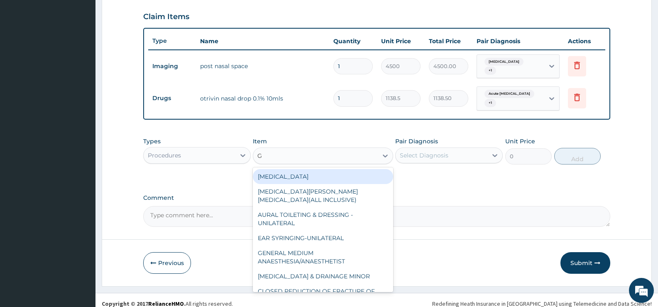
type input "GP"
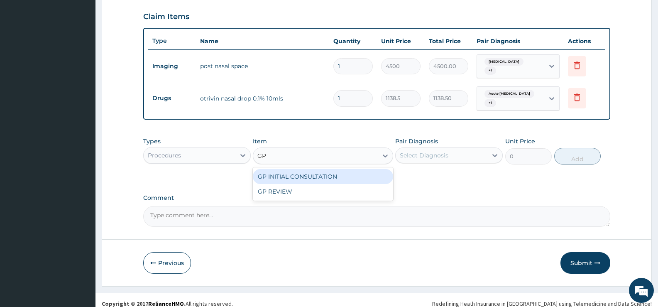
click at [371, 169] on div "GP INITIAL CONSULTATION" at bounding box center [323, 176] width 140 height 15
type input "2000"
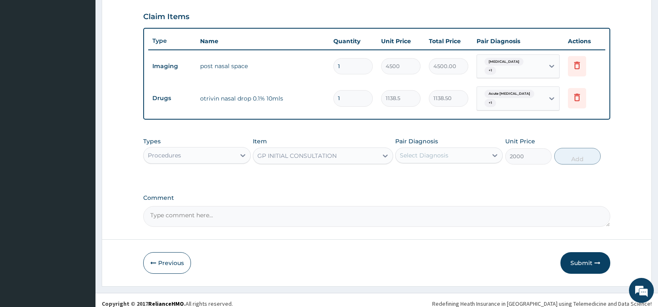
click at [482, 149] on div "Select Diagnosis" at bounding box center [442, 155] width 92 height 13
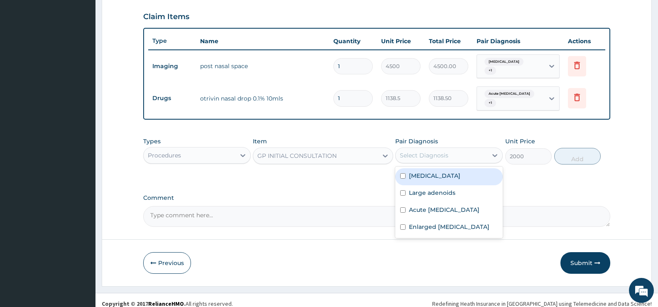
click at [467, 168] on div "[MEDICAL_DATA]" at bounding box center [449, 176] width 108 height 17
checkbox input "true"
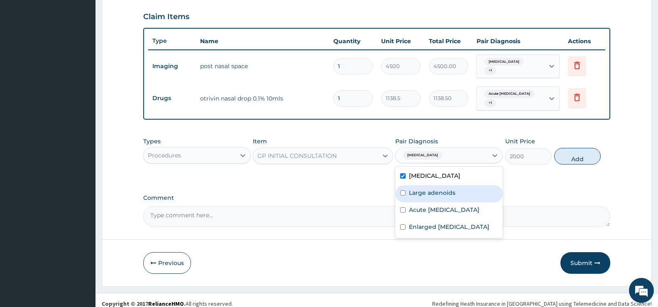
click at [452, 189] on label "Large adenoids" at bounding box center [432, 192] width 46 height 8
checkbox input "true"
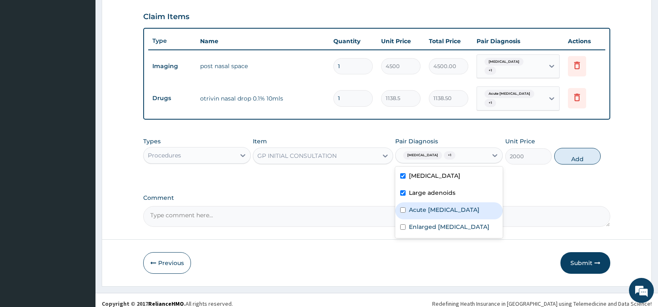
click at [450, 210] on div "Acute [MEDICAL_DATA]" at bounding box center [449, 210] width 108 height 17
checkbox input "true"
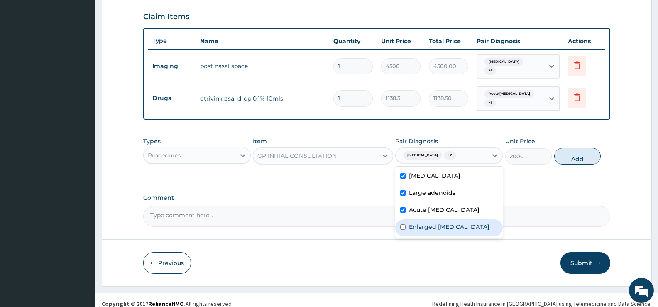
click at [447, 223] on label "Enlarged [MEDICAL_DATA]" at bounding box center [449, 227] width 81 height 8
checkbox input "true"
click at [579, 148] on button "Add" at bounding box center [577, 156] width 46 height 17
type input "0"
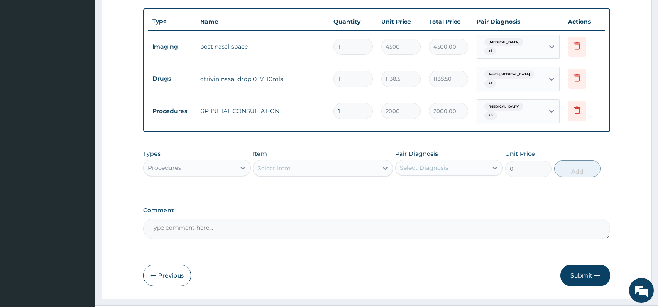
scroll to position [310, 0]
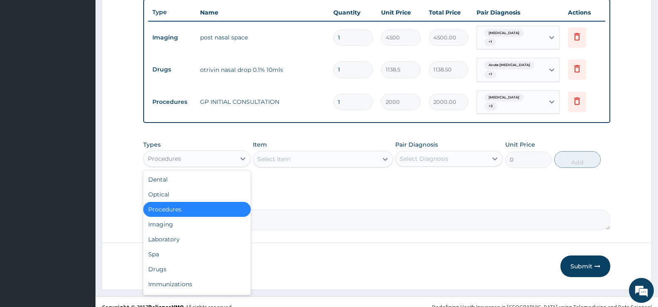
click at [234, 152] on div "Procedures" at bounding box center [190, 158] width 92 height 13
click at [168, 262] on div "Drugs" at bounding box center [197, 269] width 108 height 15
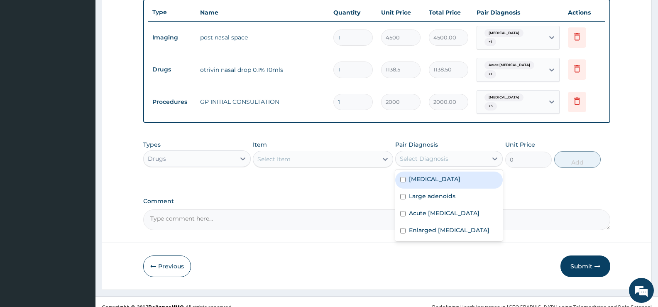
click at [399, 152] on div "Select Diagnosis" at bounding box center [442, 158] width 92 height 13
click at [389, 155] on icon at bounding box center [385, 159] width 8 height 8
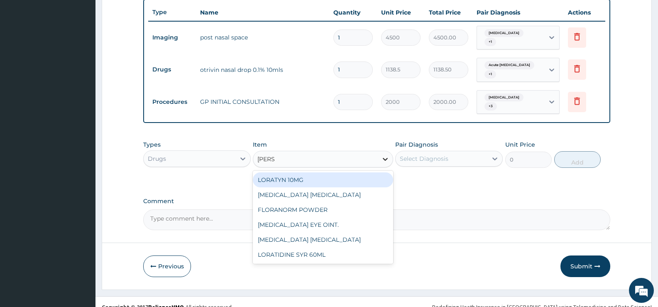
type input "LORAT"
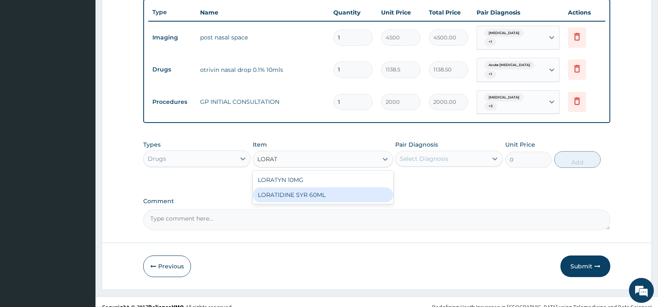
click at [345, 187] on div "LORATIDINE SYR 60ML" at bounding box center [323, 194] width 140 height 15
type input "600"
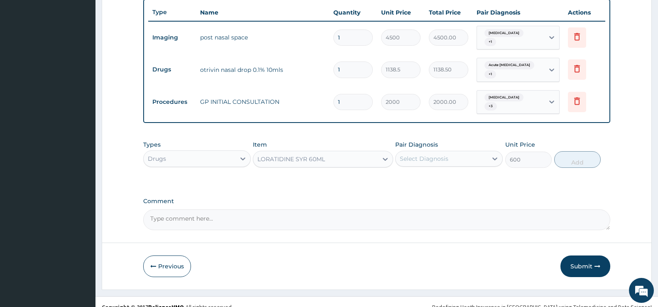
click at [484, 152] on div "Select Diagnosis" at bounding box center [442, 158] width 92 height 13
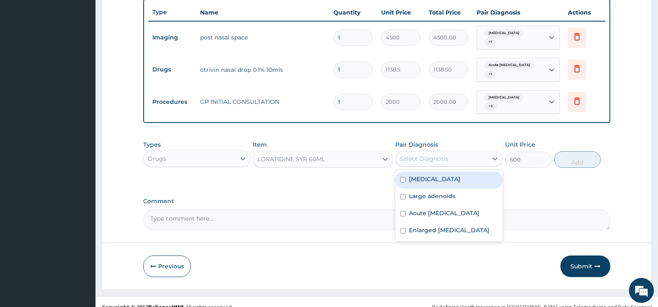
click at [443, 171] on div "Tonsillitis" at bounding box center [449, 179] width 108 height 17
checkbox input "true"
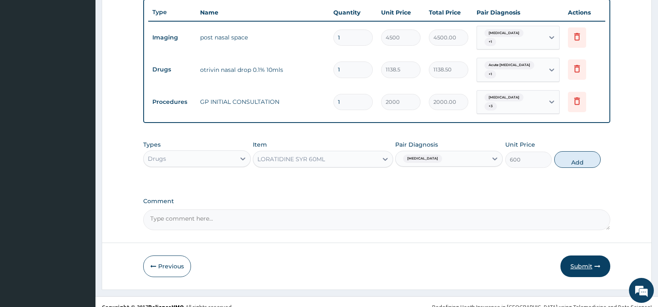
click at [573, 255] on button "Submit" at bounding box center [585, 266] width 50 height 22
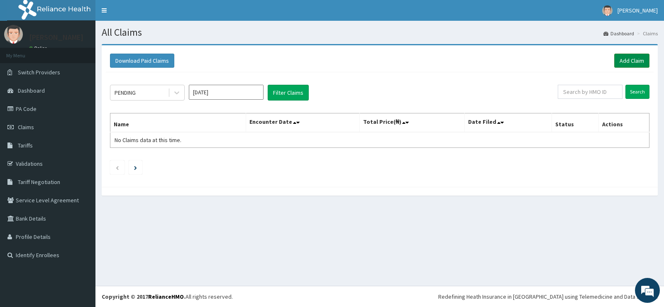
click at [632, 61] on link "Add Claim" at bounding box center [631, 61] width 35 height 14
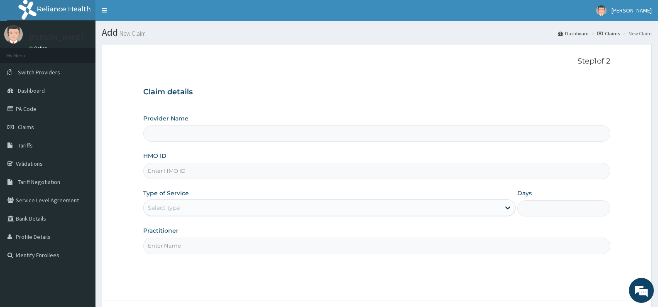
click at [234, 175] on input "HMO ID" at bounding box center [376, 171] width 467 height 16
type input "Bee Hess Hospital"
type input "TML/10042/D"
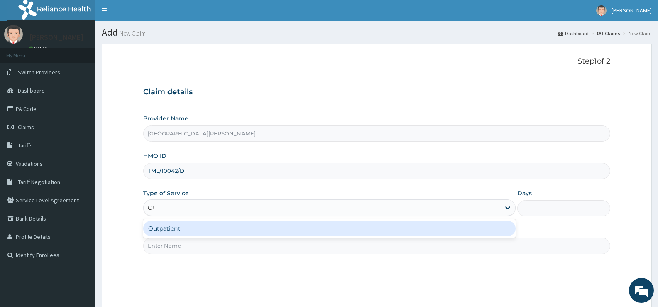
type input "OUT"
type input "1"
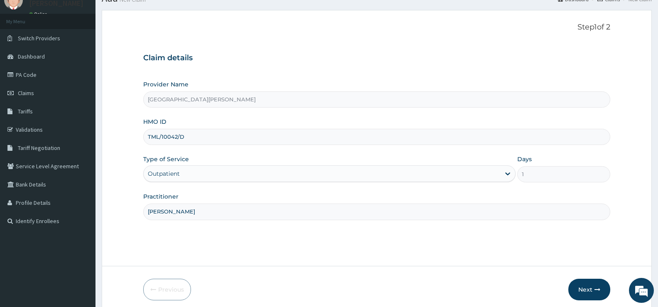
scroll to position [68, 0]
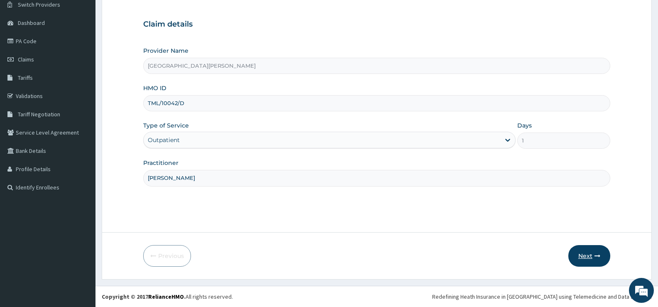
type input "DR SULEIMAN"
click at [590, 254] on button "Next" at bounding box center [589, 256] width 42 height 22
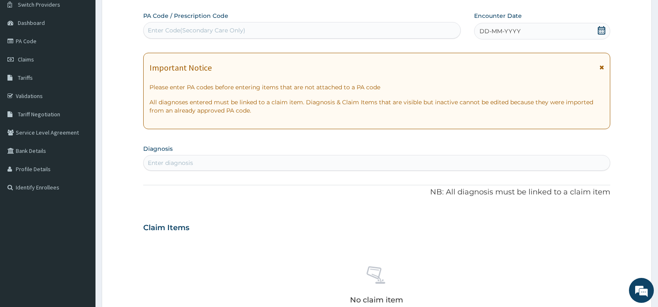
click at [400, 33] on div "Enter Code(Secondary Care Only)" at bounding box center [302, 30] width 317 height 13
type input "PA"
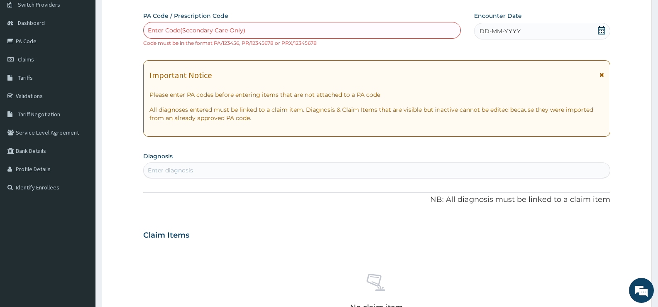
click at [269, 26] on div "Enter Code(Secondary Care Only)" at bounding box center [302, 30] width 317 height 13
type input "PA/E36B41"
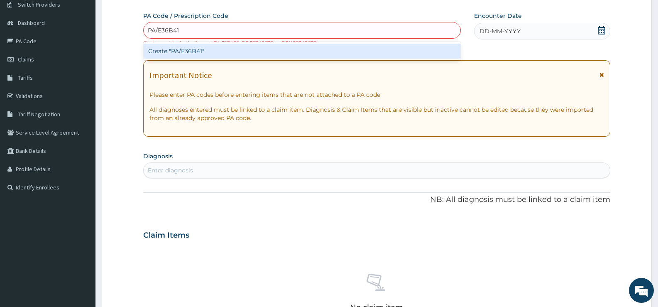
click at [240, 49] on div "Create "PA/E36B41"" at bounding box center [302, 51] width 318 height 15
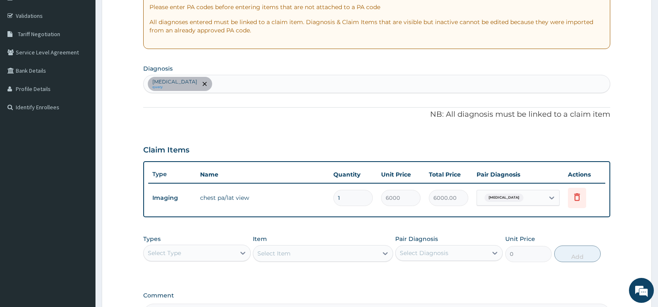
scroll to position [151, 0]
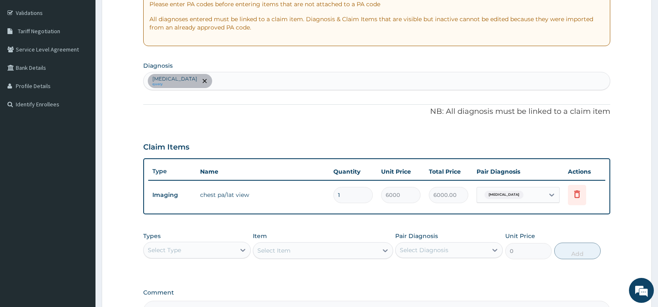
click at [245, 78] on div "Lobar pneumonia query" at bounding box center [377, 80] width 466 height 17
type input "FALCIPARUM"
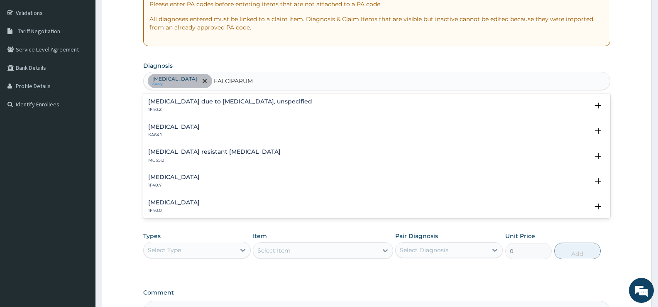
click at [258, 101] on h4 "Malaria due to Plasmodium falciparum, unspecified" at bounding box center [230, 101] width 164 height 6
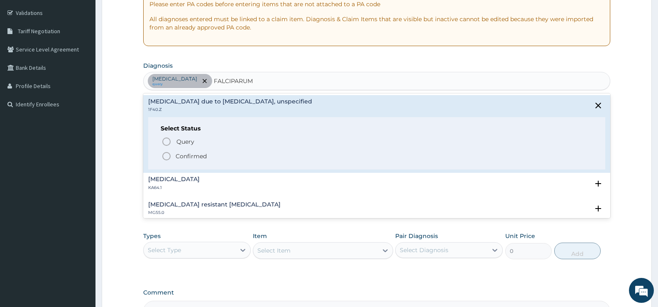
click at [196, 154] on p "Confirmed" at bounding box center [191, 156] width 31 height 8
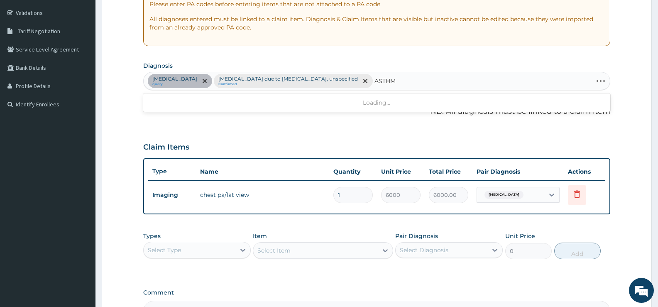
type input "ASTHMA"
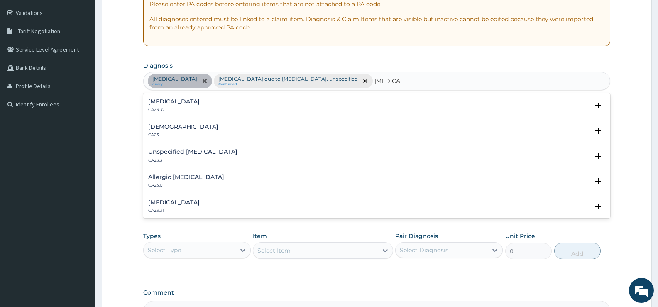
click at [159, 128] on h4 "Asthma" at bounding box center [183, 127] width 70 height 6
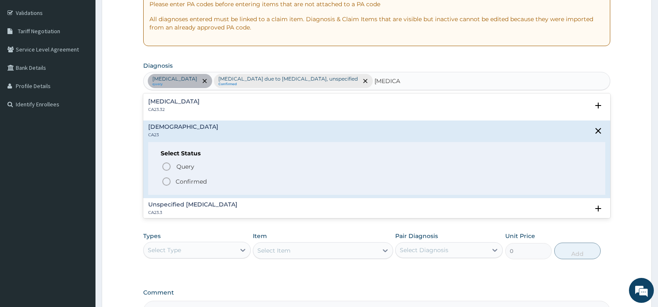
click at [202, 182] on p "Confirmed" at bounding box center [191, 181] width 31 height 8
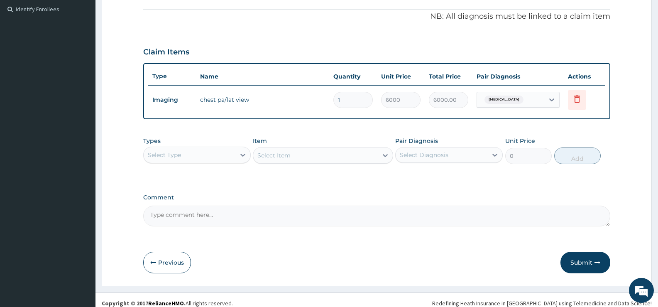
scroll to position [252, 0]
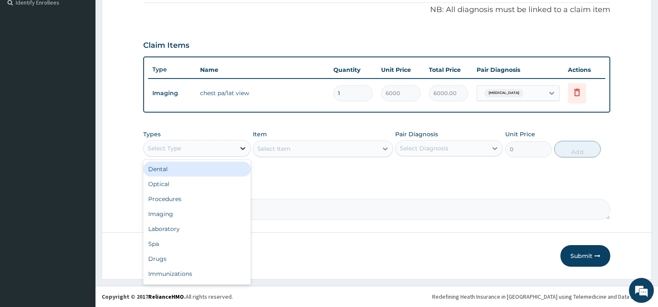
click at [240, 149] on icon at bounding box center [243, 148] width 8 height 8
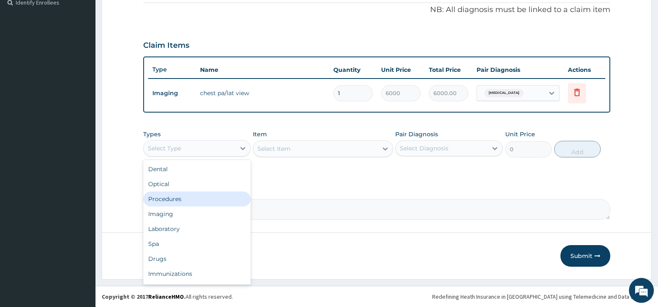
click at [184, 197] on div "Procedures" at bounding box center [197, 198] width 108 height 15
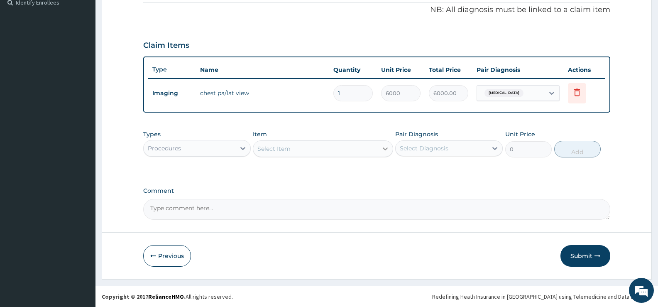
click at [378, 148] on div at bounding box center [385, 148] width 15 height 15
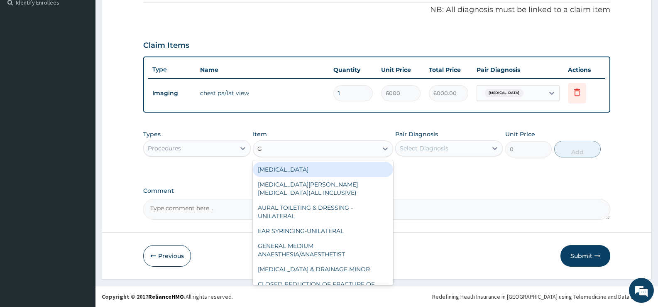
type input "GP"
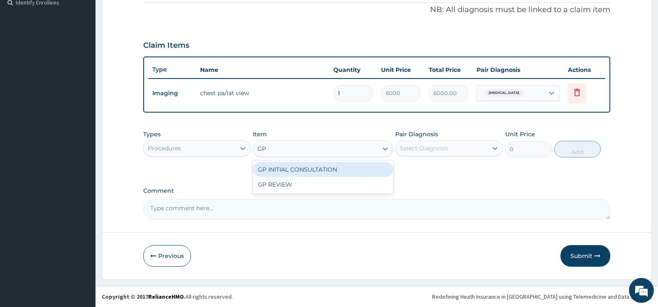
click at [367, 170] on div "GP INITIAL CONSULTATION" at bounding box center [323, 169] width 140 height 15
type input "2000"
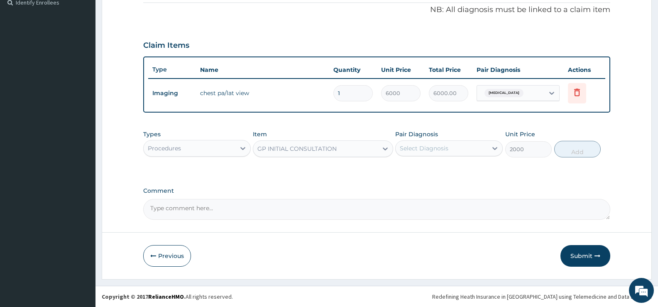
click at [477, 148] on div "Select Diagnosis" at bounding box center [442, 148] width 92 height 13
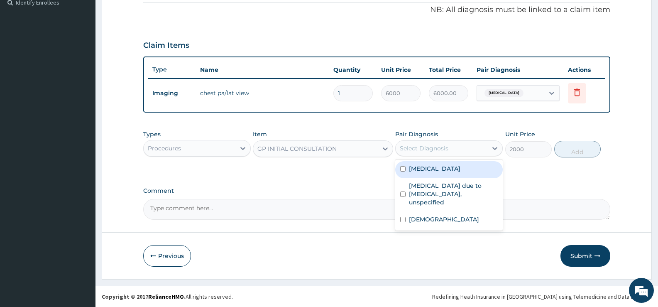
click at [452, 164] on label "Lobar pneumonia" at bounding box center [434, 168] width 51 height 8
checkbox input "true"
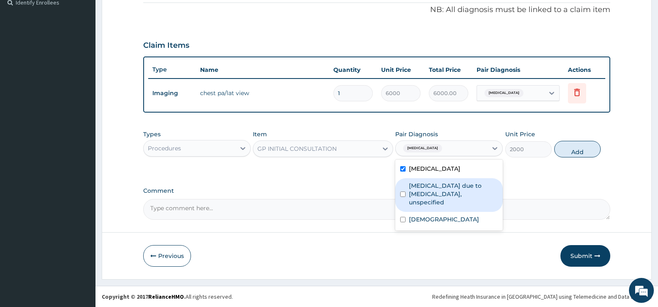
click at [450, 192] on label "[MEDICAL_DATA] due to [MEDICAL_DATA], unspecified" at bounding box center [453, 193] width 89 height 25
checkbox input "true"
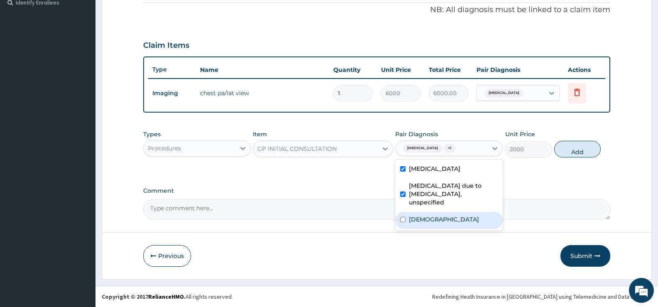
click at [436, 212] on div "Asthma" at bounding box center [449, 220] width 108 height 17
checkbox input "true"
click at [585, 150] on button "Add" at bounding box center [577, 149] width 46 height 17
type input "0"
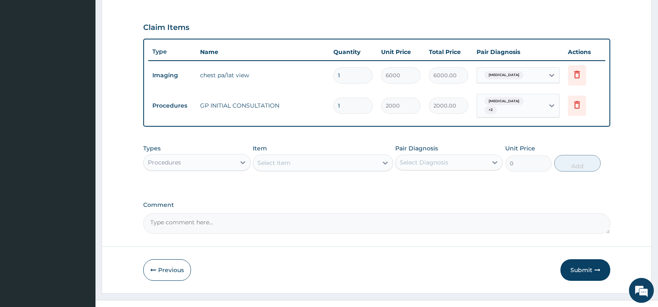
scroll to position [284, 0]
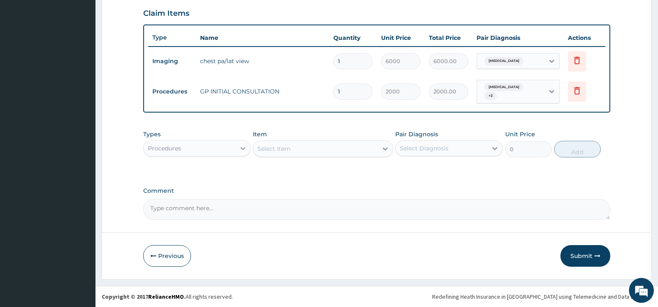
click at [237, 143] on div at bounding box center [242, 148] width 15 height 15
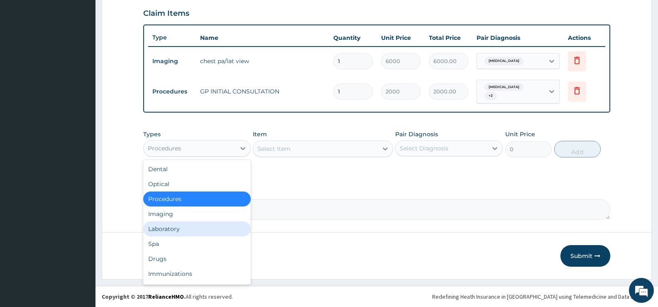
click at [189, 225] on div "Laboratory" at bounding box center [197, 228] width 108 height 15
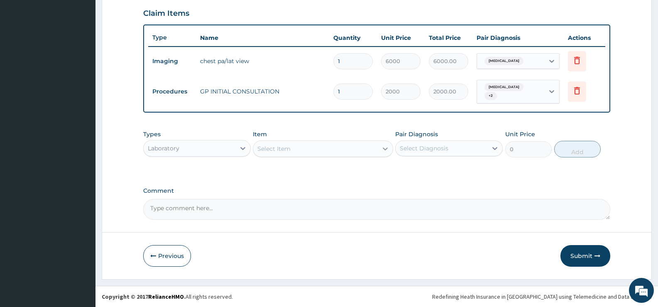
click at [378, 149] on div at bounding box center [385, 148] width 15 height 15
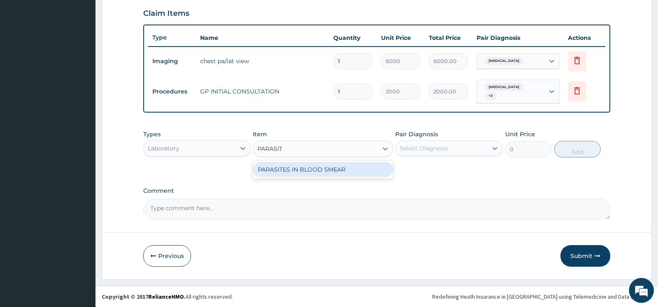
type input "PARASITE"
click at [365, 169] on div "PARASITES IN BLOOD SMEAR" at bounding box center [323, 169] width 140 height 15
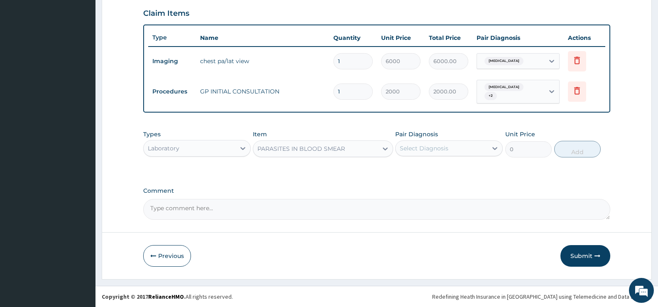
type input "1100"
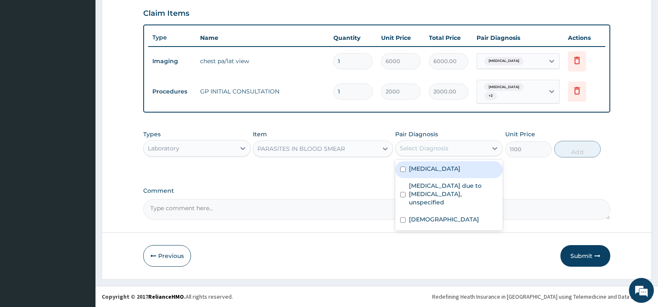
click at [451, 153] on div "Select Diagnosis" at bounding box center [442, 148] width 92 height 13
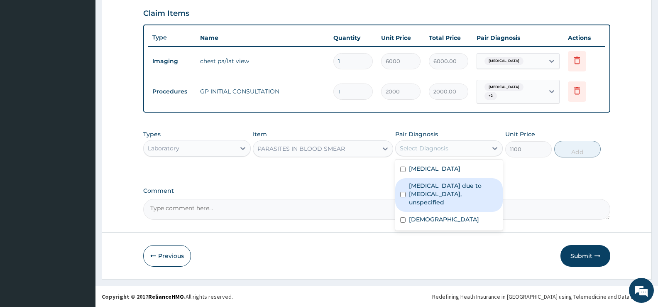
click at [453, 184] on label "Malaria due to Plasmodium falciparum, unspecified" at bounding box center [453, 193] width 89 height 25
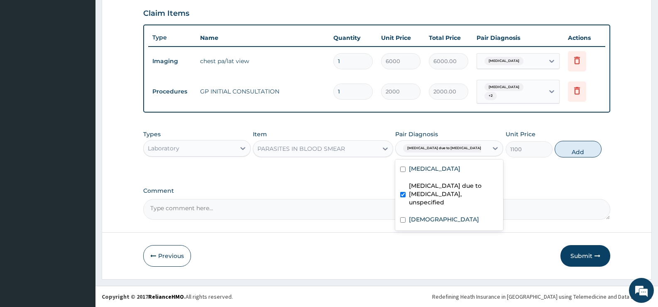
checkbox input "true"
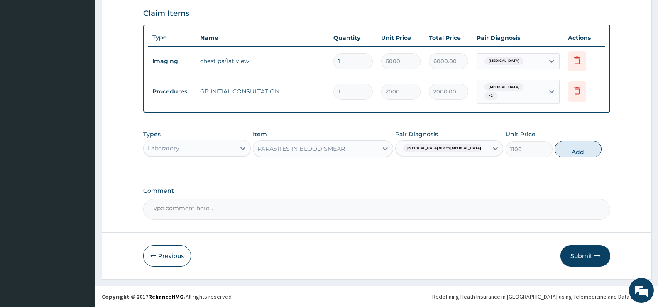
click at [590, 151] on button "Add" at bounding box center [578, 149] width 46 height 17
type input "0"
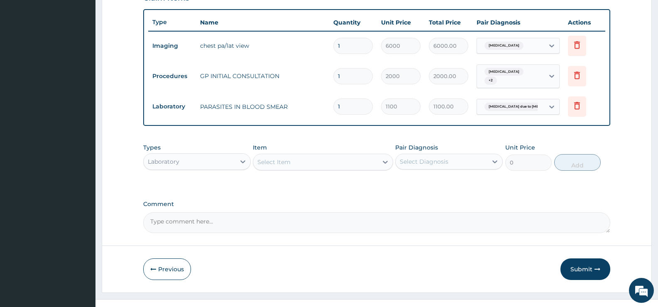
scroll to position [313, 0]
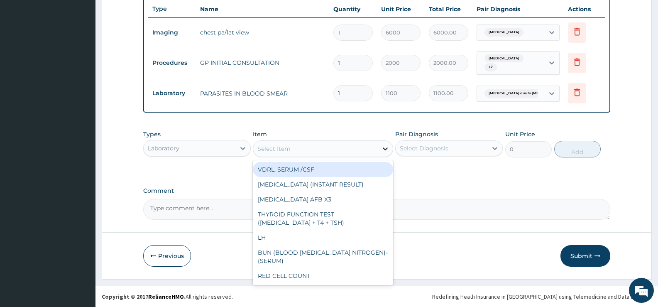
click at [386, 147] on icon at bounding box center [385, 148] width 8 height 8
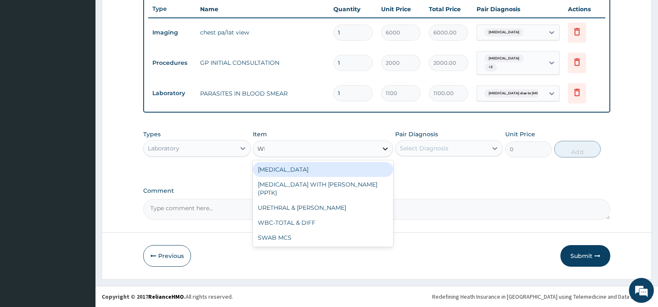
type input "WBC"
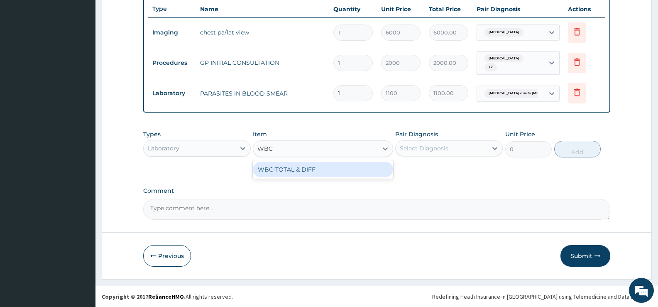
click at [379, 169] on div "WBC-TOTAL & DIFF" at bounding box center [323, 169] width 140 height 15
type input "1500"
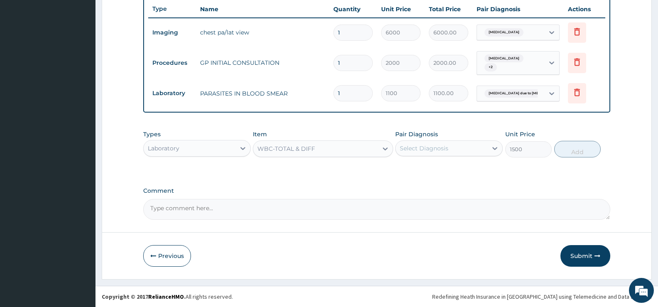
click at [446, 148] on div "Select Diagnosis" at bounding box center [424, 148] width 49 height 8
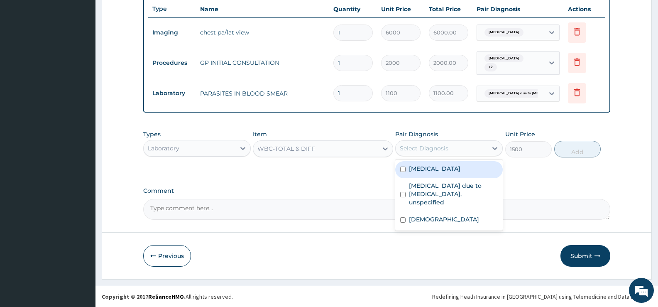
click at [433, 165] on label "Lobar pneumonia" at bounding box center [434, 168] width 51 height 8
checkbox input "true"
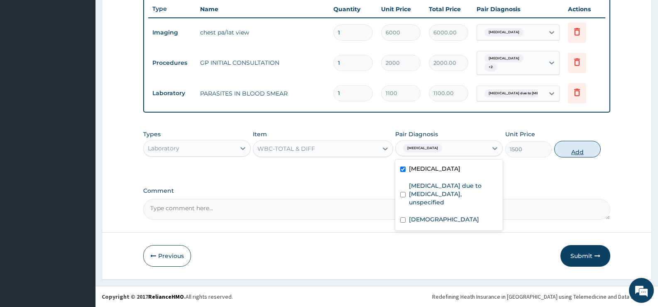
click at [574, 149] on button "Add" at bounding box center [577, 149] width 46 height 17
type input "0"
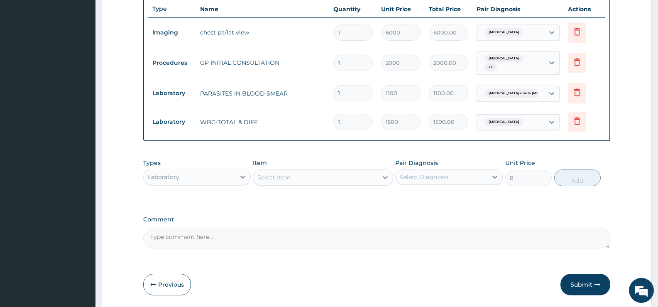
scroll to position [342, 0]
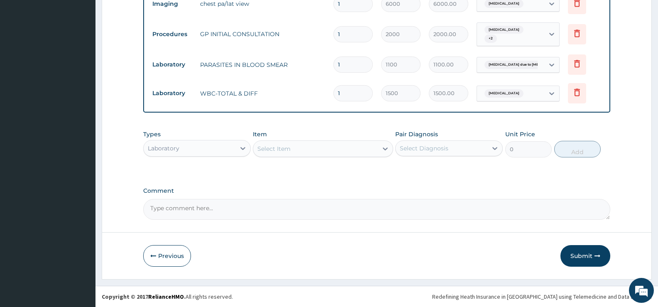
click at [230, 150] on div "Laboratory" at bounding box center [190, 148] width 92 height 13
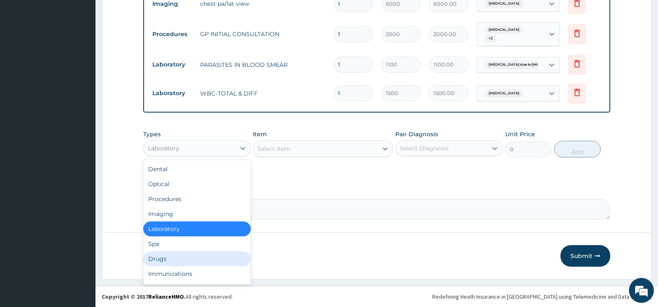
click at [167, 254] on div "Drugs" at bounding box center [197, 258] width 108 height 15
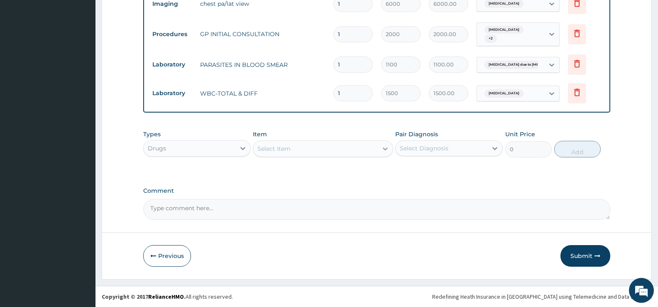
click at [382, 149] on icon at bounding box center [385, 148] width 8 height 8
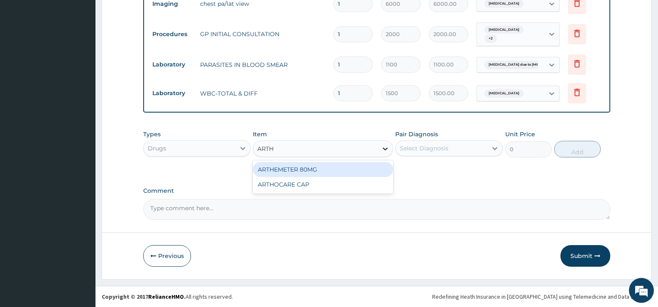
type input "ARTHE"
click at [355, 166] on div "ARTHEMETER 80MG" at bounding box center [323, 169] width 140 height 15
type input "483"
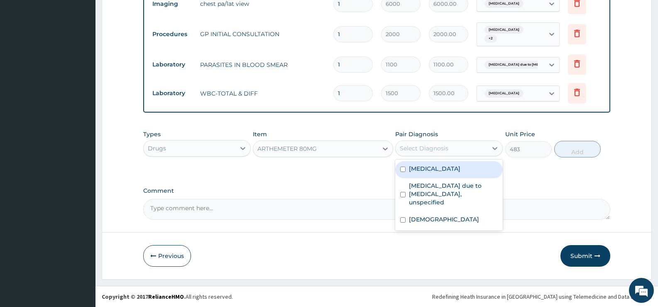
click at [450, 145] on div "Select Diagnosis" at bounding box center [442, 148] width 92 height 13
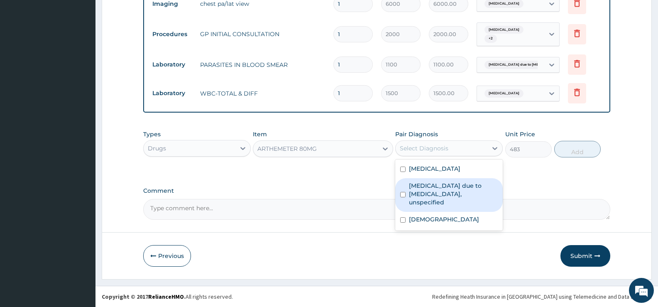
click at [454, 185] on label "Malaria due to Plasmodium falciparum, unspecified" at bounding box center [453, 193] width 89 height 25
checkbox input "true"
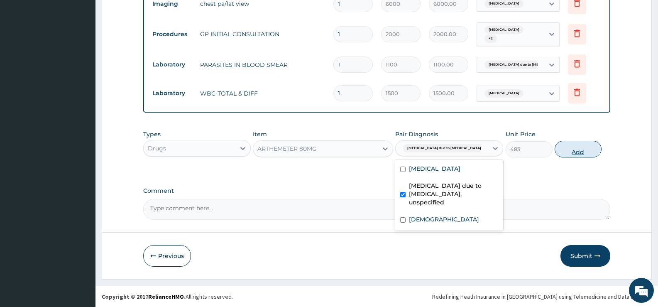
click at [573, 149] on button "Add" at bounding box center [578, 149] width 46 height 17
type input "0"
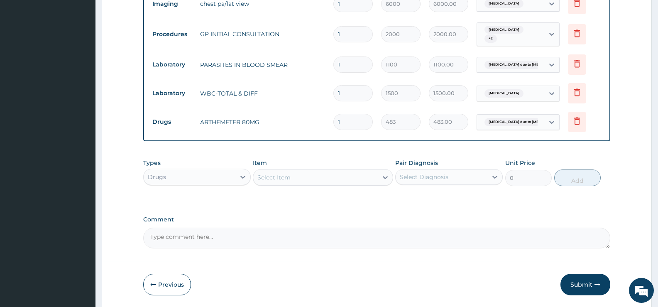
type input "0.00"
type input "6"
type input "2898.00"
type input "6"
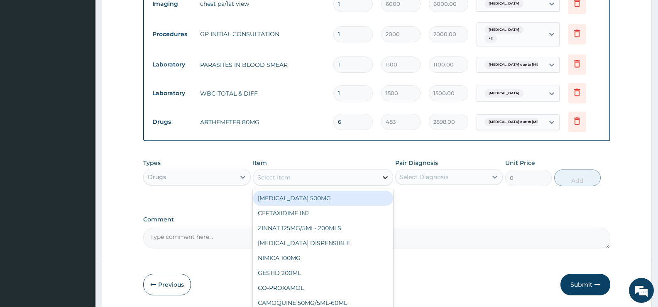
click at [382, 178] on icon at bounding box center [385, 177] width 8 height 8
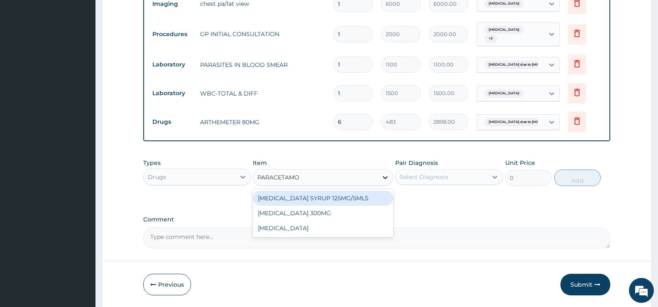
type input "PARACETAMOL"
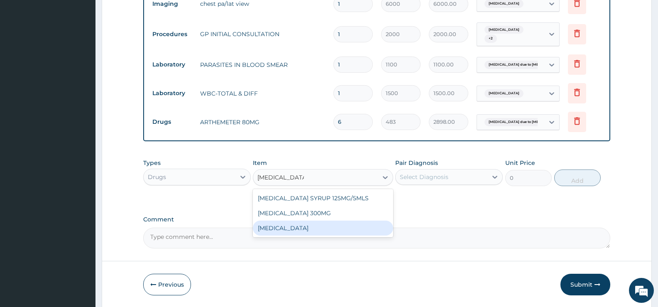
click at [324, 231] on div "PARACETAMOL" at bounding box center [323, 227] width 140 height 15
type input "15.18"
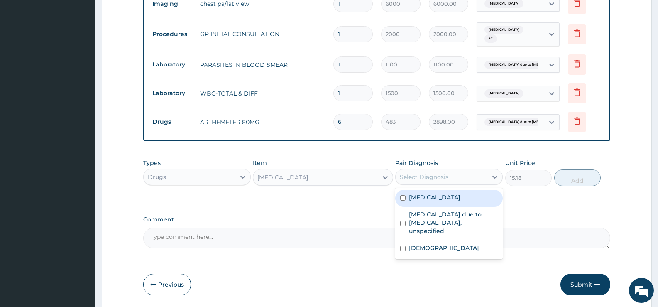
click at [445, 179] on div "Select Diagnosis" at bounding box center [424, 177] width 49 height 8
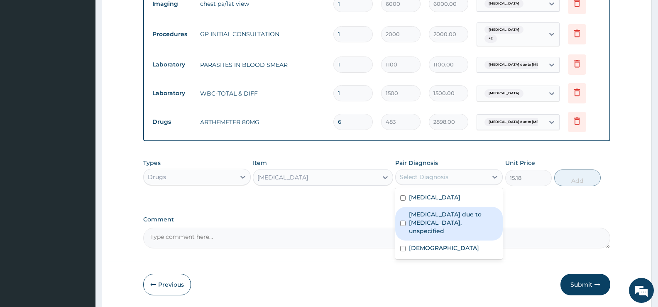
click at [446, 216] on label "Malaria due to Plasmodium falciparum, unspecified" at bounding box center [453, 222] width 89 height 25
checkbox input "true"
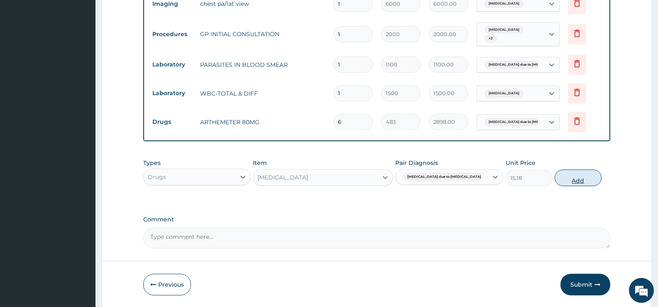
click at [576, 180] on button "Add" at bounding box center [578, 177] width 46 height 17
type input "0"
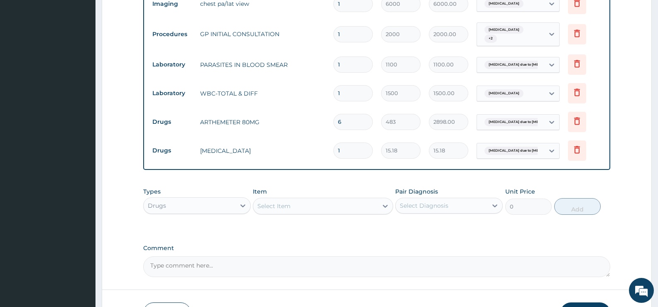
type input "18"
type input "273.24"
type input "18"
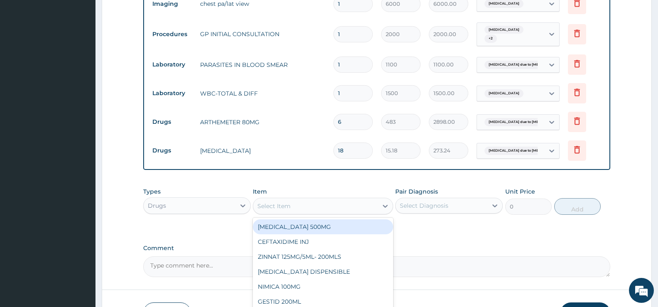
click at [371, 204] on div "Select Item" at bounding box center [315, 205] width 124 height 13
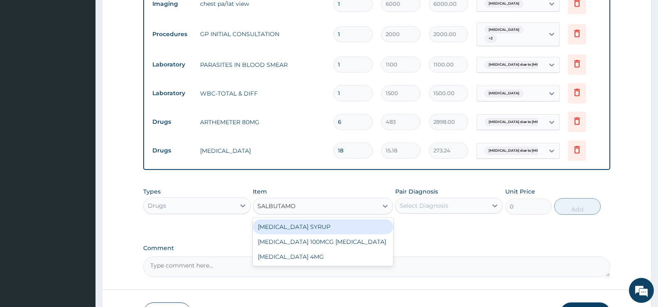
type input "SALBUTAMOL"
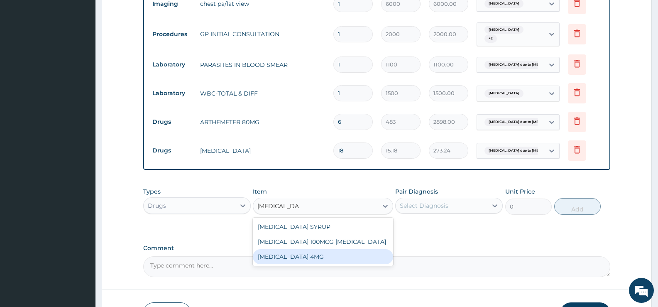
click at [335, 255] on div "SALBUTAMOL 4MG" at bounding box center [323, 256] width 140 height 15
type input "37.95"
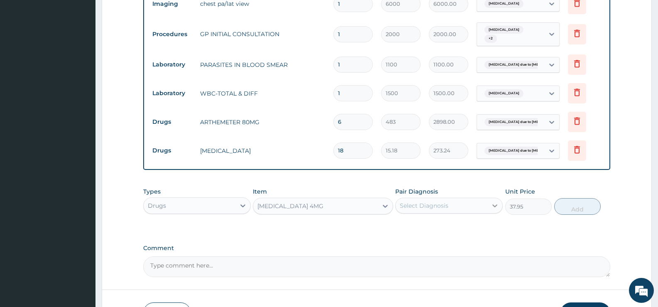
click at [492, 207] on icon at bounding box center [495, 205] width 8 height 8
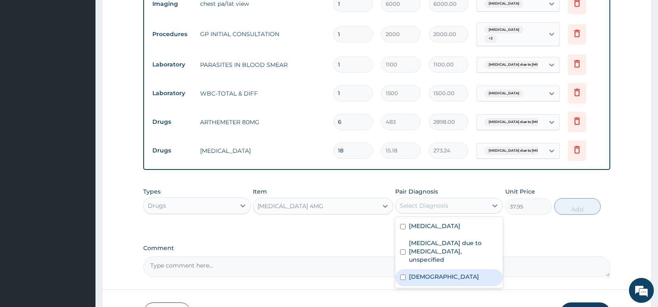
click at [431, 272] on label "Asthma" at bounding box center [444, 276] width 70 height 8
checkbox input "true"
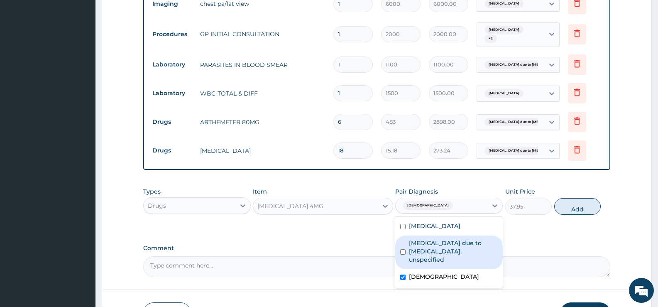
click at [581, 203] on button "Add" at bounding box center [577, 206] width 46 height 17
type input "0"
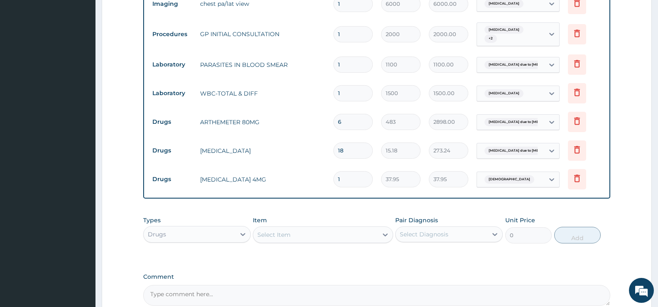
drag, startPoint x: 347, startPoint y: 175, endPoint x: 322, endPoint y: 177, distance: 25.4
click at [322, 177] on tr "Drugs SALBUTAMOL 4MG 1 37.95 37.95 Asthma Delete" at bounding box center [376, 179] width 457 height 29
type input "6"
type input "227.70"
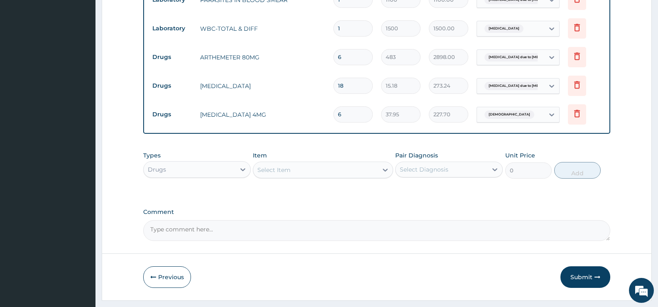
scroll to position [428, 0]
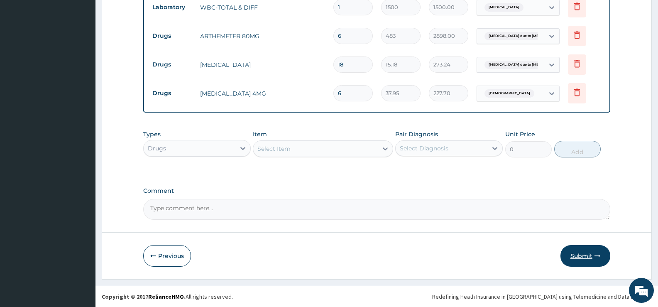
type input "6"
click at [580, 251] on button "Submit" at bounding box center [585, 256] width 50 height 22
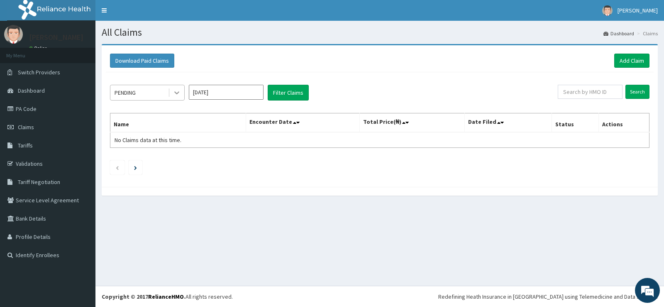
click at [174, 93] on icon at bounding box center [177, 92] width 8 height 8
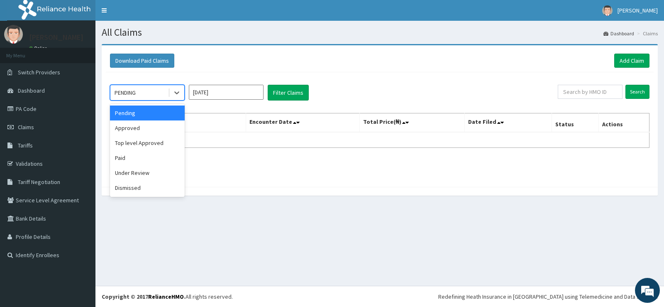
click at [242, 94] on input "[DATE]" at bounding box center [226, 92] width 75 height 15
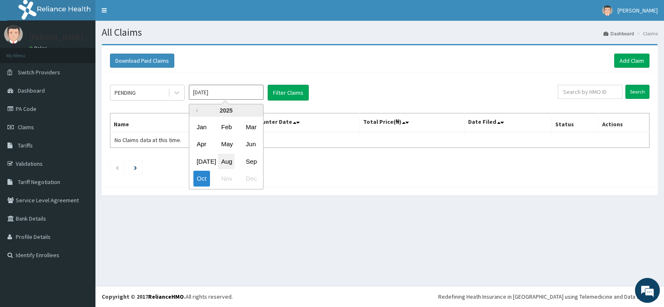
click at [230, 161] on div "Aug" at bounding box center [226, 161] width 17 height 15
type input "[DATE]"
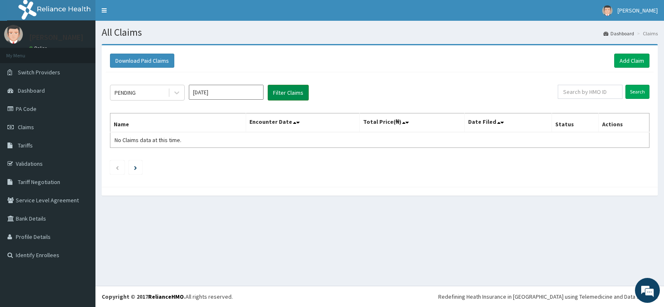
click at [289, 94] on button "Filter Claims" at bounding box center [288, 93] width 41 height 16
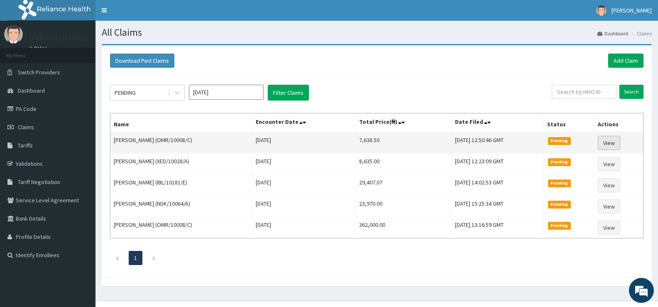
click at [607, 141] on link "View" at bounding box center [609, 143] width 22 height 14
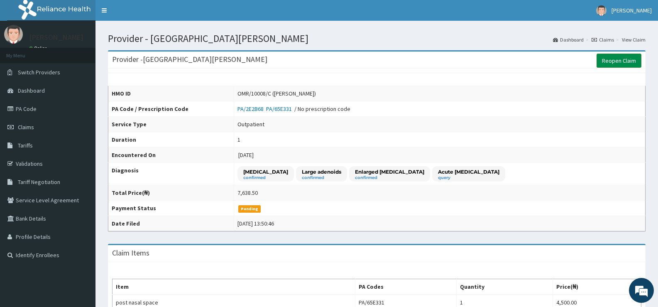
click at [616, 63] on link "Reopen Claim" at bounding box center [619, 61] width 45 height 14
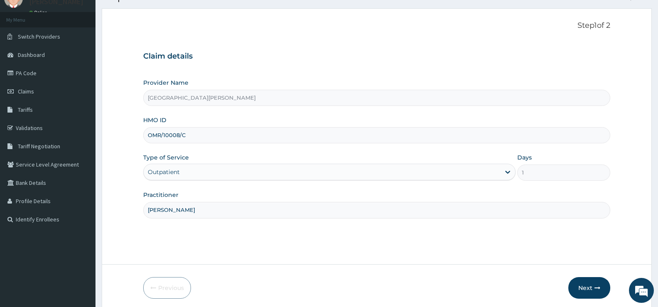
scroll to position [68, 0]
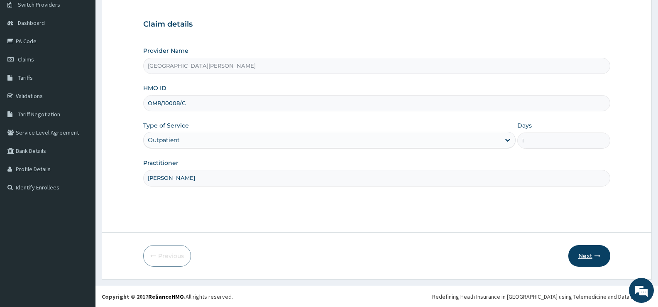
click at [593, 250] on button "Next" at bounding box center [589, 256] width 42 height 22
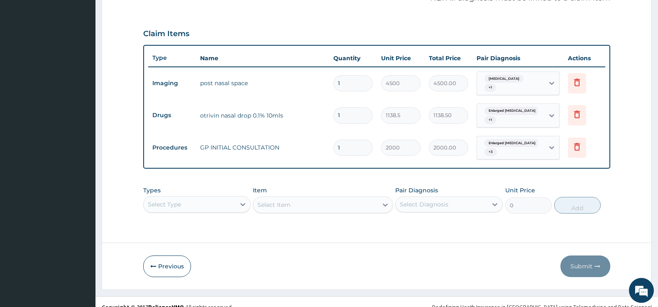
scroll to position [0, 0]
click at [217, 196] on div "Select Type" at bounding box center [197, 204] width 108 height 17
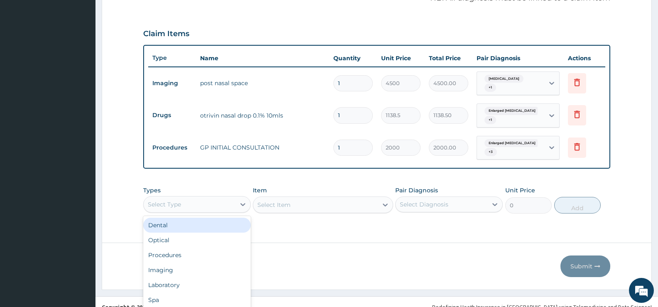
scroll to position [23, 0]
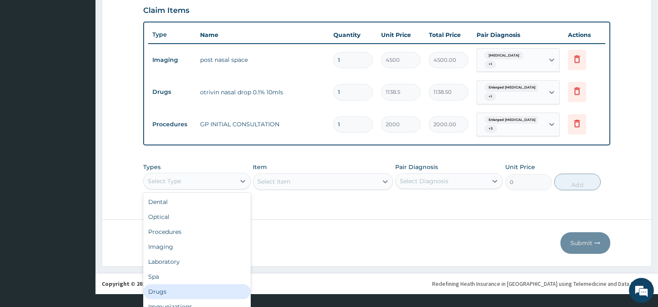
click at [163, 284] on div "Drugs" at bounding box center [197, 291] width 108 height 15
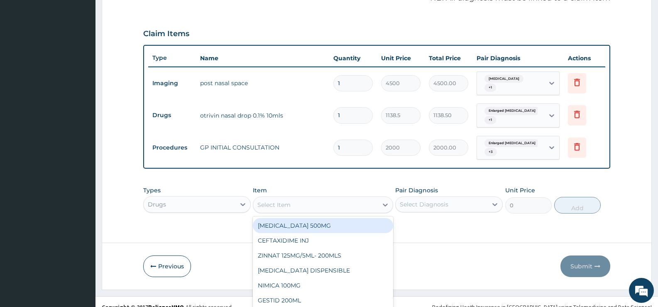
click at [385, 196] on div "option CLARITHROMYCIN 500MG focused, 1 of 530. 530 results available. Use Up an…" at bounding box center [323, 204] width 140 height 17
type input "LORAT"
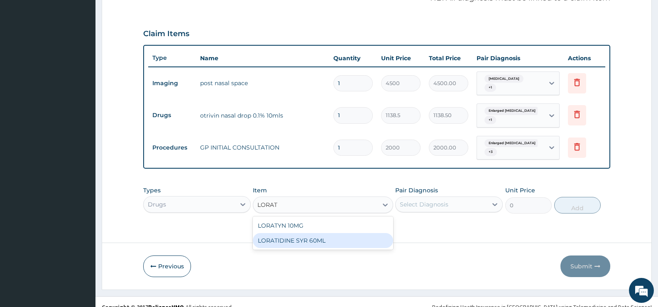
click at [327, 233] on div "LORATIDINE SYR 60ML" at bounding box center [323, 240] width 140 height 15
type input "600"
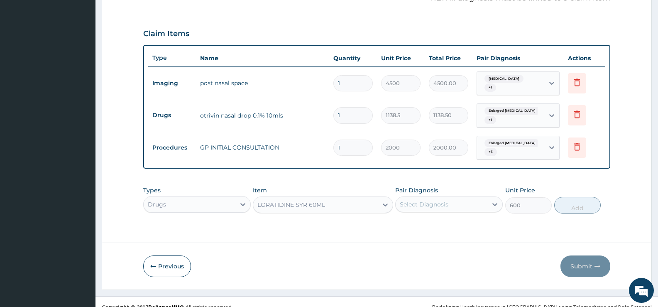
click at [481, 198] on div "Select Diagnosis" at bounding box center [442, 204] width 92 height 13
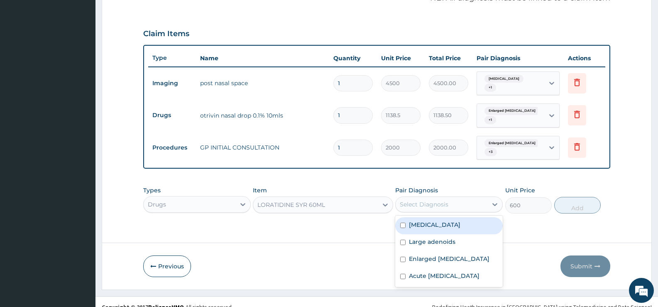
click at [436, 217] on div "Tonsillitis" at bounding box center [449, 225] width 108 height 17
checkbox input "true"
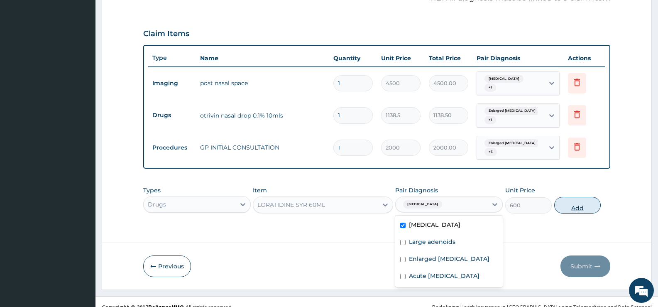
click at [575, 197] on button "Add" at bounding box center [577, 205] width 46 height 17
type input "0"
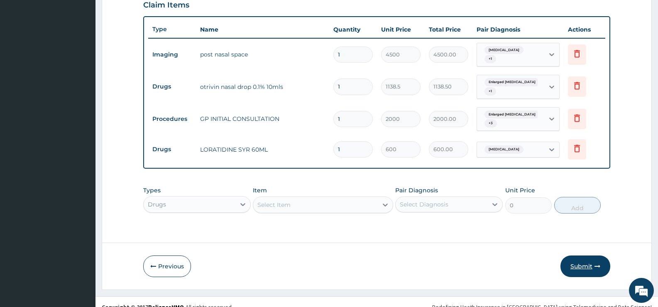
click at [589, 256] on button "Submit" at bounding box center [585, 266] width 50 height 22
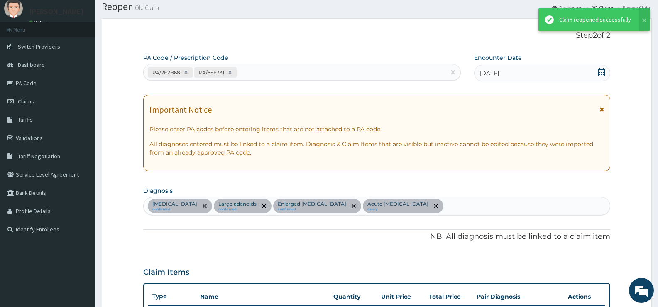
scroll to position [293, 0]
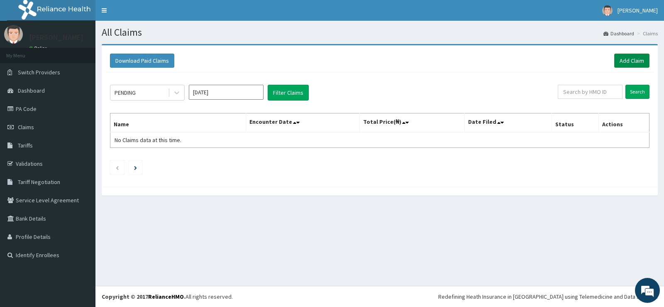
click at [634, 60] on link "Add Claim" at bounding box center [631, 61] width 35 height 14
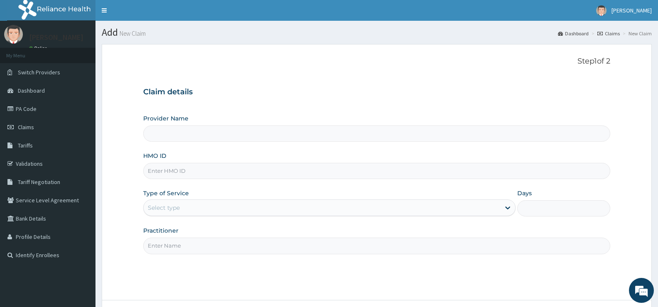
type input "[GEOGRAPHIC_DATA][PERSON_NAME]"
click at [344, 173] on input "HMO ID" at bounding box center [376, 171] width 467 height 16
type input "TML/10041/D"
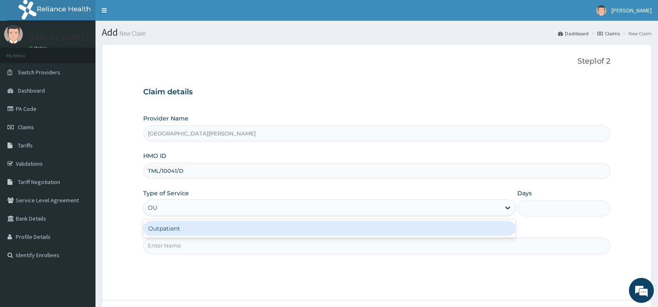
type input "OUT"
type input "1"
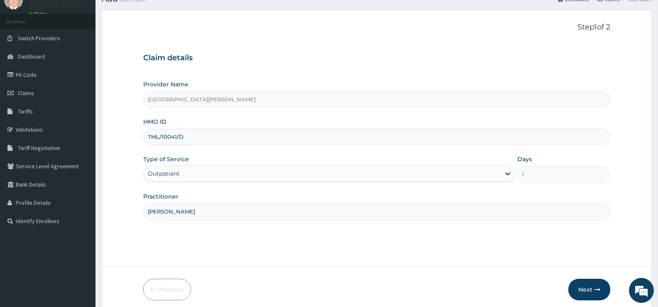
scroll to position [68, 0]
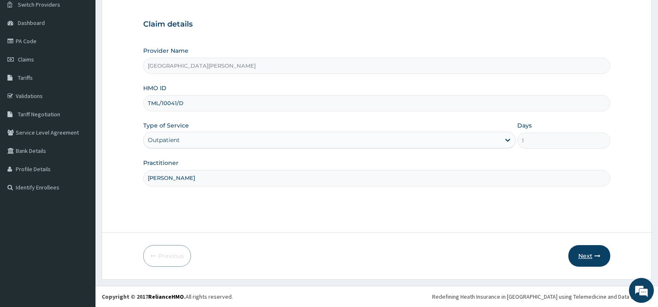
type input "[PERSON_NAME]"
click at [587, 251] on button "Next" at bounding box center [589, 256] width 42 height 22
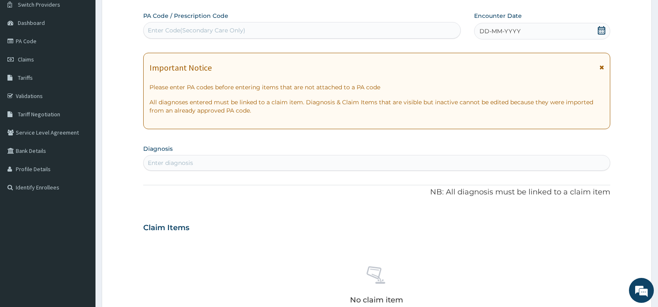
click at [604, 28] on icon at bounding box center [601, 30] width 8 height 8
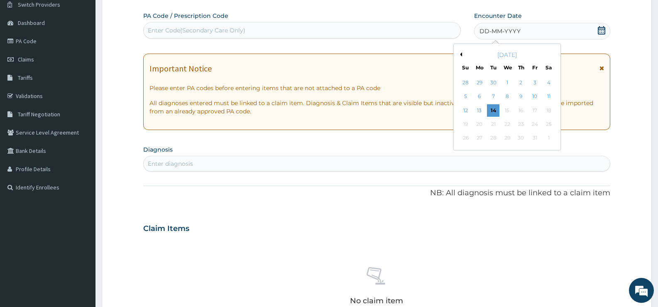
click at [461, 53] on button "Previous Month" at bounding box center [460, 54] width 4 height 4
click at [535, 124] on div "22" at bounding box center [534, 124] width 12 height 12
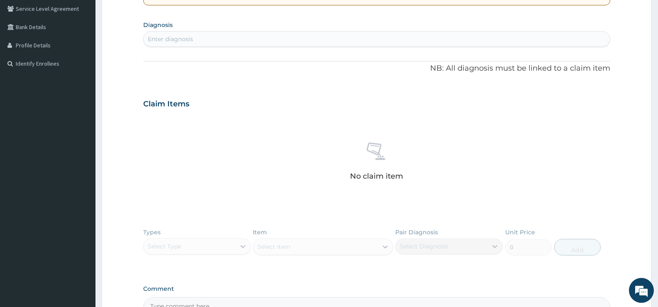
scroll to position [192, 0]
click at [299, 40] on div "Enter diagnosis" at bounding box center [377, 38] width 466 height 13
type input "FALCIPARUM"
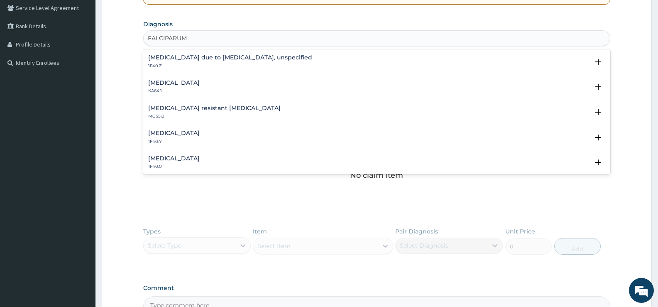
click at [256, 58] on h4 "[MEDICAL_DATA] due to [MEDICAL_DATA], unspecified" at bounding box center [230, 57] width 164 height 6
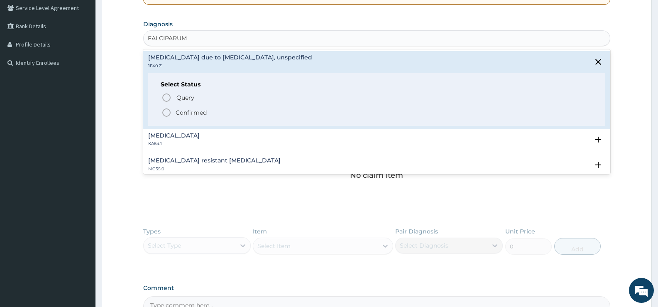
click at [191, 109] on p "Confirmed" at bounding box center [191, 112] width 31 height 8
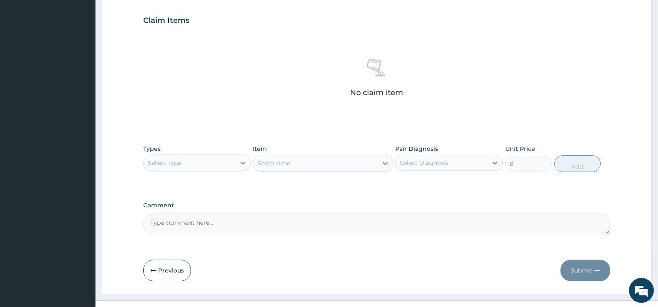
scroll to position [292, 0]
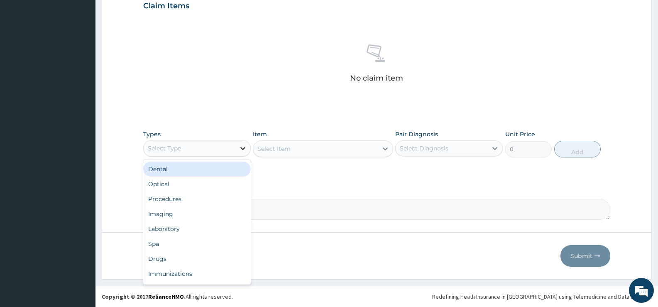
click at [240, 152] on icon at bounding box center [243, 148] width 8 height 8
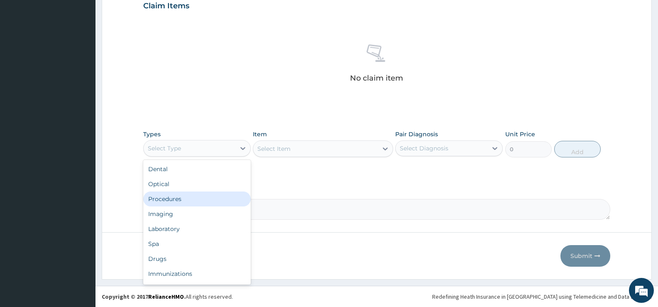
click at [179, 201] on div "Procedures" at bounding box center [197, 198] width 108 height 15
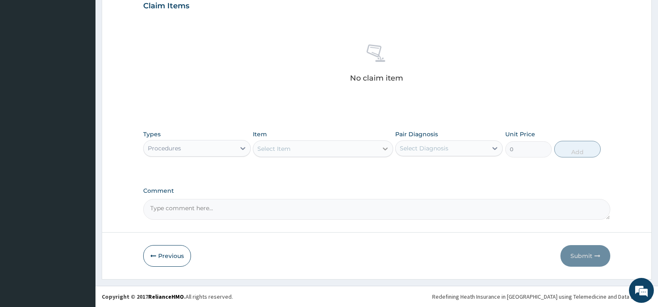
click at [381, 151] on icon at bounding box center [385, 148] width 8 height 8
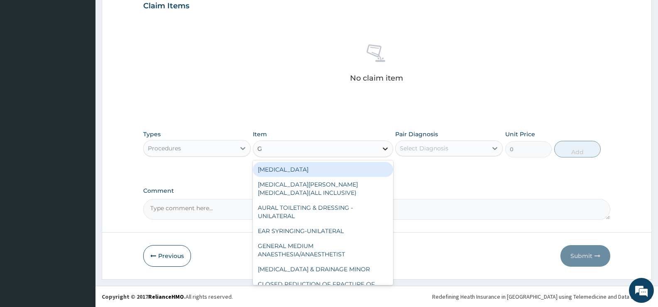
type input "GP"
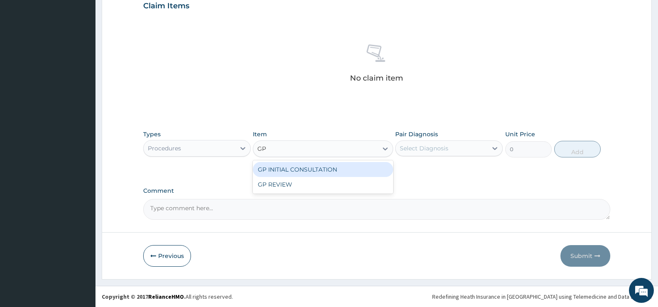
click at [377, 167] on div "GP INITIAL CONSULTATION" at bounding box center [323, 169] width 140 height 15
type input "2000"
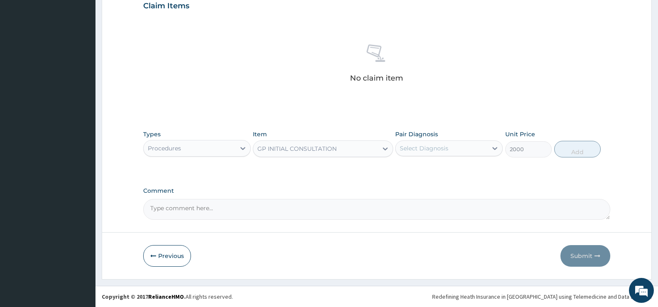
click at [449, 148] on div "Select Diagnosis" at bounding box center [442, 148] width 92 height 13
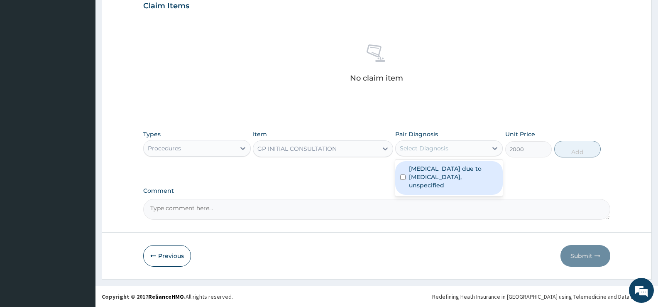
click at [451, 170] on label "Malaria due to Plasmodium falciparum, unspecified" at bounding box center [453, 176] width 89 height 25
checkbox input "true"
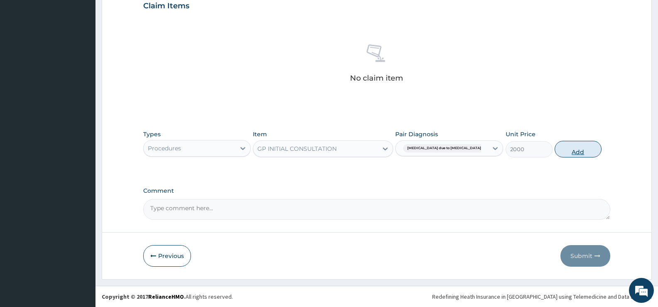
click at [581, 144] on button "Add" at bounding box center [578, 149] width 46 height 17
type input "0"
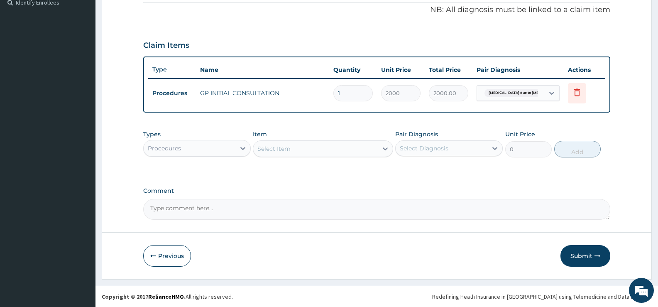
click at [222, 146] on div "Procedures" at bounding box center [190, 148] width 92 height 13
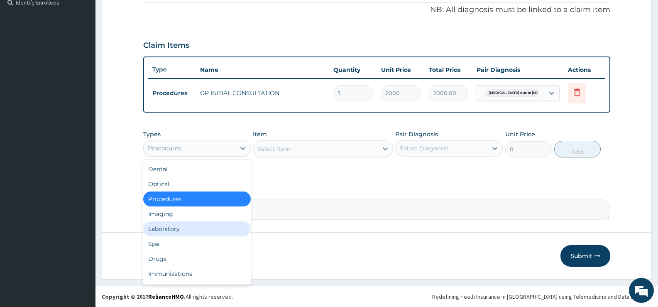
click at [196, 224] on div "Laboratory" at bounding box center [197, 228] width 108 height 15
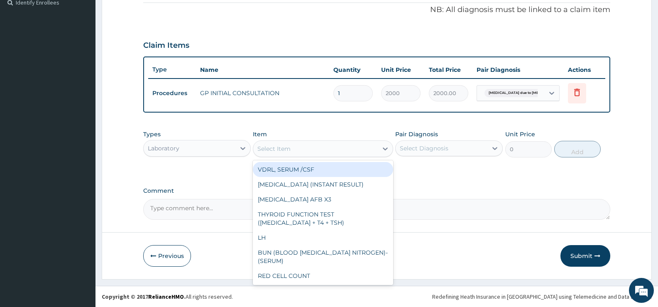
click at [360, 152] on div "Select Item" at bounding box center [315, 148] width 124 height 13
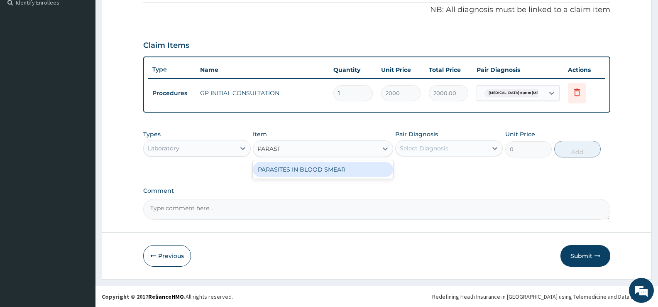
type input "PARASITE"
click at [361, 166] on div "PARASITES IN BLOOD SMEAR" at bounding box center [323, 169] width 140 height 15
type input "1100"
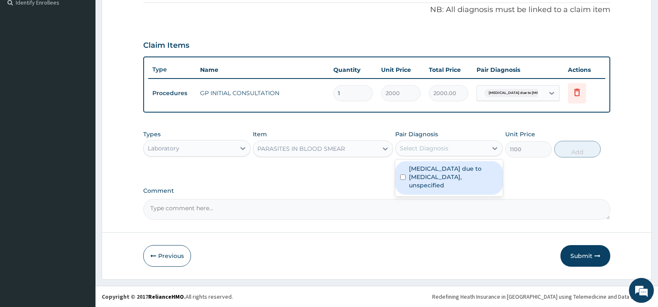
click at [429, 150] on div "Select Diagnosis" at bounding box center [424, 148] width 49 height 8
click at [434, 179] on label "Malaria due to Plasmodium falciparum, unspecified" at bounding box center [453, 176] width 89 height 25
checkbox input "true"
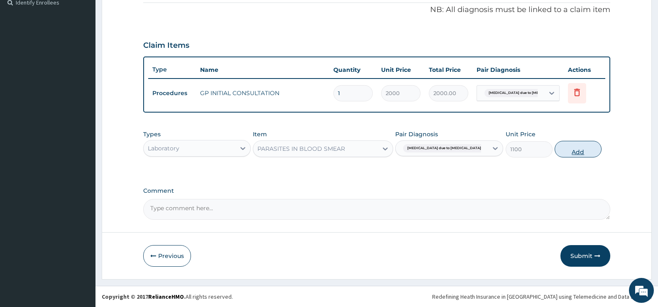
click at [568, 151] on button "Add" at bounding box center [578, 149] width 46 height 17
type input "0"
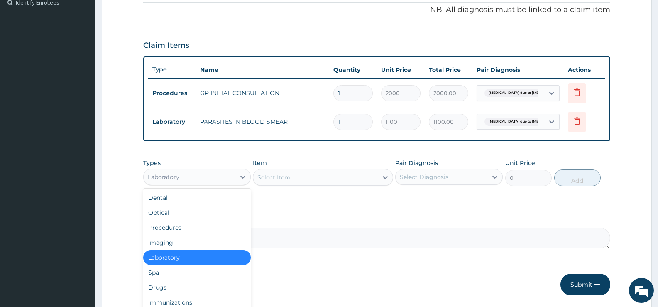
click at [228, 177] on div "Laboratory" at bounding box center [190, 176] width 92 height 13
click at [185, 284] on div "Drugs" at bounding box center [197, 287] width 108 height 15
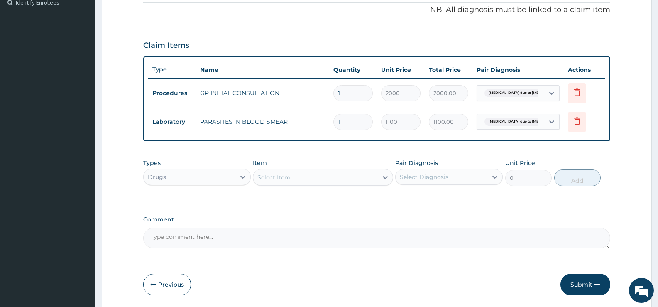
click at [382, 181] on icon at bounding box center [385, 177] width 8 height 8
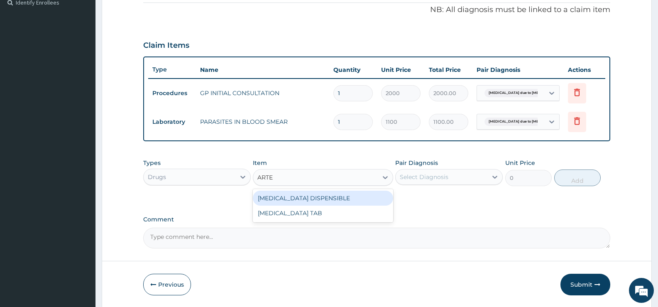
type input "ARTEM"
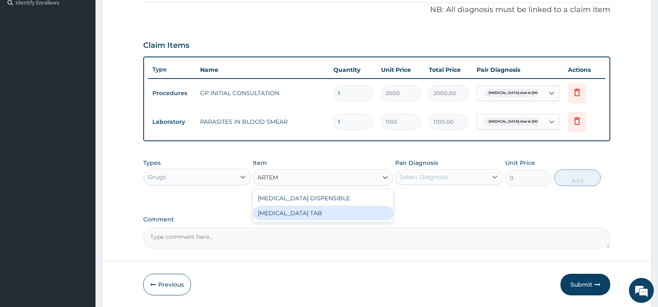
drag, startPoint x: 345, startPoint y: 219, endPoint x: 389, endPoint y: 209, distance: 45.1
click at [345, 219] on div "[MEDICAL_DATA] TAB" at bounding box center [323, 213] width 140 height 15
type input "1035"
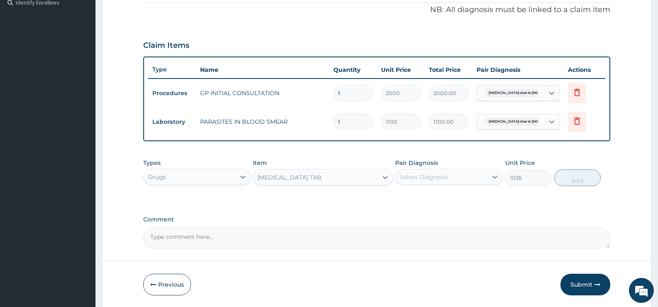
click at [467, 176] on div "Select Diagnosis" at bounding box center [442, 176] width 92 height 13
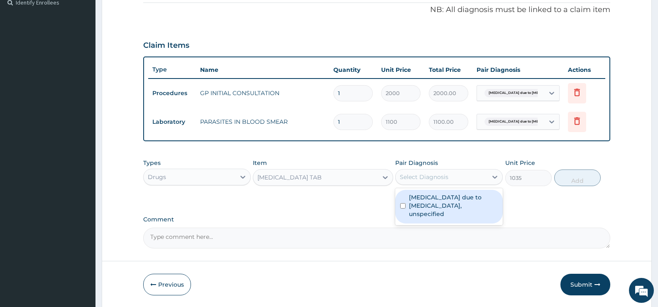
click at [460, 200] on label "Malaria due to Plasmodium falciparum, unspecified" at bounding box center [453, 205] width 89 height 25
checkbox input "true"
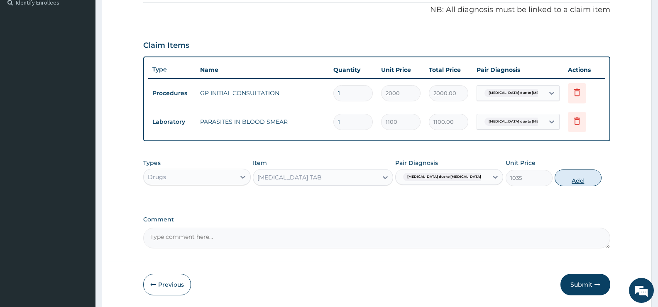
click at [570, 177] on button "Add" at bounding box center [578, 177] width 46 height 17
type input "0"
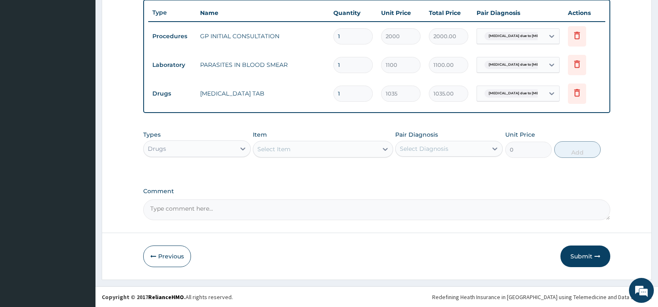
scroll to position [310, 0]
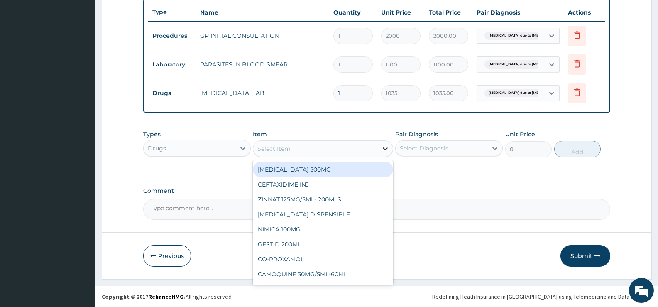
click at [379, 150] on div at bounding box center [385, 148] width 15 height 15
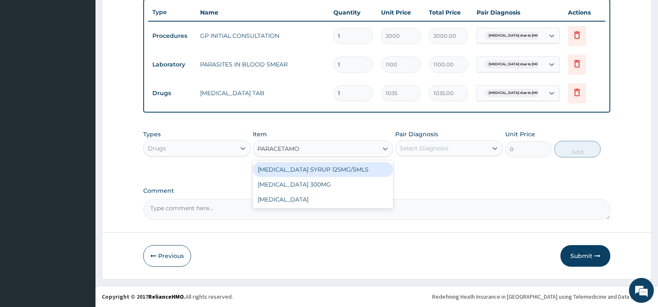
type input "[MEDICAL_DATA]"
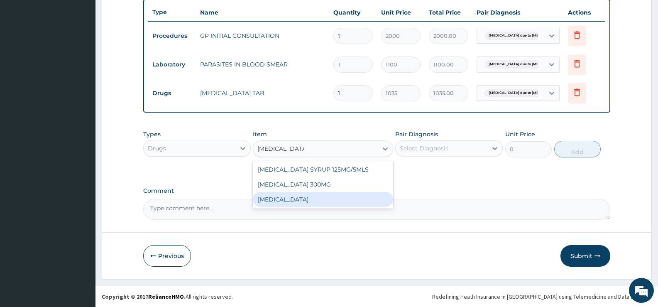
click at [328, 196] on div "[MEDICAL_DATA]" at bounding box center [323, 199] width 140 height 15
type input "15.18"
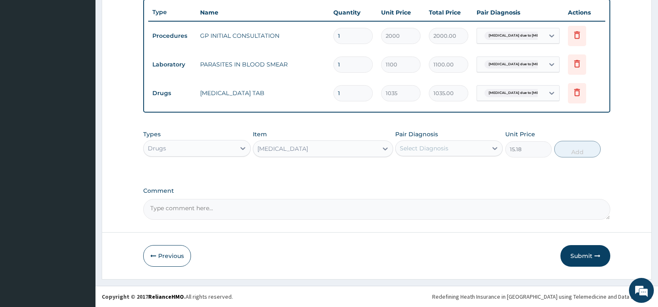
click at [462, 152] on div "Select Diagnosis" at bounding box center [442, 148] width 92 height 13
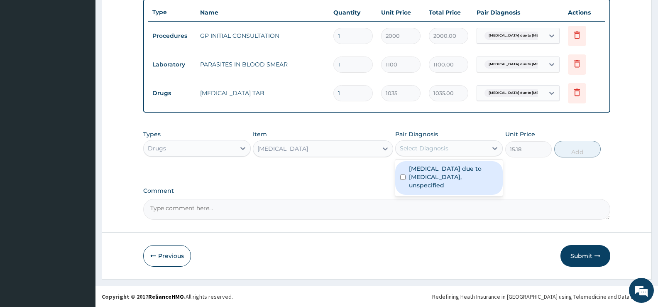
click at [453, 173] on label "Malaria due to Plasmodium falciparum, unspecified" at bounding box center [453, 176] width 89 height 25
checkbox input "true"
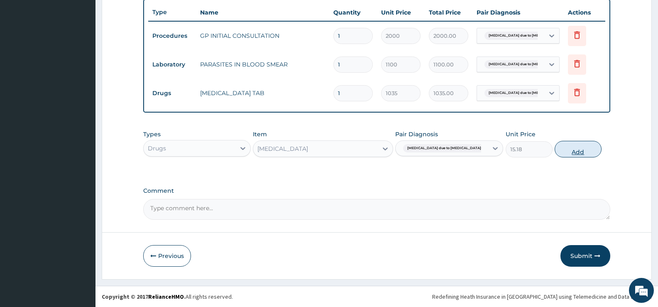
click at [590, 152] on button "Add" at bounding box center [578, 149] width 46 height 17
type input "0"
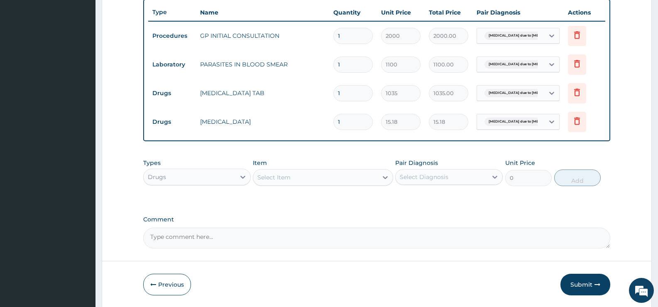
type input "18"
type input "273.24"
type input "18"
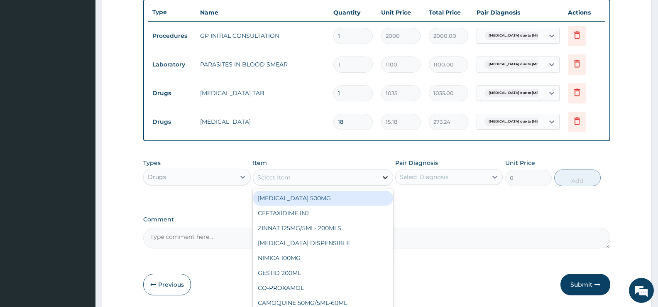
click at [389, 175] on icon at bounding box center [385, 177] width 8 height 8
type input "LORAT"
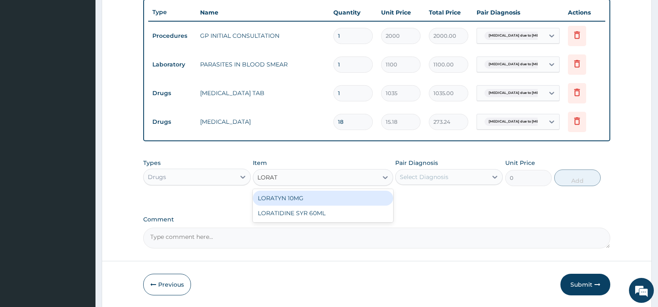
click at [323, 198] on div "LORATYN 10MG" at bounding box center [323, 198] width 140 height 15
type input "44.85"
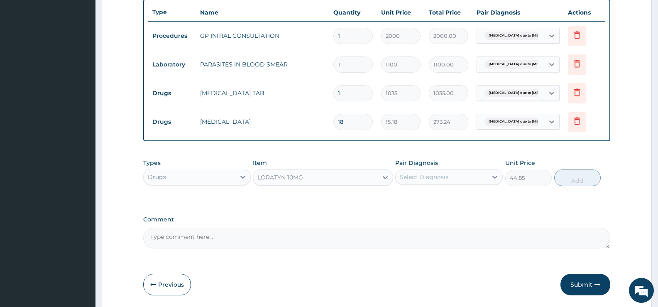
click at [453, 176] on div "Select Diagnosis" at bounding box center [442, 176] width 92 height 13
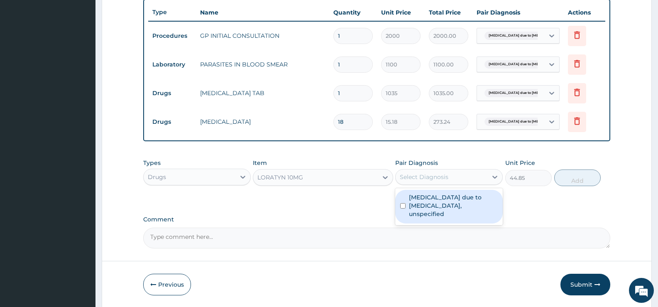
click at [455, 206] on label "Malaria due to Plasmodium falciparum, unspecified" at bounding box center [453, 205] width 89 height 25
checkbox input "true"
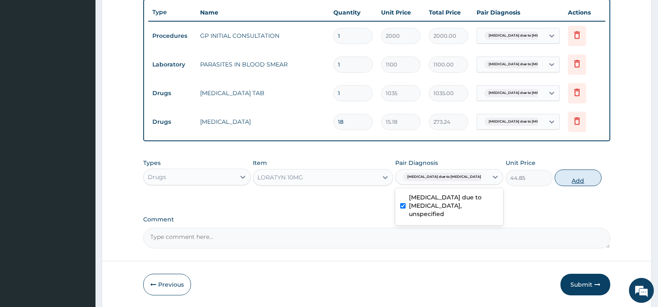
click at [580, 179] on button "Add" at bounding box center [578, 177] width 46 height 17
type input "0"
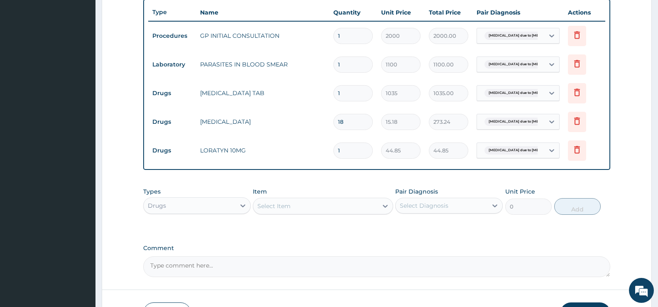
type input "10"
type input "448.50"
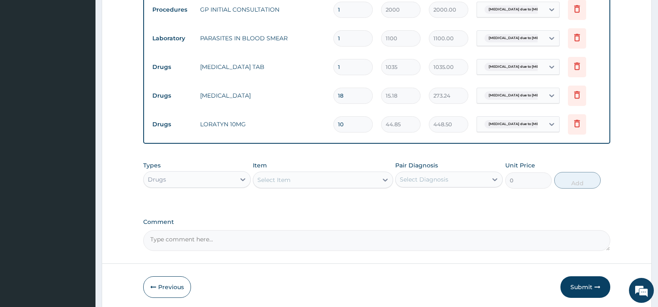
scroll to position [367, 0]
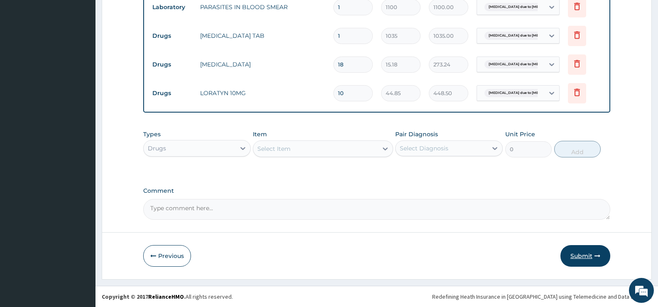
type input "10"
click at [575, 257] on button "Submit" at bounding box center [585, 256] width 50 height 22
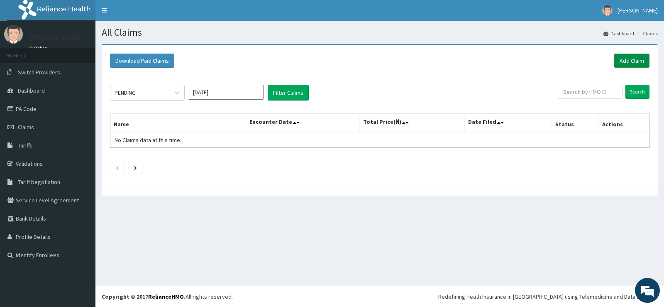
click at [625, 60] on link "Add Claim" at bounding box center [631, 61] width 35 height 14
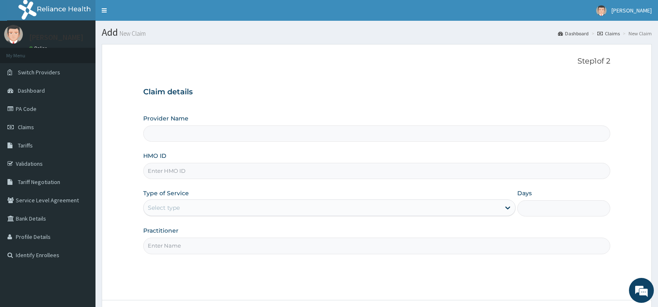
click at [384, 174] on input "HMO ID" at bounding box center [376, 171] width 467 height 16
type input "[GEOGRAPHIC_DATA][PERSON_NAME]"
type input "TML/10041/B"
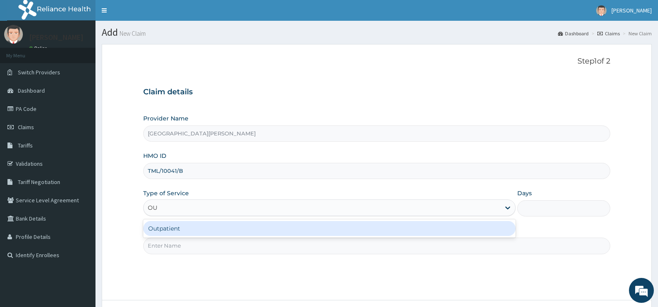
type input "OUT"
type input "1"
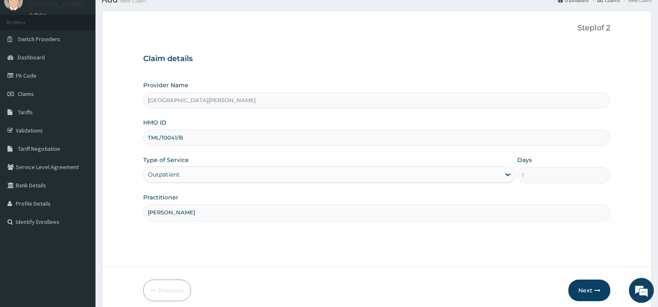
scroll to position [68, 0]
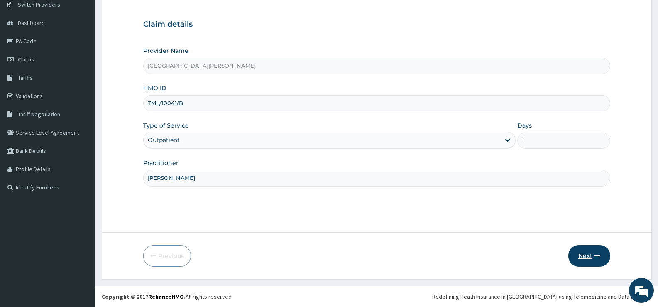
type input "[PERSON_NAME]"
click at [589, 251] on button "Next" at bounding box center [589, 256] width 42 height 22
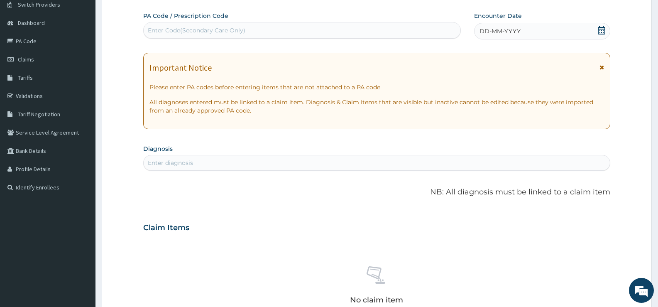
click at [396, 35] on div "Enter Code(Secondary Care Only)" at bounding box center [302, 30] width 317 height 13
type input "PA/8AF935"
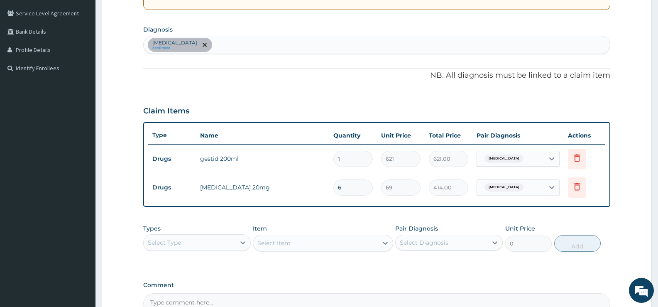
scroll to position [200, 0]
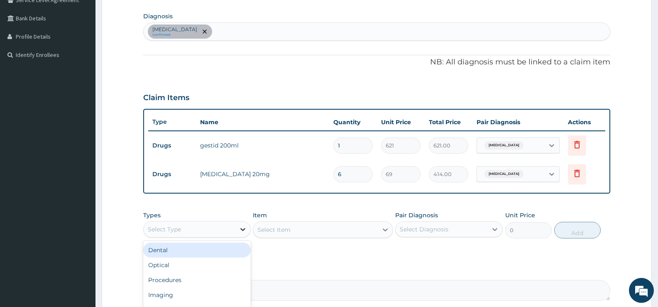
click at [239, 226] on icon at bounding box center [243, 229] width 8 height 8
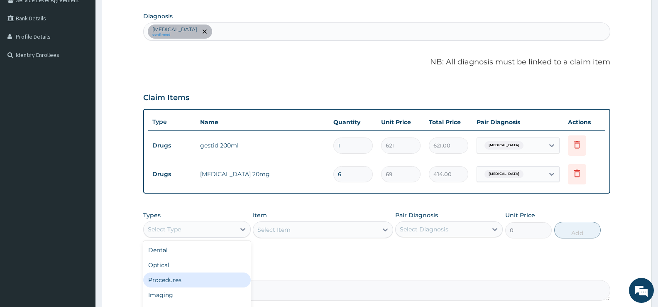
click at [182, 281] on div "Procedures" at bounding box center [197, 279] width 108 height 15
click at [361, 228] on div "Select Item" at bounding box center [315, 229] width 124 height 13
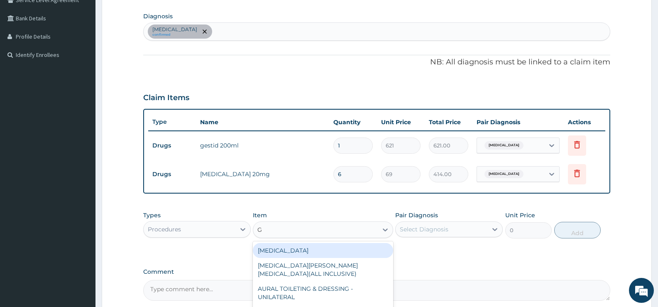
type input "GP"
click at [357, 252] on div "GP INITIAL CONSULTATION" at bounding box center [323, 250] width 140 height 15
type input "2000"
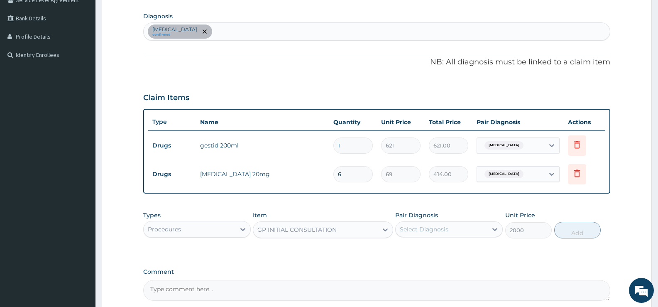
click at [464, 229] on div "Select Diagnosis" at bounding box center [442, 229] width 92 height 13
click at [441, 251] on label "Peptic ulcer" at bounding box center [434, 249] width 51 height 8
checkbox input "true"
click at [584, 230] on button "Add" at bounding box center [577, 230] width 46 height 17
type input "0"
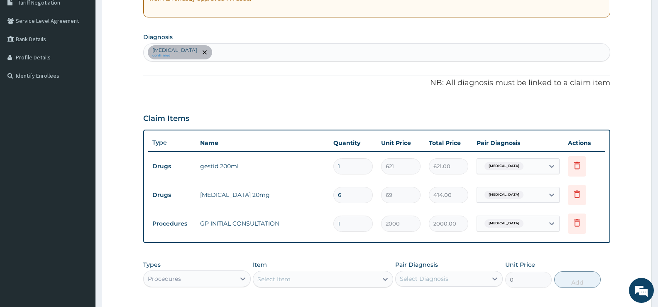
scroll to position [159, 0]
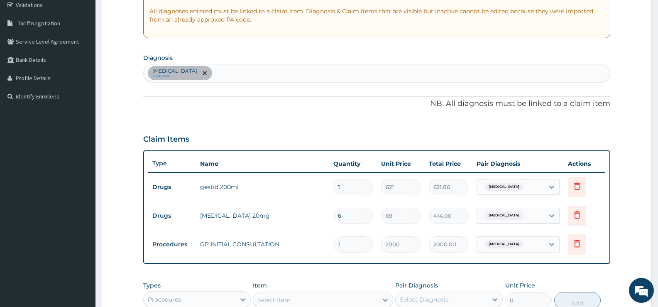
click at [306, 74] on div "Peptic ulcer confirmed" at bounding box center [377, 72] width 466 height 17
type input "MYALGIA"
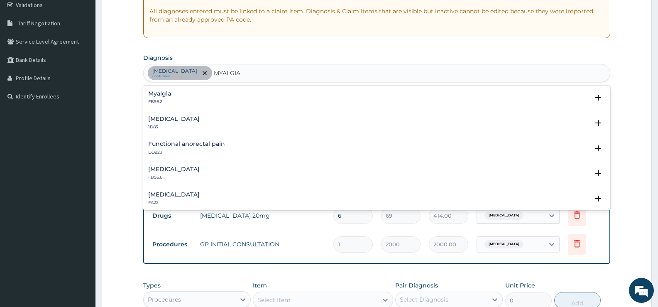
click at [160, 96] on h4 "Myalgia" at bounding box center [159, 94] width 23 height 6
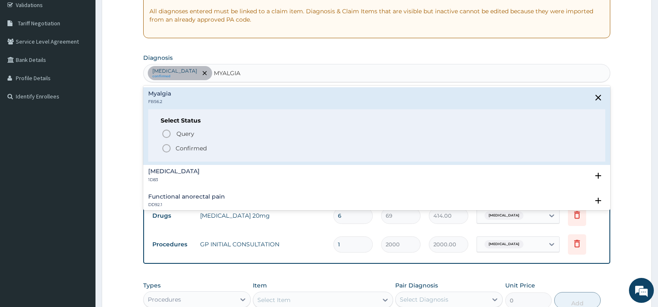
click at [191, 148] on p "Confirmed" at bounding box center [191, 148] width 31 height 8
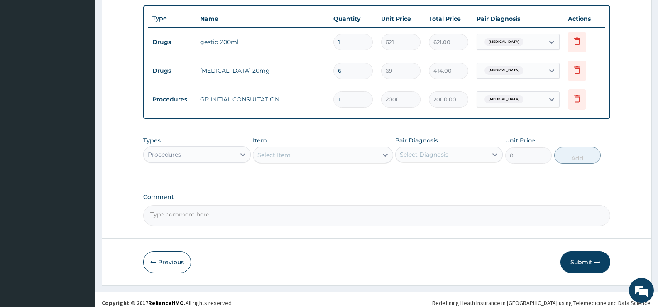
scroll to position [310, 0]
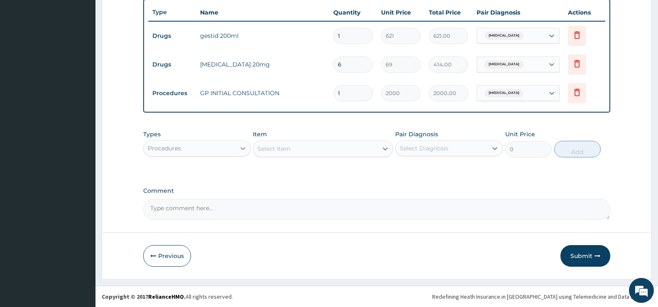
click at [240, 149] on icon at bounding box center [243, 148] width 8 height 8
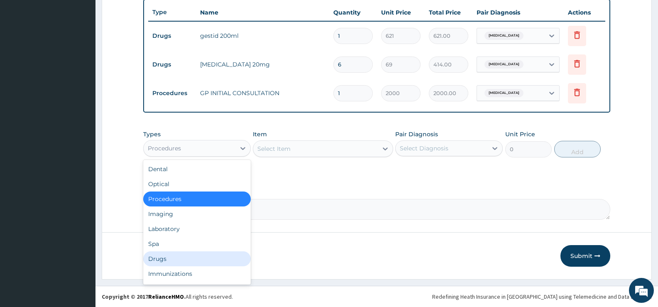
click at [162, 263] on div "Drugs" at bounding box center [197, 258] width 108 height 15
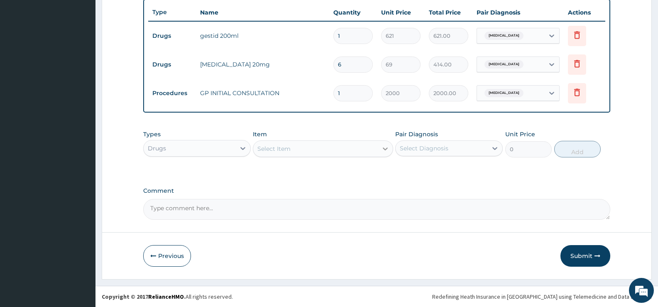
click at [382, 151] on icon at bounding box center [385, 148] width 8 height 8
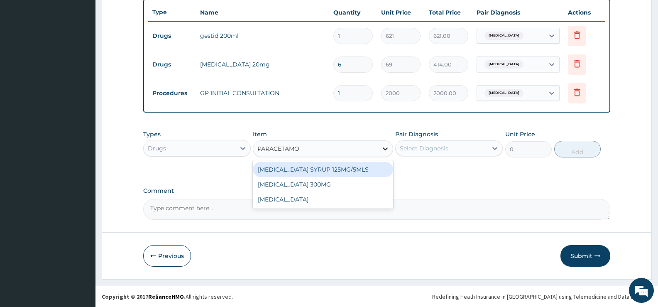
type input "[MEDICAL_DATA]"
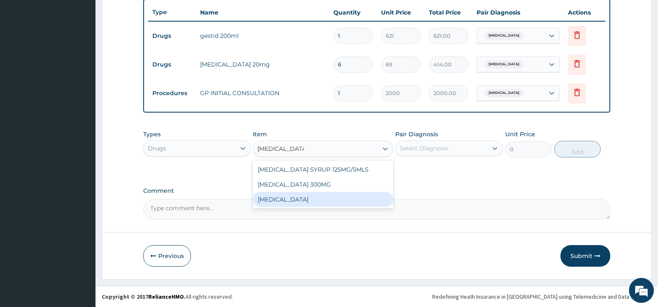
click at [322, 200] on div "[MEDICAL_DATA]" at bounding box center [323, 199] width 140 height 15
type input "15.18"
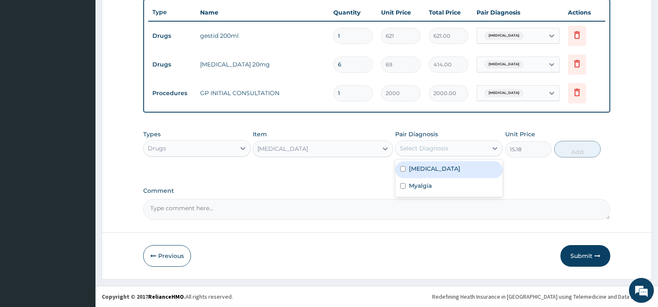
click at [458, 152] on div "Select Diagnosis" at bounding box center [442, 148] width 92 height 13
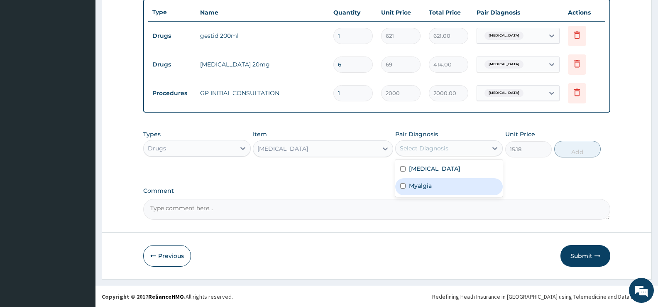
click at [432, 185] on label "Myalgia" at bounding box center [420, 185] width 23 height 8
checkbox input "true"
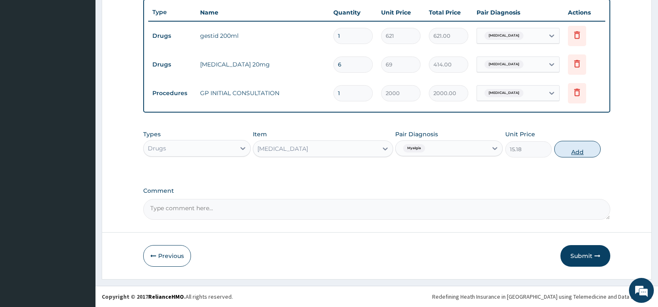
click at [575, 148] on button "Add" at bounding box center [577, 149] width 46 height 17
type input "0"
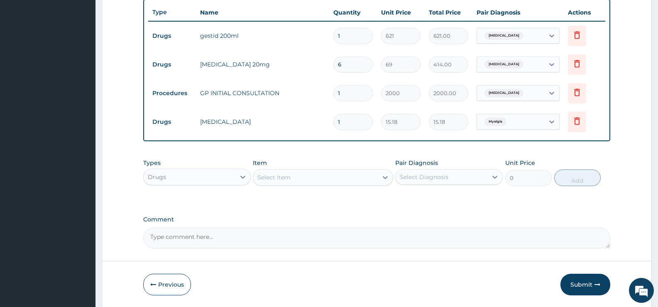
type input "12"
type input "182.16"
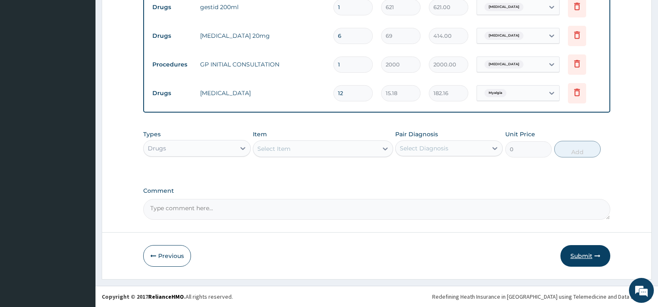
type input "12"
click at [597, 255] on icon "button" at bounding box center [598, 256] width 6 height 6
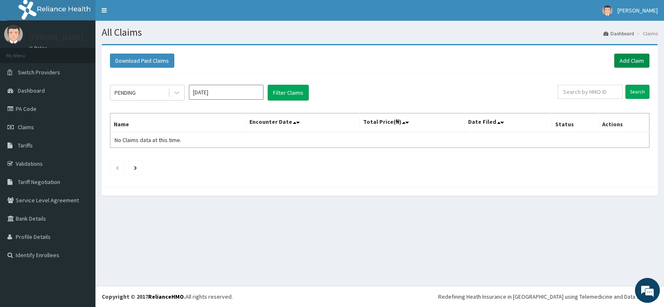
click at [624, 59] on link "Add Claim" at bounding box center [631, 61] width 35 height 14
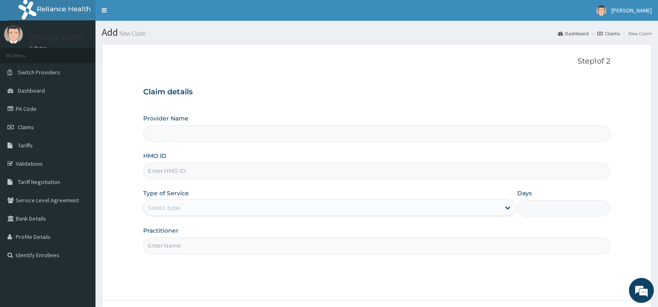
type input "[GEOGRAPHIC_DATA][PERSON_NAME]"
click at [345, 167] on input "HMO ID" at bounding box center [376, 171] width 467 height 16
type input "OMR/10008/B"
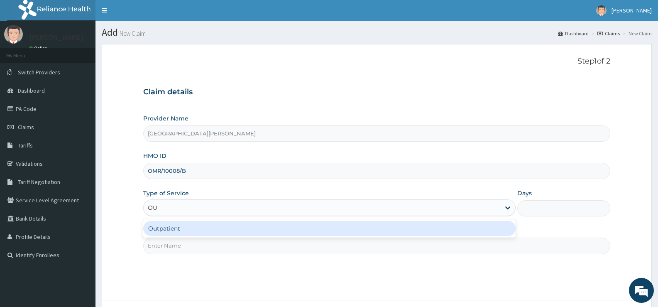
type input "OUT"
type input "1"
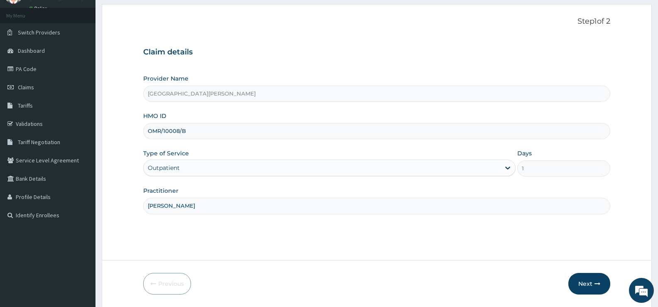
scroll to position [68, 0]
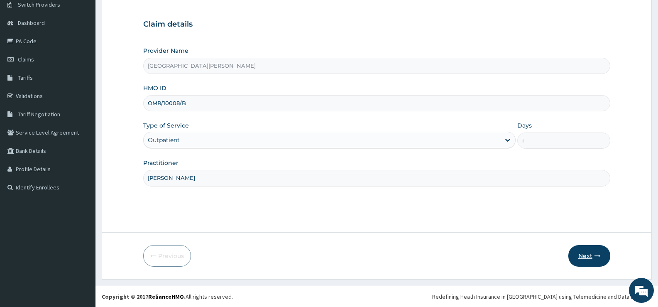
type input "[PERSON_NAME]"
click at [591, 250] on button "Next" at bounding box center [589, 256] width 42 height 22
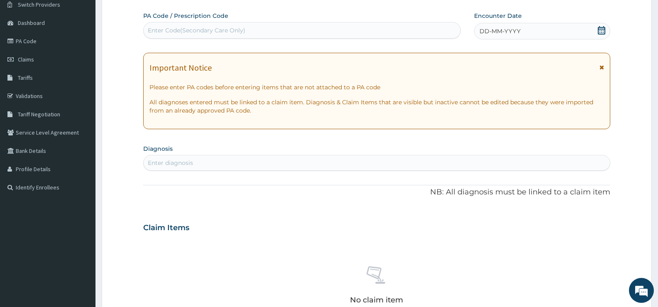
click at [601, 29] on icon at bounding box center [601, 30] width 7 height 8
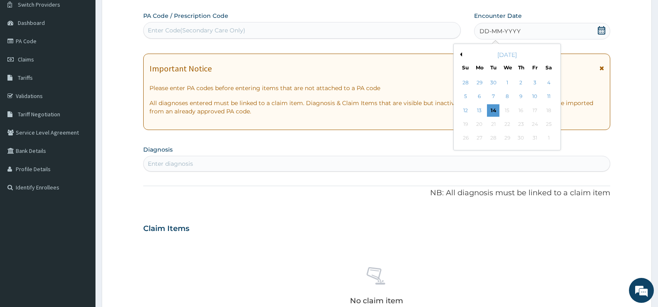
click at [461, 54] on button "Previous Month" at bounding box center [460, 54] width 4 height 4
click at [536, 124] on div "22" at bounding box center [534, 124] width 12 height 12
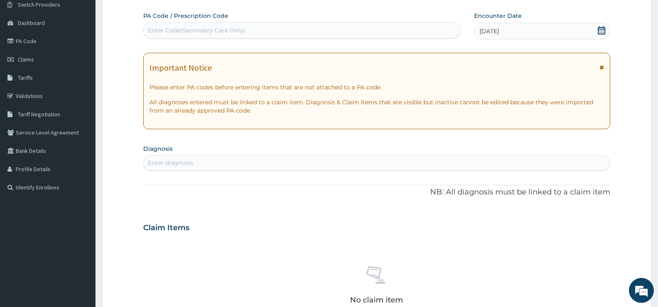
click at [399, 166] on div "Enter diagnosis" at bounding box center [377, 162] width 466 height 13
type input "[MEDICAL_DATA]"
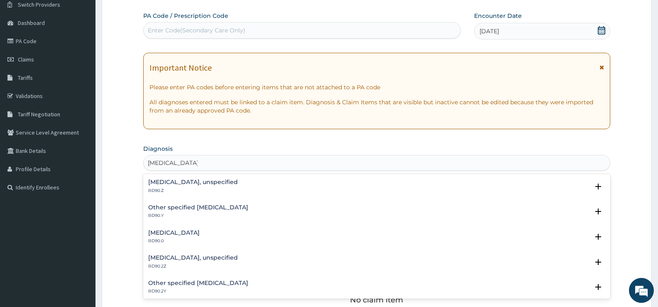
click at [160, 177] on div "[MEDICAL_DATA], unspecified BD90.Z Select Status Query Query covers suspected (…" at bounding box center [376, 188] width 467 height 25
click at [174, 183] on h4 "[MEDICAL_DATA], unspecified" at bounding box center [193, 182] width 90 height 6
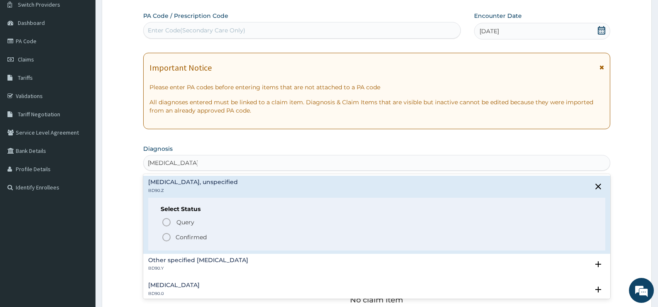
click at [184, 235] on p "Confirmed" at bounding box center [191, 237] width 31 height 8
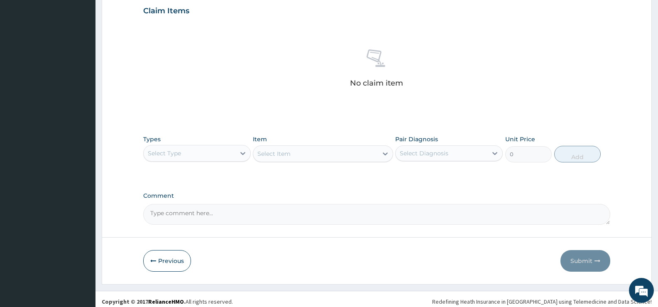
scroll to position [292, 0]
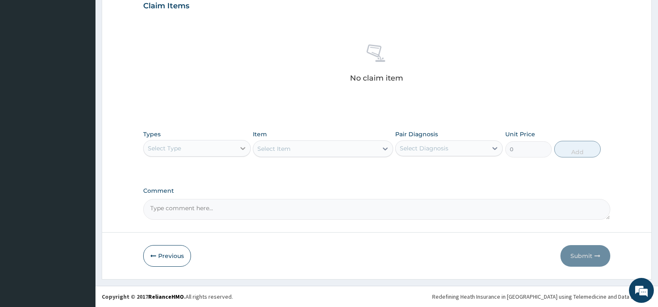
click at [238, 149] on div at bounding box center [242, 148] width 15 height 15
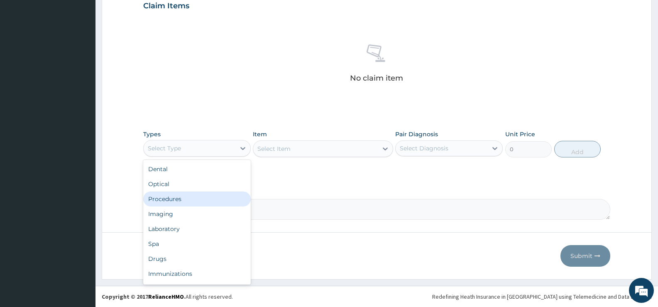
click at [162, 199] on div "Procedures" at bounding box center [197, 198] width 108 height 15
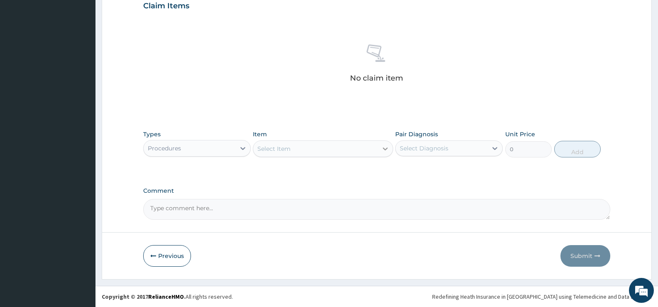
click at [387, 145] on icon at bounding box center [385, 148] width 8 height 8
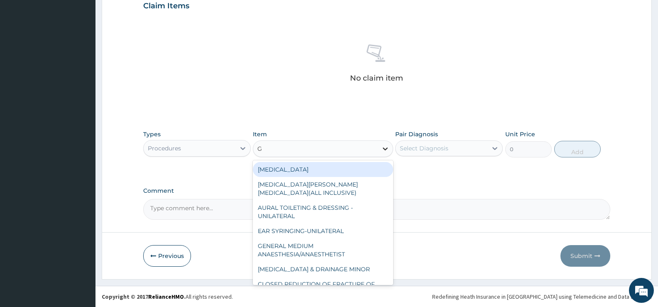
type input "GP"
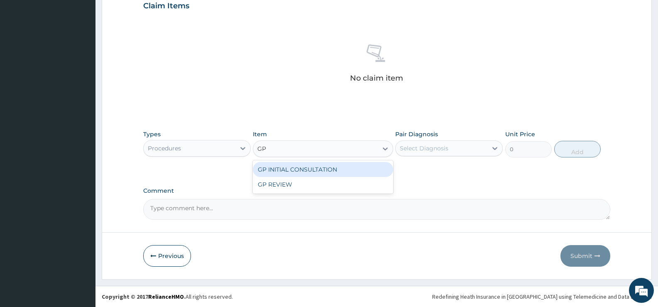
click at [378, 170] on div "GP INITIAL CONSULTATION" at bounding box center [323, 169] width 140 height 15
type input "2000"
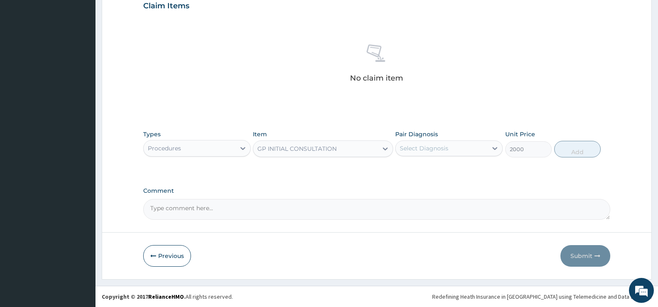
drag, startPoint x: 440, startPoint y: 152, endPoint x: 440, endPoint y: 156, distance: 4.6
click at [440, 151] on div "Select Diagnosis" at bounding box center [424, 148] width 49 height 8
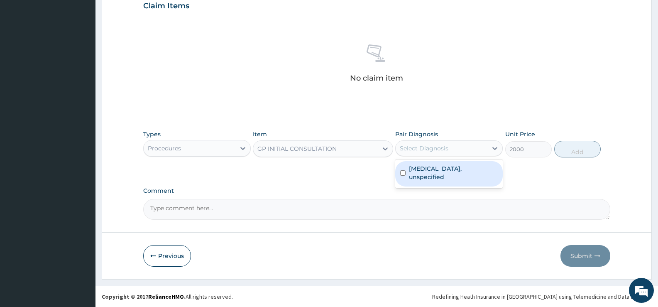
click at [438, 172] on label "Lymphadenitis, unspecified" at bounding box center [453, 172] width 89 height 17
checkbox input "true"
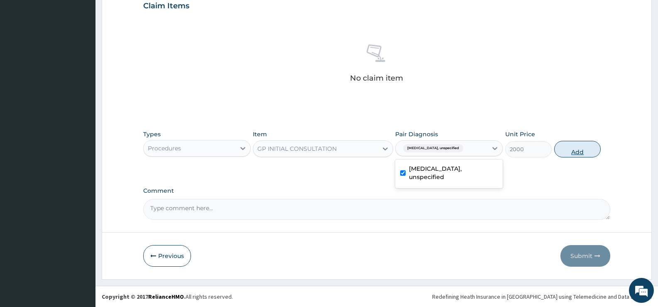
click at [569, 150] on button "Add" at bounding box center [577, 149] width 46 height 17
type input "0"
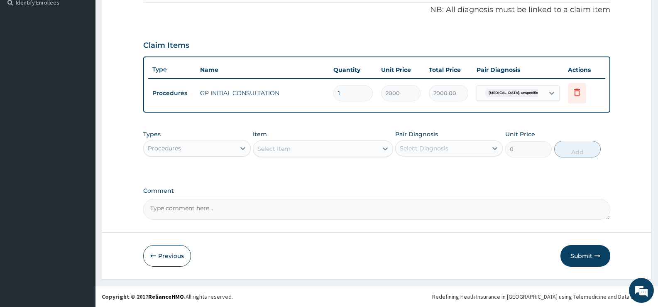
scroll to position [252, 0]
click at [211, 147] on div "Procedures" at bounding box center [190, 148] width 92 height 13
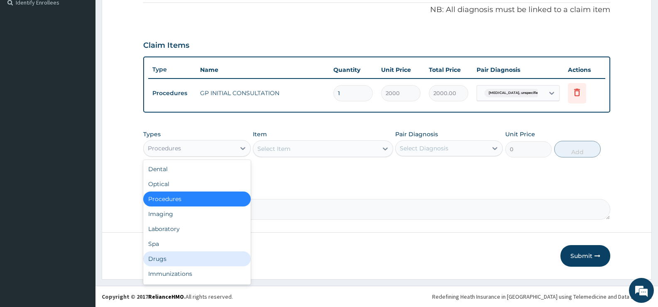
click at [164, 259] on div "Drugs" at bounding box center [197, 258] width 108 height 15
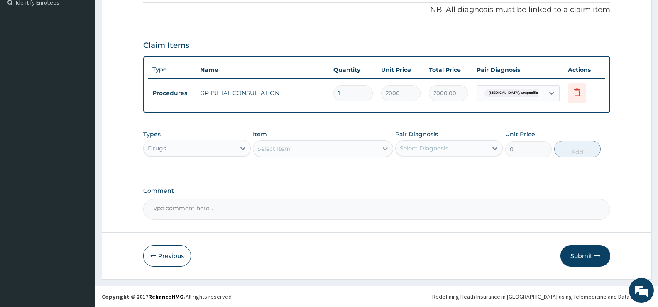
click at [379, 148] on div at bounding box center [385, 148] width 15 height 15
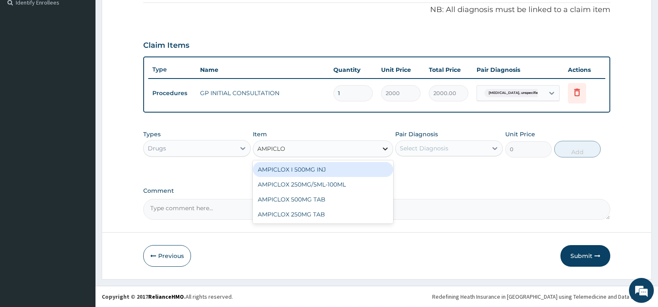
type input "AMPICLOX"
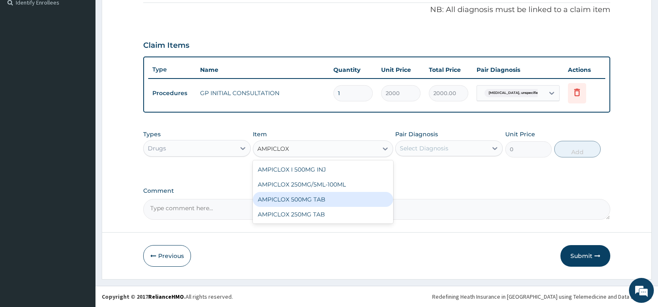
click at [298, 201] on div "AMPICLOX 500MG TAB" at bounding box center [323, 199] width 140 height 15
type input "50"
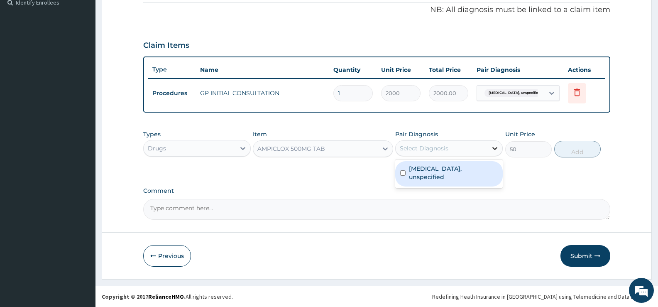
click at [488, 145] on div at bounding box center [494, 148] width 15 height 15
click at [449, 169] on label "Lymphadenitis, unspecified" at bounding box center [453, 172] width 89 height 17
checkbox input "true"
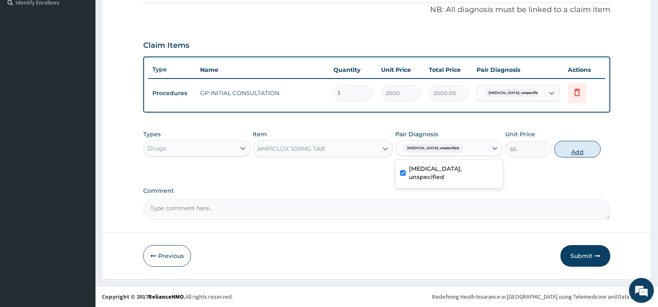
click at [569, 151] on button "Add" at bounding box center [577, 149] width 46 height 17
type input "0"
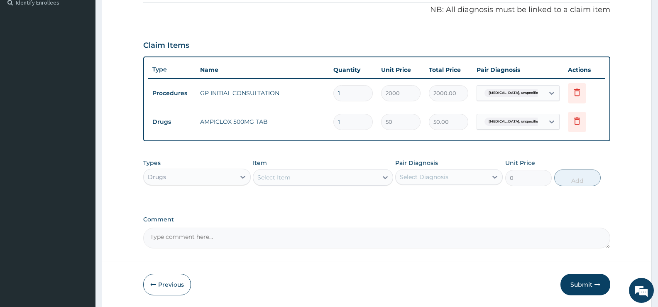
type input "15"
type input "750.00"
type input "15"
click at [373, 175] on div "Select Item" at bounding box center [315, 177] width 124 height 13
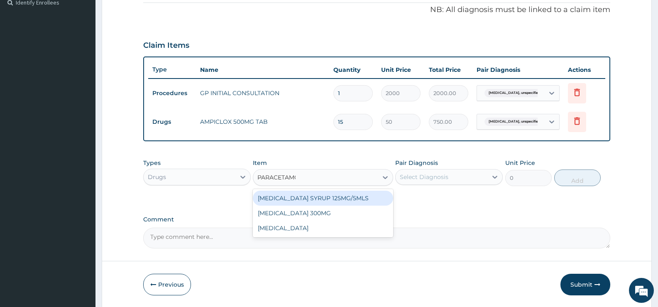
type input "[MEDICAL_DATA]"
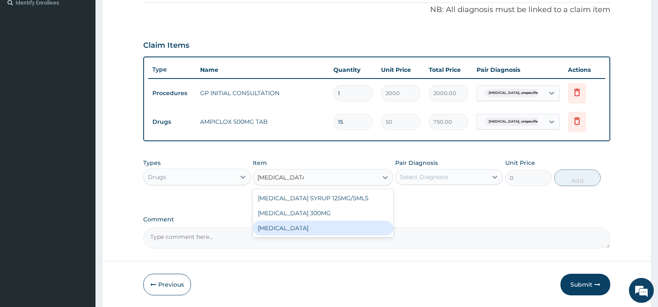
click at [323, 226] on div "[MEDICAL_DATA]" at bounding box center [323, 227] width 140 height 15
type input "15.18"
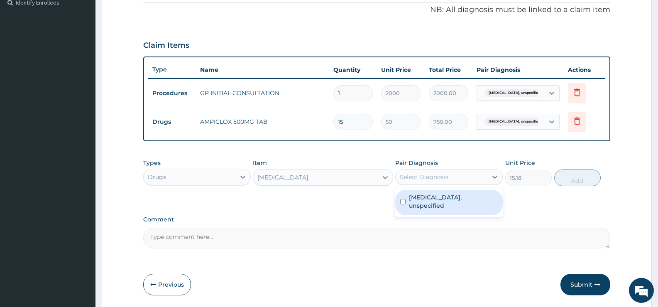
click at [465, 179] on div "Select Diagnosis" at bounding box center [442, 176] width 92 height 13
click at [460, 201] on label "Lymphadenitis, unspecified" at bounding box center [453, 201] width 89 height 17
checkbox input "true"
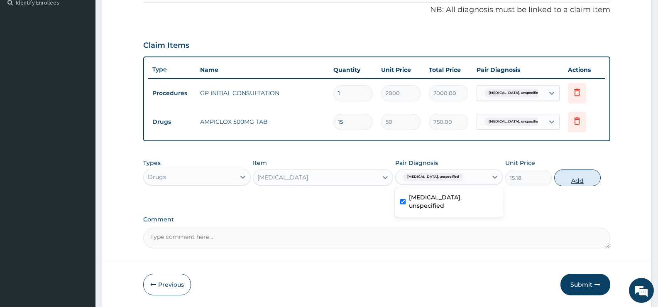
click at [577, 179] on button "Add" at bounding box center [577, 177] width 46 height 17
type input "0"
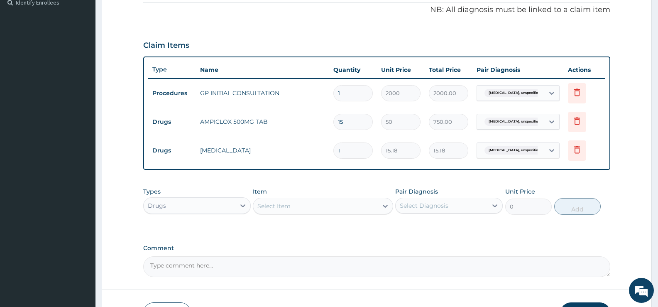
type input "16"
type input "242.88"
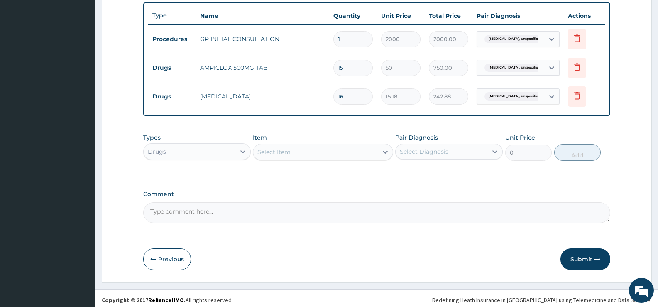
scroll to position [310, 0]
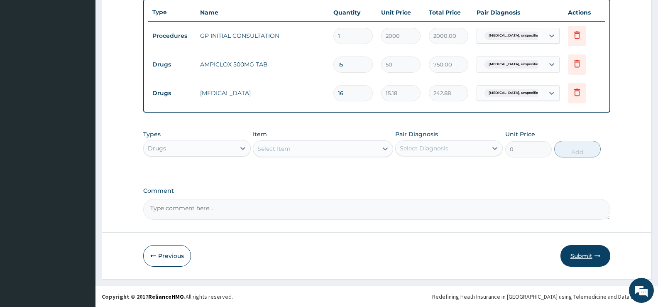
type input "16"
click at [582, 251] on button "Submit" at bounding box center [585, 256] width 50 height 22
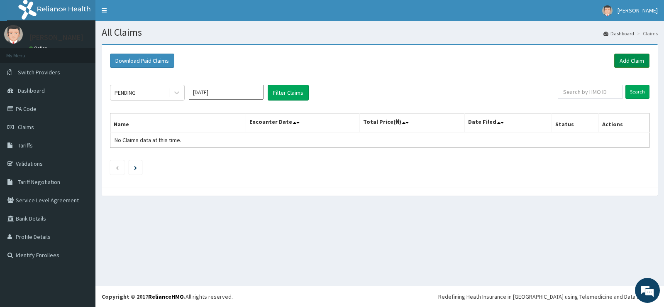
click at [636, 61] on link "Add Claim" at bounding box center [631, 61] width 35 height 14
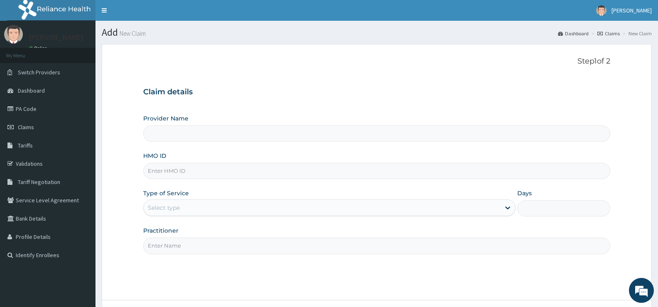
type input "[GEOGRAPHIC_DATA][PERSON_NAME]"
click at [200, 171] on input "HMO ID" at bounding box center [376, 171] width 467 height 16
type input "CHL/11846/A"
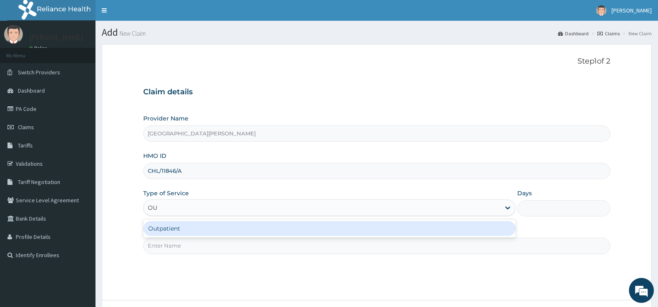
type input "OUT"
type input "1"
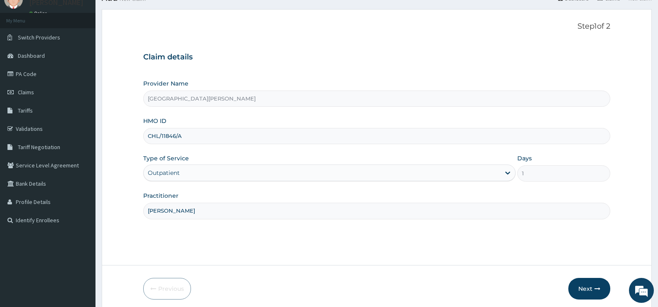
scroll to position [68, 0]
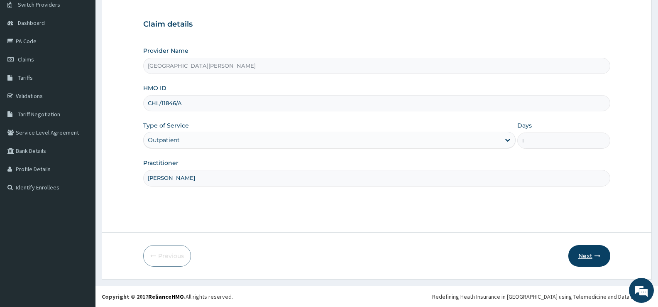
type input "[PERSON_NAME]"
click at [588, 254] on button "Next" at bounding box center [589, 256] width 42 height 22
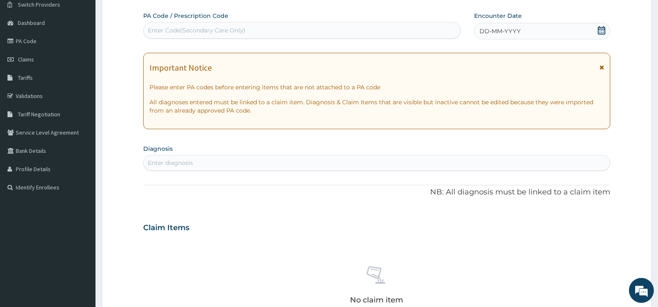
click at [599, 30] on icon at bounding box center [601, 30] width 8 height 8
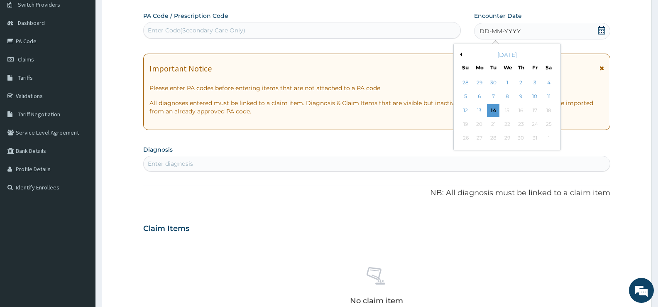
click at [461, 54] on button "Previous Month" at bounding box center [460, 54] width 4 height 4
click at [535, 122] on div "22" at bounding box center [534, 124] width 12 height 12
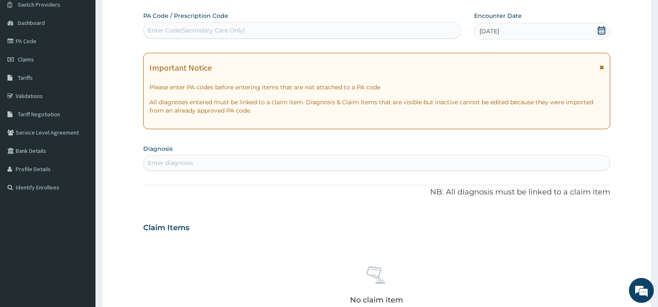
click at [231, 164] on div "Enter diagnosis" at bounding box center [377, 162] width 466 height 13
type input "FALCIPARUM"
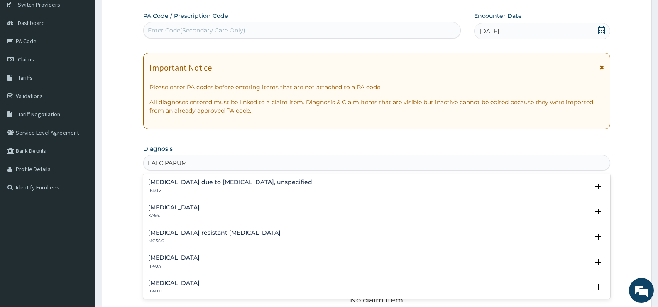
click at [242, 181] on h4 "[MEDICAL_DATA] due to [MEDICAL_DATA], unspecified" at bounding box center [230, 182] width 164 height 6
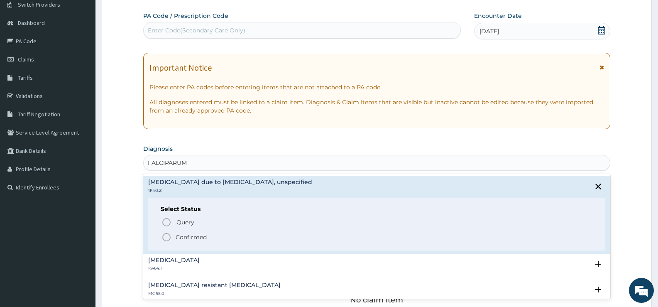
click at [183, 239] on p "Confirmed" at bounding box center [191, 237] width 31 height 8
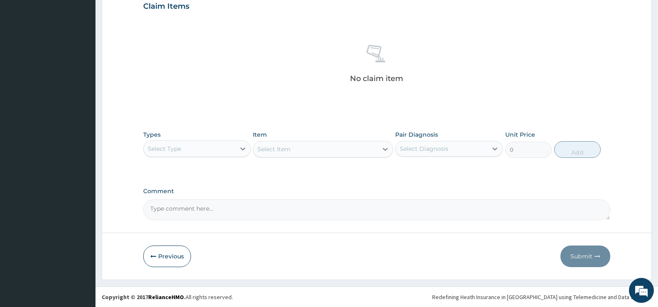
scroll to position [292, 0]
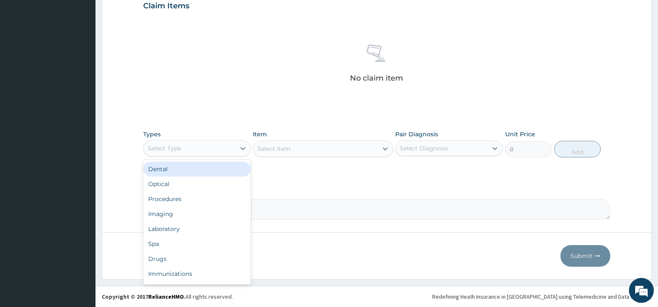
click at [228, 146] on div "Select Type" at bounding box center [190, 148] width 92 height 13
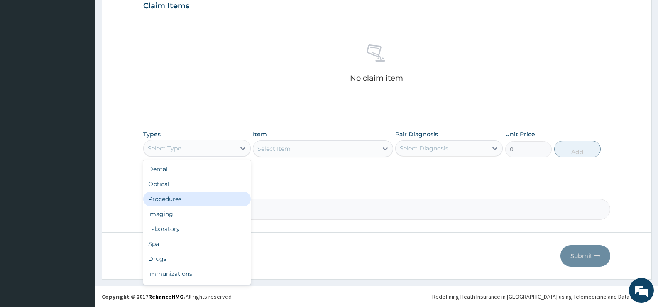
click at [187, 199] on div "Procedures" at bounding box center [197, 198] width 108 height 15
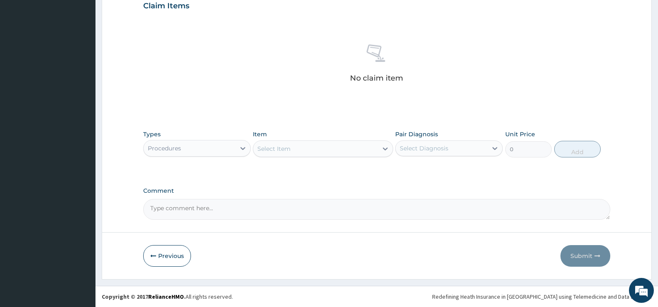
click at [377, 151] on div "Select Item" at bounding box center [315, 148] width 124 height 13
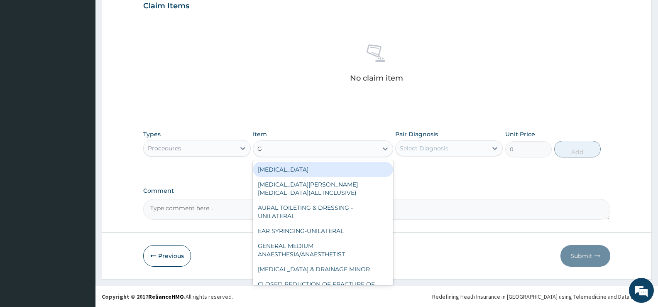
type input "GP"
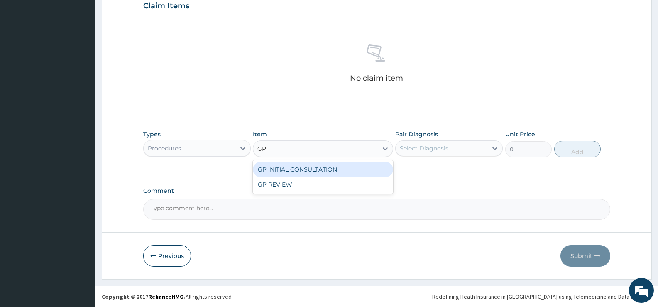
click at [365, 170] on div "GP INITIAL CONSULTATION" at bounding box center [323, 169] width 140 height 15
type input "2000"
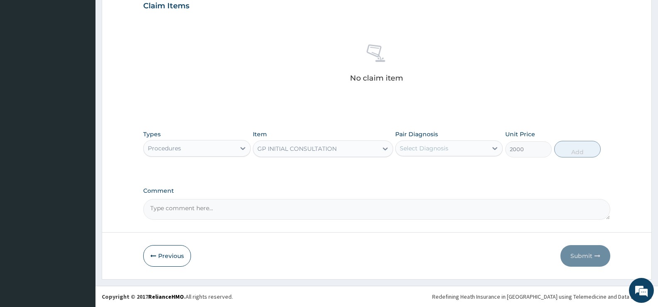
click at [466, 150] on div "Select Diagnosis" at bounding box center [442, 148] width 92 height 13
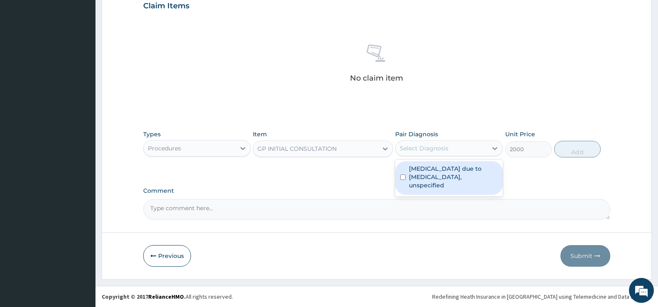
click at [453, 176] on label "[MEDICAL_DATA] due to [MEDICAL_DATA], unspecified" at bounding box center [453, 176] width 89 height 25
checkbox input "true"
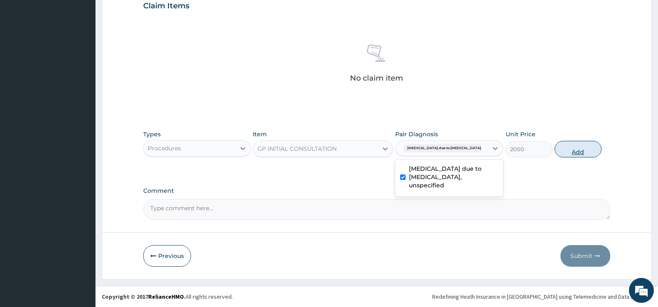
click at [573, 148] on button "Add" at bounding box center [578, 149] width 46 height 17
type input "0"
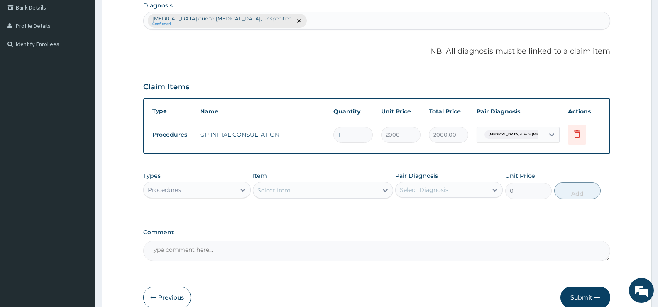
scroll to position [252, 0]
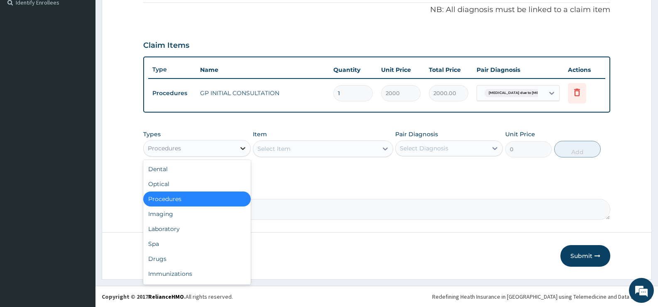
click at [242, 151] on icon at bounding box center [243, 148] width 8 height 8
click at [174, 229] on div "Laboratory" at bounding box center [197, 228] width 108 height 15
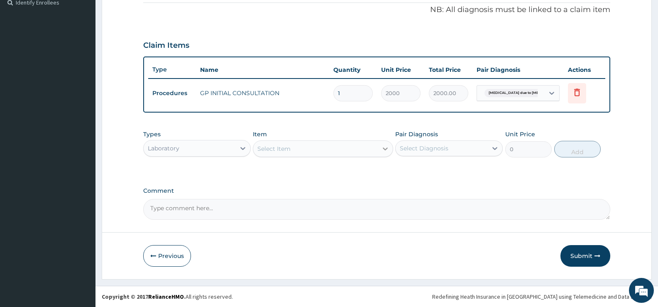
click at [383, 149] on icon at bounding box center [385, 148] width 8 height 8
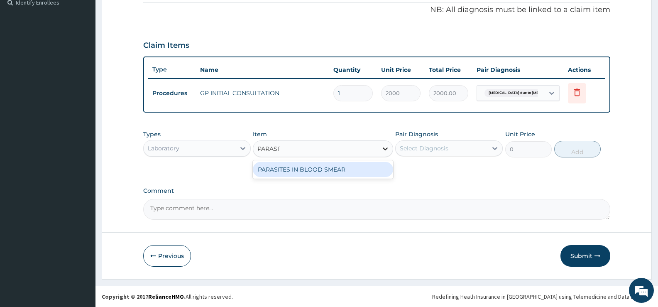
type input "PARASITE"
click at [343, 169] on div "PARASITES IN BLOOD SMEAR" at bounding box center [323, 169] width 140 height 15
type input "1100"
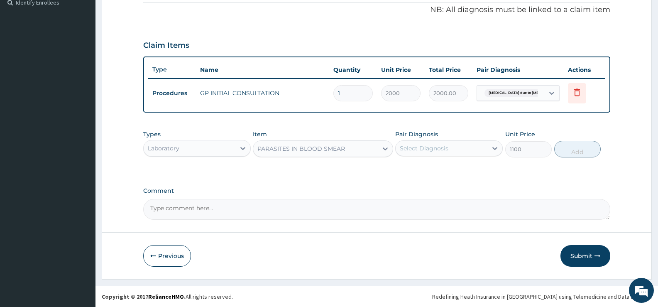
click at [487, 148] on div "Select Diagnosis" at bounding box center [442, 148] width 92 height 13
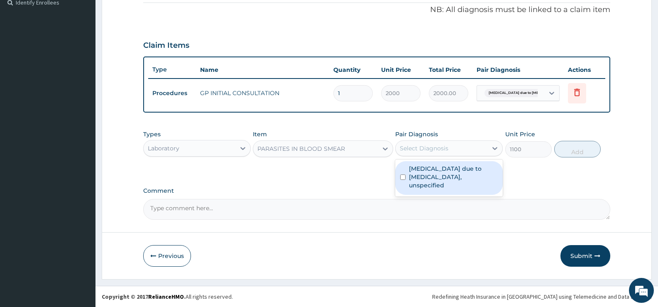
click at [449, 171] on label "Malaria due to Plasmodium falciparum, unspecified" at bounding box center [453, 176] width 89 height 25
checkbox input "true"
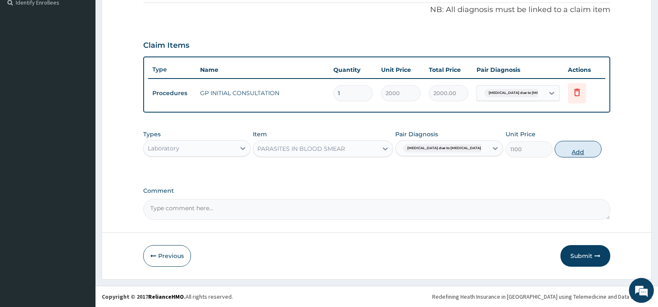
click at [577, 146] on button "Add" at bounding box center [578, 149] width 46 height 17
type input "0"
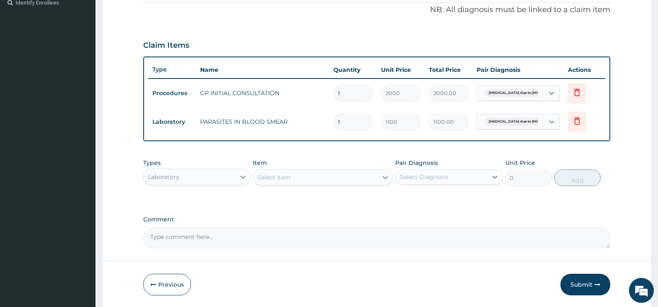
click at [366, 178] on div "Select Item" at bounding box center [315, 177] width 124 height 13
type input "ARTEM"
click at [209, 181] on div "Laboratory" at bounding box center [190, 176] width 92 height 13
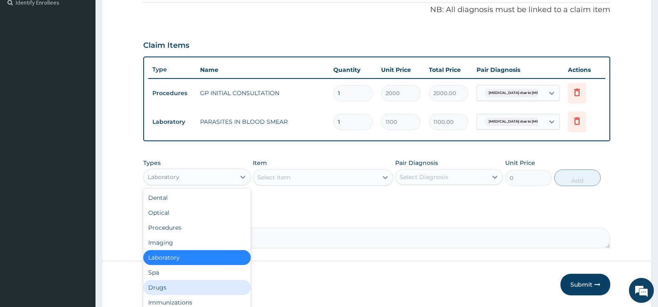
click at [169, 282] on div "Drugs" at bounding box center [197, 287] width 108 height 15
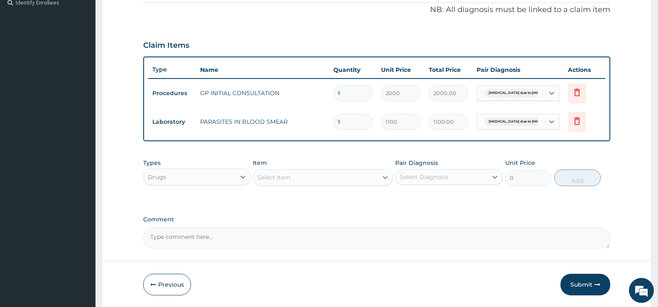
click at [375, 176] on div "Select Item" at bounding box center [315, 177] width 124 height 13
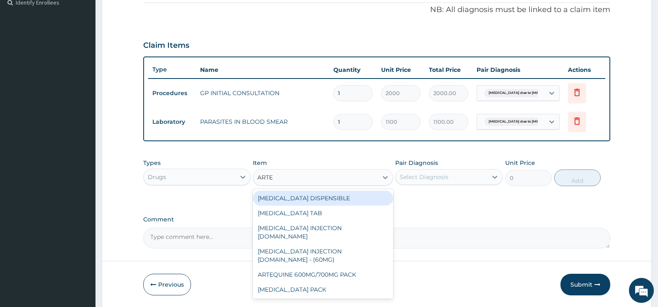
type input "ARTEM"
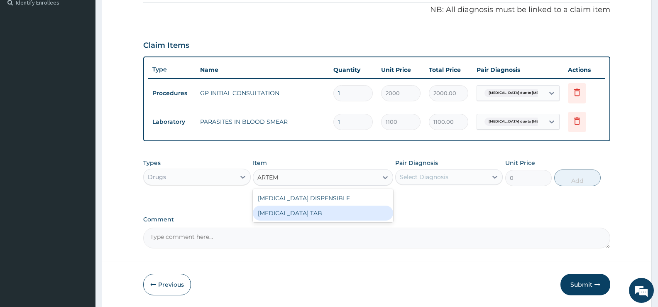
click at [309, 211] on div "COARTEM TAB" at bounding box center [323, 213] width 140 height 15
type input "1035"
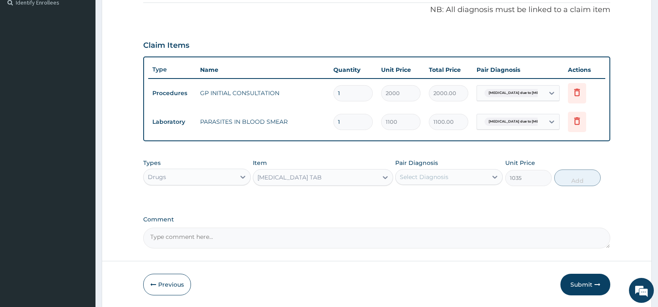
click at [482, 179] on div "Select Diagnosis" at bounding box center [442, 176] width 92 height 13
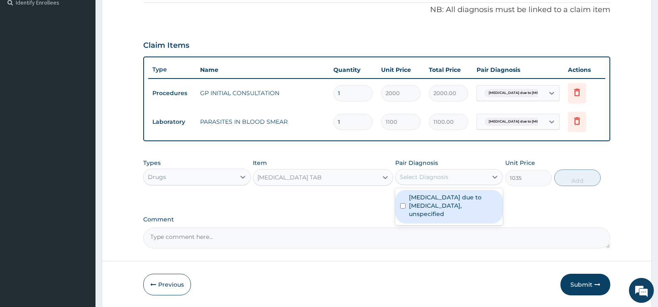
click at [443, 206] on label "Malaria due to Plasmodium falciparum, unspecified" at bounding box center [453, 205] width 89 height 25
checkbox input "true"
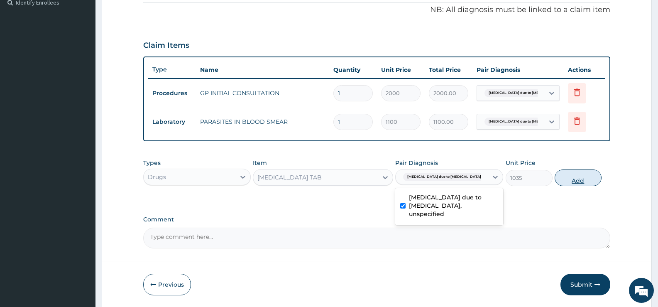
click at [571, 179] on button "Add" at bounding box center [578, 177] width 46 height 17
type input "0"
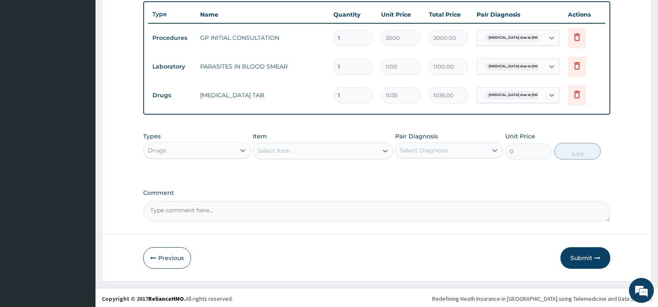
scroll to position [310, 0]
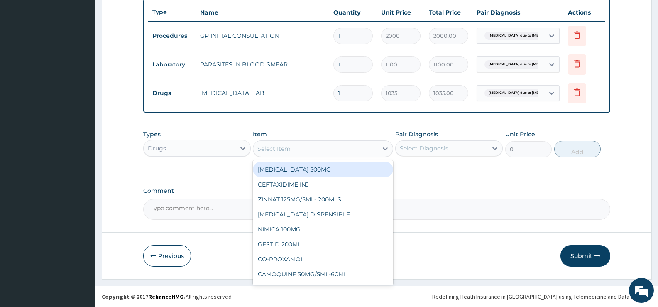
click at [377, 153] on div "Select Item" at bounding box center [315, 148] width 124 height 13
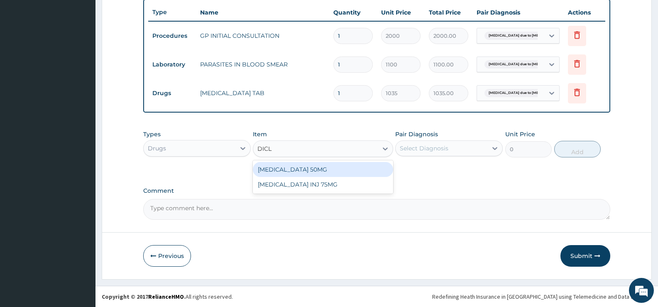
type input "DICLO"
click at [335, 166] on div "DICLOFENAC 50MG" at bounding box center [323, 169] width 140 height 15
type input "51.75"
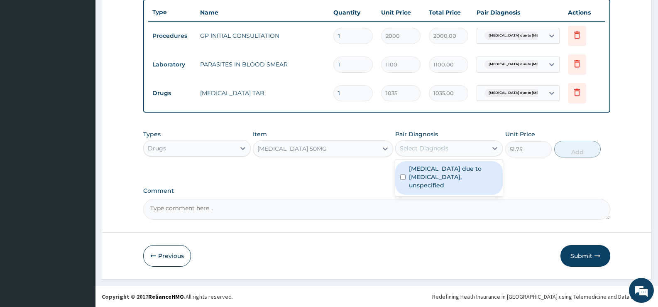
click at [477, 148] on div "Select Diagnosis" at bounding box center [442, 148] width 92 height 13
click at [466, 176] on label "Malaria due to Plasmodium falciparum, unspecified" at bounding box center [453, 176] width 89 height 25
checkbox input "true"
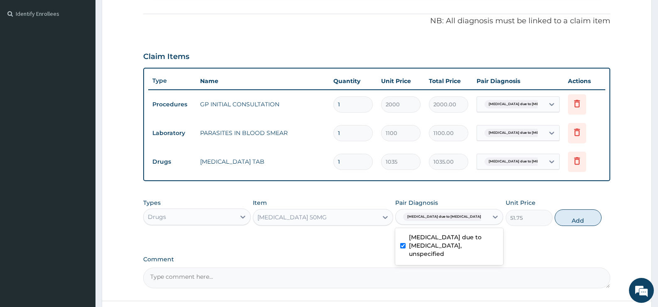
scroll to position [102, 0]
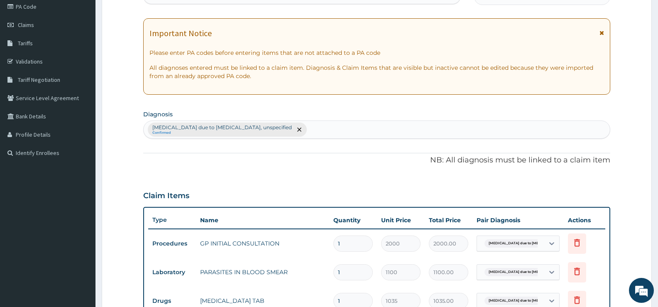
click at [396, 130] on div "Malaria due to Plasmodium falciparum, unspecified Confirmed" at bounding box center [377, 129] width 466 height 17
type input "MYALGIA"
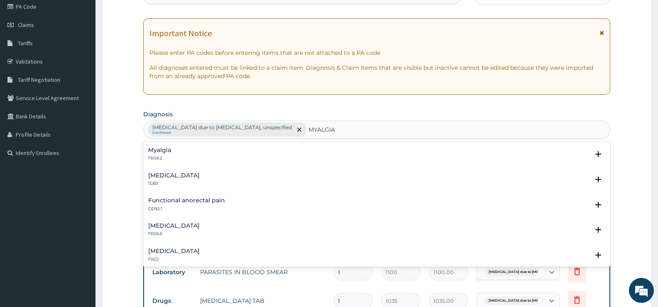
click at [156, 151] on h4 "Myalgia" at bounding box center [159, 150] width 23 height 6
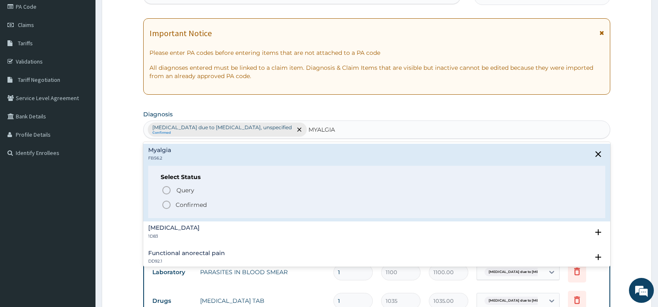
click at [199, 202] on p "Confirmed" at bounding box center [191, 205] width 31 height 8
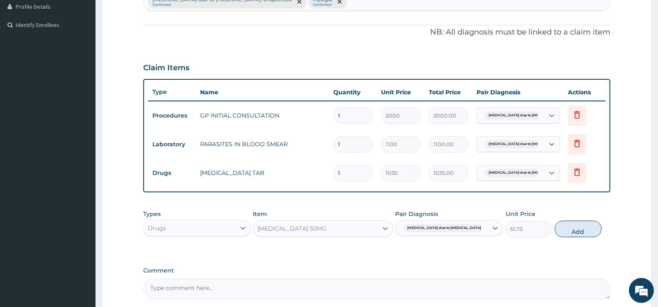
scroll to position [310, 0]
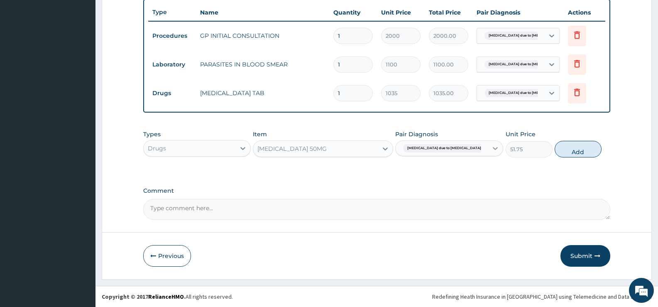
click at [492, 147] on icon at bounding box center [495, 148] width 8 height 8
drag, startPoint x: 401, startPoint y: 173, endPoint x: 417, endPoint y: 193, distance: 25.7
click at [401, 174] on input "checkbox" at bounding box center [402, 176] width 5 height 5
checkbox input "false"
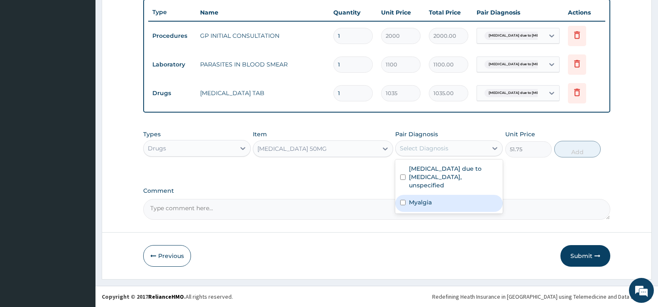
click at [419, 198] on label "Myalgia" at bounding box center [420, 202] width 23 height 8
checkbox input "true"
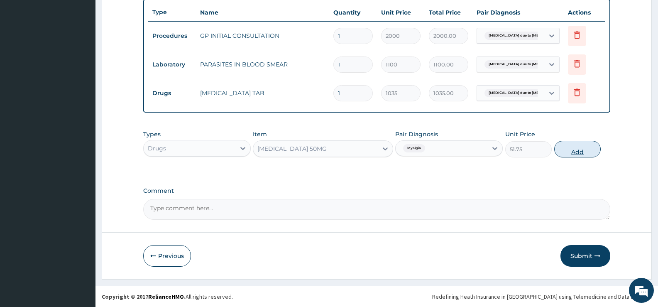
click at [578, 153] on button "Add" at bounding box center [577, 149] width 46 height 17
type input "0"
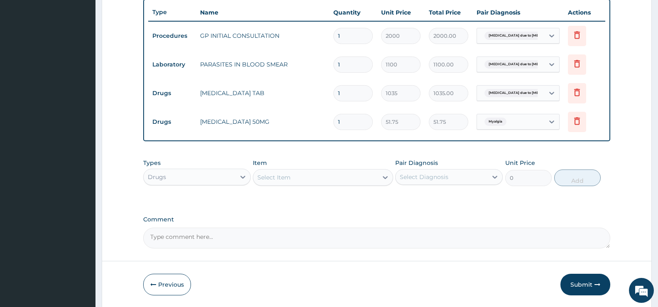
type input "10"
type input "517.50"
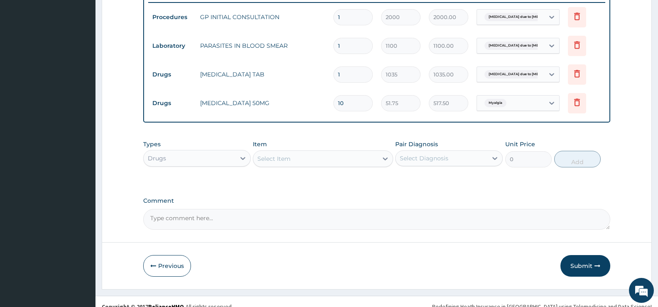
scroll to position [338, 0]
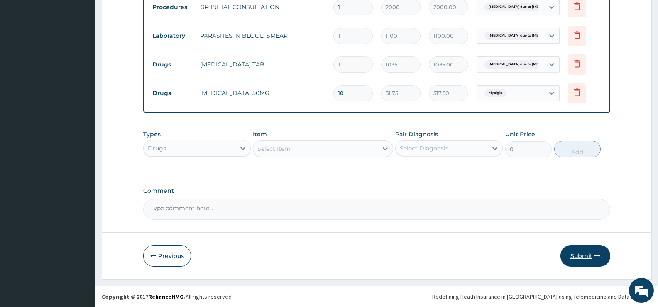
type input "10"
click at [595, 254] on icon "button" at bounding box center [598, 256] width 6 height 6
